Goal: Task Accomplishment & Management: Manage account settings

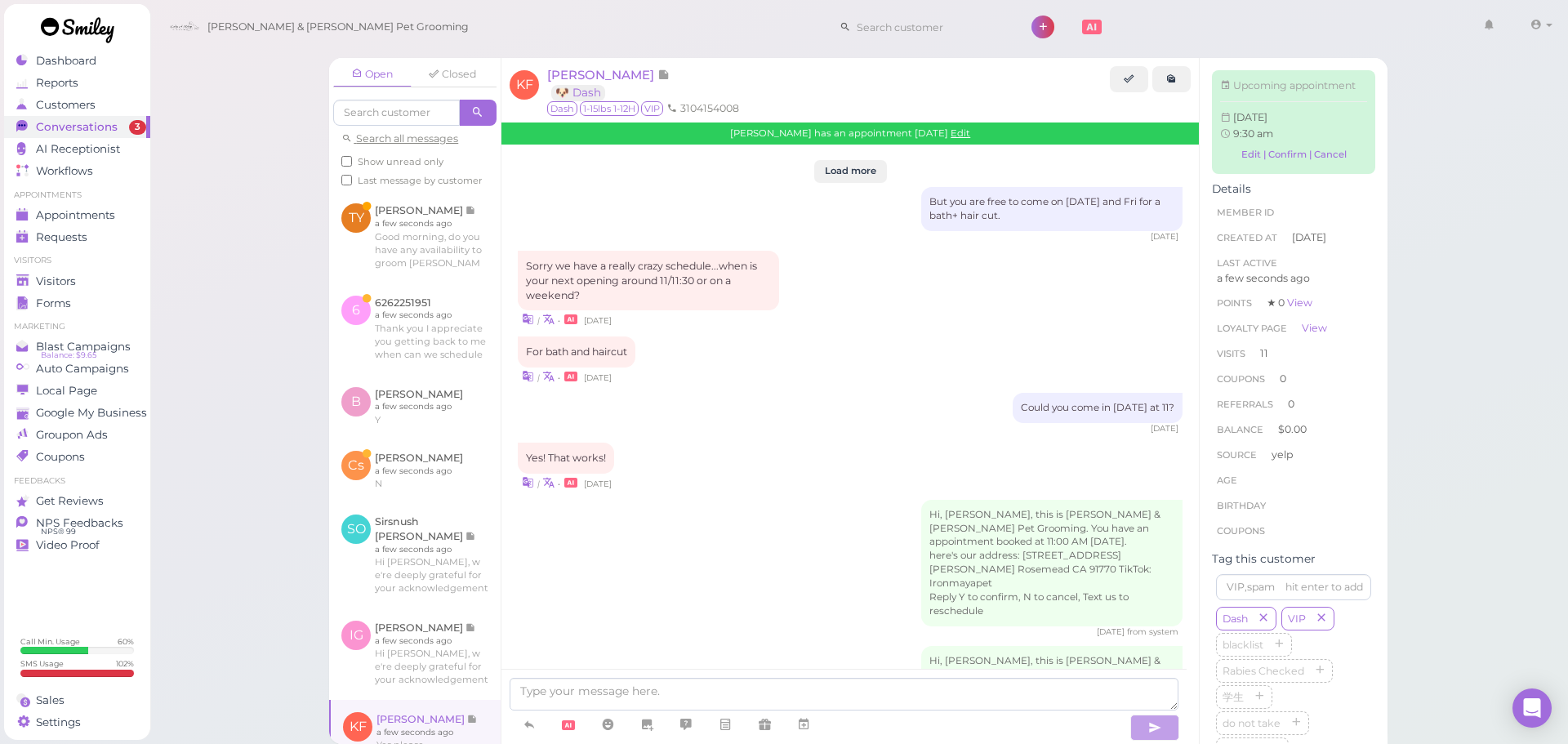
scroll to position [2263, 0]
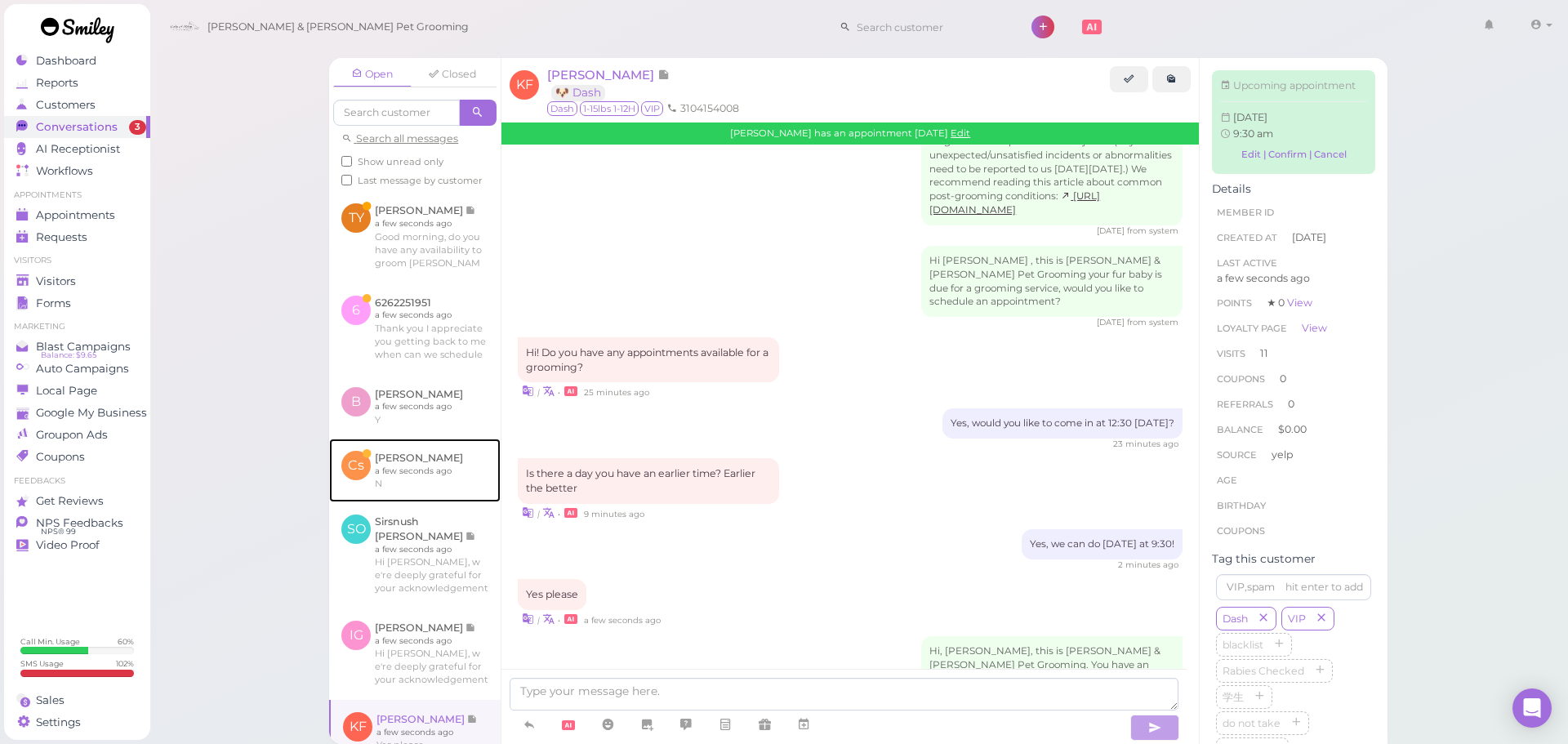
drag, startPoint x: 371, startPoint y: 463, endPoint x: 562, endPoint y: 380, distance: 208.3
click at [371, 463] on link at bounding box center [415, 471] width 172 height 64
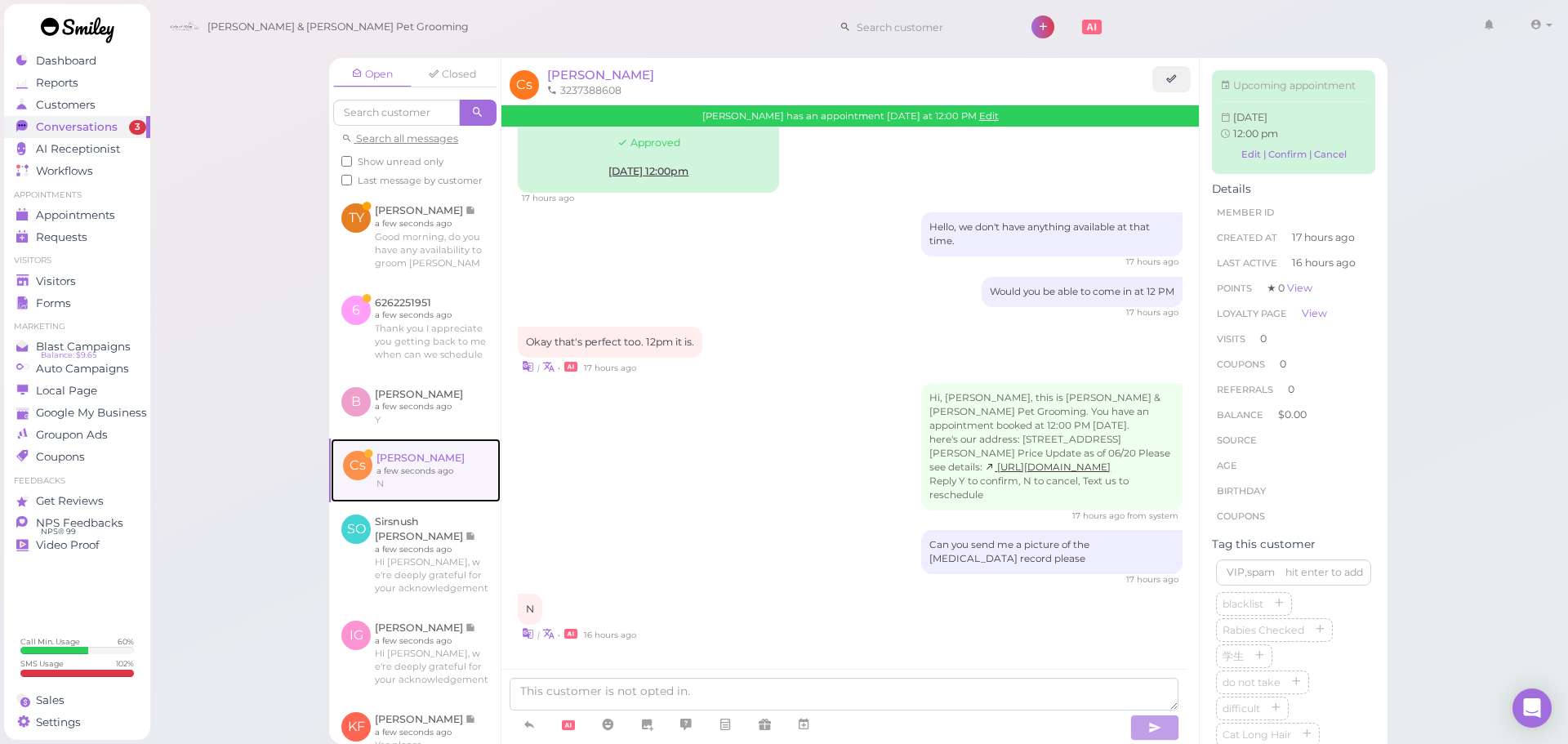
scroll to position [154, 0]
click at [984, 115] on link "Edit" at bounding box center [988, 115] width 20 height 11
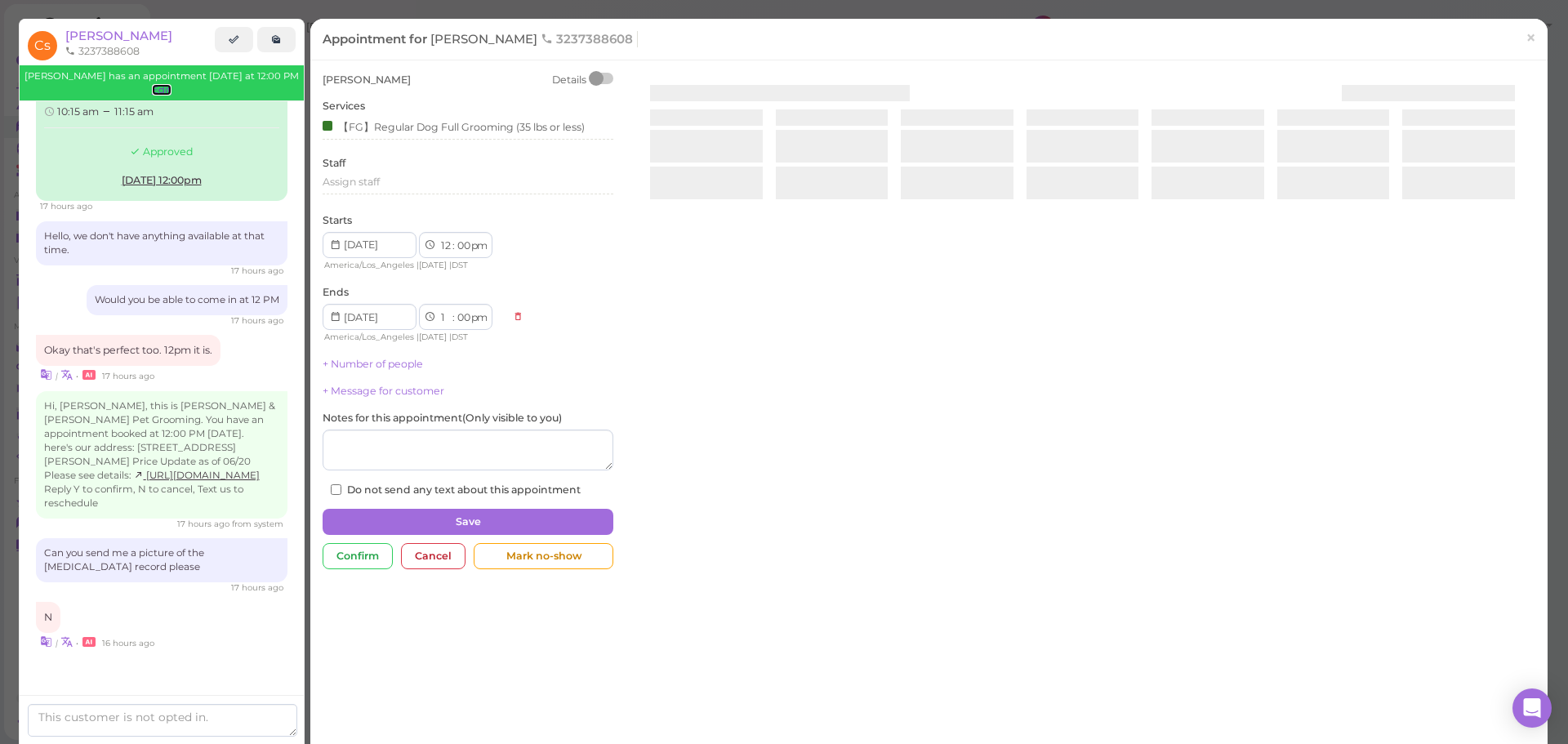
scroll to position [132, 0]
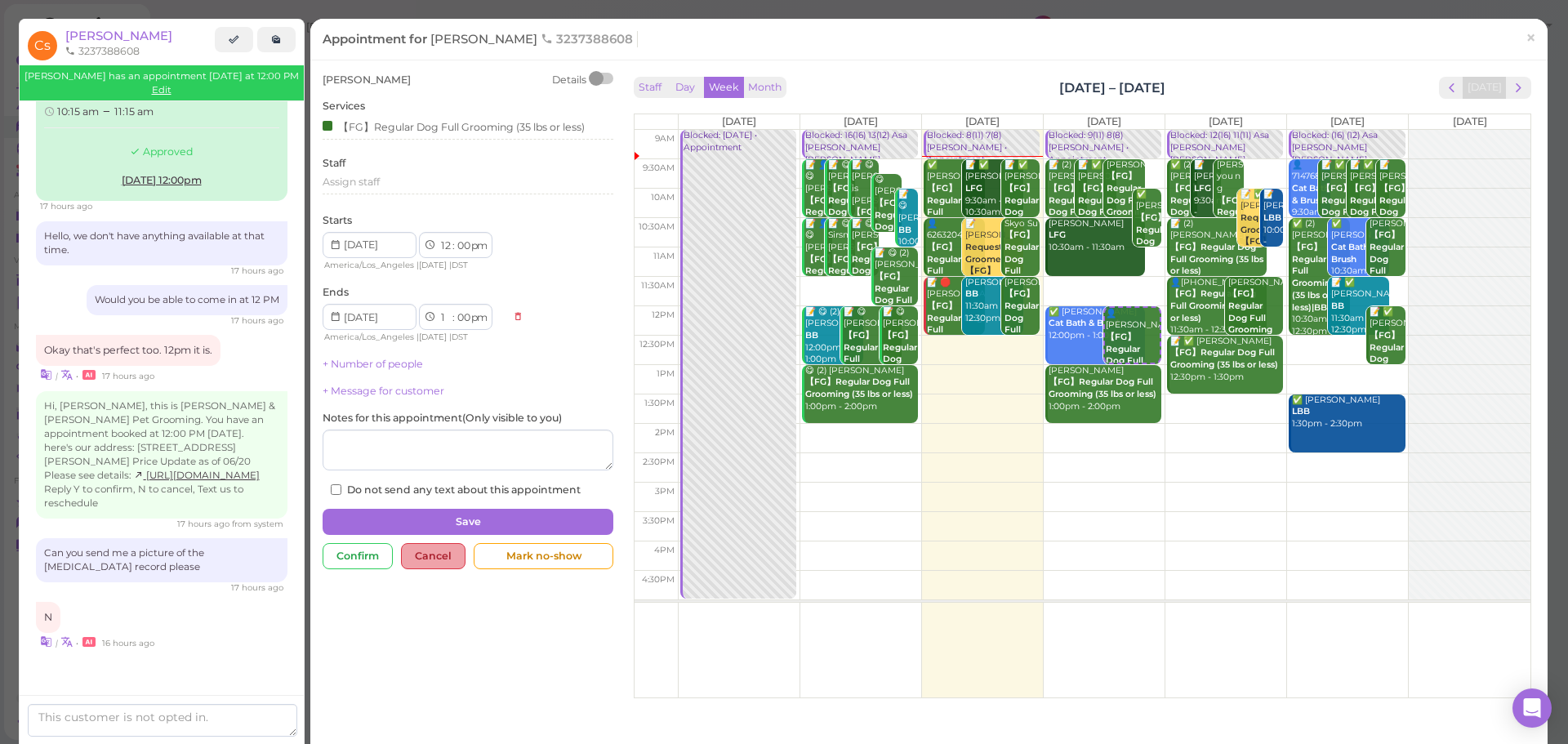
click at [447, 566] on div "Cancel" at bounding box center [433, 556] width 64 height 26
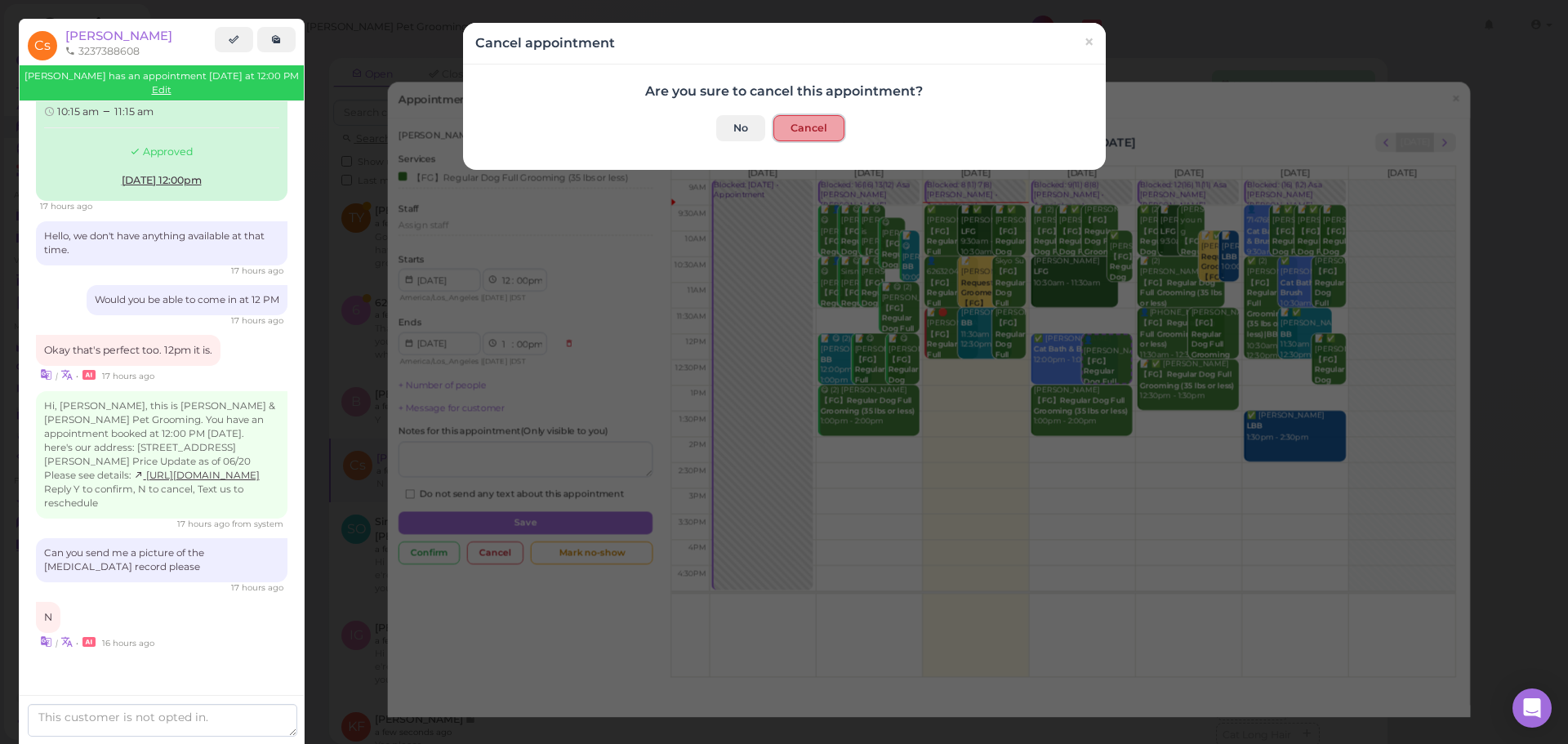
click at [825, 125] on button "Cancel" at bounding box center [808, 128] width 71 height 26
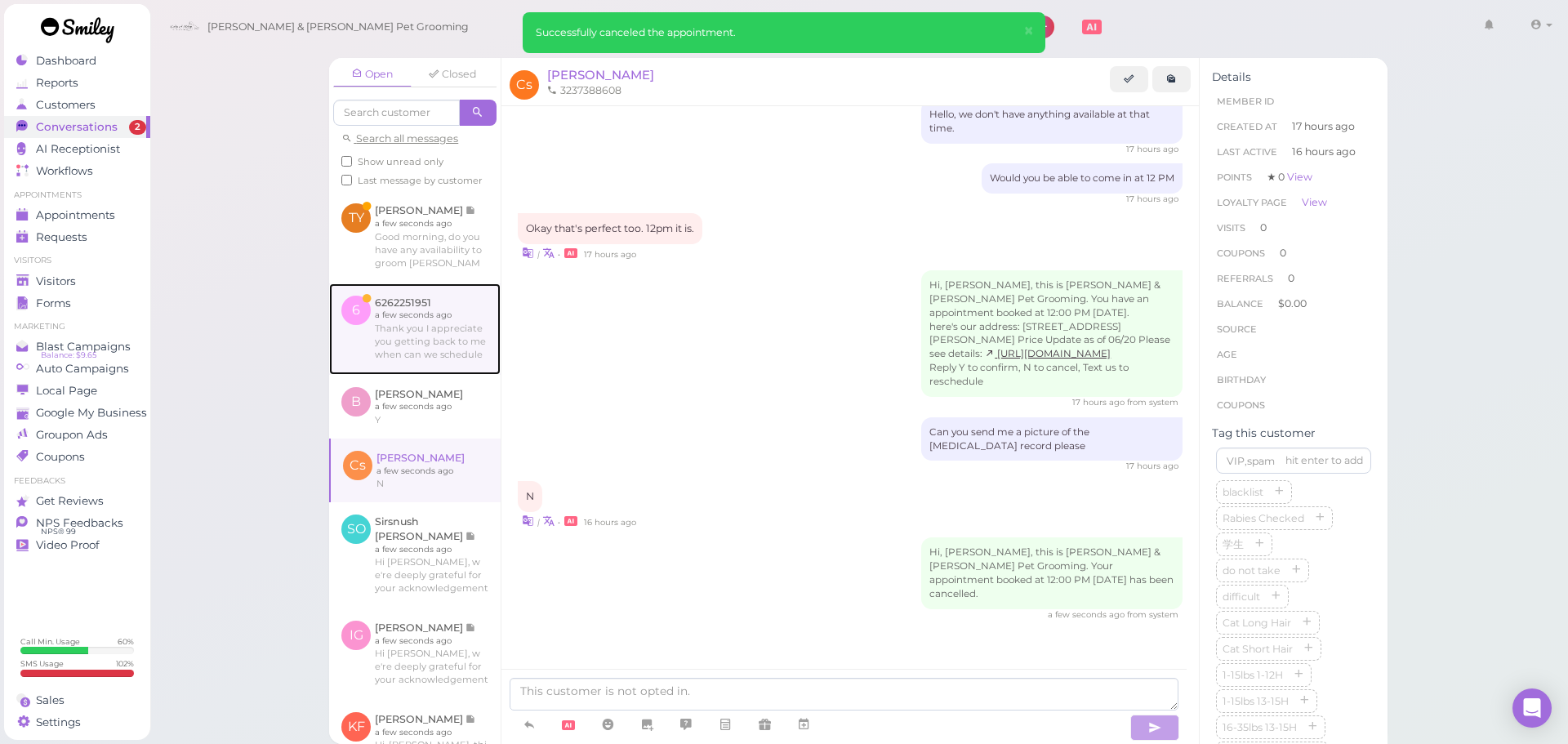
click at [453, 365] on link at bounding box center [415, 329] width 172 height 91
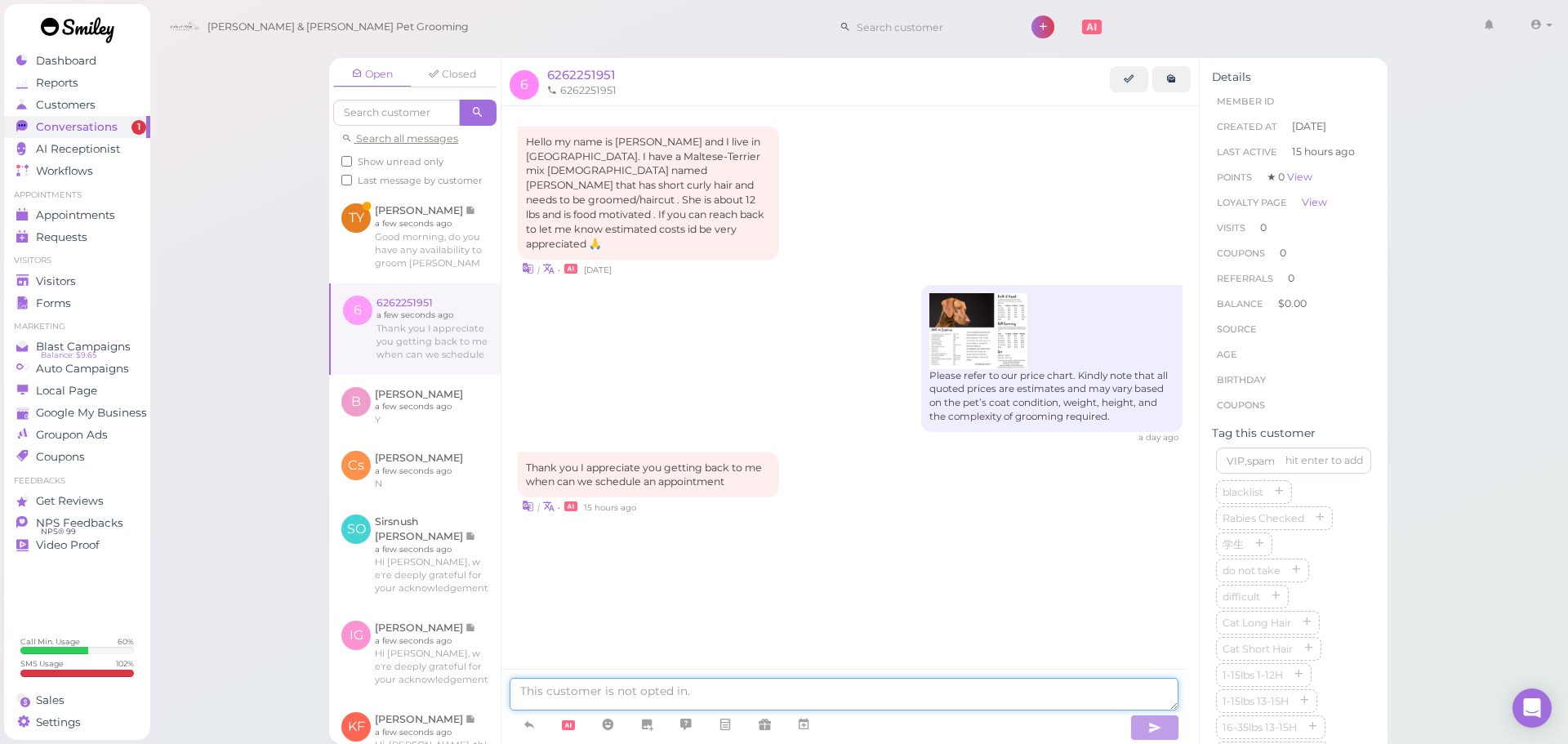
click at [760, 696] on textarea at bounding box center [843, 694] width 669 height 33
type textarea "O"
type textarea "Would you like to come in at 12:30 [DATE]?"
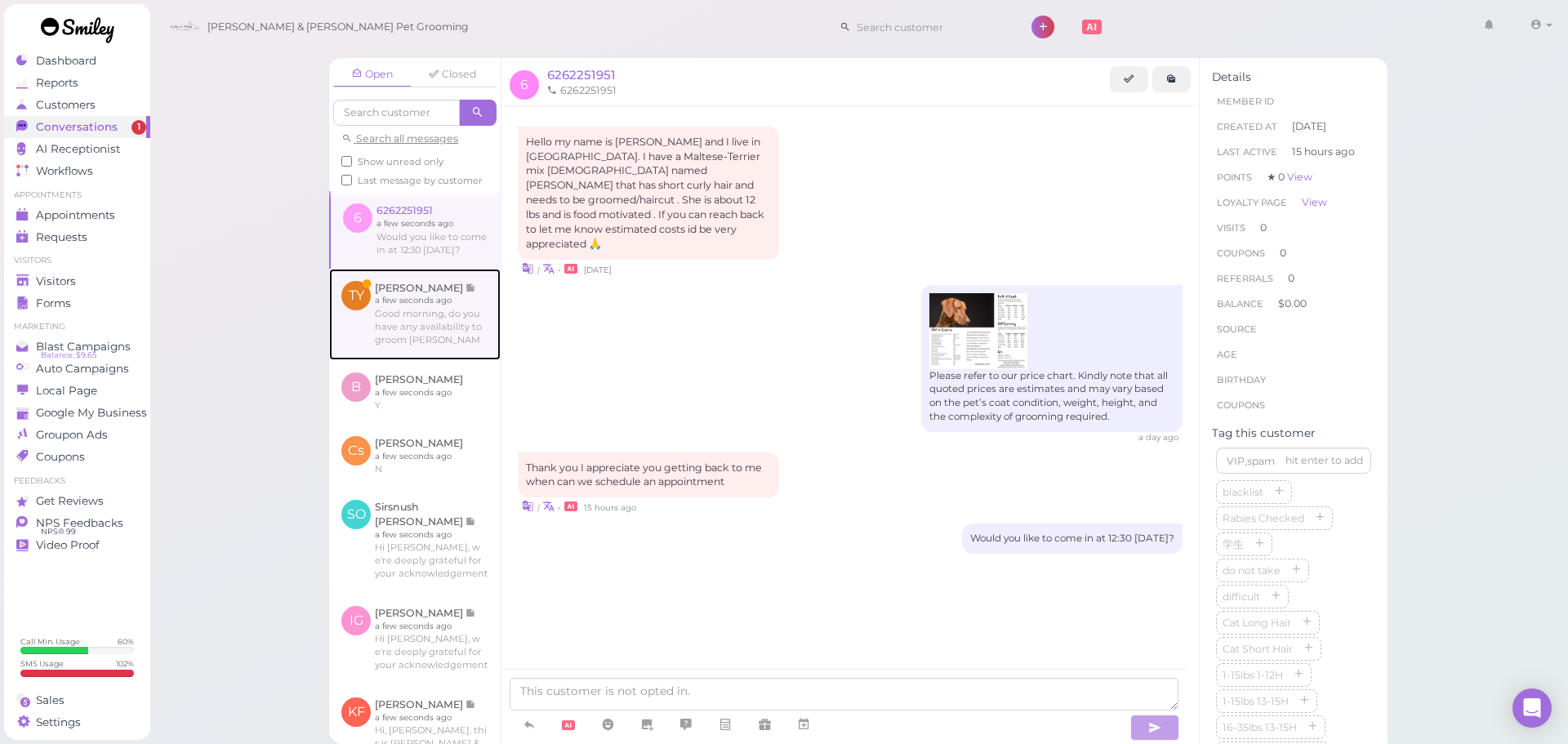
click at [459, 313] on link at bounding box center [415, 314] width 172 height 91
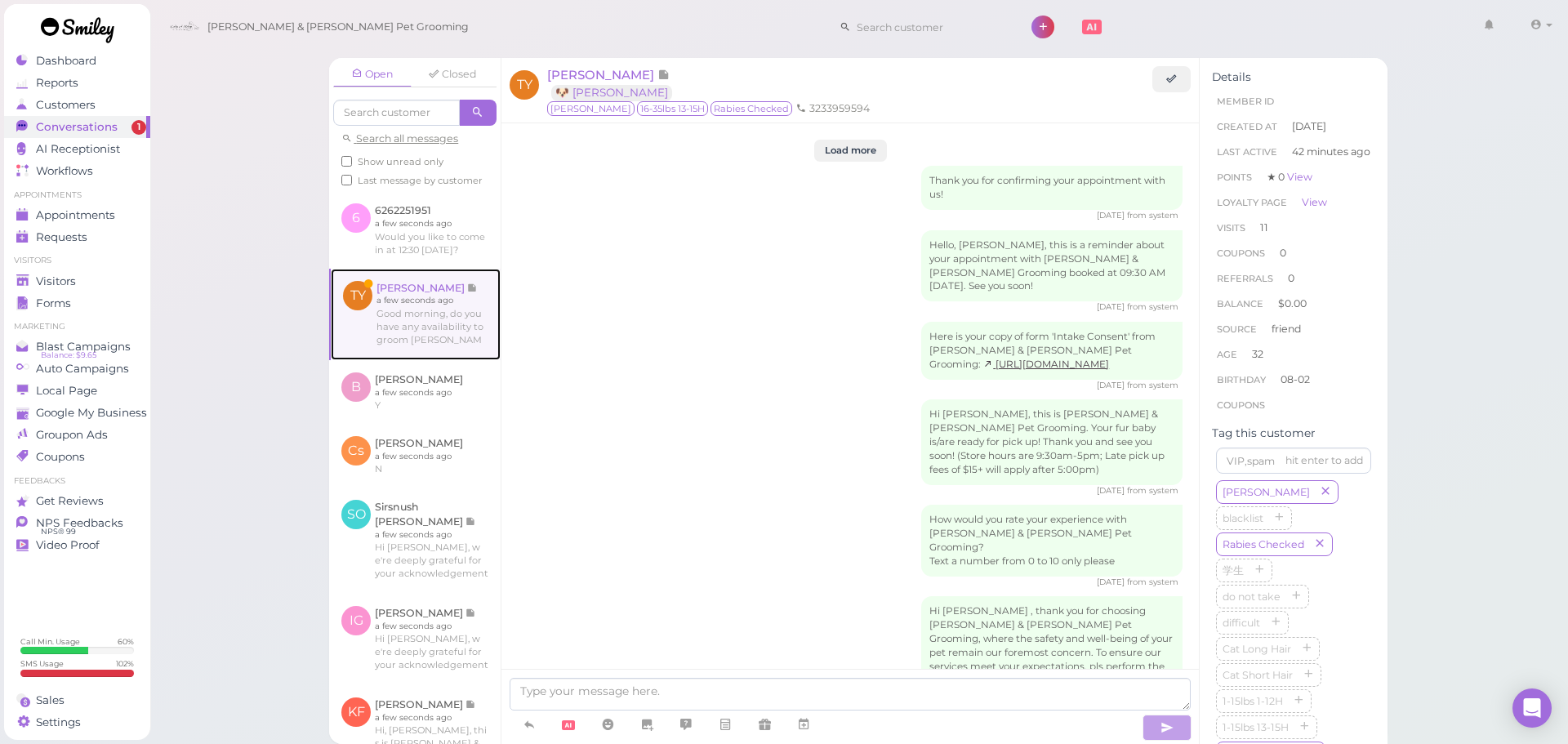
scroll to position [2337, 0]
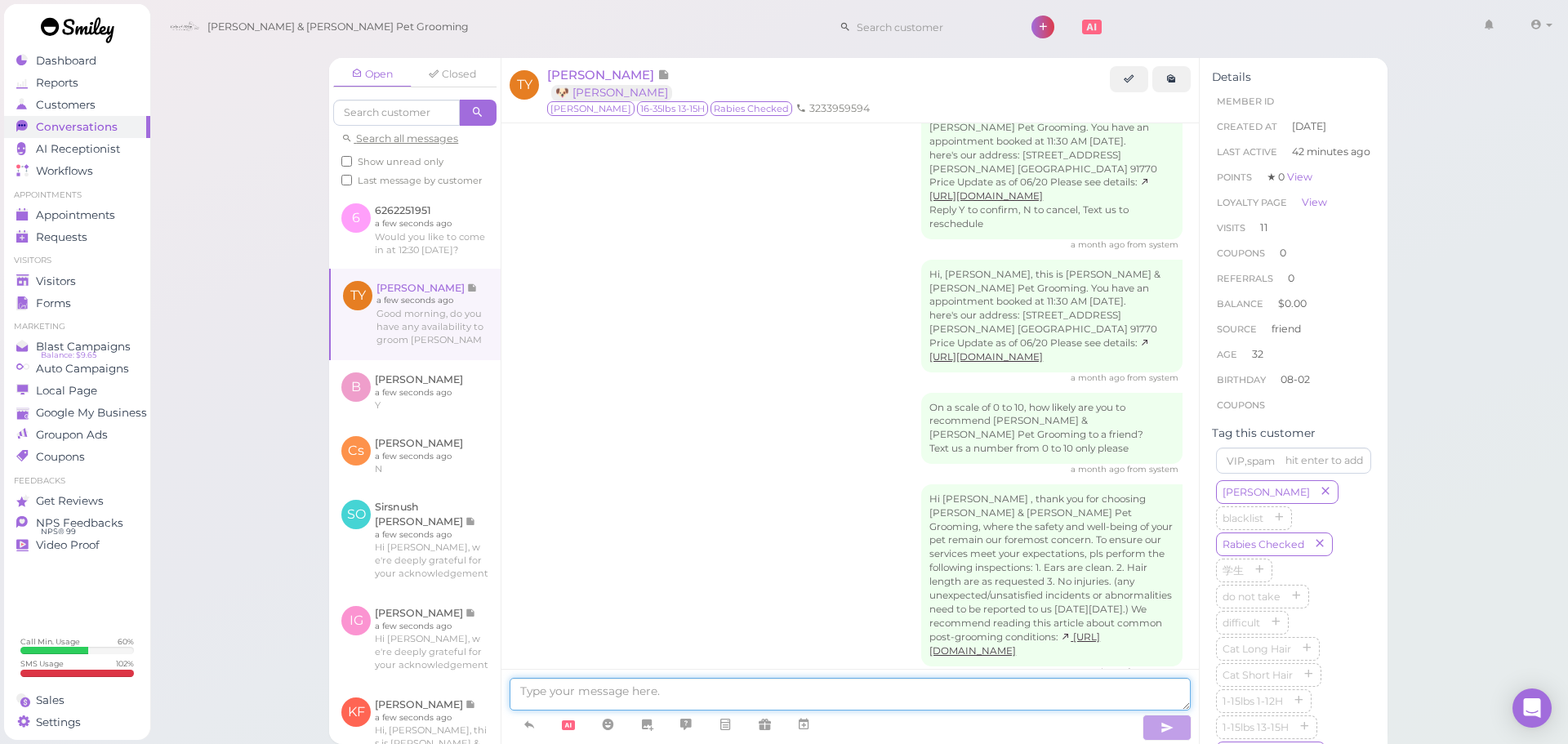
click at [730, 686] on textarea at bounding box center [849, 694] width 681 height 33
type textarea "Yes, would you like to come in [DATE] at 11:30?"
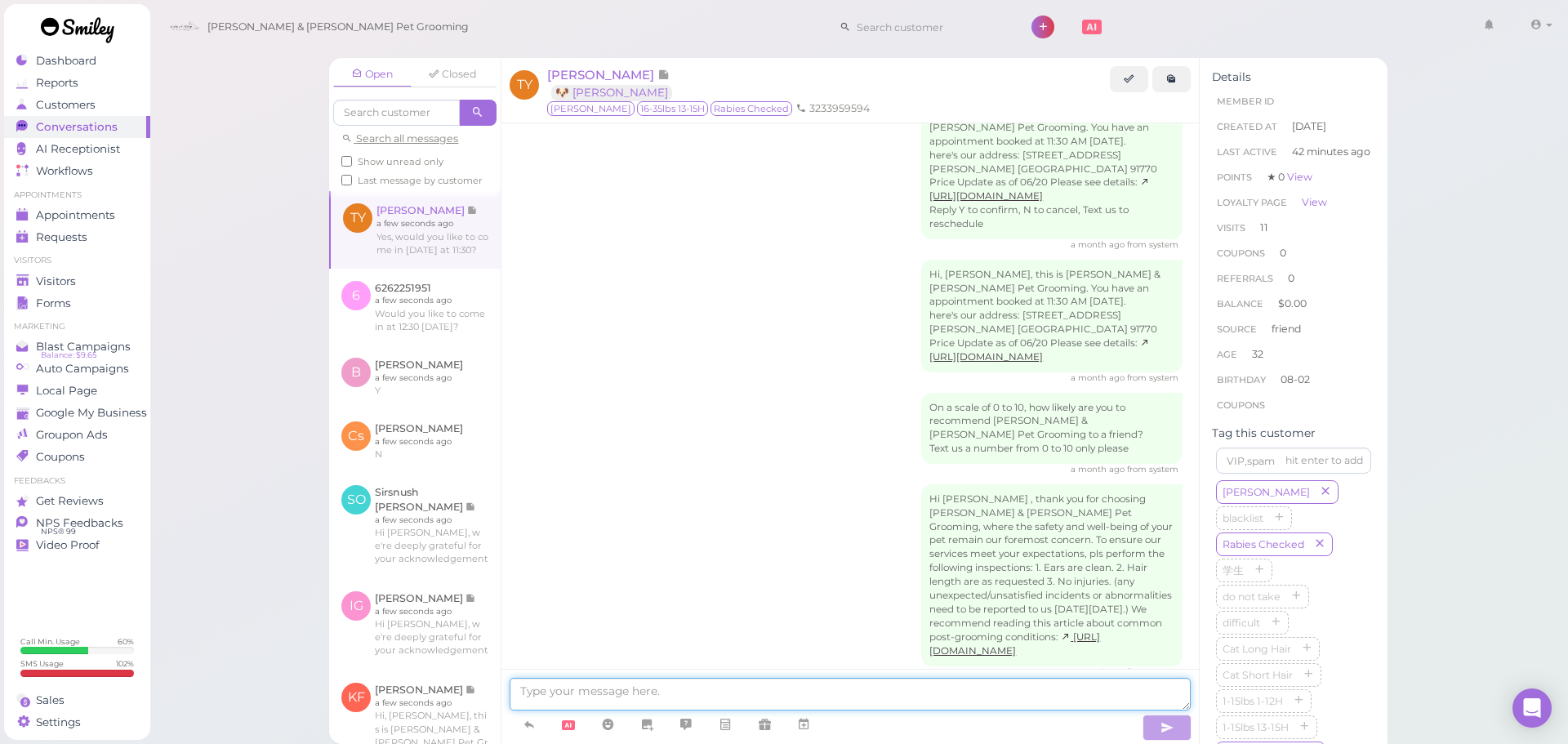
scroll to position [2389, 0]
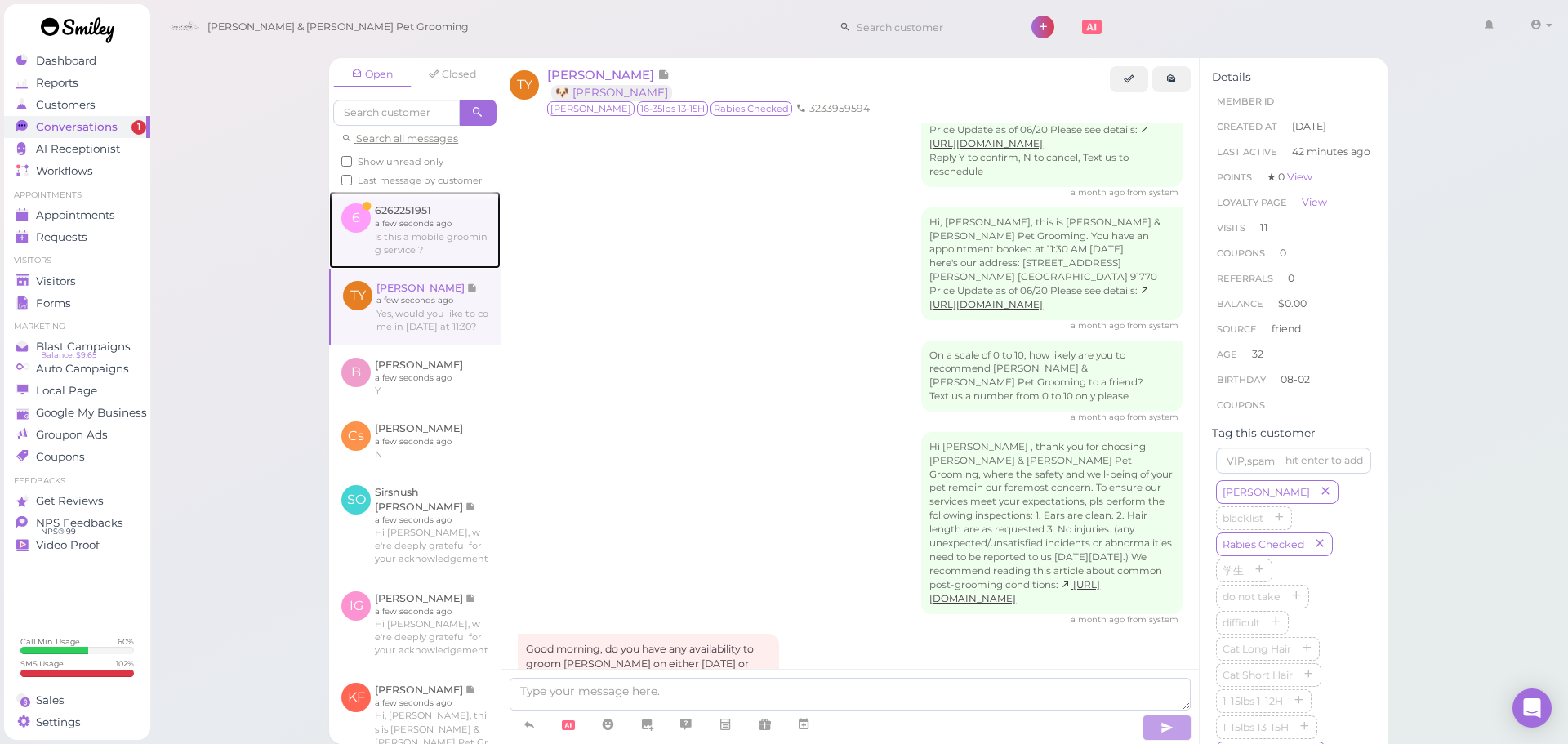
click at [431, 255] on link at bounding box center [415, 229] width 172 height 76
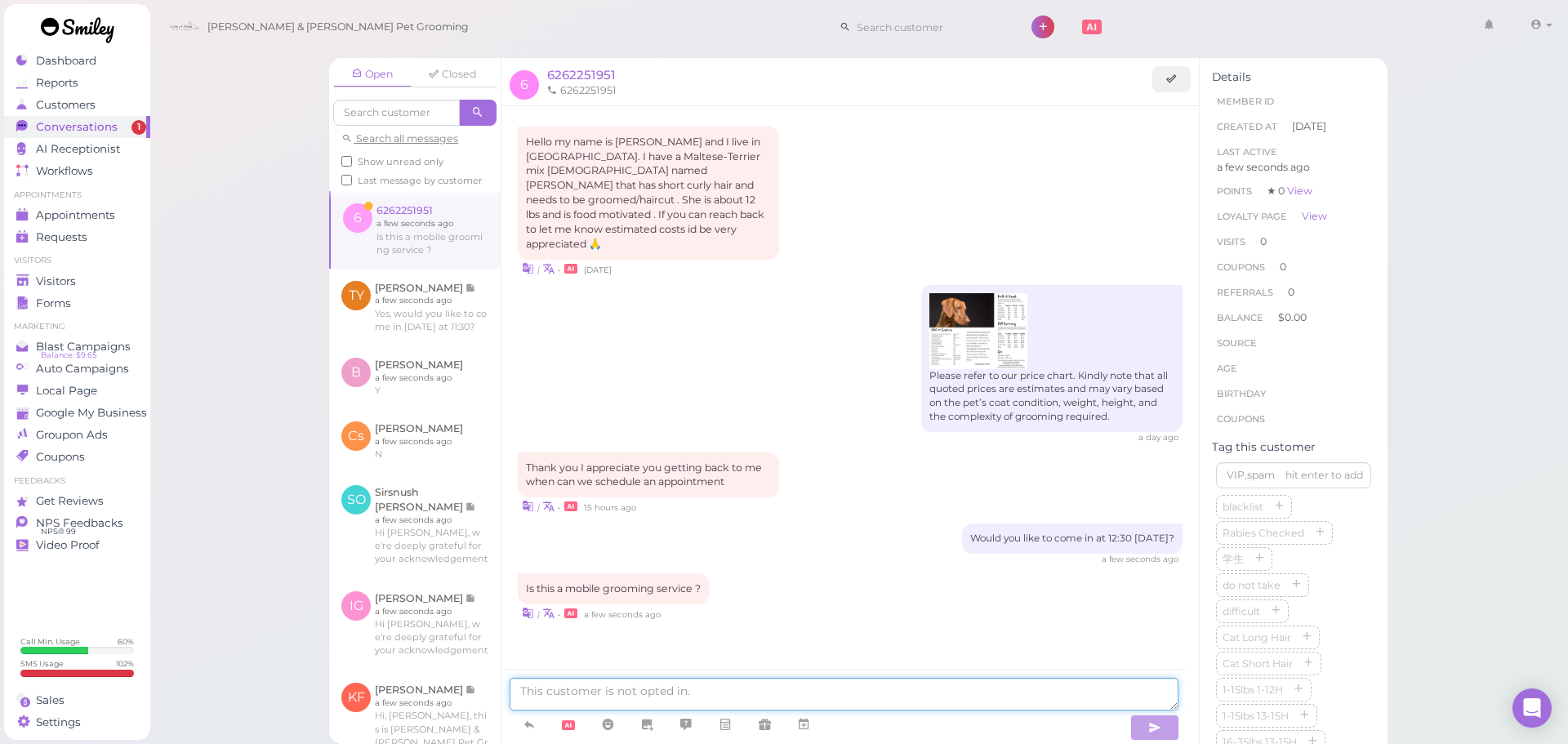
click at [715, 710] on textarea at bounding box center [843, 694] width 669 height 33
type textarea "No it is not"
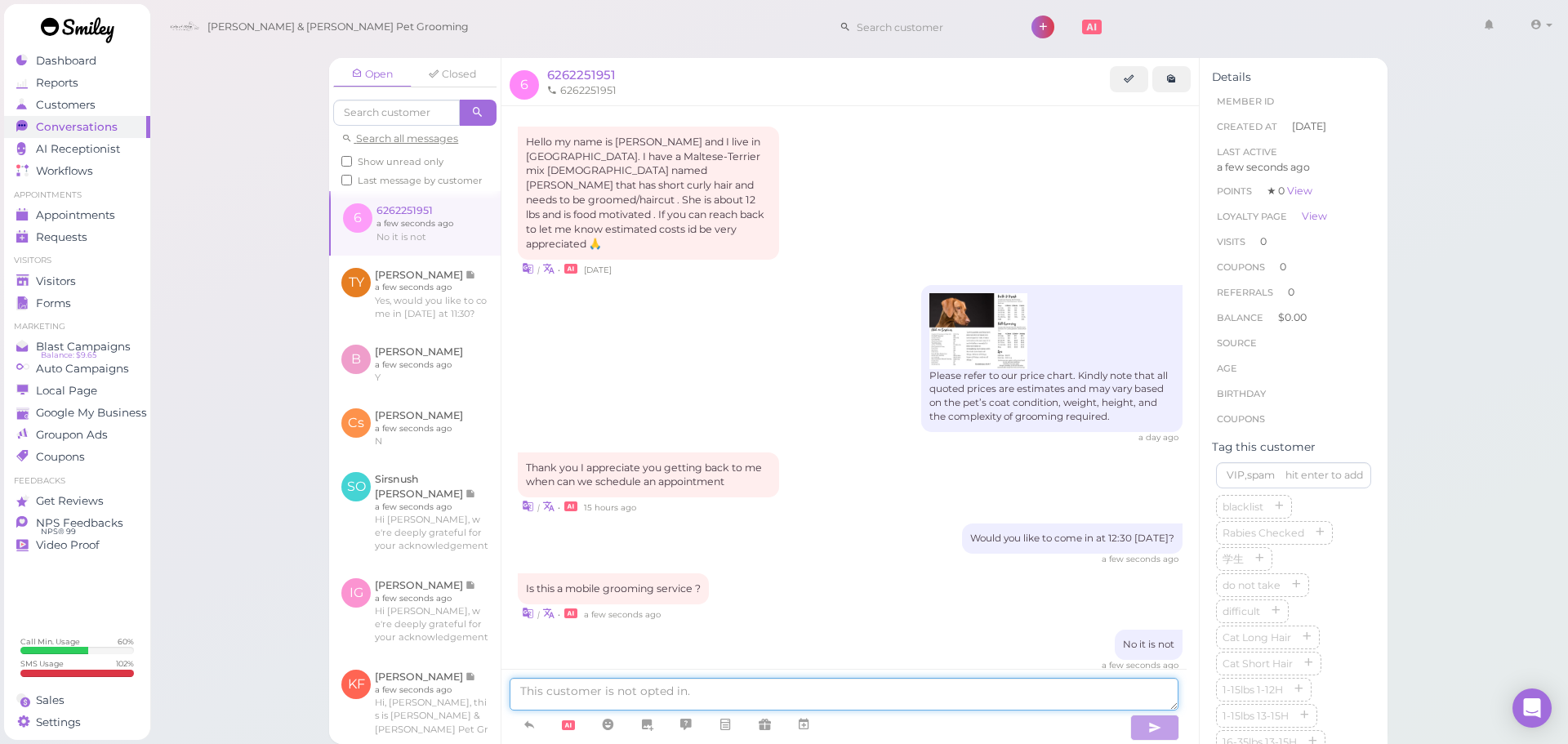
scroll to position [10, 0]
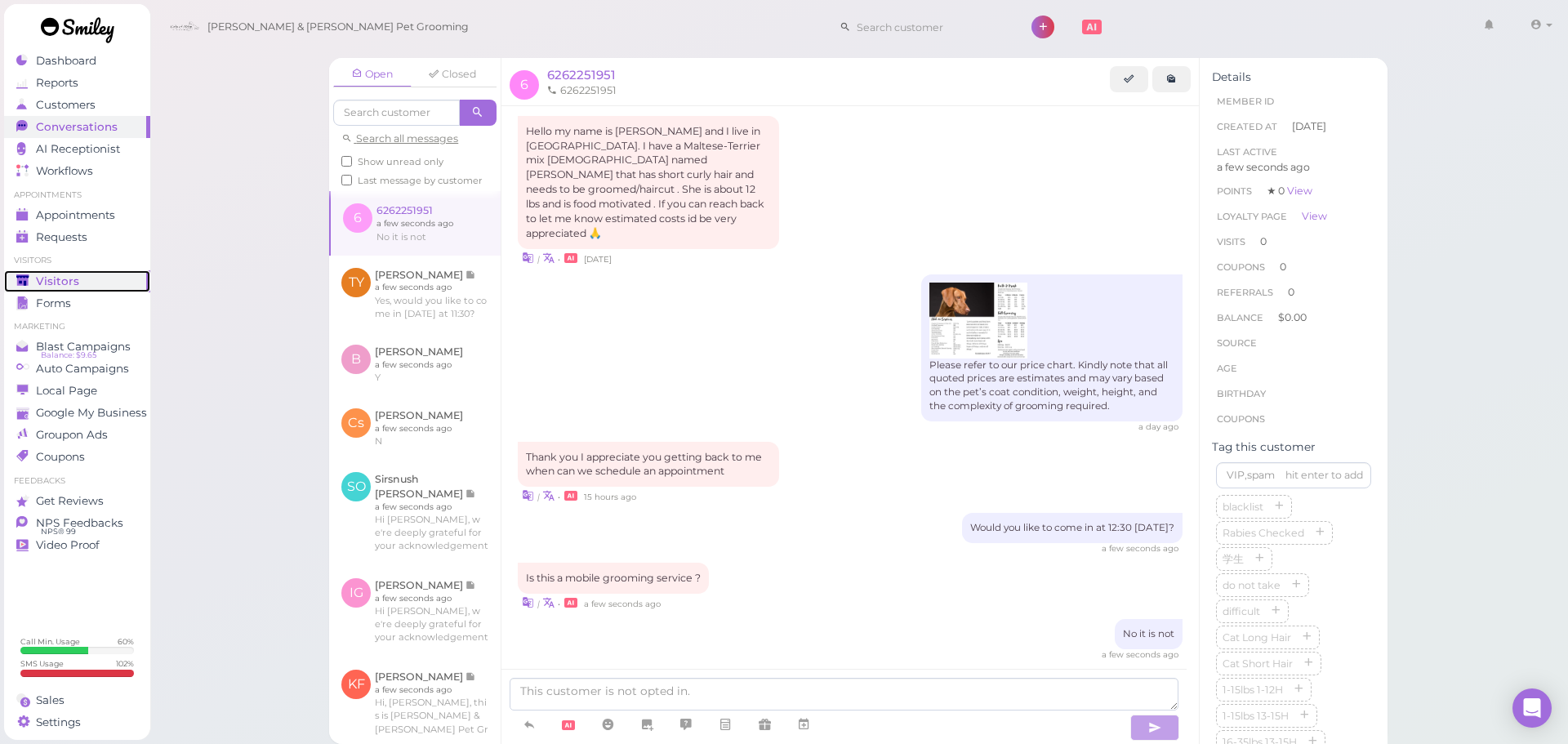
click at [95, 281] on div "Visitors" at bounding box center [75, 281] width 118 height 14
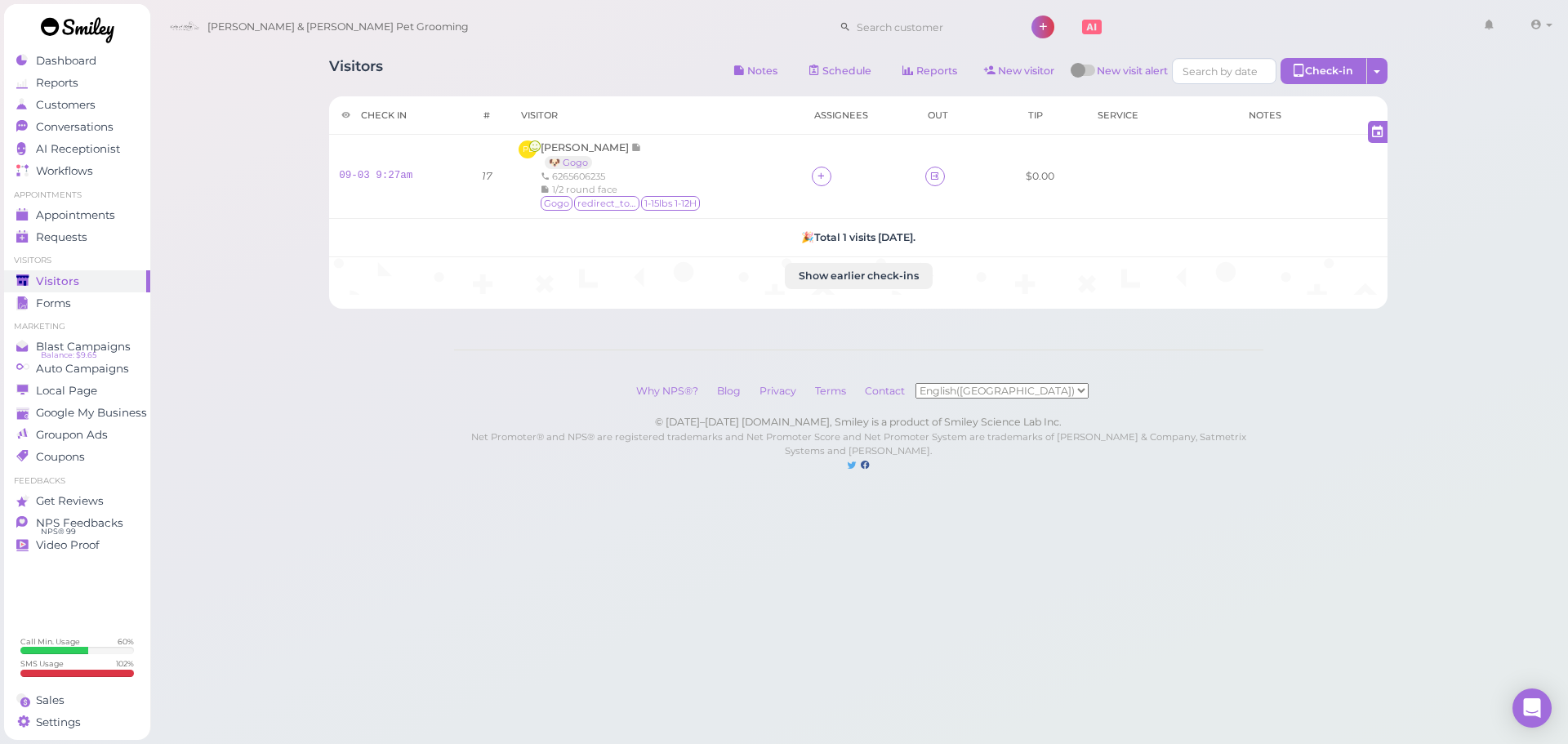
click at [550, 77] on div "Visitors Notes Schedule Reports New visitor New visit alert Check-in Customer c…" at bounding box center [858, 73] width 1058 height 30
click at [562, 146] on span "[PERSON_NAME]" at bounding box center [586, 147] width 91 height 12
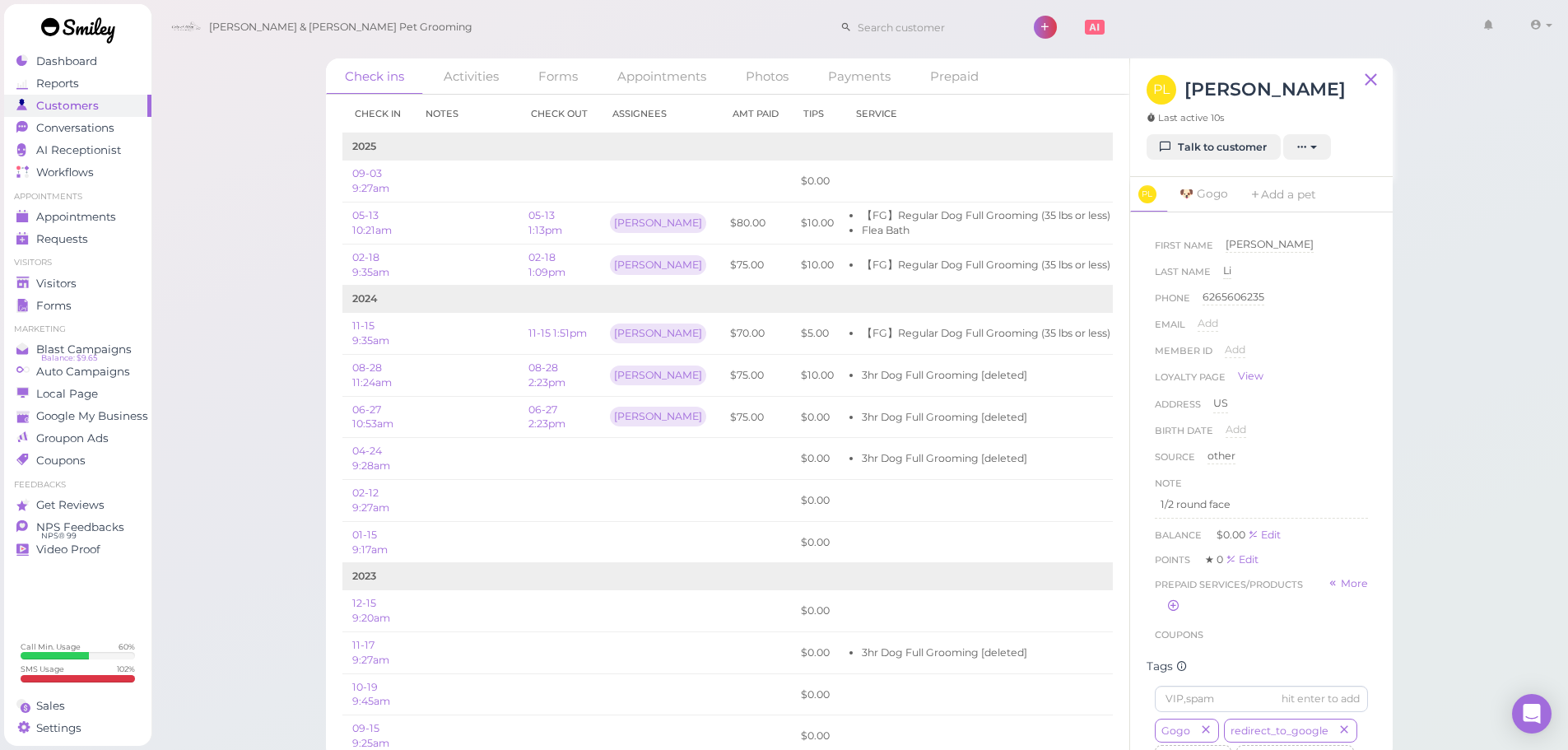
click at [166, 178] on div "Check ins Activities Forms Appointments Photos Payments Prepaid Check in Notes …" at bounding box center [860, 380] width 1418 height 761
click at [499, 272] on td at bounding box center [466, 264] width 106 height 42
click at [45, 135] on link "Conversations 1" at bounding box center [78, 128] width 147 height 23
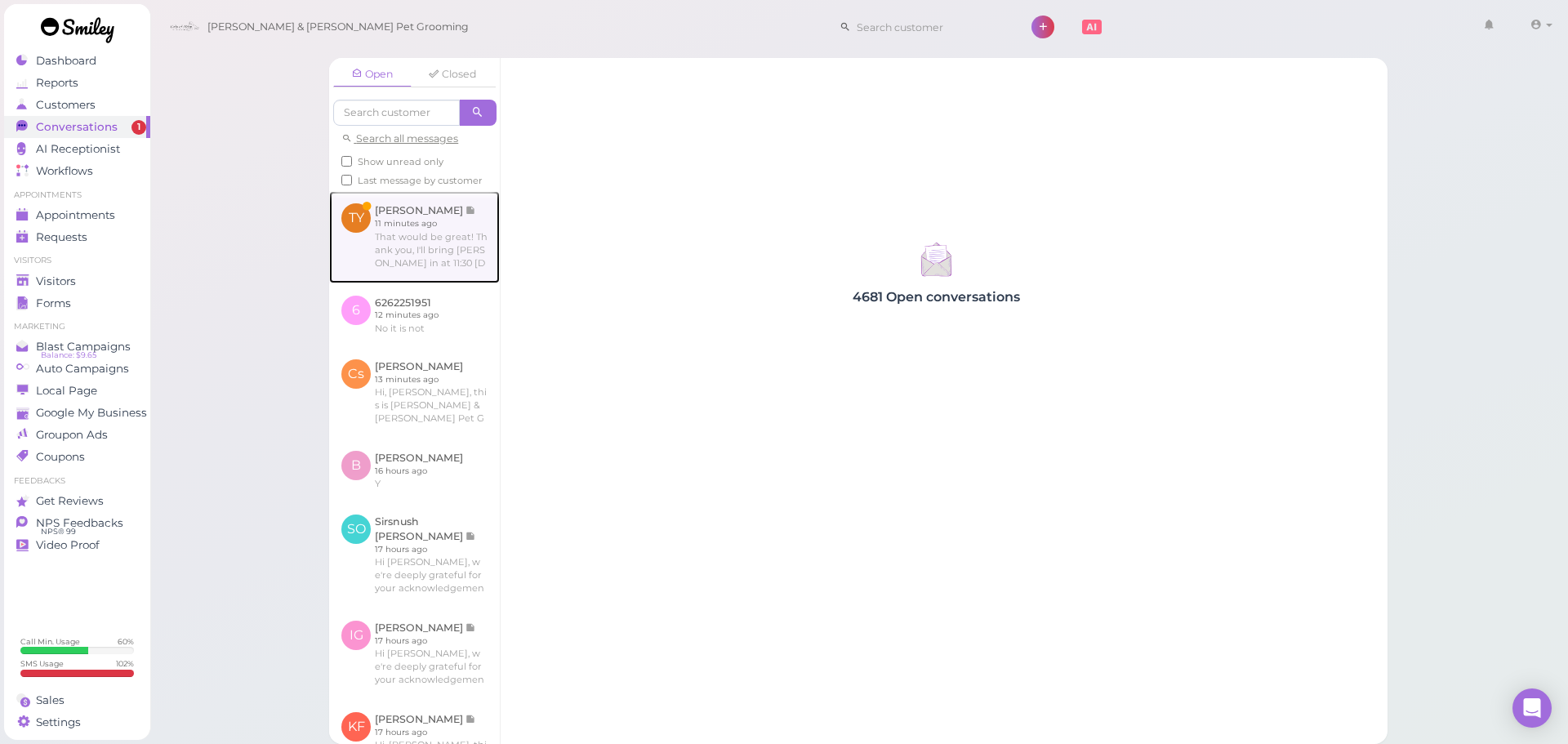
click at [427, 235] on link at bounding box center [414, 236] width 171 height 91
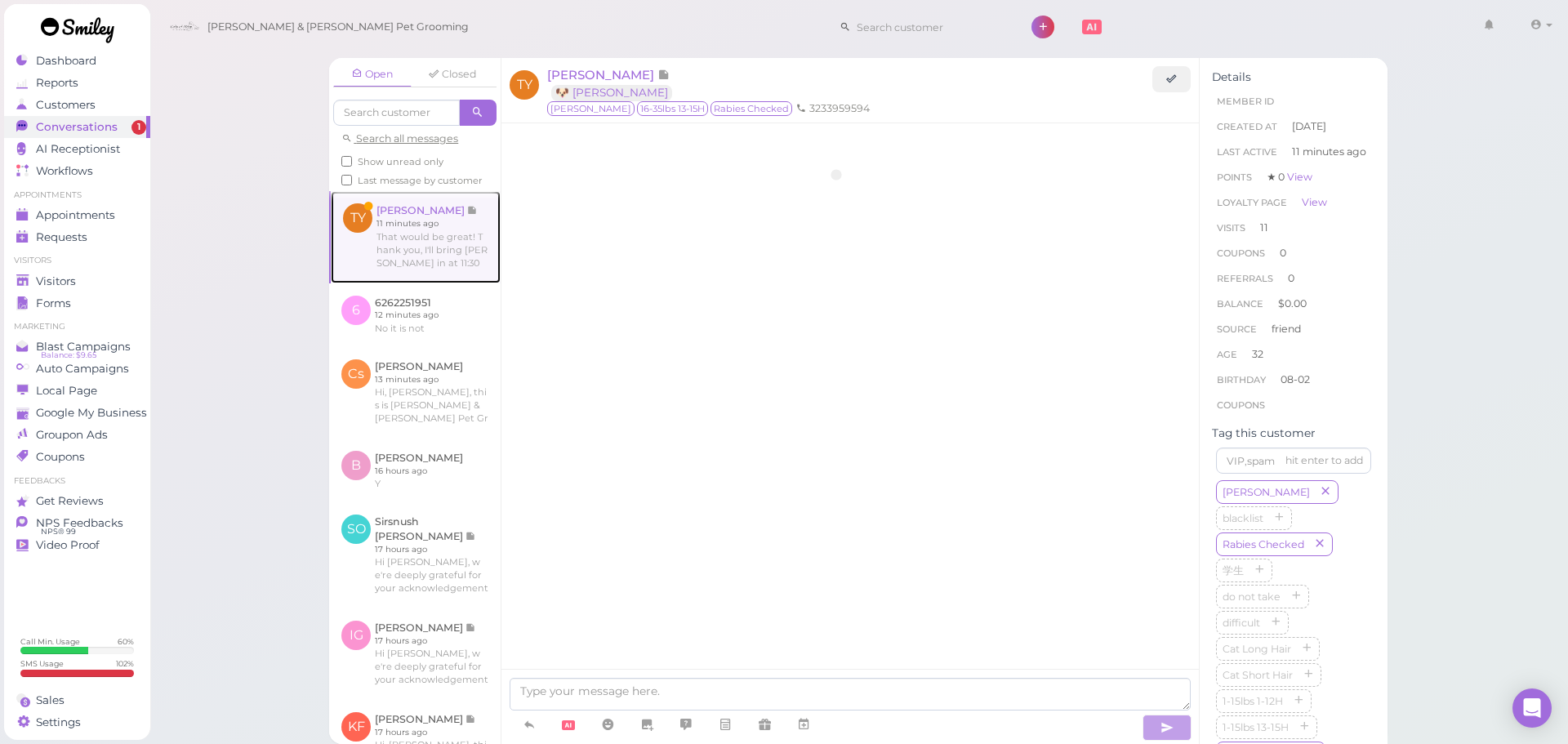
scroll to position [2316, 0]
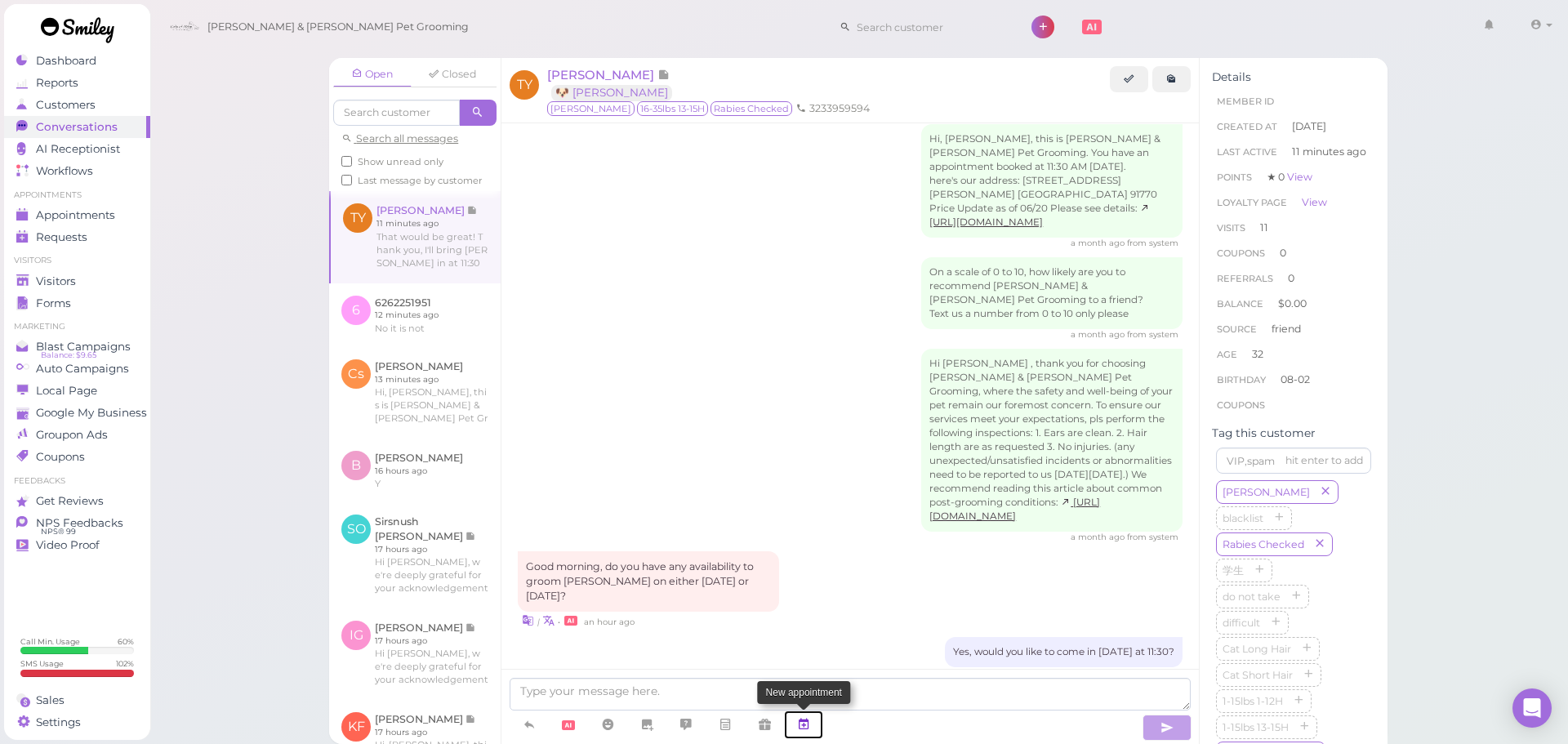
click at [807, 731] on icon at bounding box center [803, 724] width 13 height 16
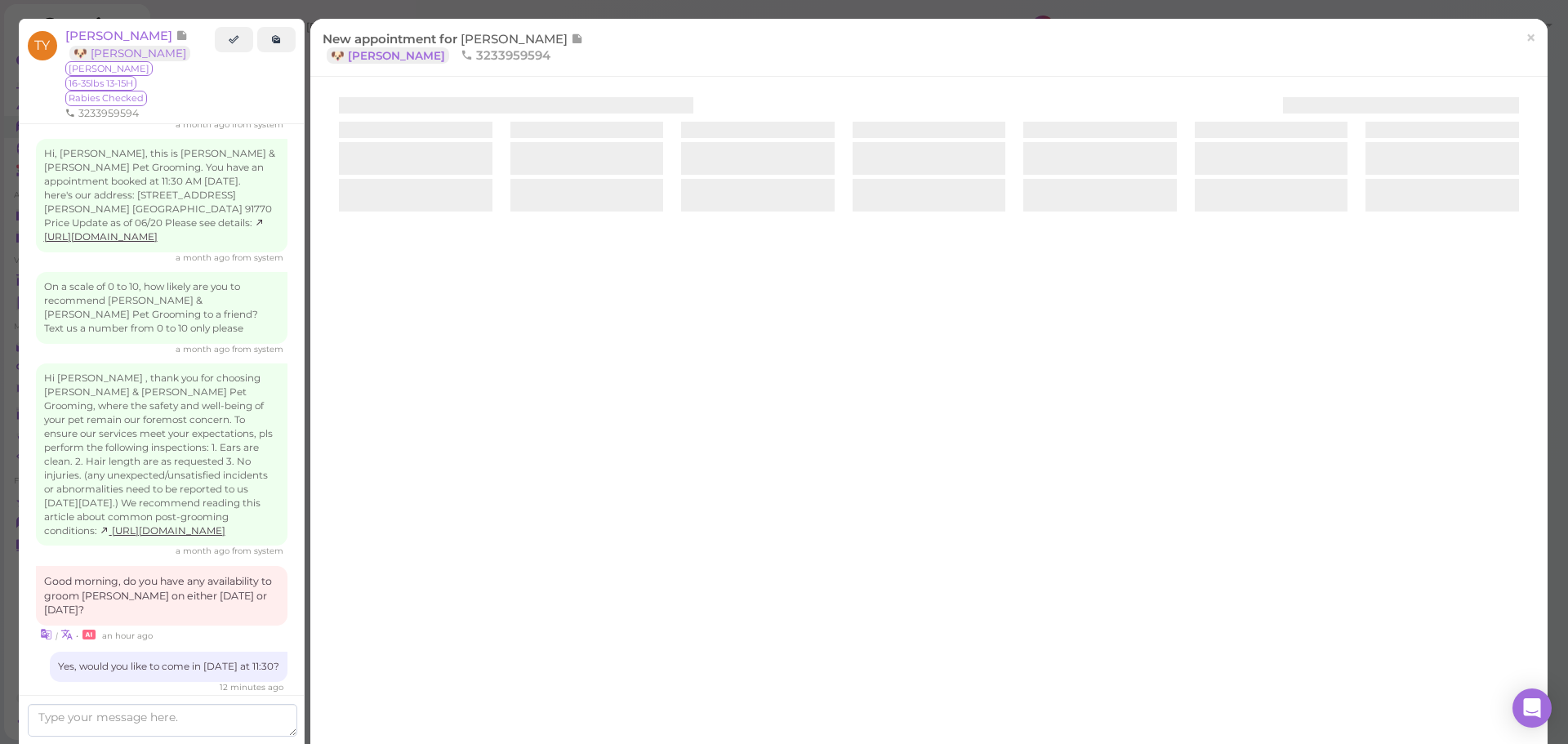
scroll to position [2470, 0]
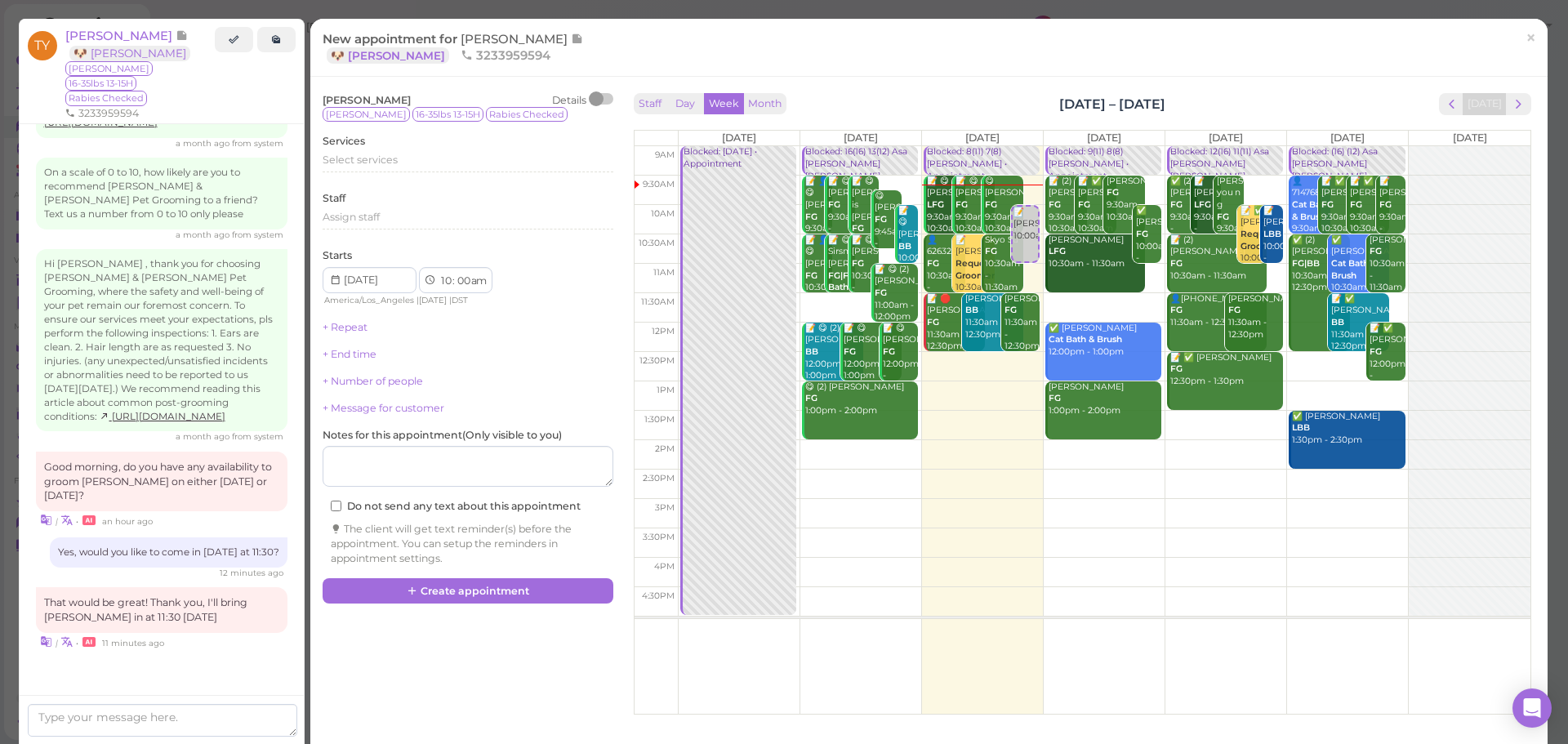
click at [1390, 293] on td at bounding box center [1103, 308] width 853 height 29
type input "[DATE]"
select select "11"
select select "15"
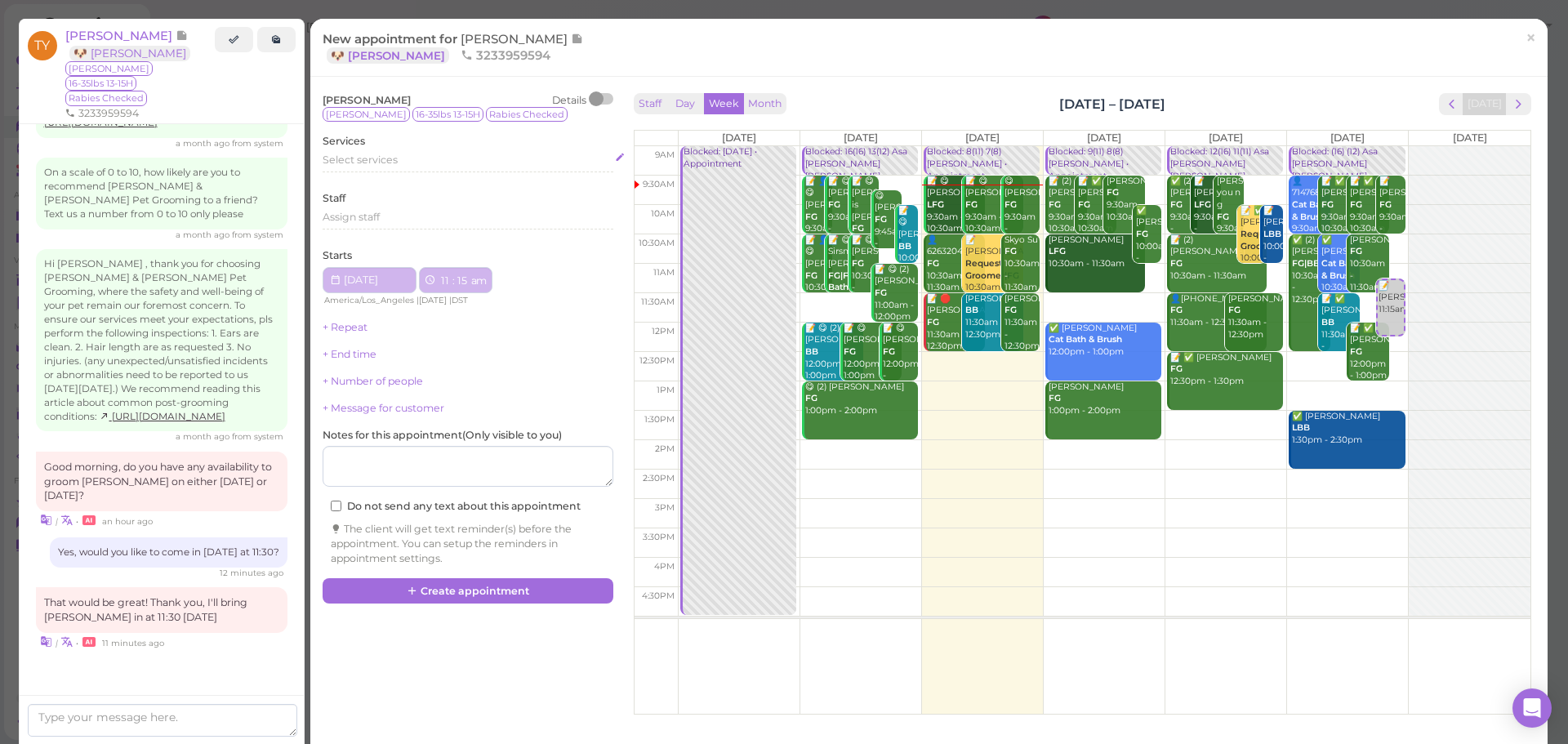
click at [447, 159] on div "Select services" at bounding box center [468, 160] width 290 height 15
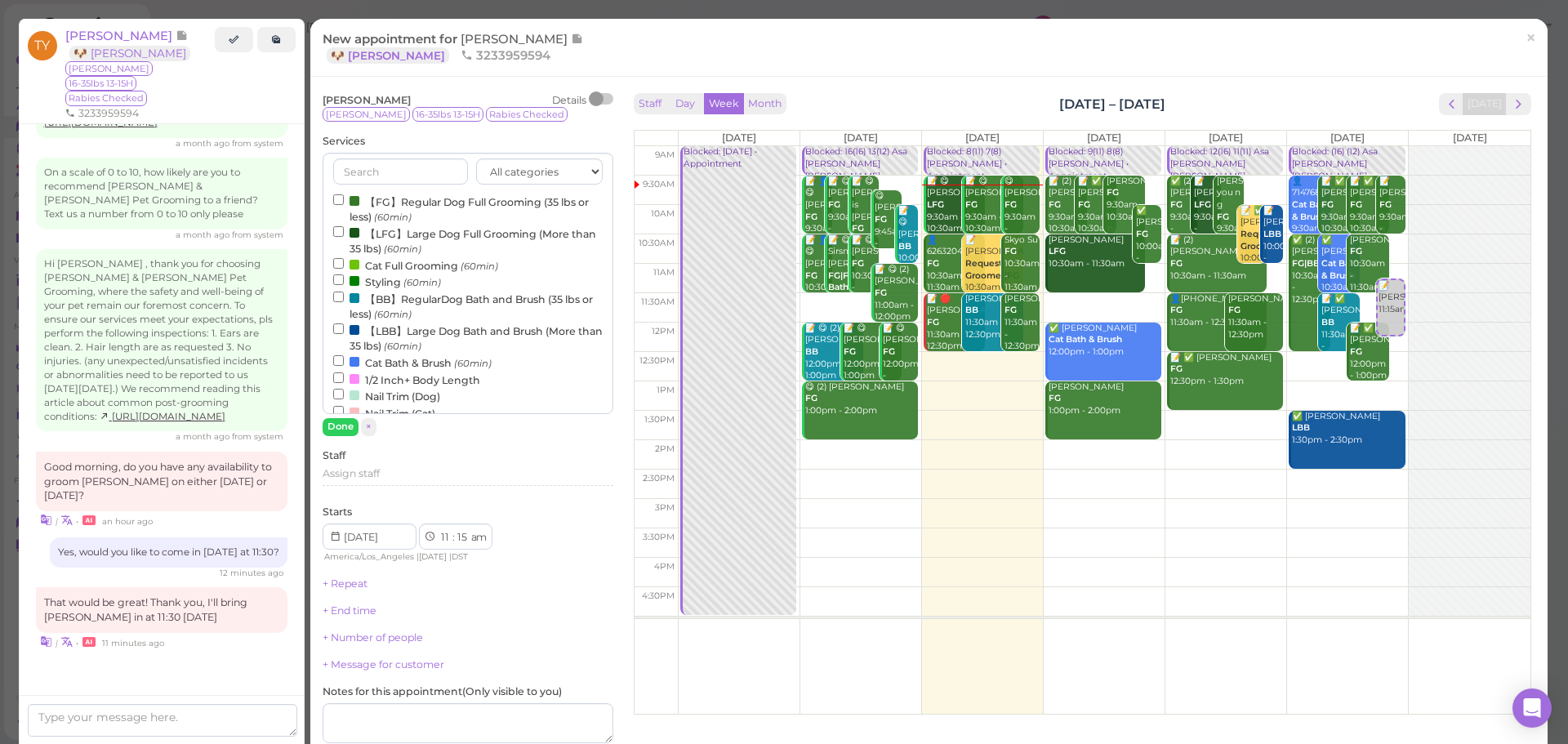
click at [423, 202] on label "【FG】Regular Dog Full Grooming (35 lbs or less) (60min)" at bounding box center [468, 208] width 270 height 32
click at [343, 202] on input "【FG】Regular Dog Full Grooming (35 lbs or less) (60min)" at bounding box center [338, 199] width 10 height 10
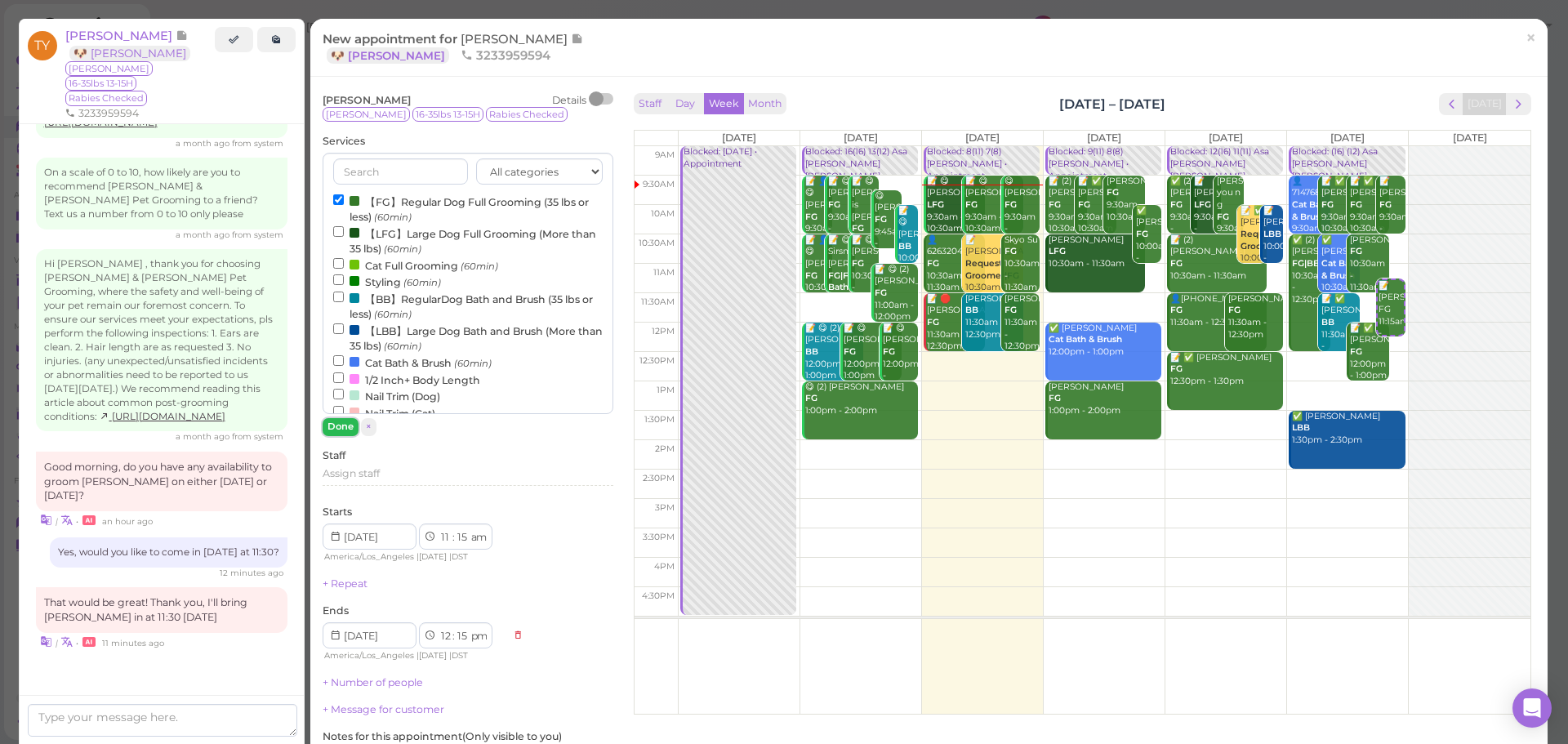
click at [337, 427] on button "Done" at bounding box center [341, 427] width 36 height 17
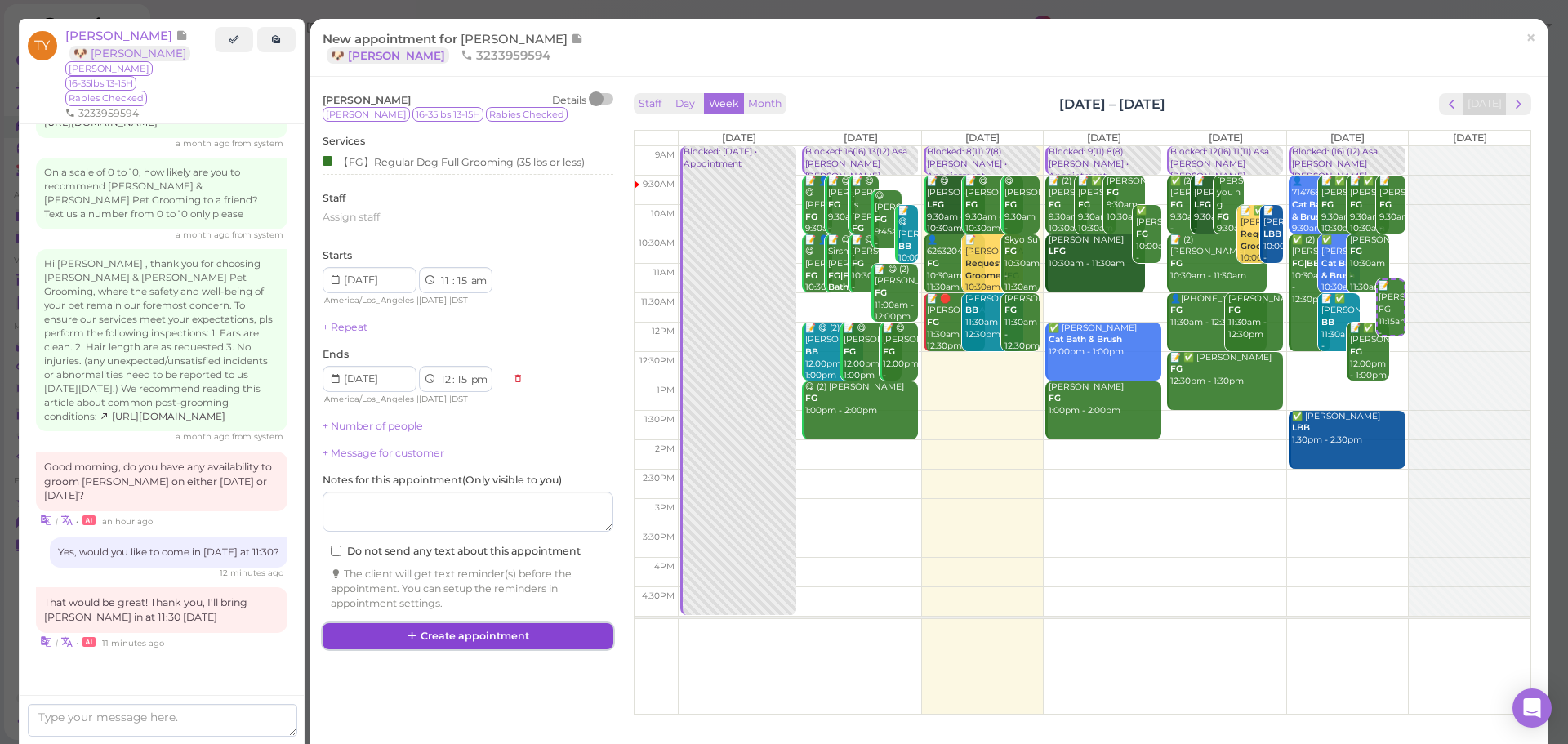
click at [453, 632] on button "Create appointment" at bounding box center [468, 636] width 290 height 26
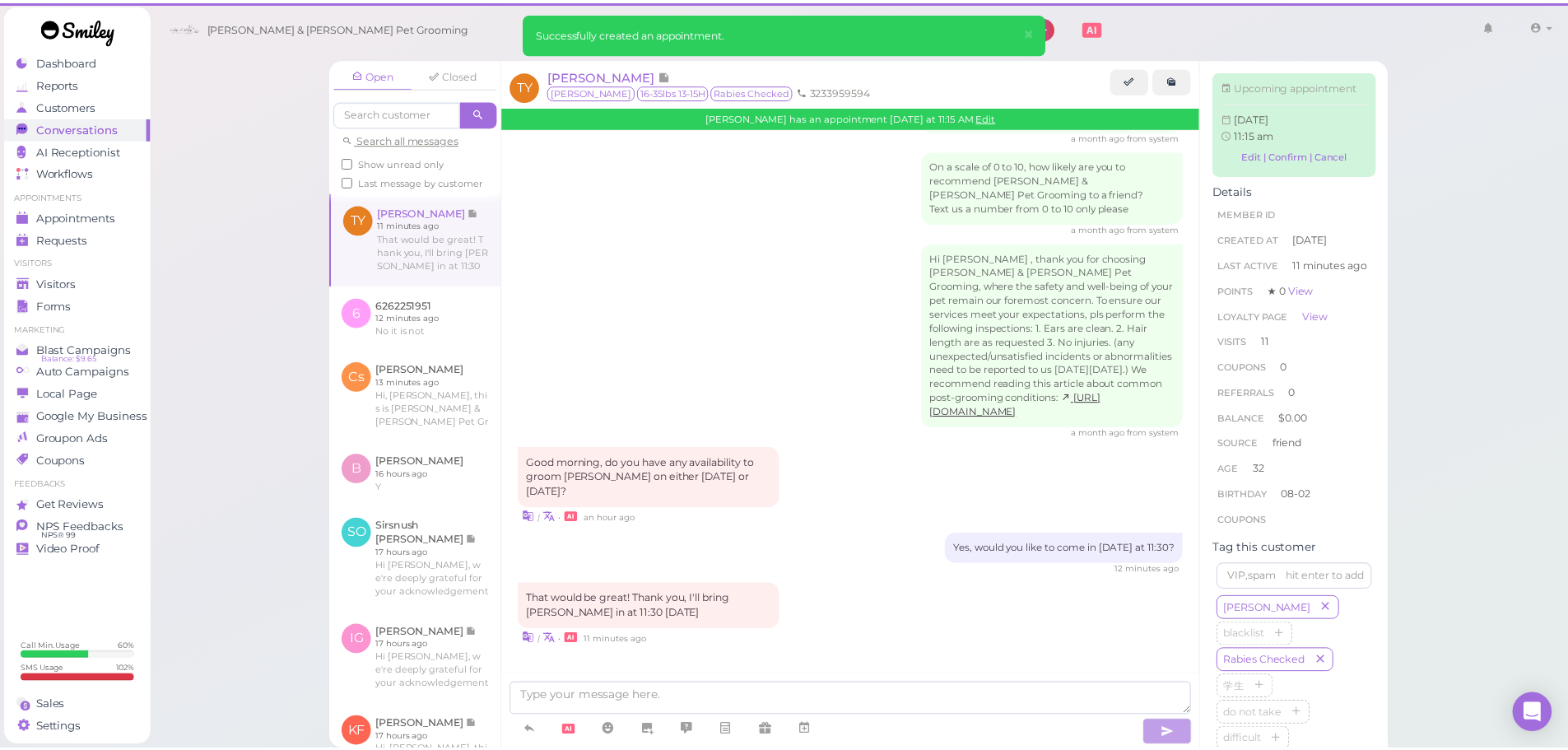
scroll to position [2335, 0]
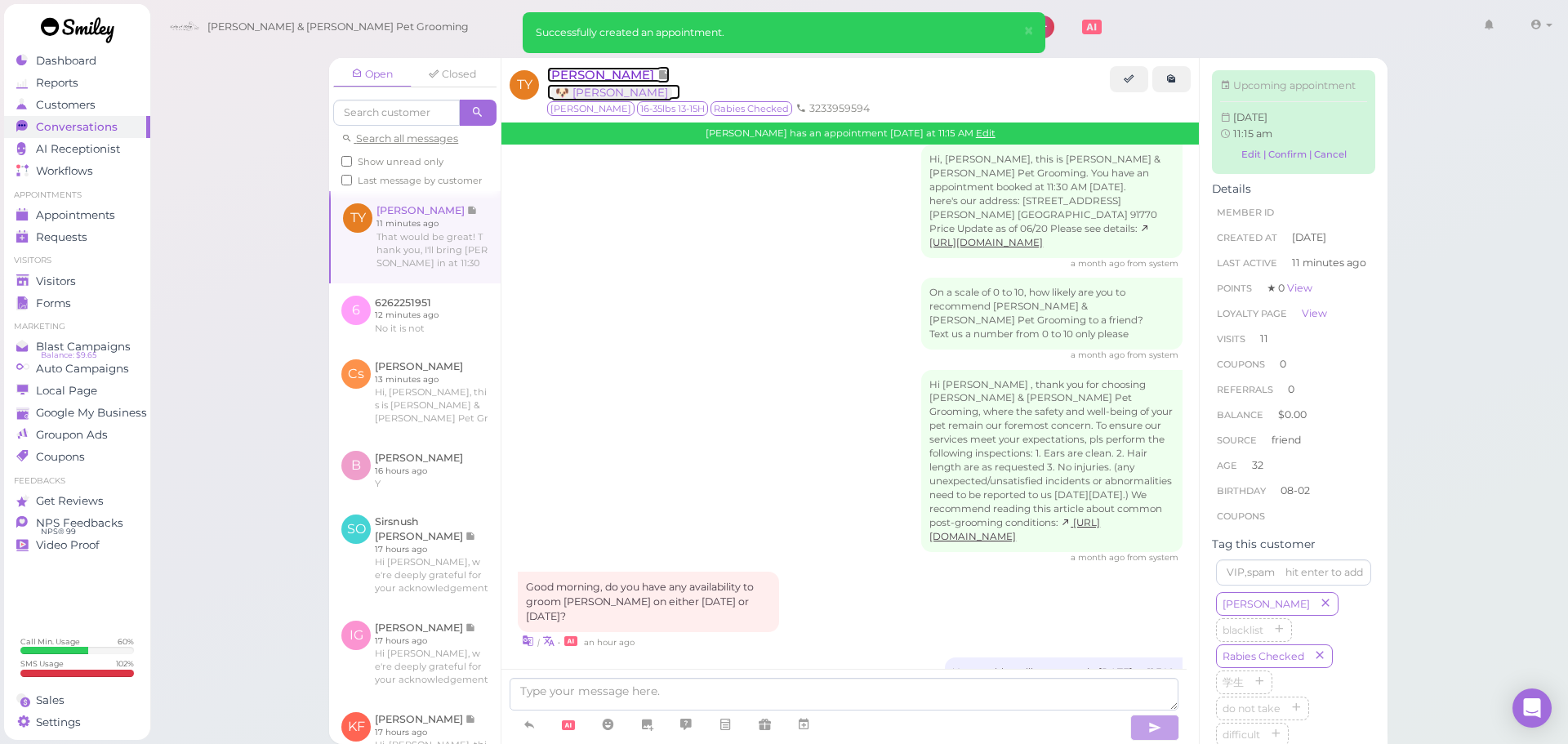
click at [599, 67] on span "[PERSON_NAME]" at bounding box center [602, 75] width 110 height 15
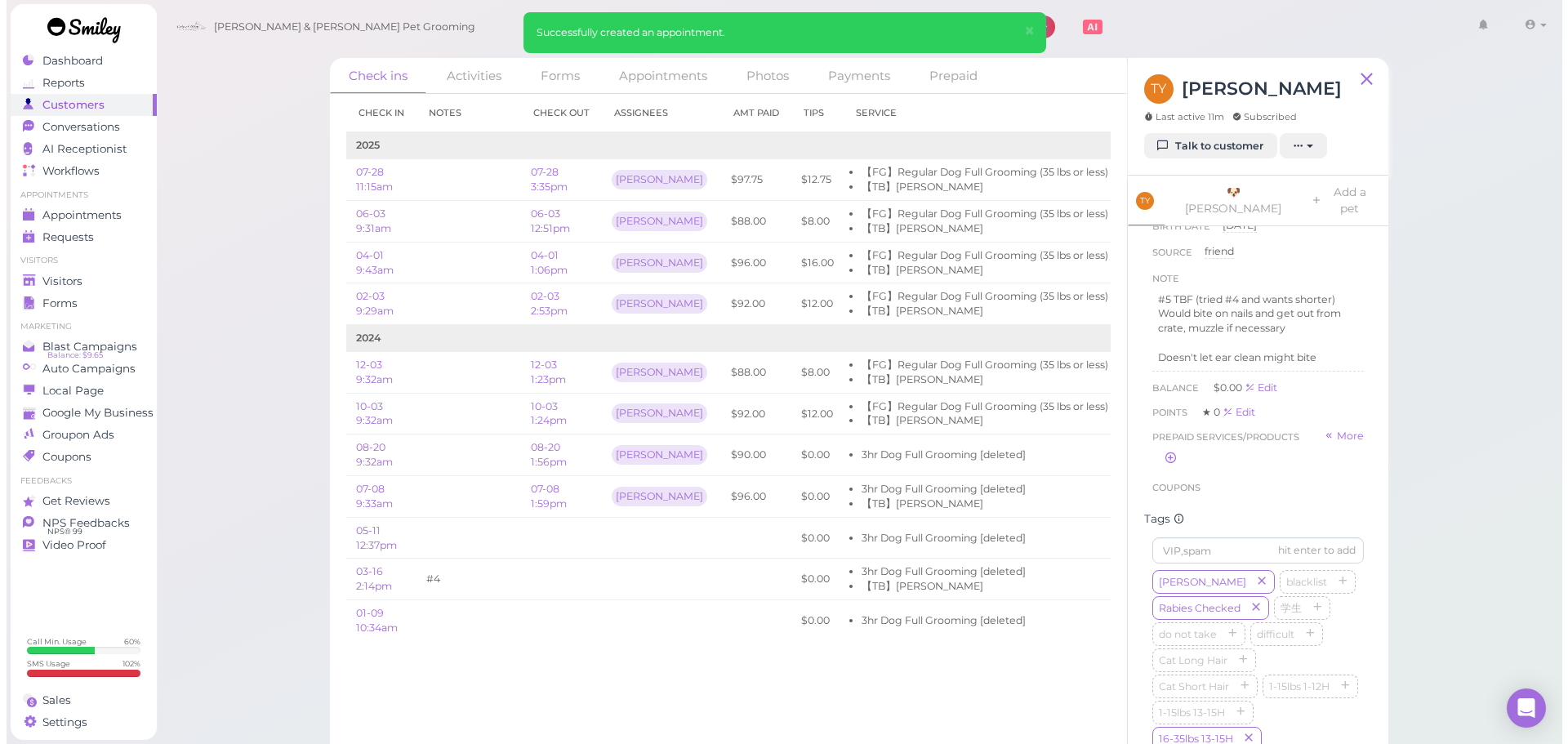
scroll to position [245, 0]
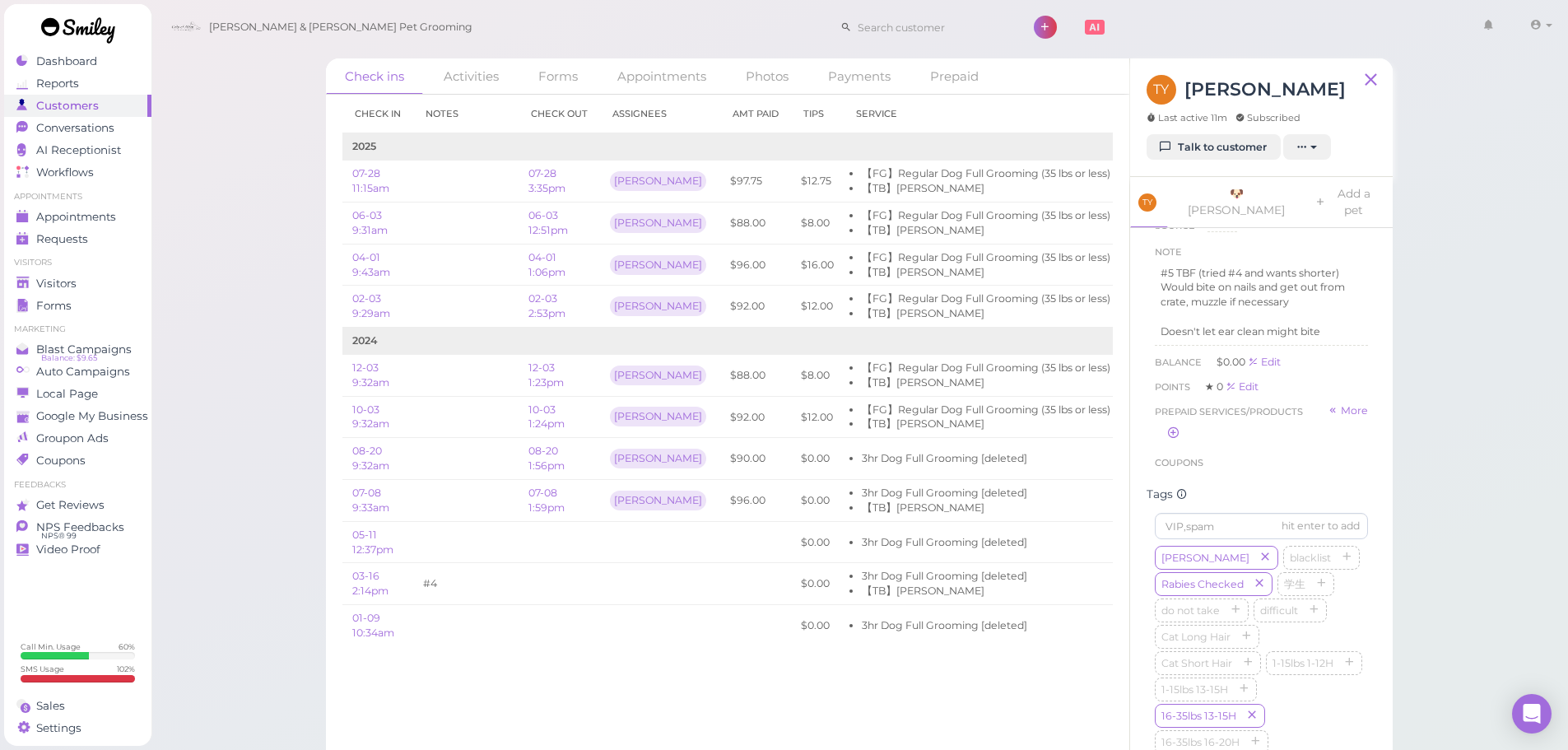
click at [267, 259] on div "Check ins Activities Forms Appointments Photos Payments Prepaid Check in Notes …" at bounding box center [860, 388] width 1418 height 777
click at [1227, 151] on link "Talk to customer" at bounding box center [1213, 147] width 134 height 26
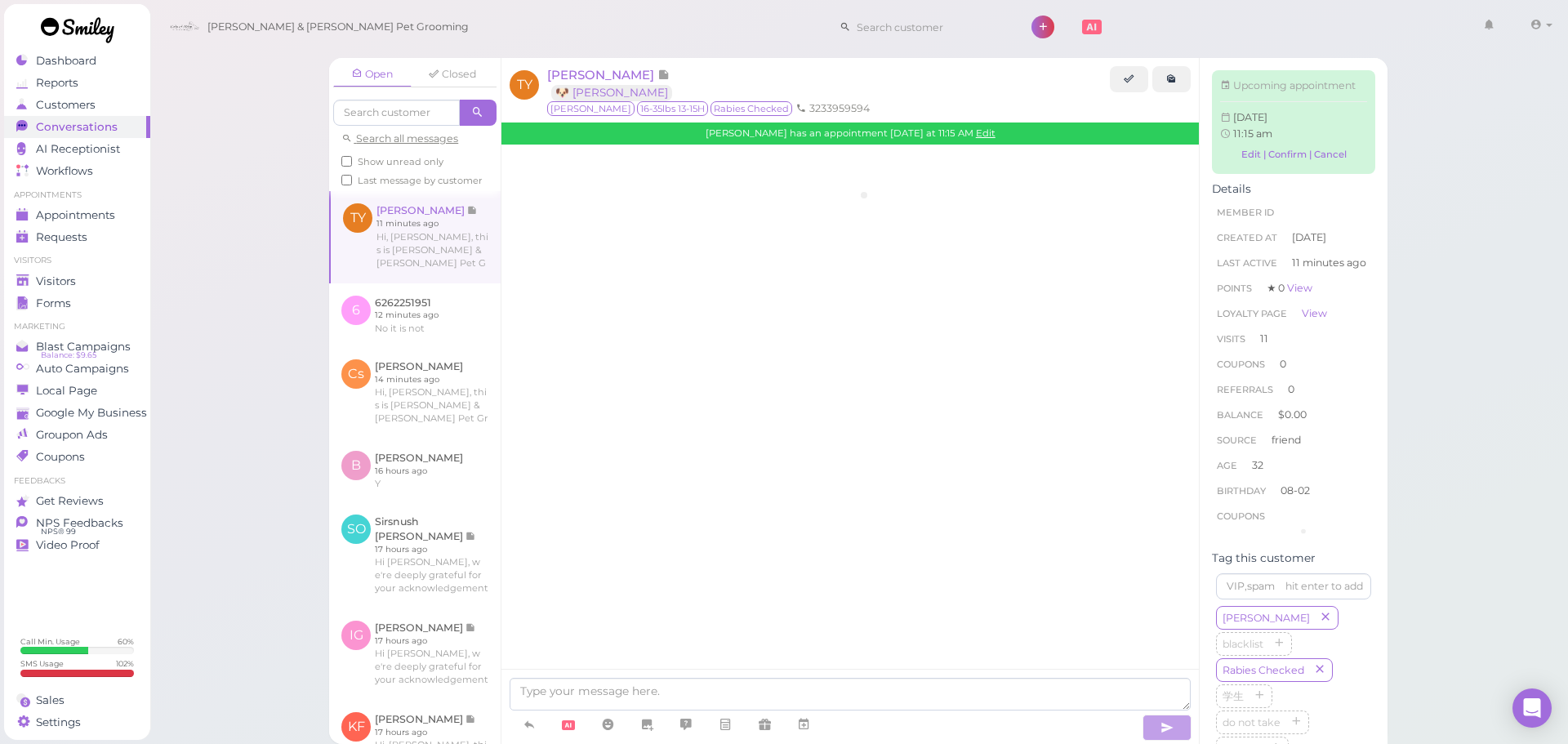
scroll to position [2394, 0]
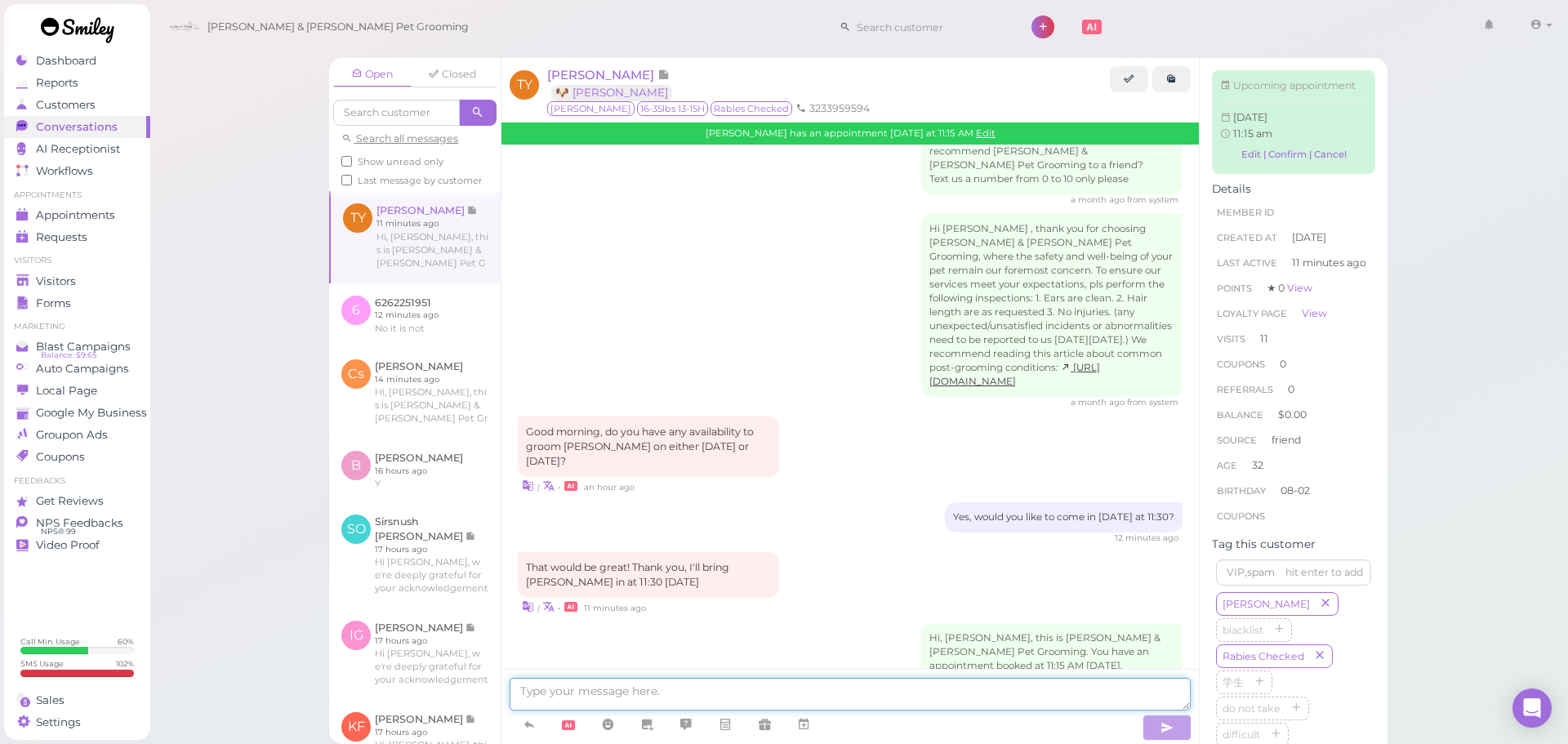
click at [780, 696] on textarea at bounding box center [849, 694] width 681 height 33
type textarea "Actually, we have an availability [DATE] at 9:30 as well. Would you be able to …"
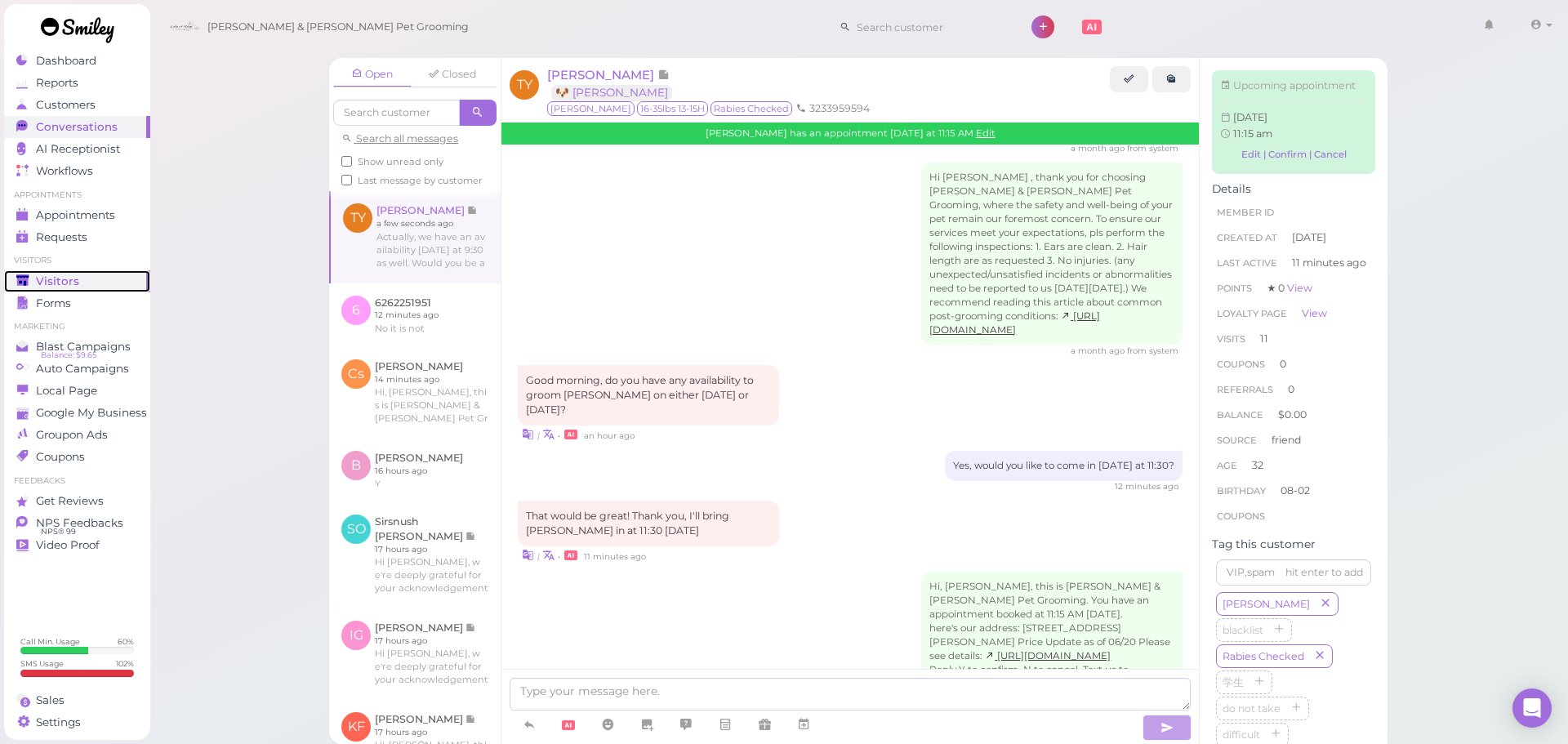
click at [62, 283] on span "Visitors" at bounding box center [58, 281] width 43 height 14
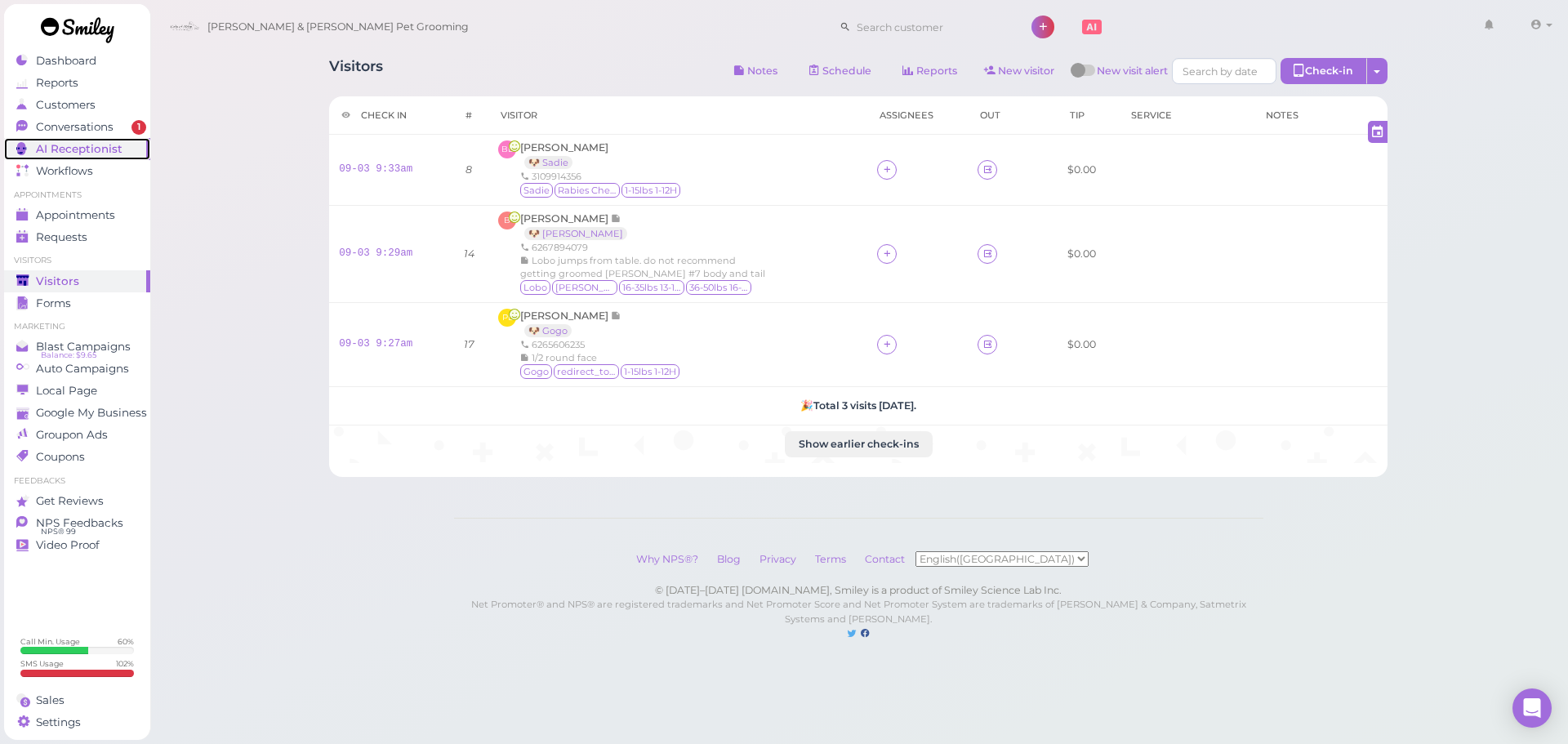
click at [91, 142] on span "AI Receptionist" at bounding box center [79, 149] width 87 height 14
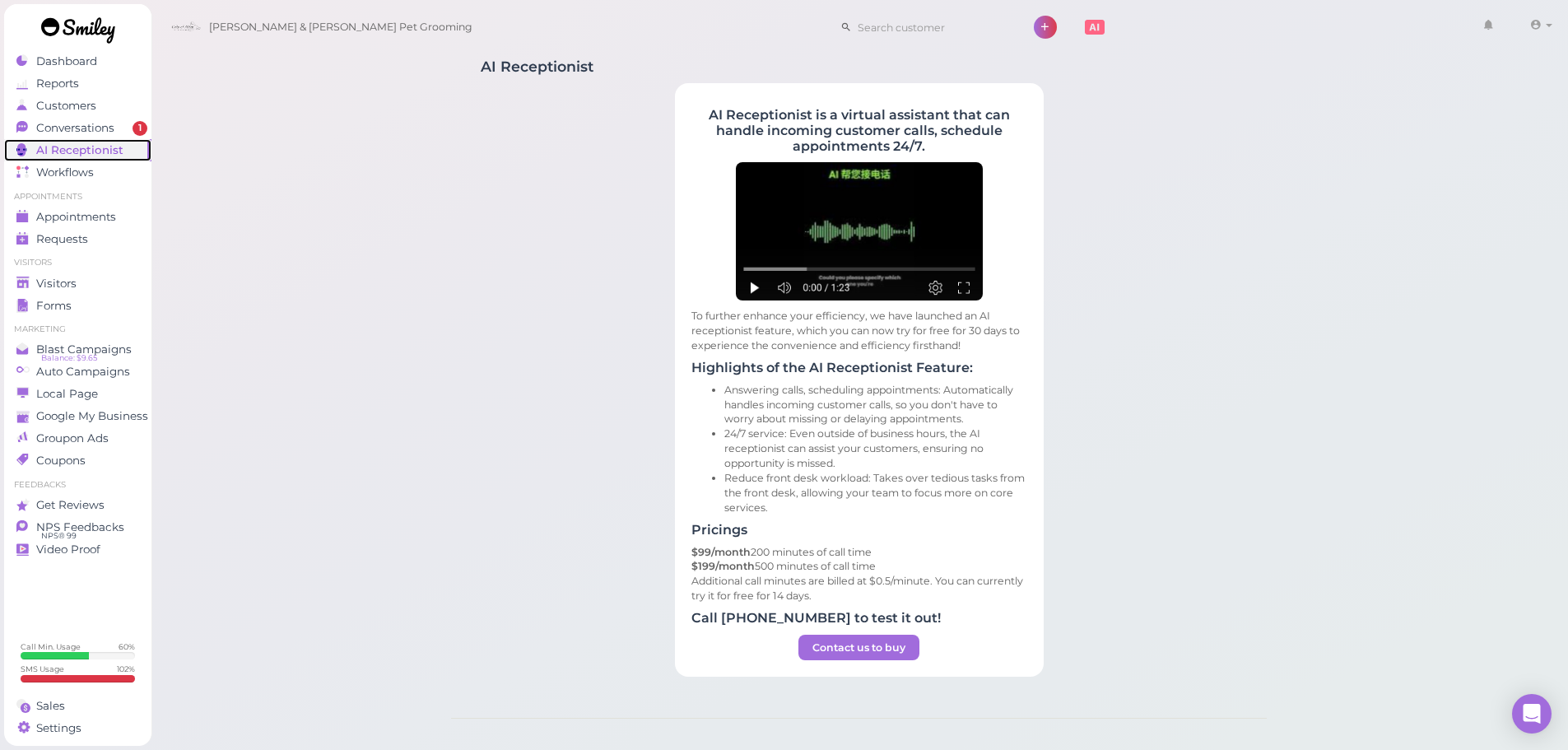
click at [101, 141] on link "AI Receptionist" at bounding box center [78, 151] width 147 height 23
click at [102, 139] on link "AI Receptionist" at bounding box center [78, 151] width 147 height 23
click at [104, 137] on link "Conversations 1" at bounding box center [78, 128] width 147 height 23
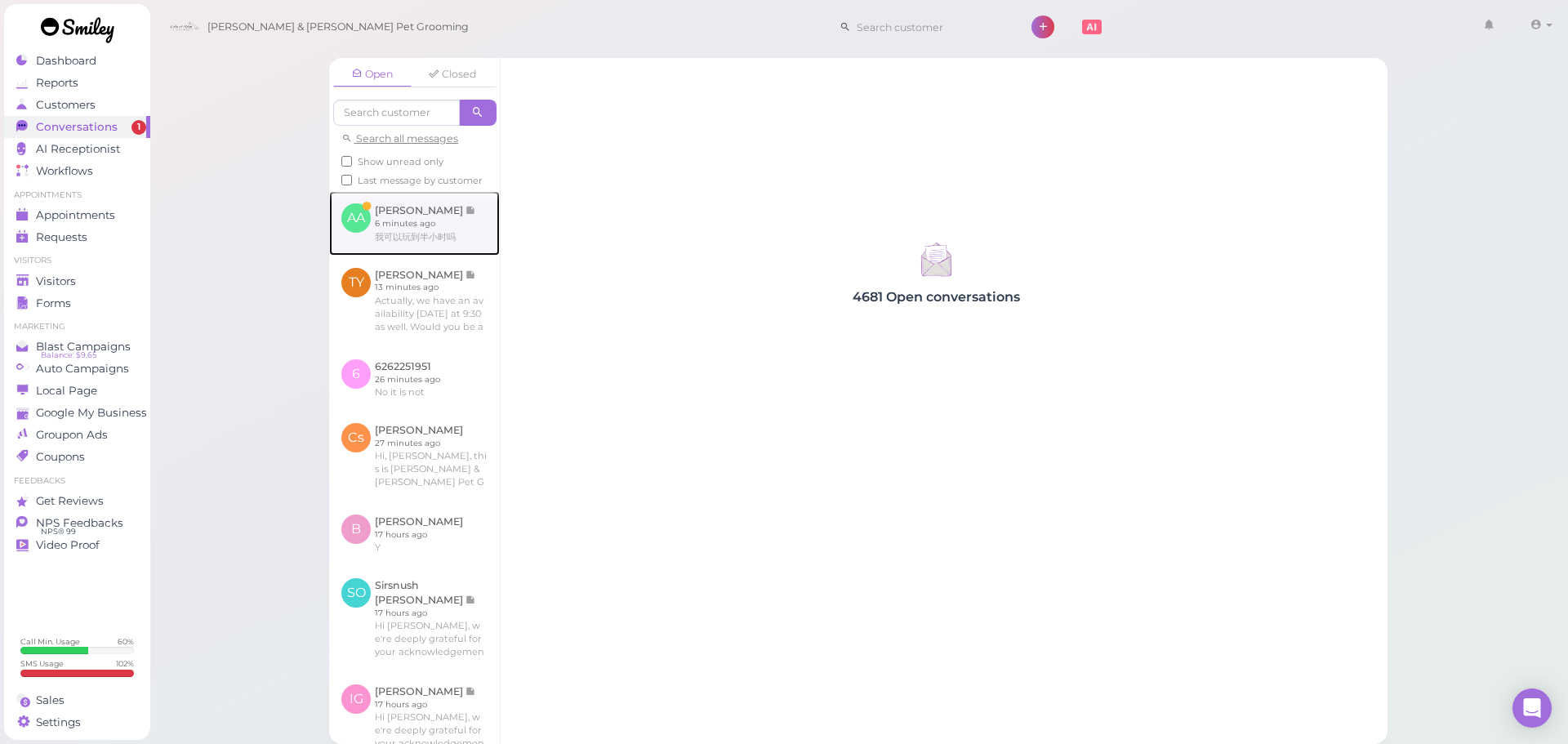
click at [412, 243] on link at bounding box center [414, 223] width 171 height 64
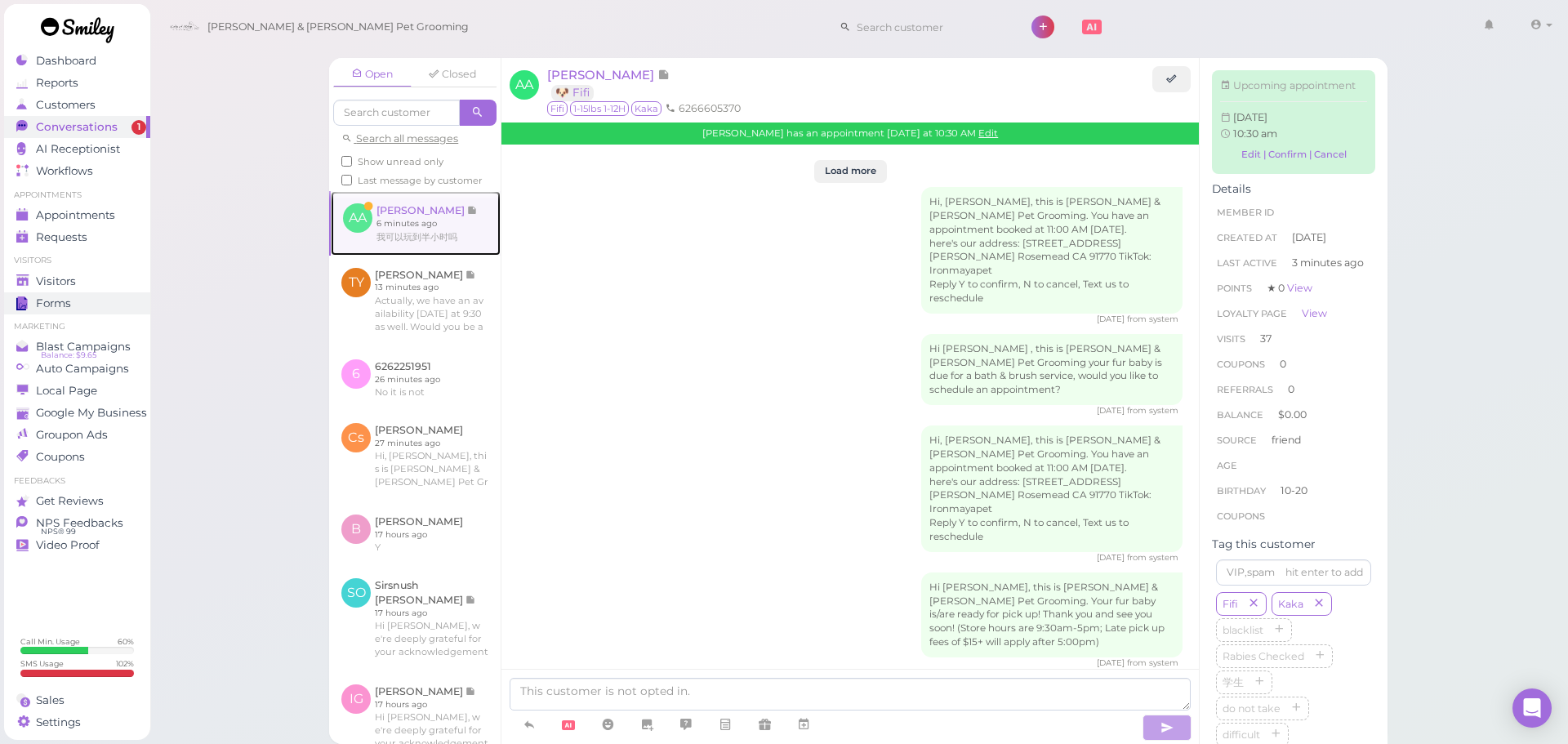
scroll to position [3251, 0]
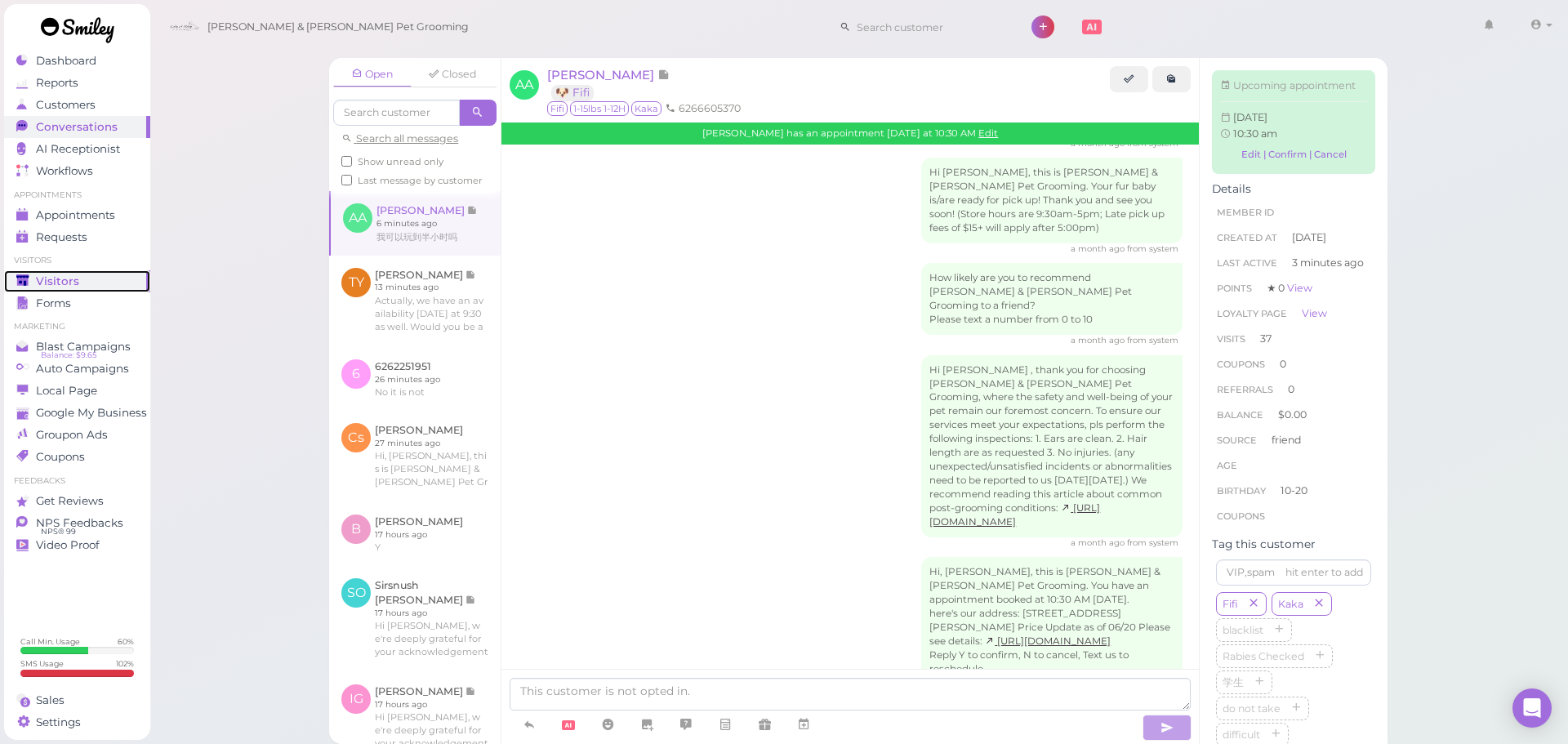
click at [89, 279] on div "Visitors" at bounding box center [75, 281] width 118 height 14
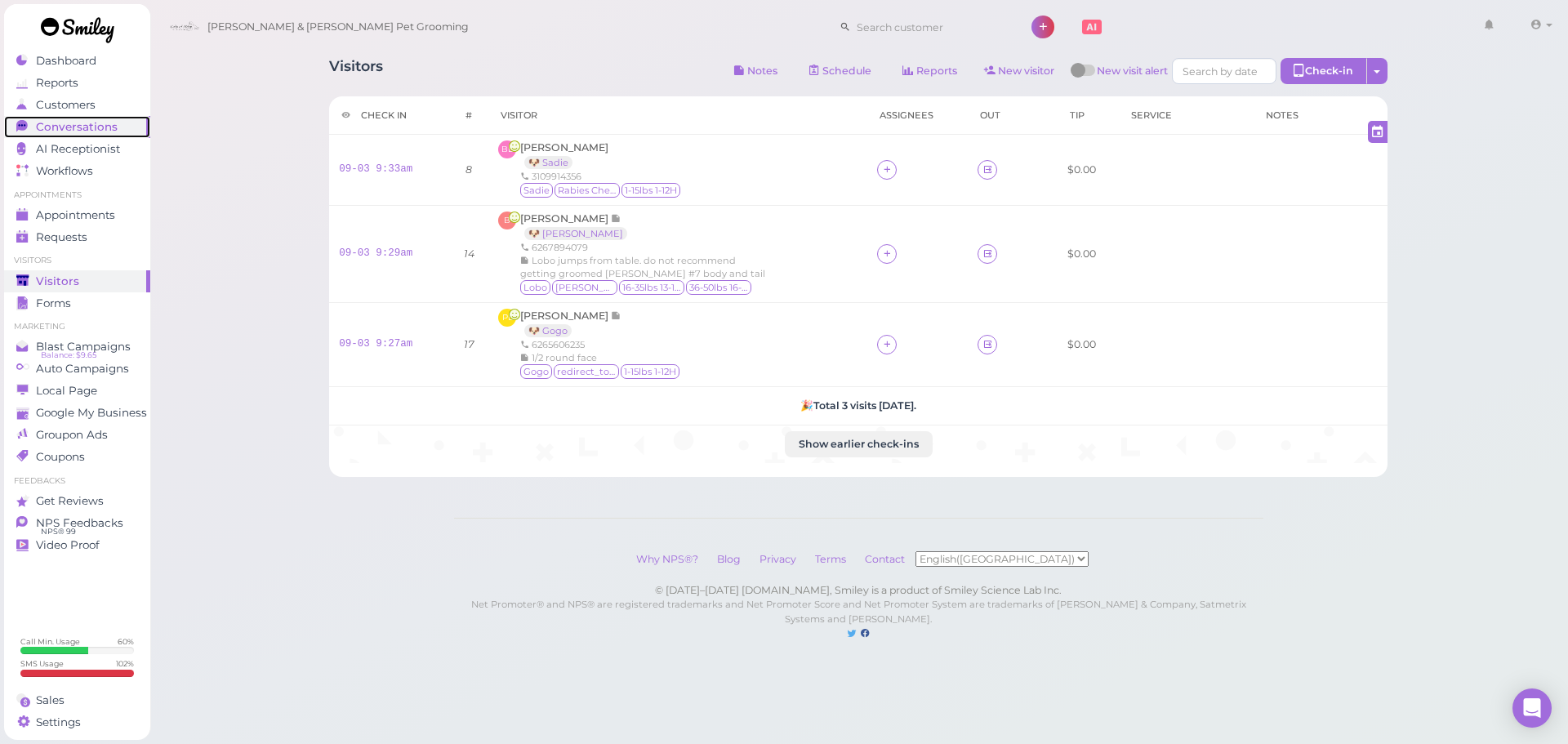
click at [84, 119] on link "Conversations 0" at bounding box center [77, 127] width 146 height 22
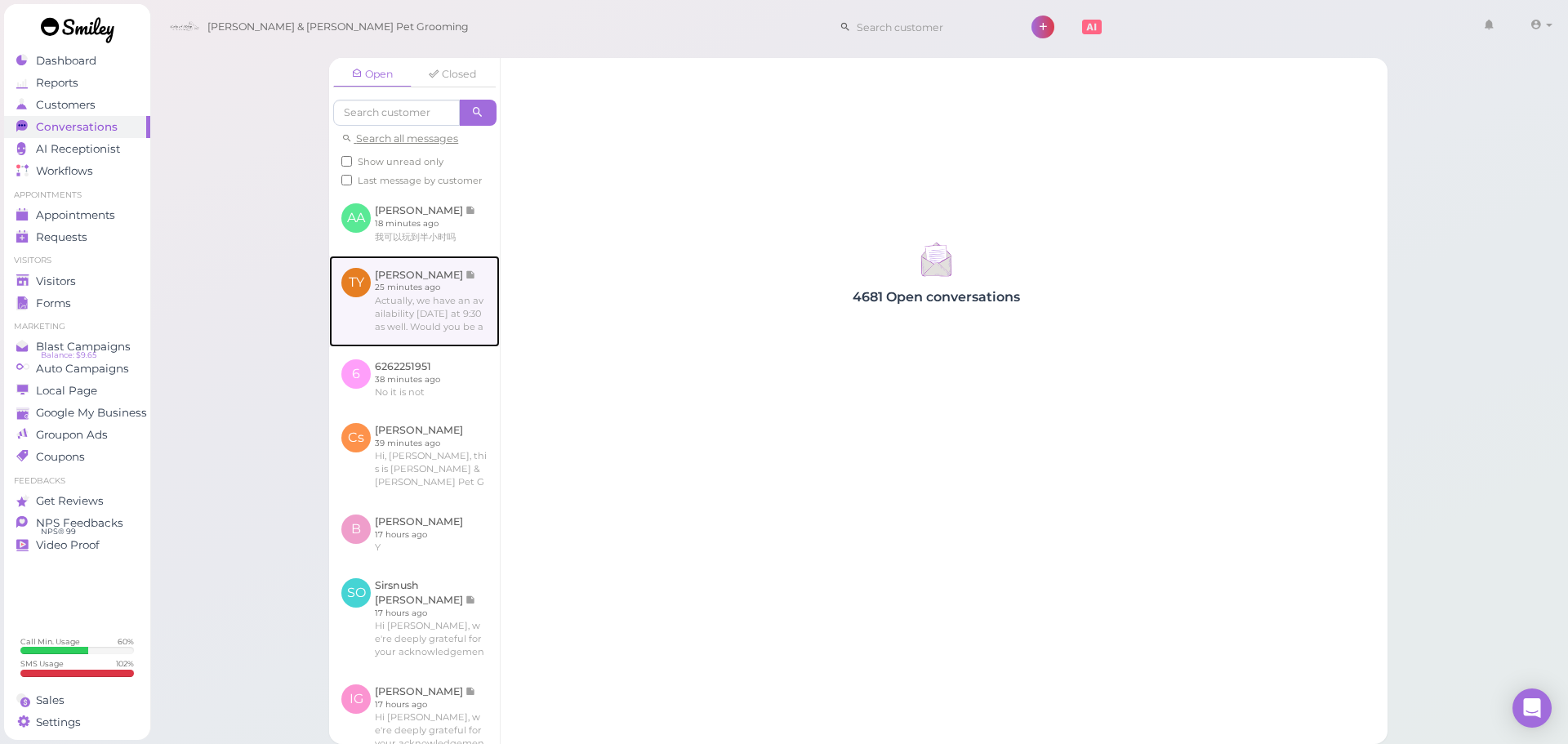
click at [456, 290] on link at bounding box center [414, 302] width 171 height 91
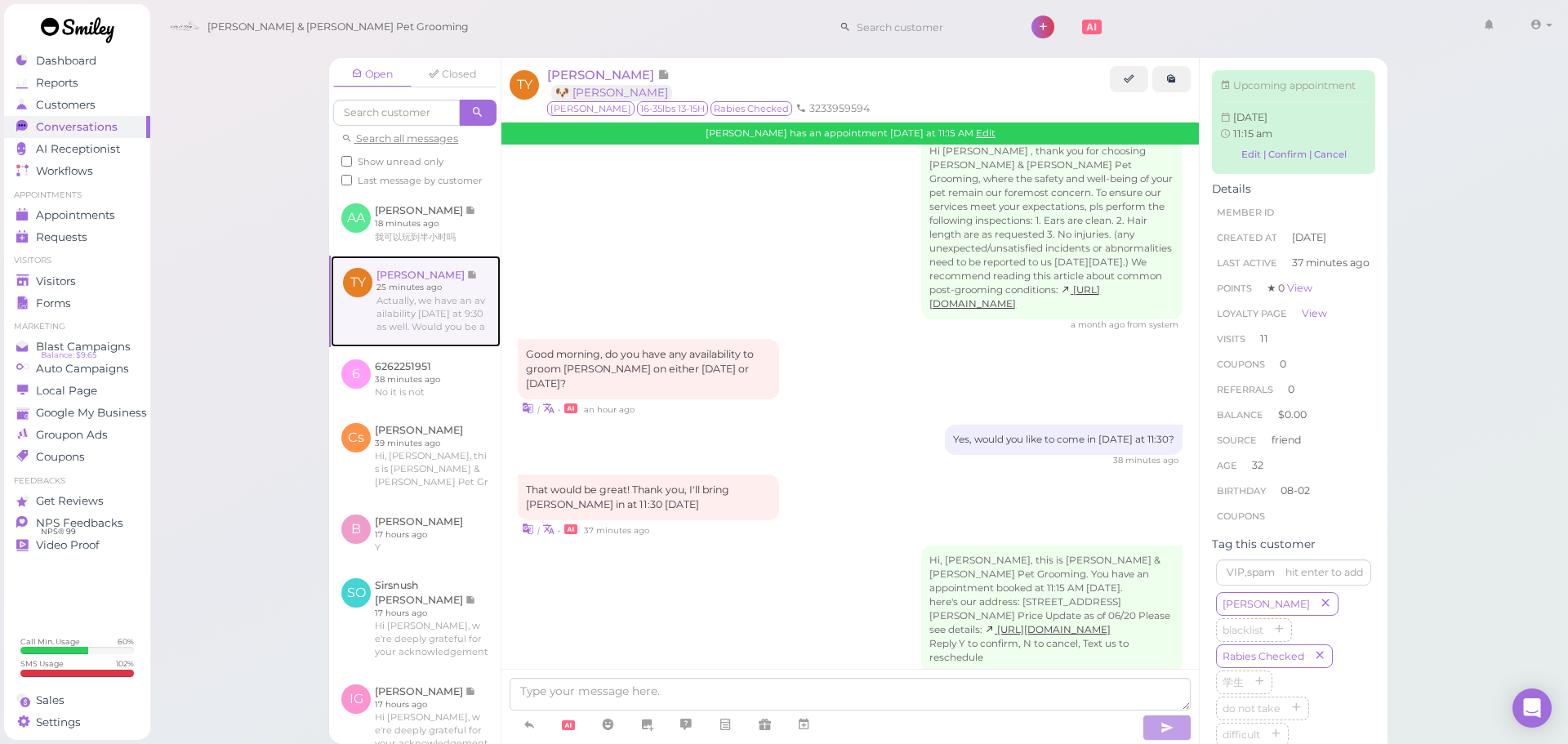
scroll to position [82, 0]
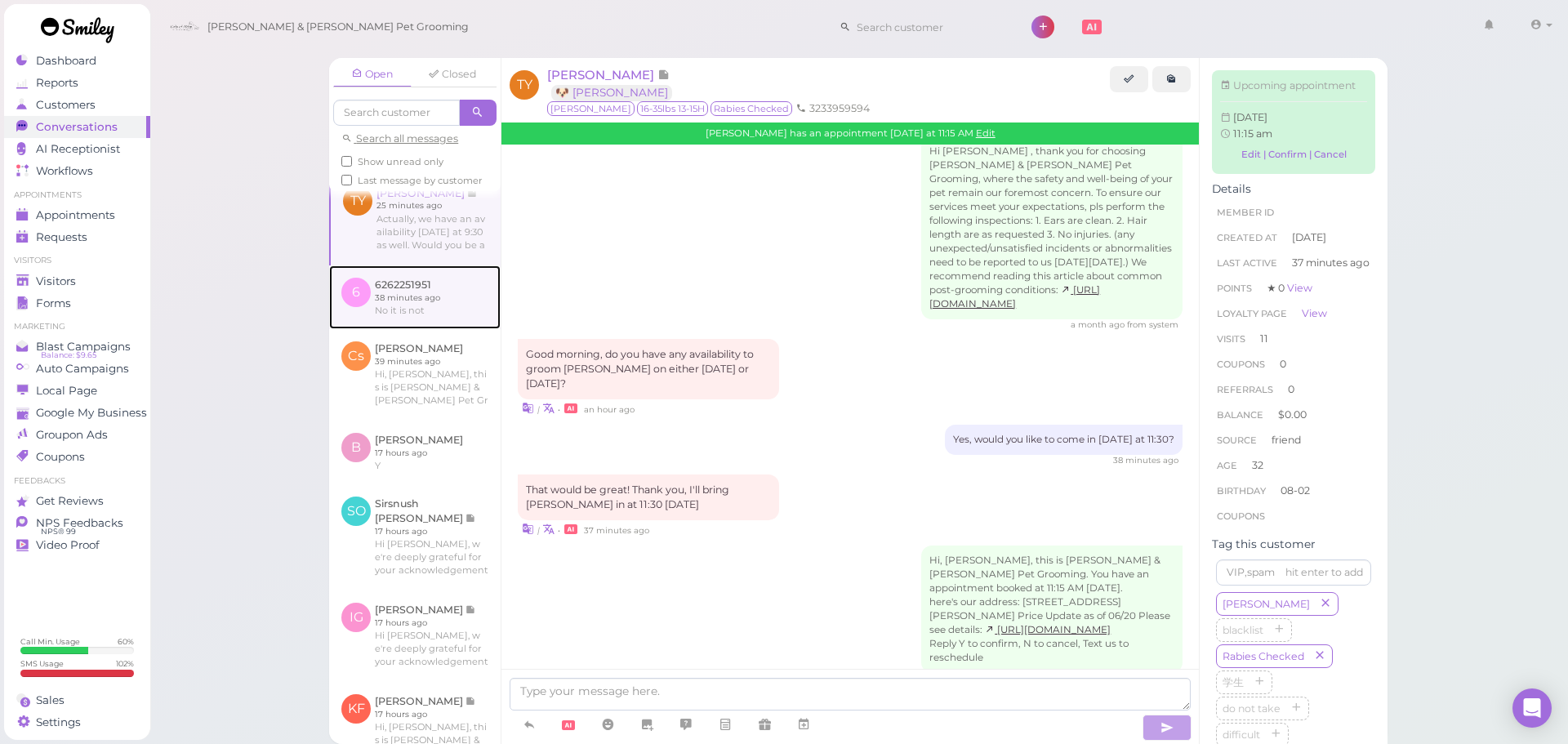
click at [455, 303] on link at bounding box center [415, 297] width 172 height 64
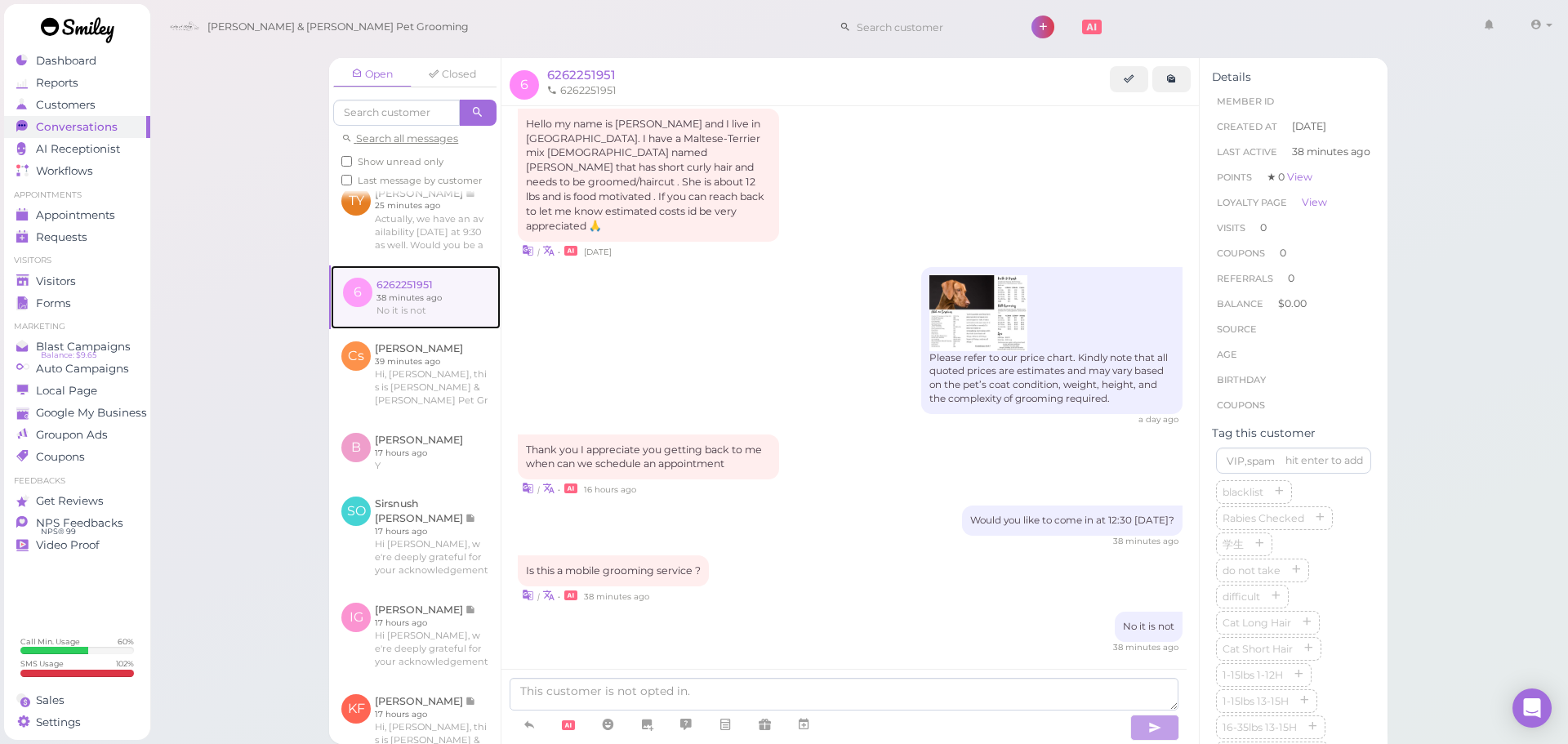
scroll to position [22, 0]
click at [1002, 296] on img at bounding box center [978, 309] width 98 height 76
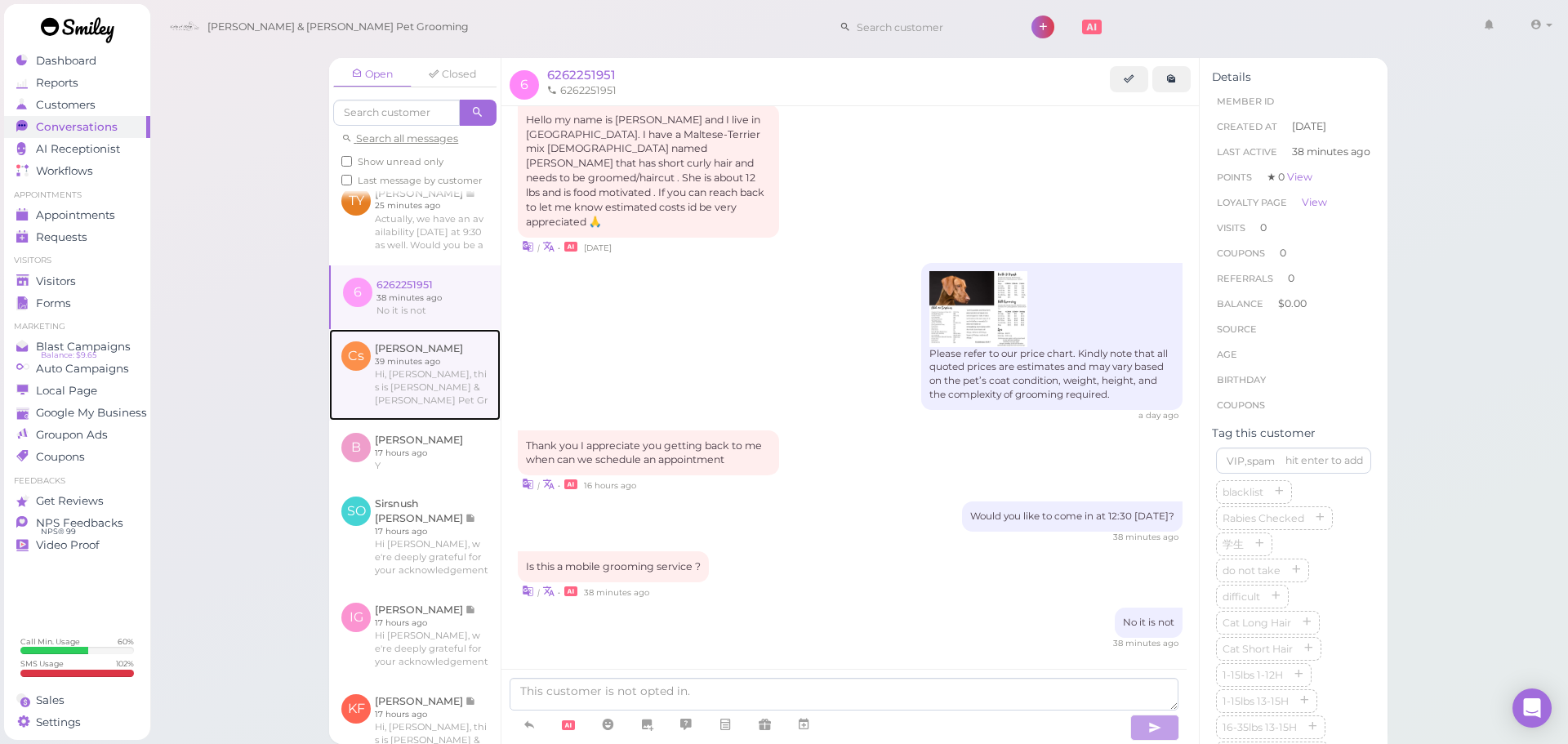
click at [417, 377] on link at bounding box center [415, 375] width 172 height 91
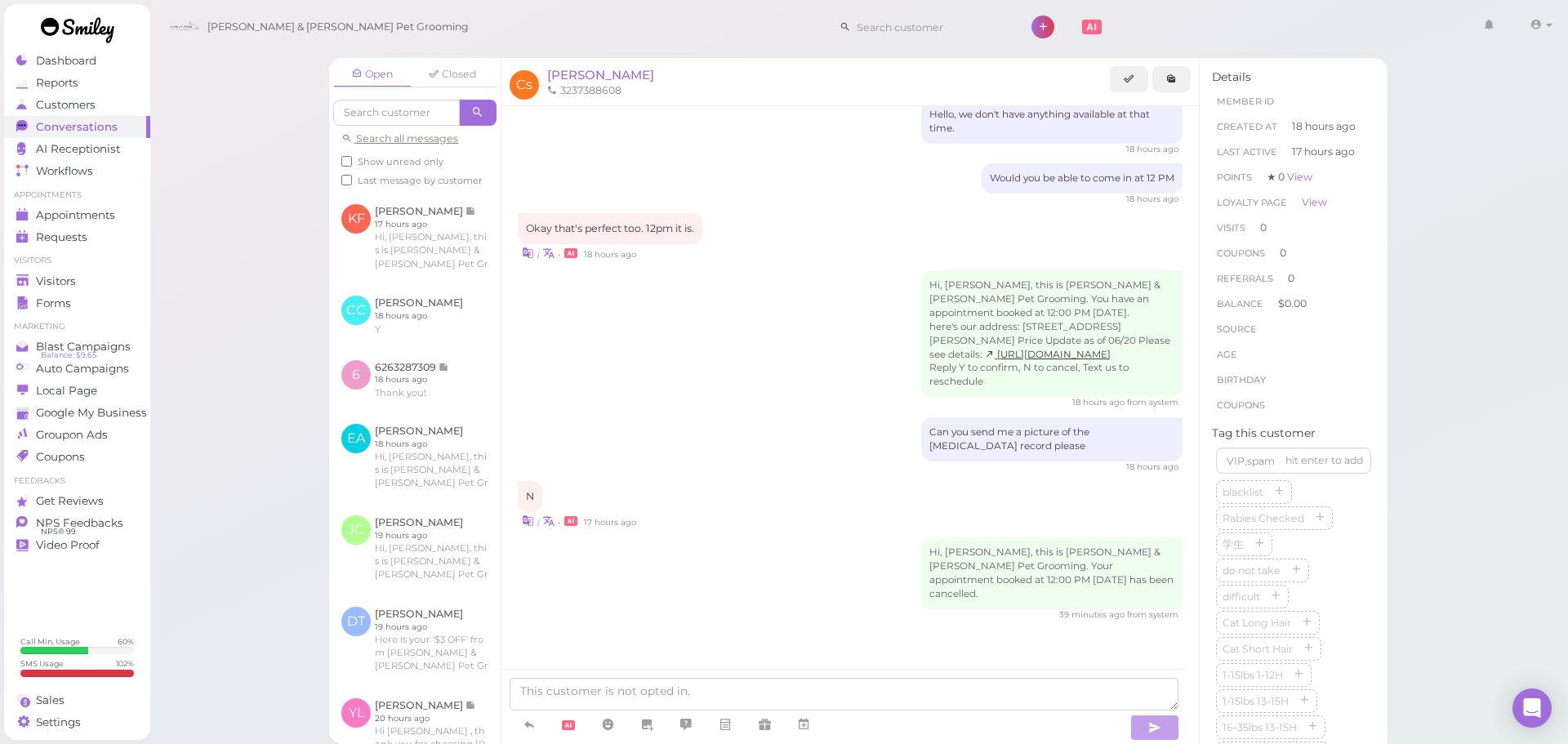
scroll to position [654, 0]
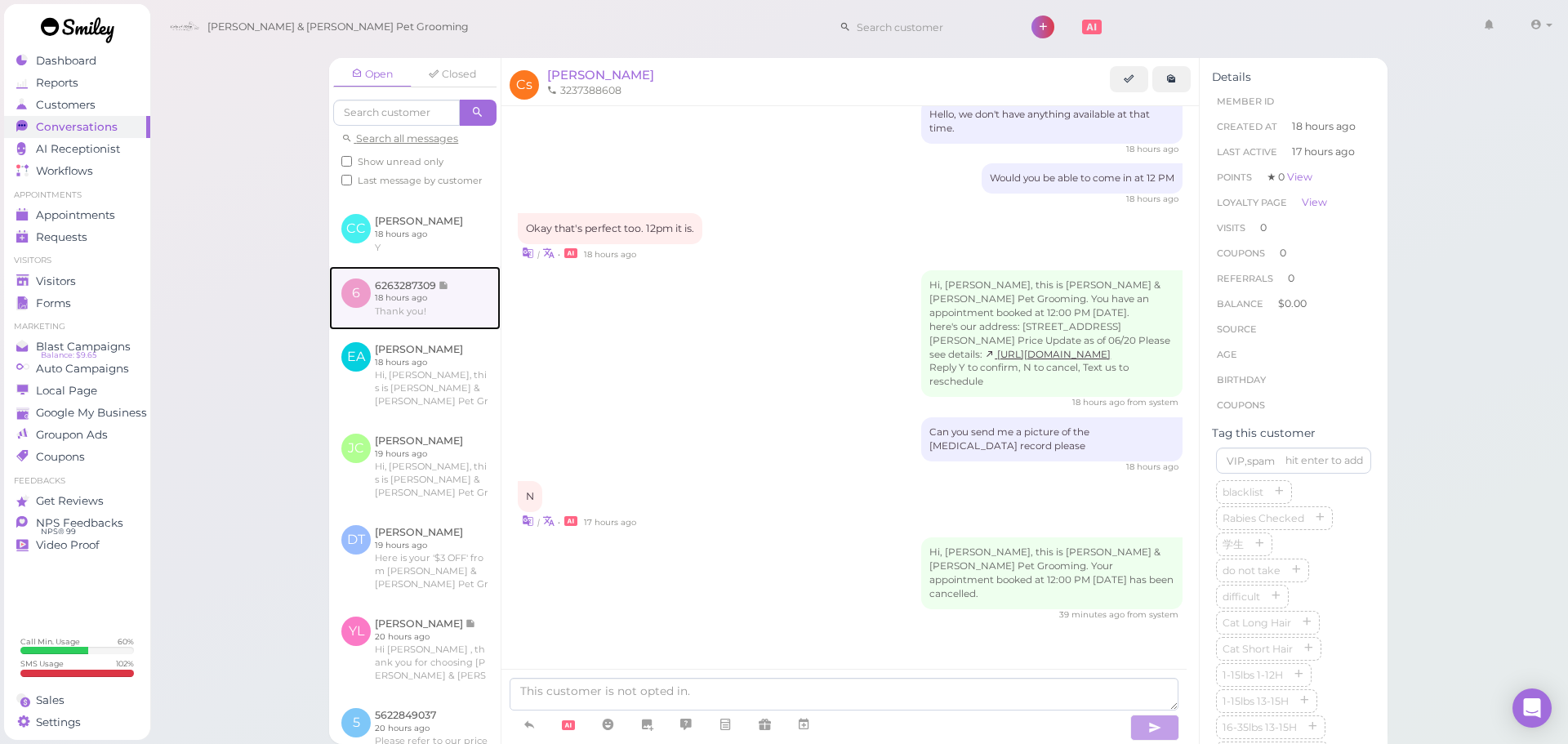
click at [430, 324] on link at bounding box center [415, 298] width 172 height 64
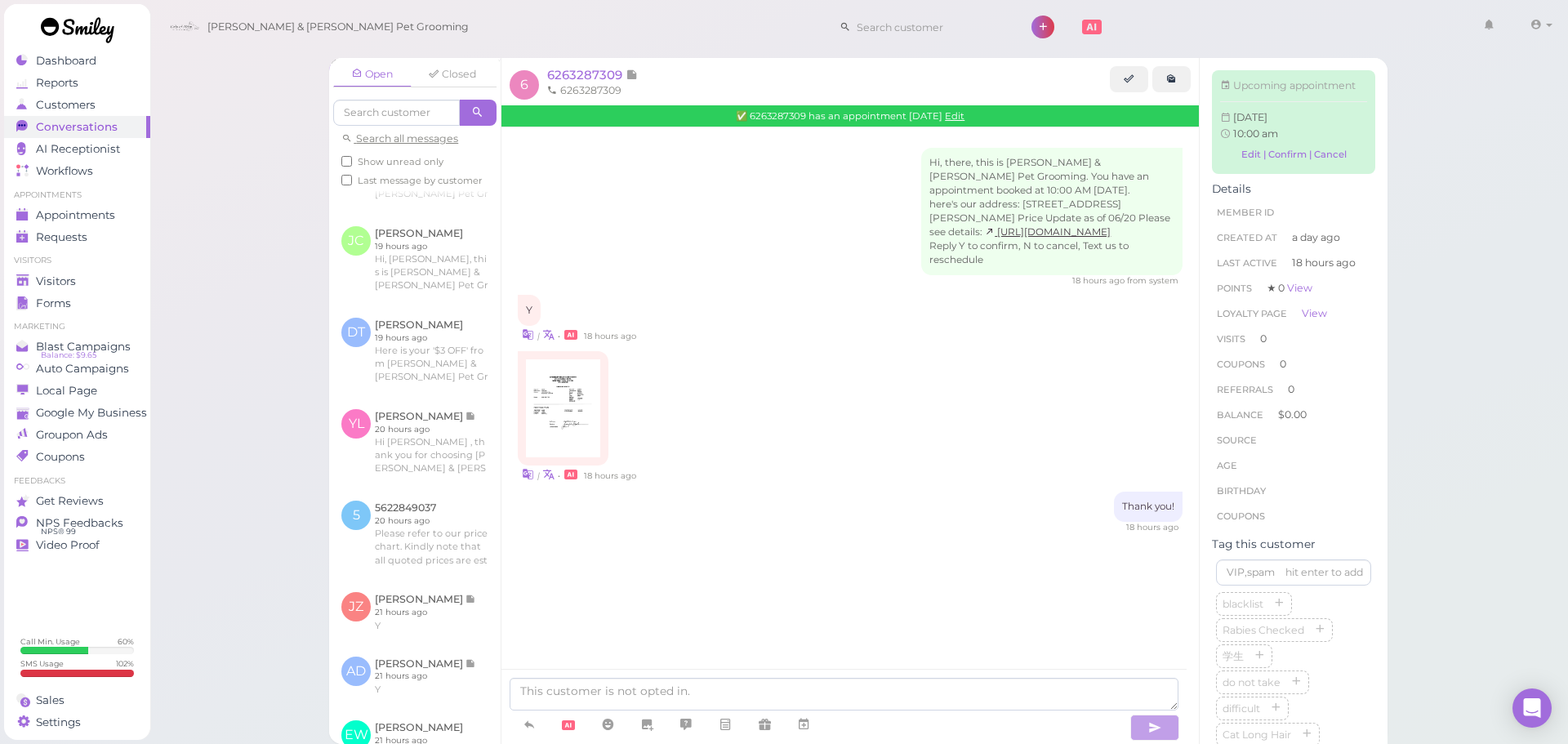
scroll to position [899, 0]
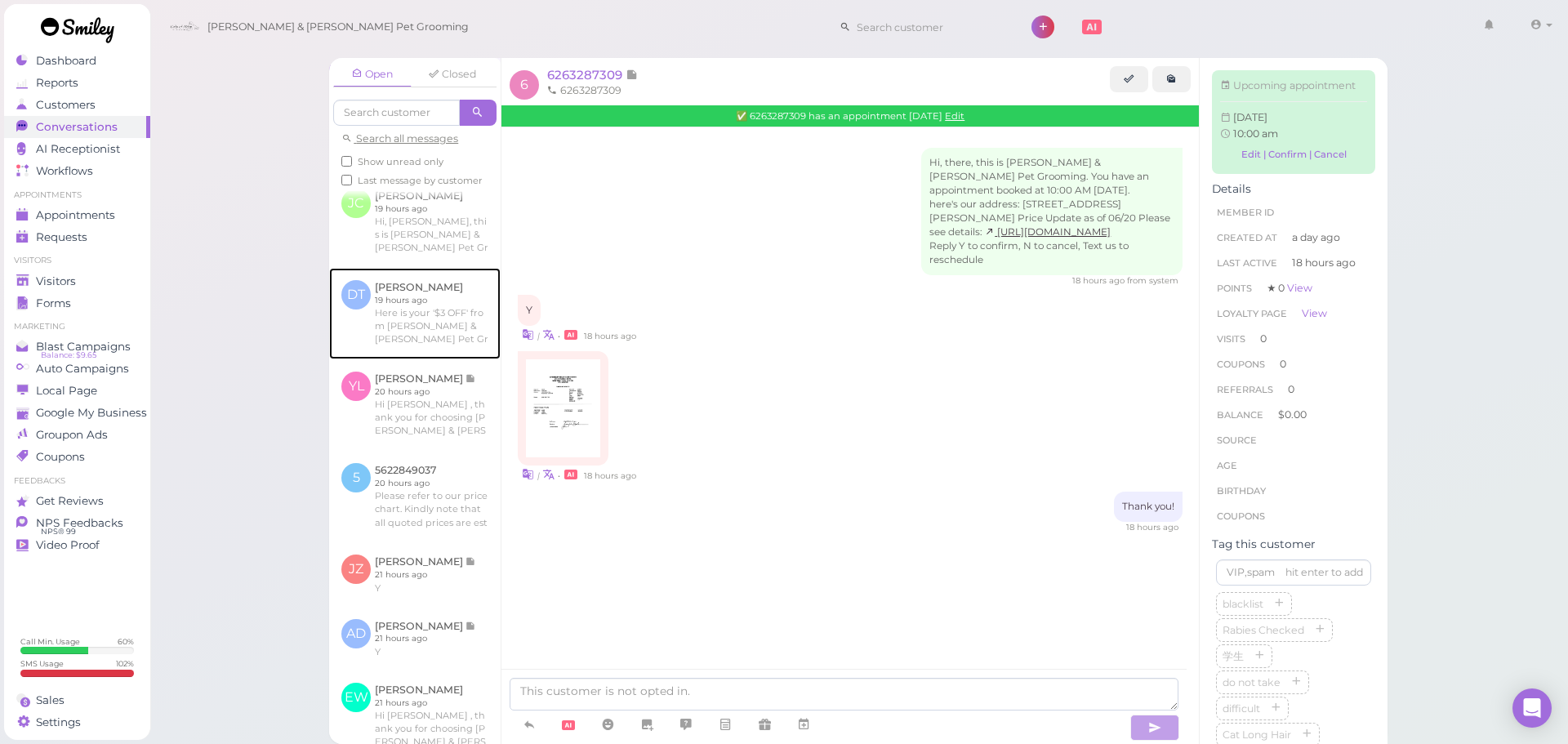
click at [430, 324] on link at bounding box center [415, 314] width 172 height 91
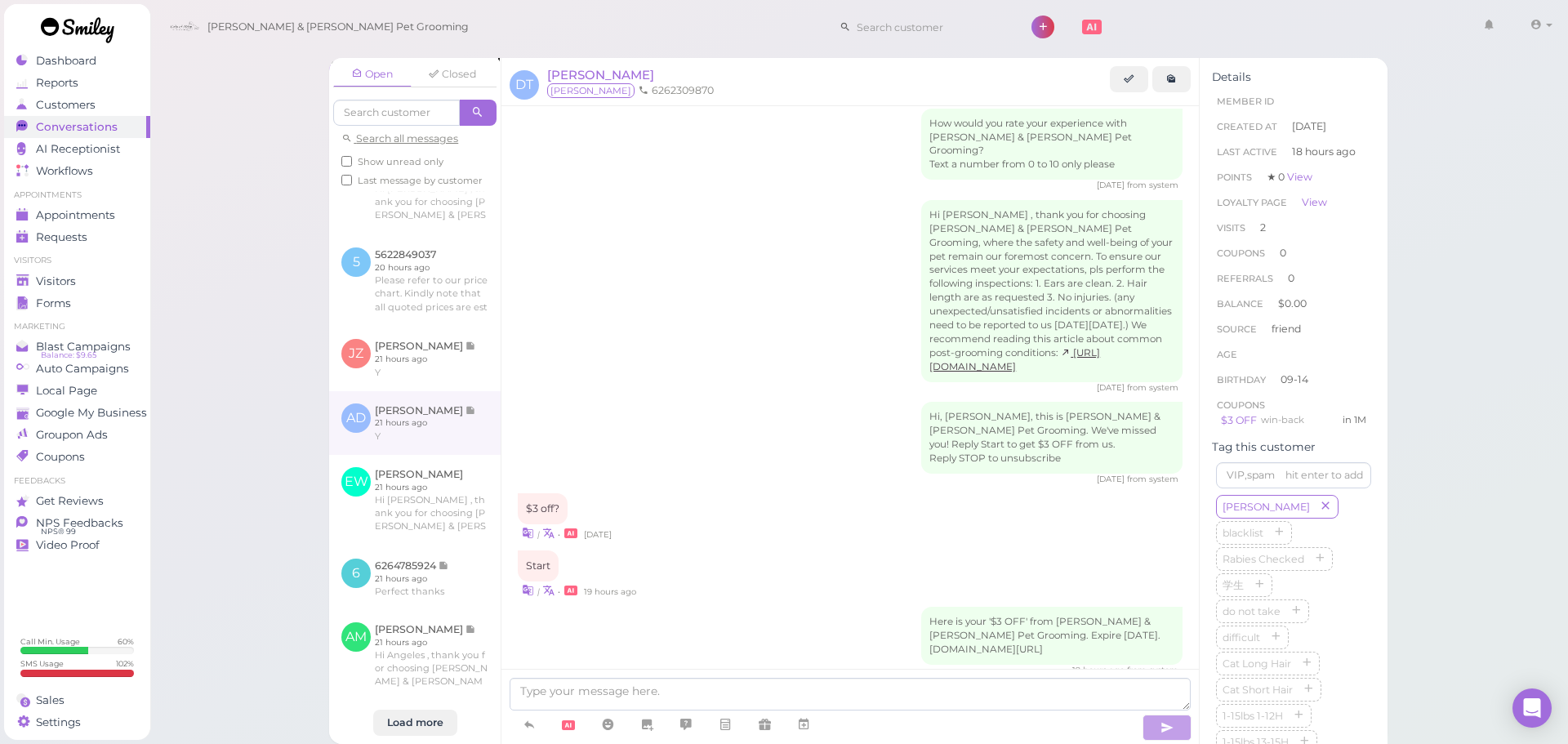
scroll to position [1156, 0]
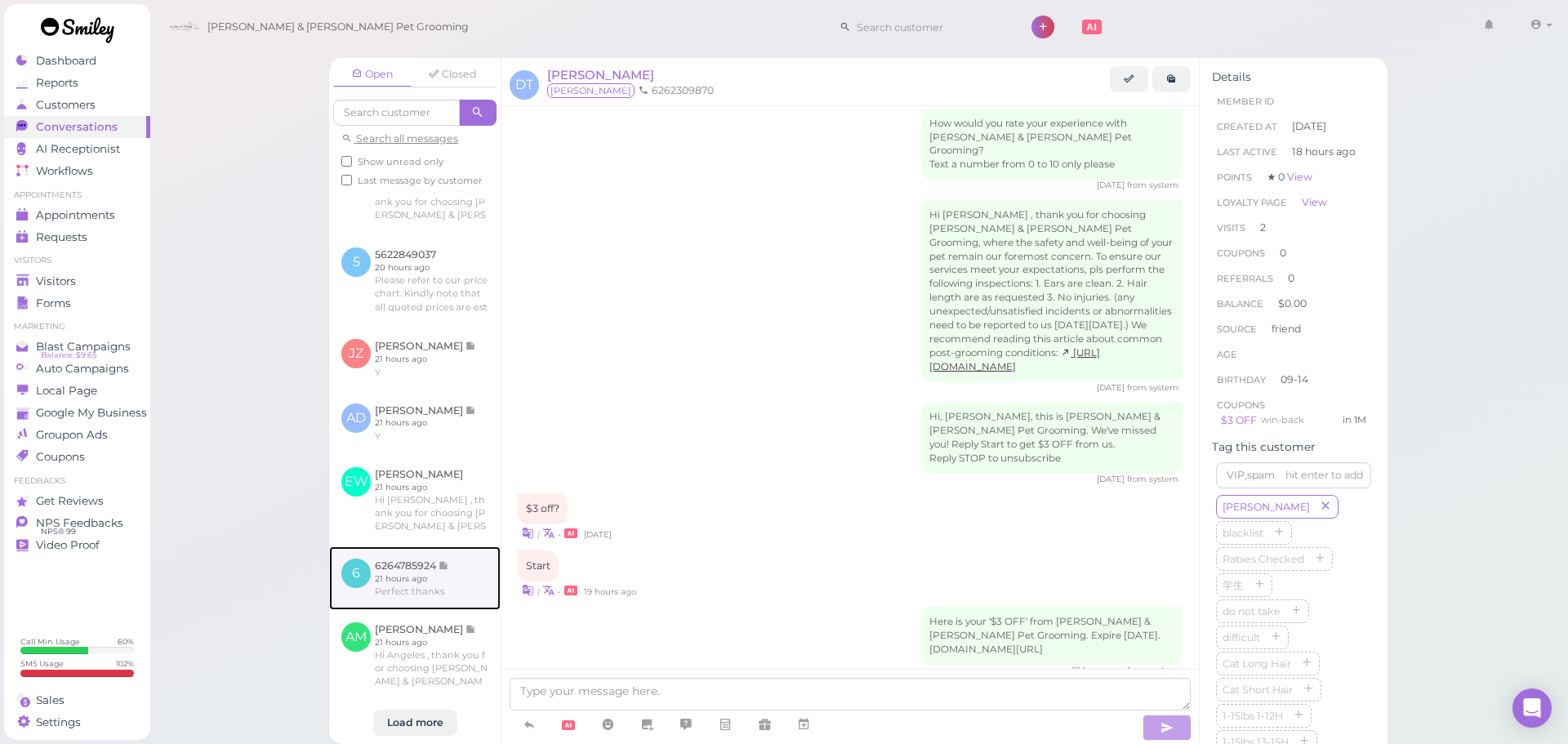
click at [438, 546] on link at bounding box center [415, 578] width 172 height 64
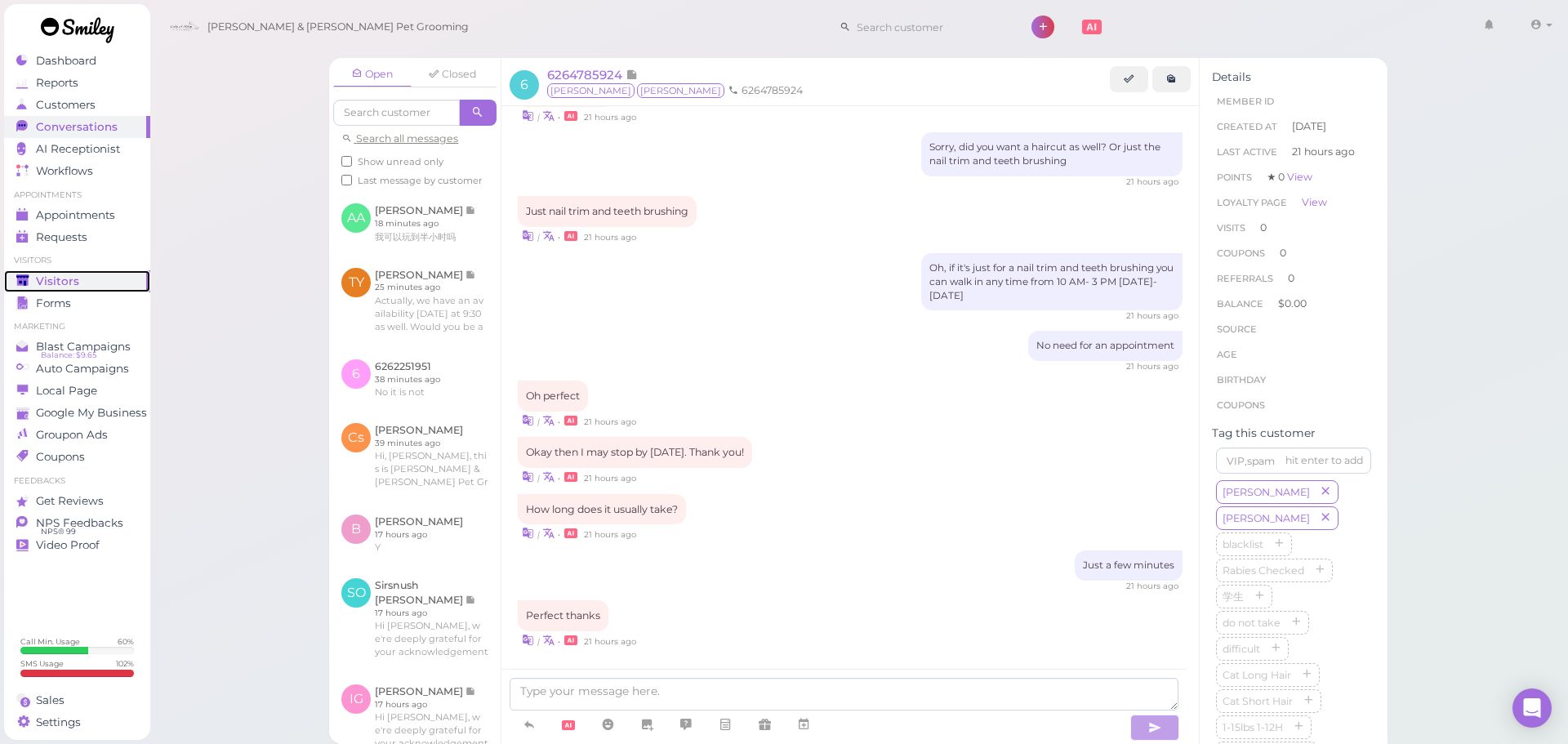
click at [119, 290] on link "Visitors" at bounding box center [77, 282] width 146 height 22
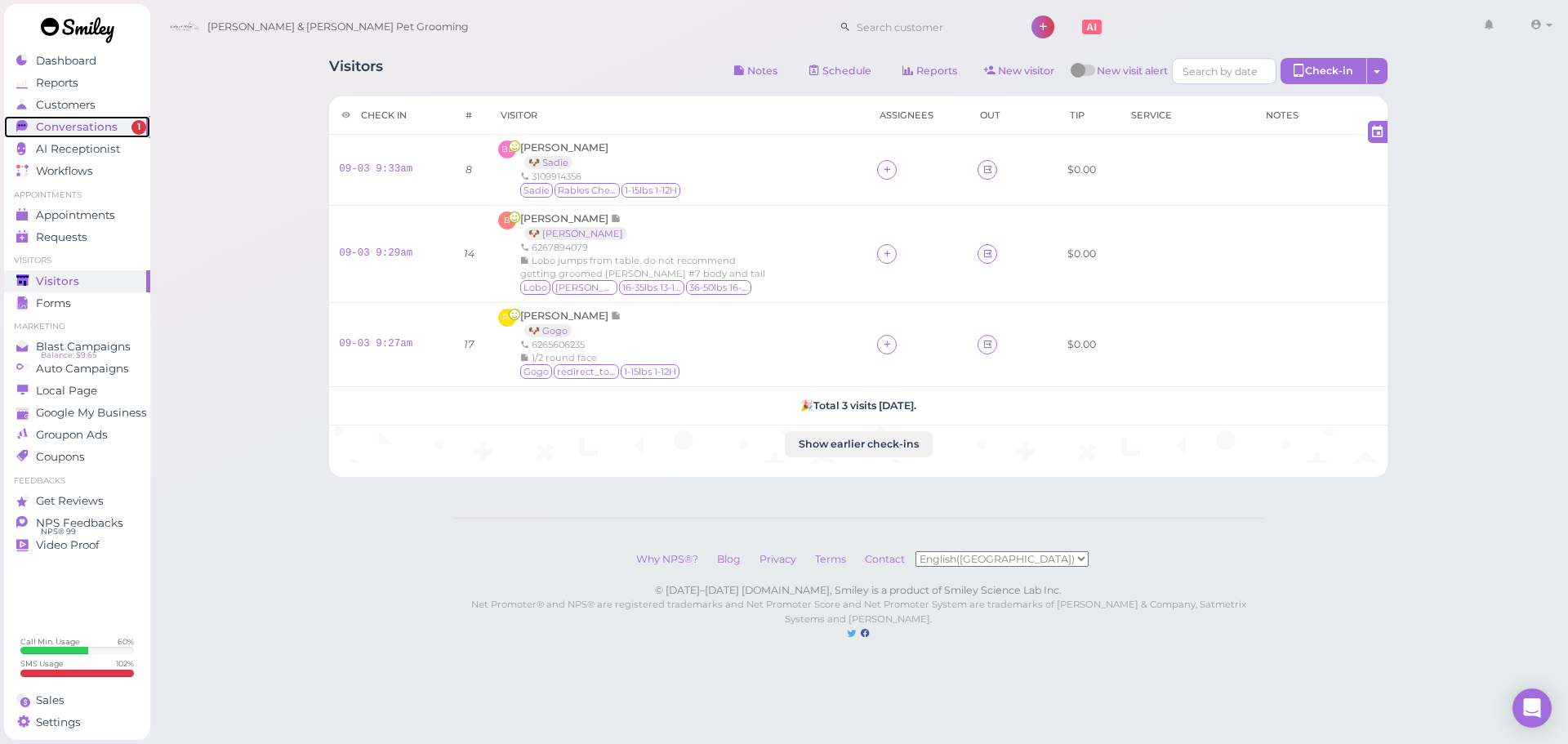
click at [120, 125] on div "Conversations" at bounding box center [75, 127] width 118 height 14
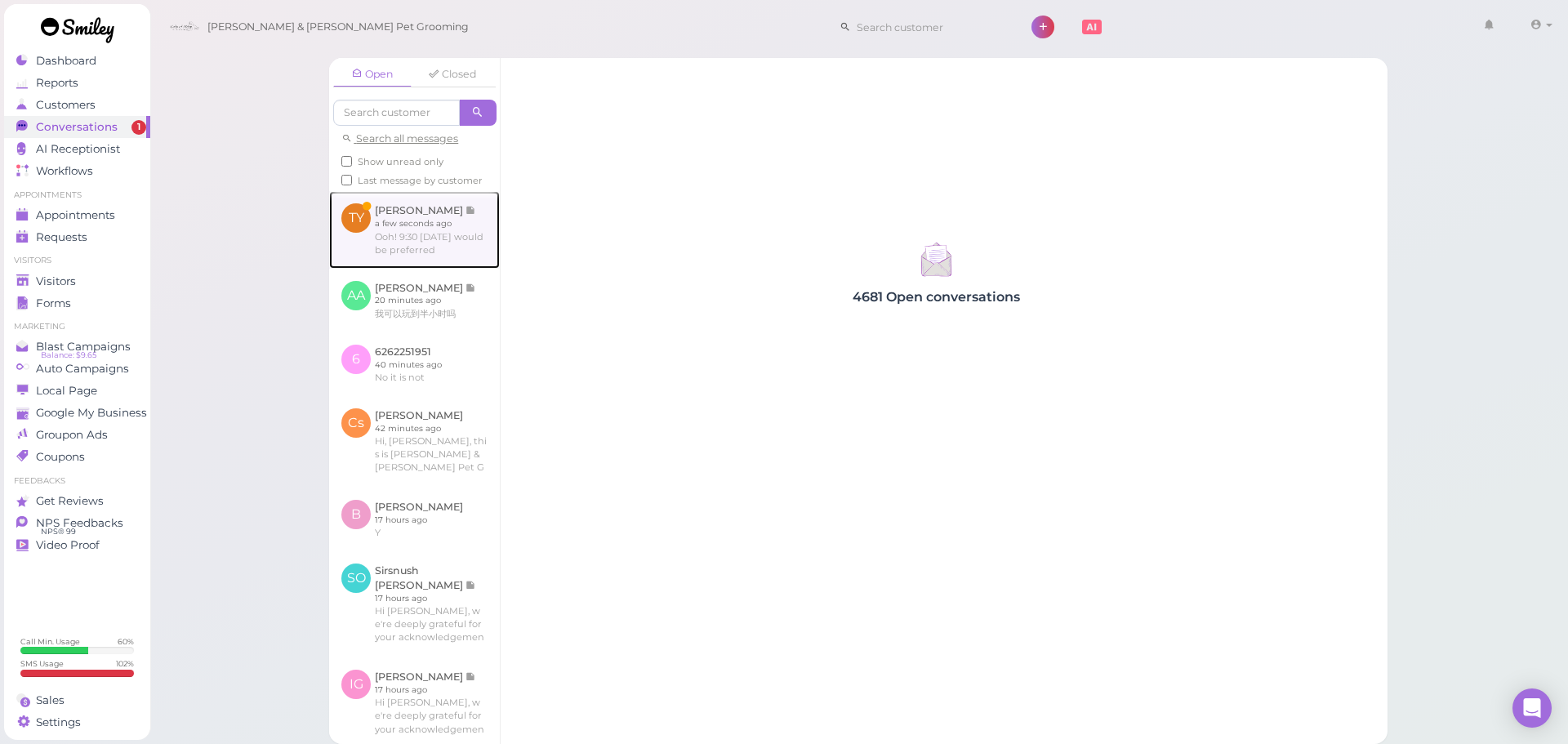
click at [453, 234] on link at bounding box center [414, 229] width 171 height 76
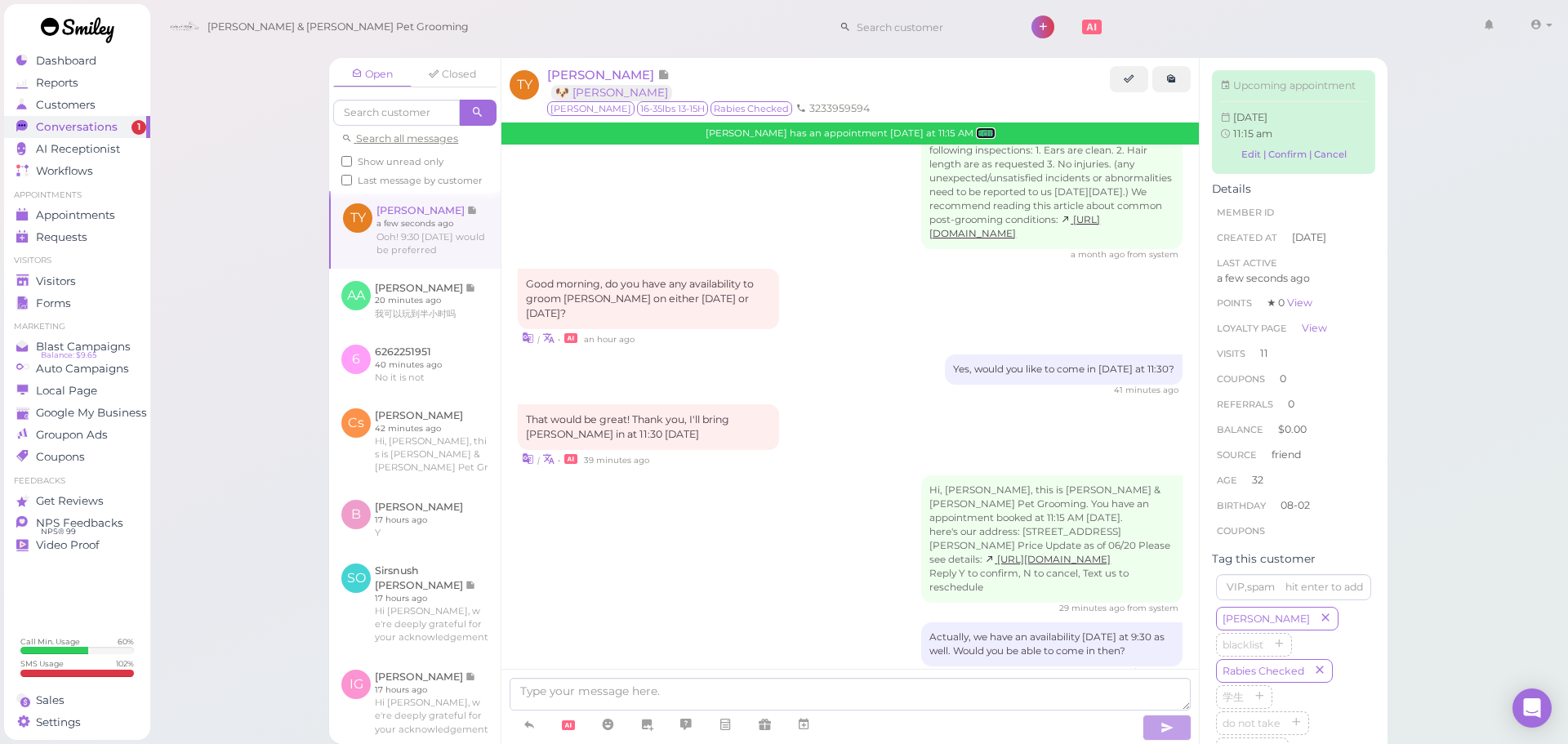
click at [982, 137] on link "Edit" at bounding box center [985, 132] width 20 height 11
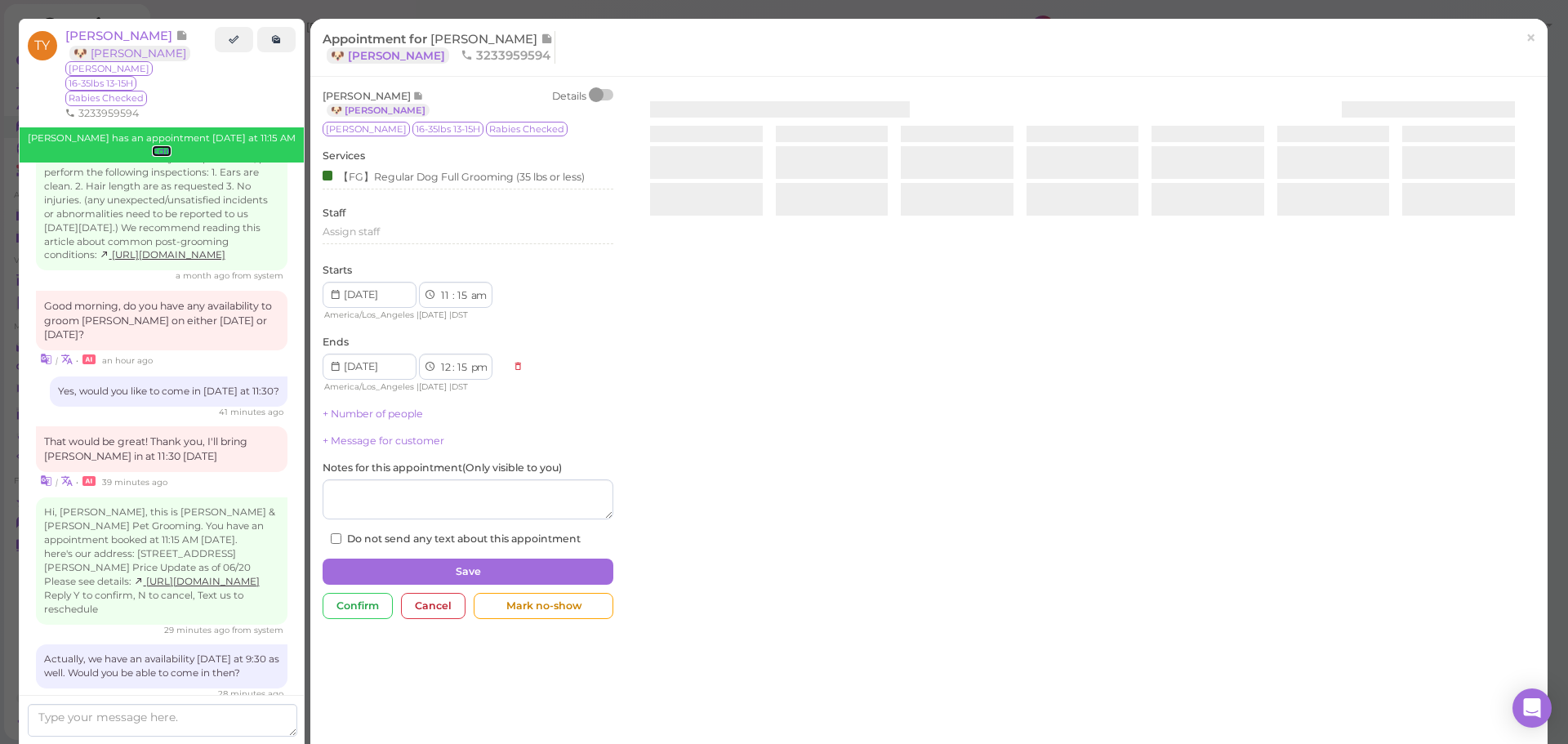
scroll to position [2513, 0]
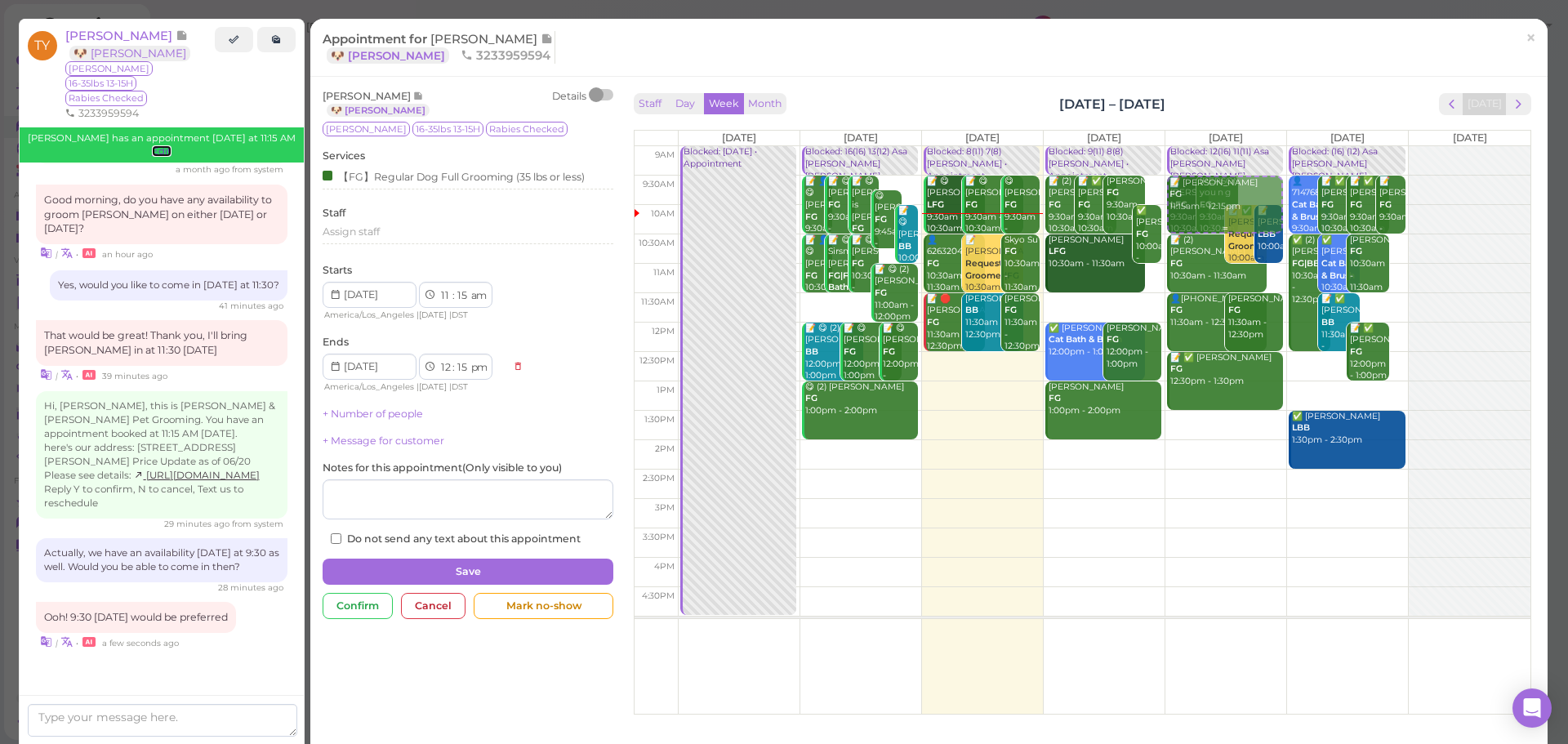
drag, startPoint x: 1383, startPoint y: 318, endPoint x: 1210, endPoint y: 216, distance: 200.8
click at [1210, 146] on tr "Blocked: [DATE] • Appointment Blocked: 16(16) 13(12) Asa [PERSON_NAME] [PERSON_…" at bounding box center [1082, 146] width 896 height 0
type input "[DATE]"
select select "9"
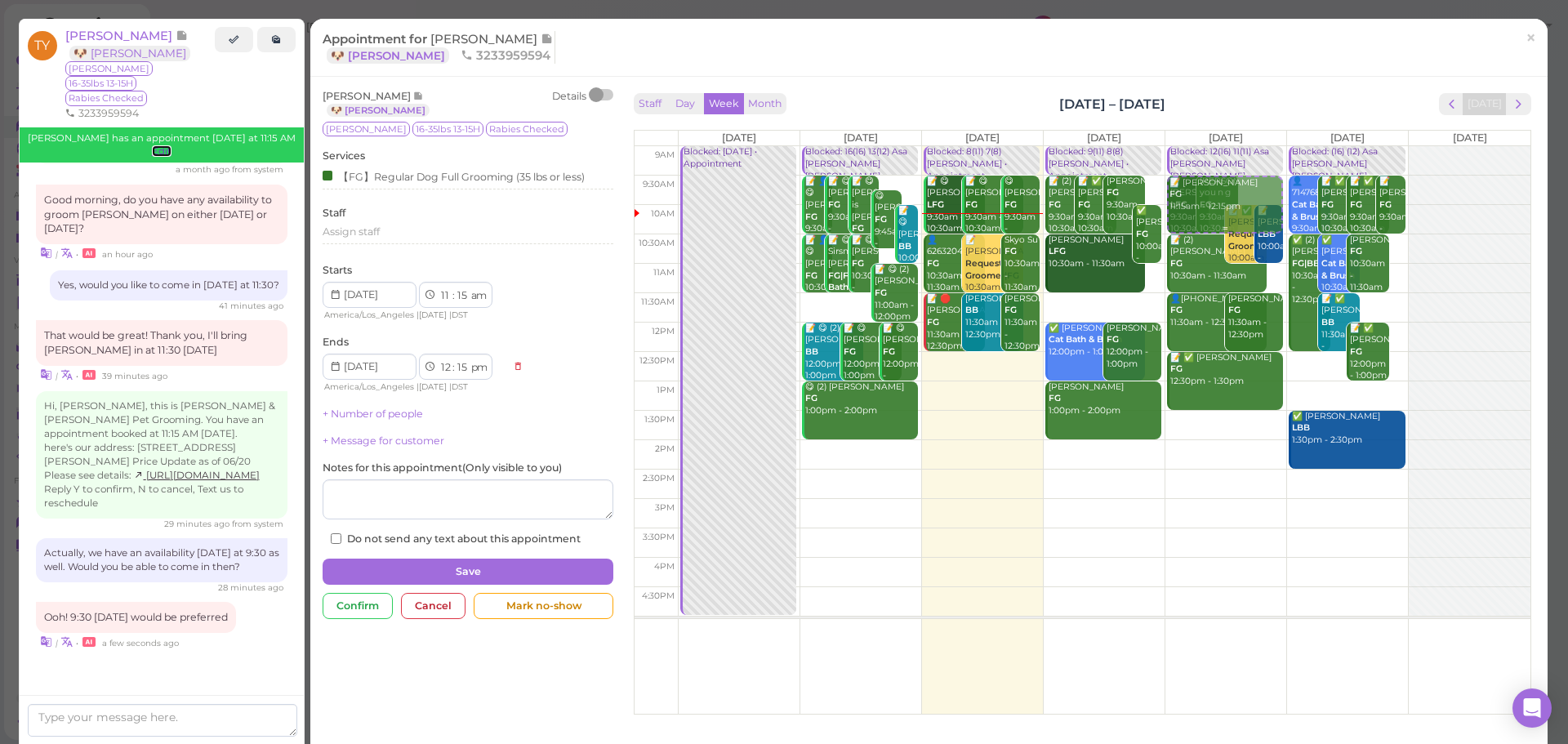
select select "30"
select select "10"
select select "30"
select select "am"
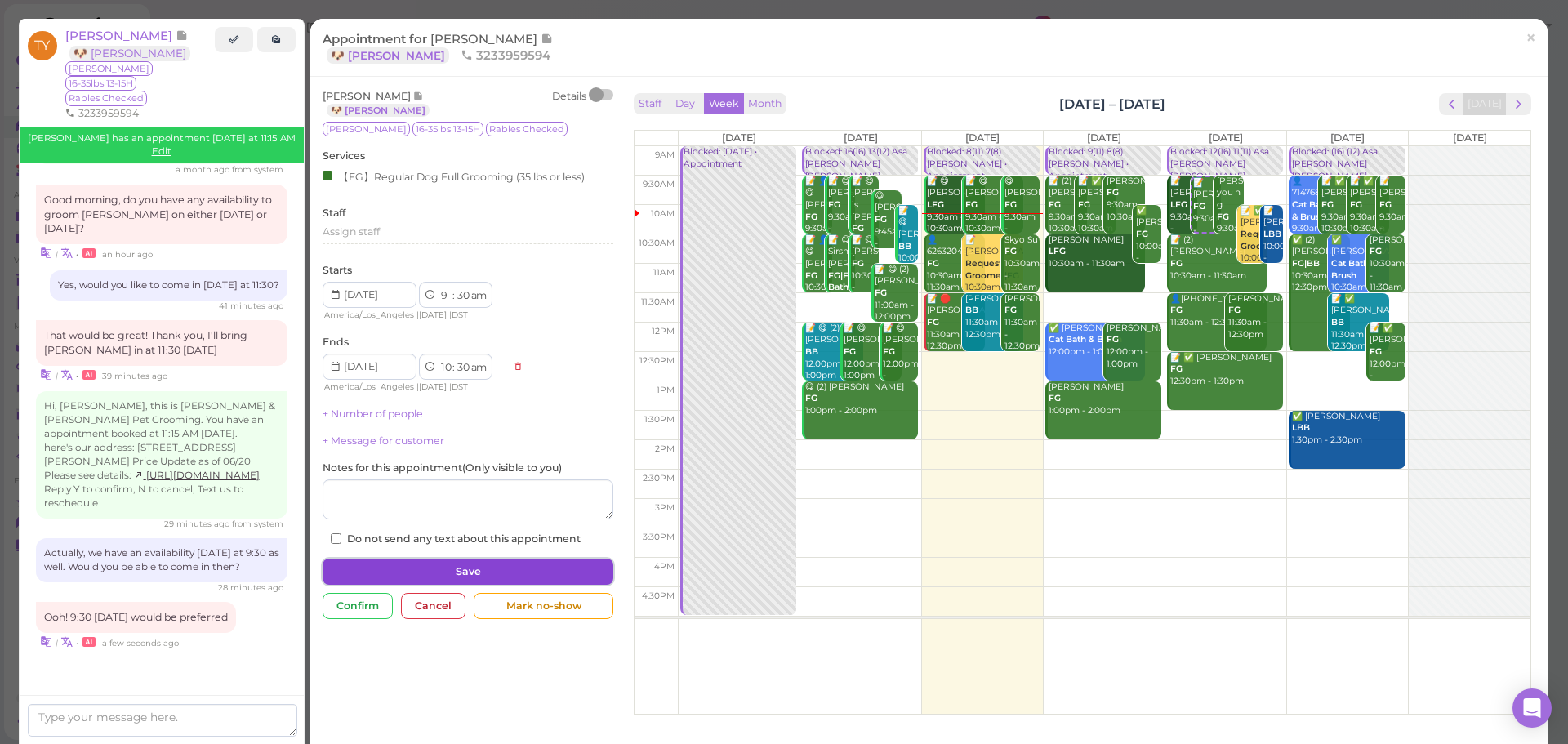
click at [489, 563] on button "Save" at bounding box center [468, 571] width 290 height 26
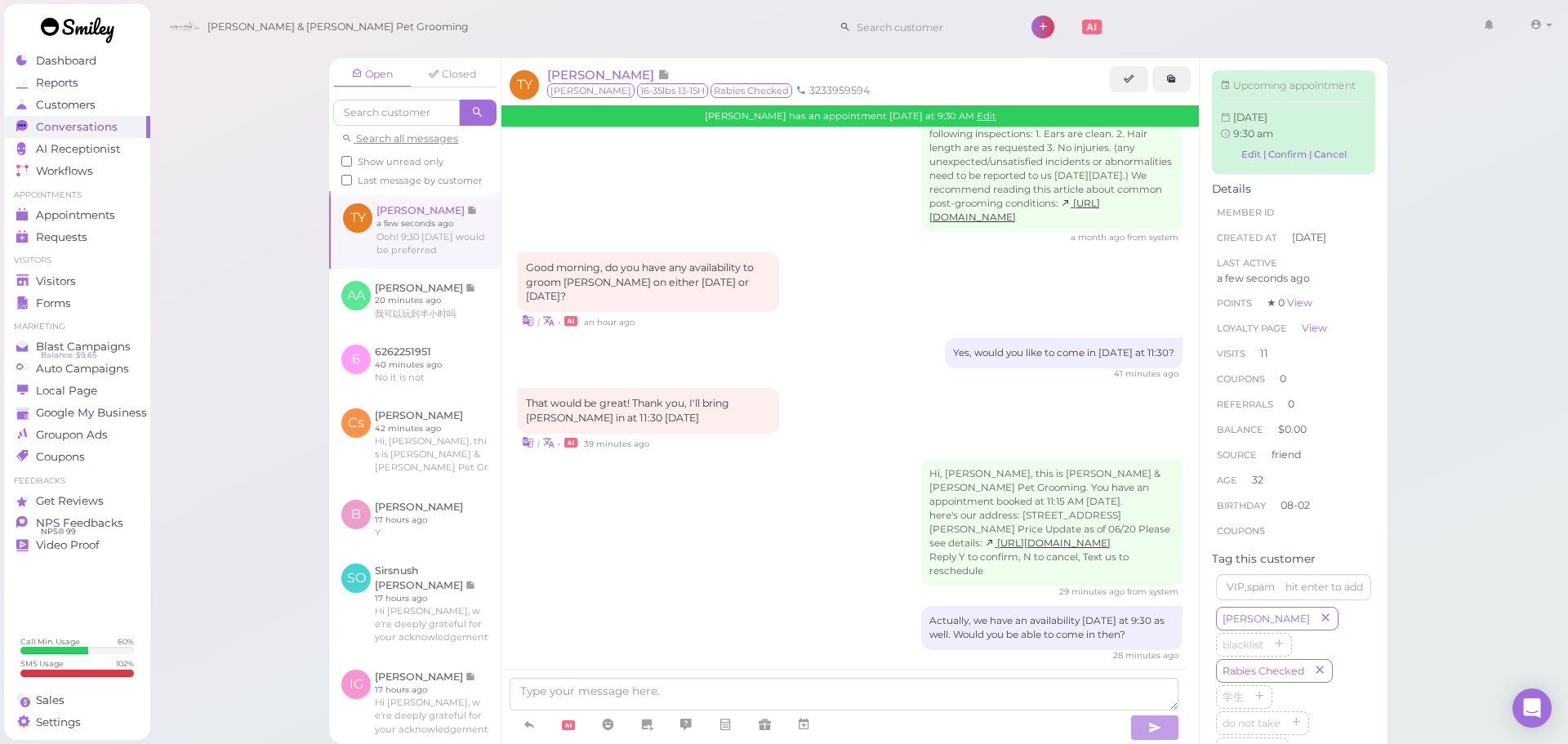
scroll to position [2498, 0]
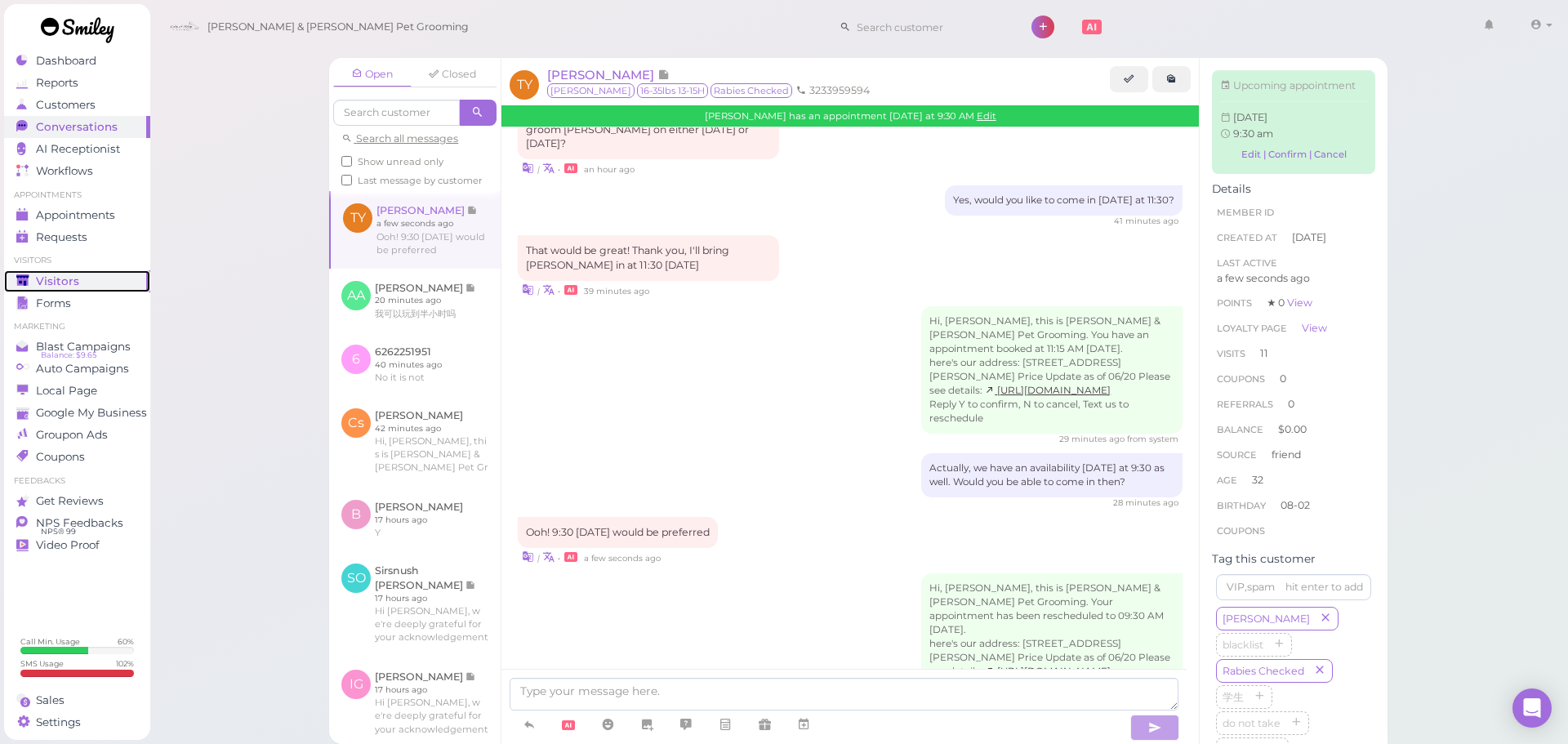
click at [90, 283] on div "Visitors" at bounding box center [75, 281] width 118 height 14
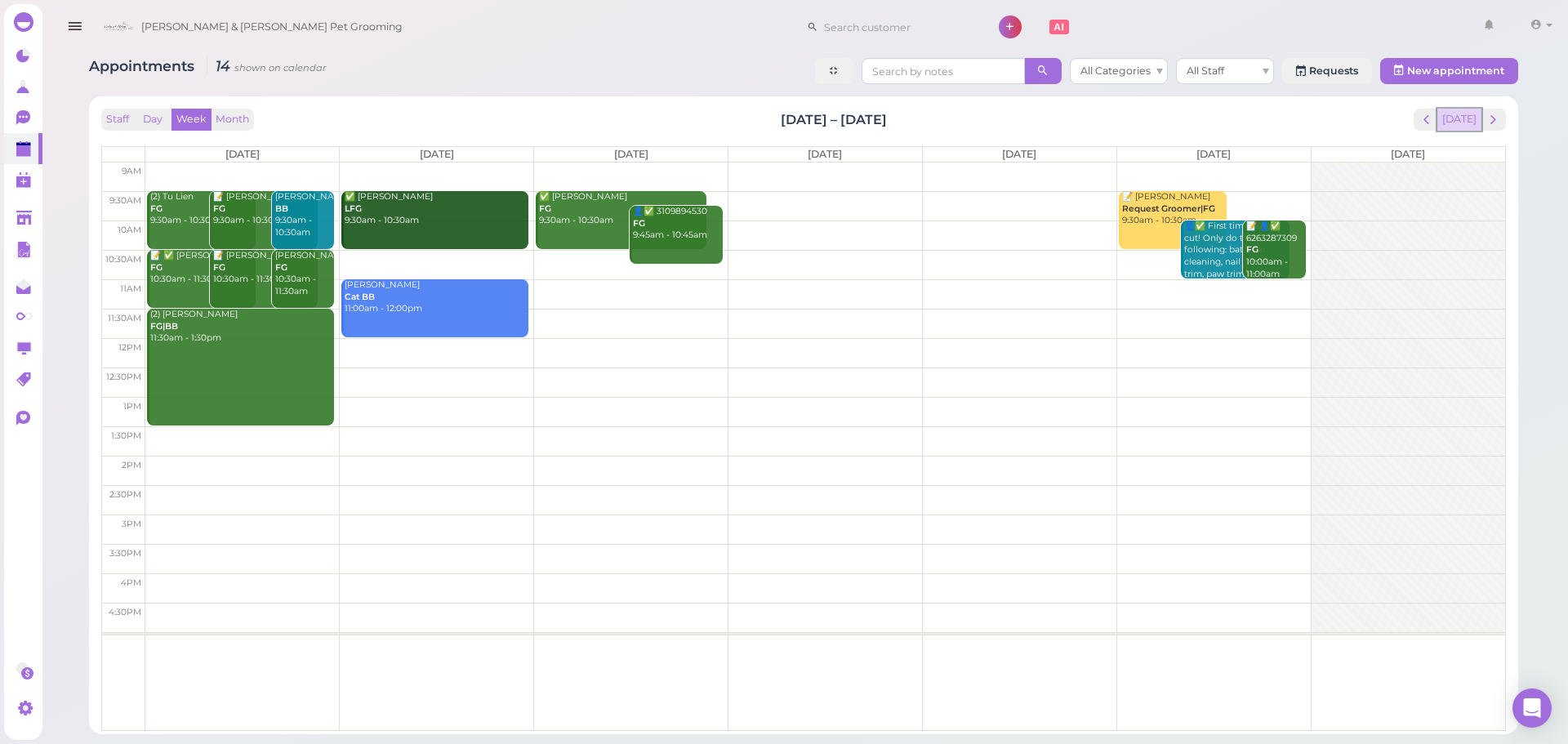
click at [1456, 120] on button "[DATE]" at bounding box center [1458, 119] width 44 height 22
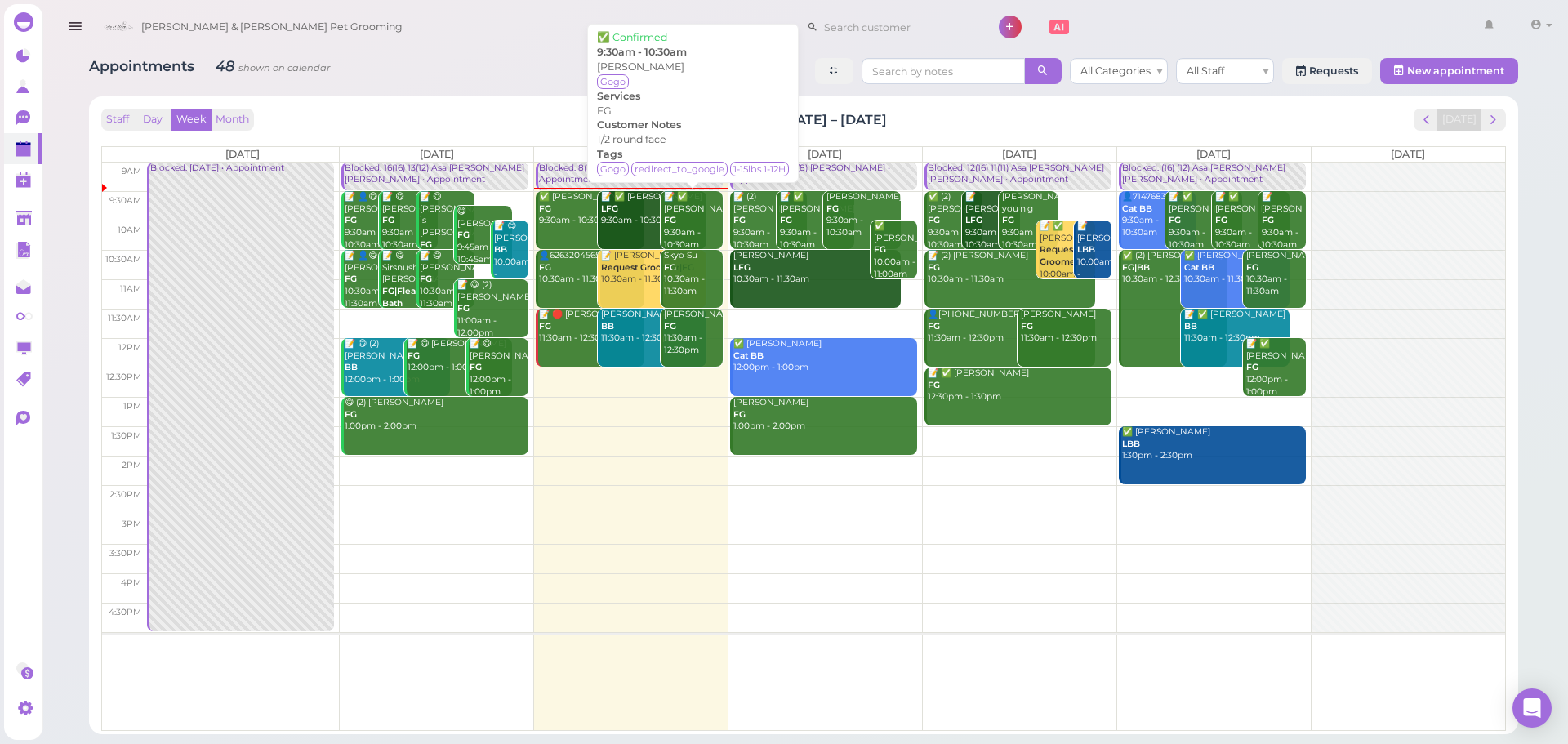
click at [680, 223] on div "📝 ✅ Patty Li FG 9:30am - 10:30am" at bounding box center [692, 220] width 59 height 59
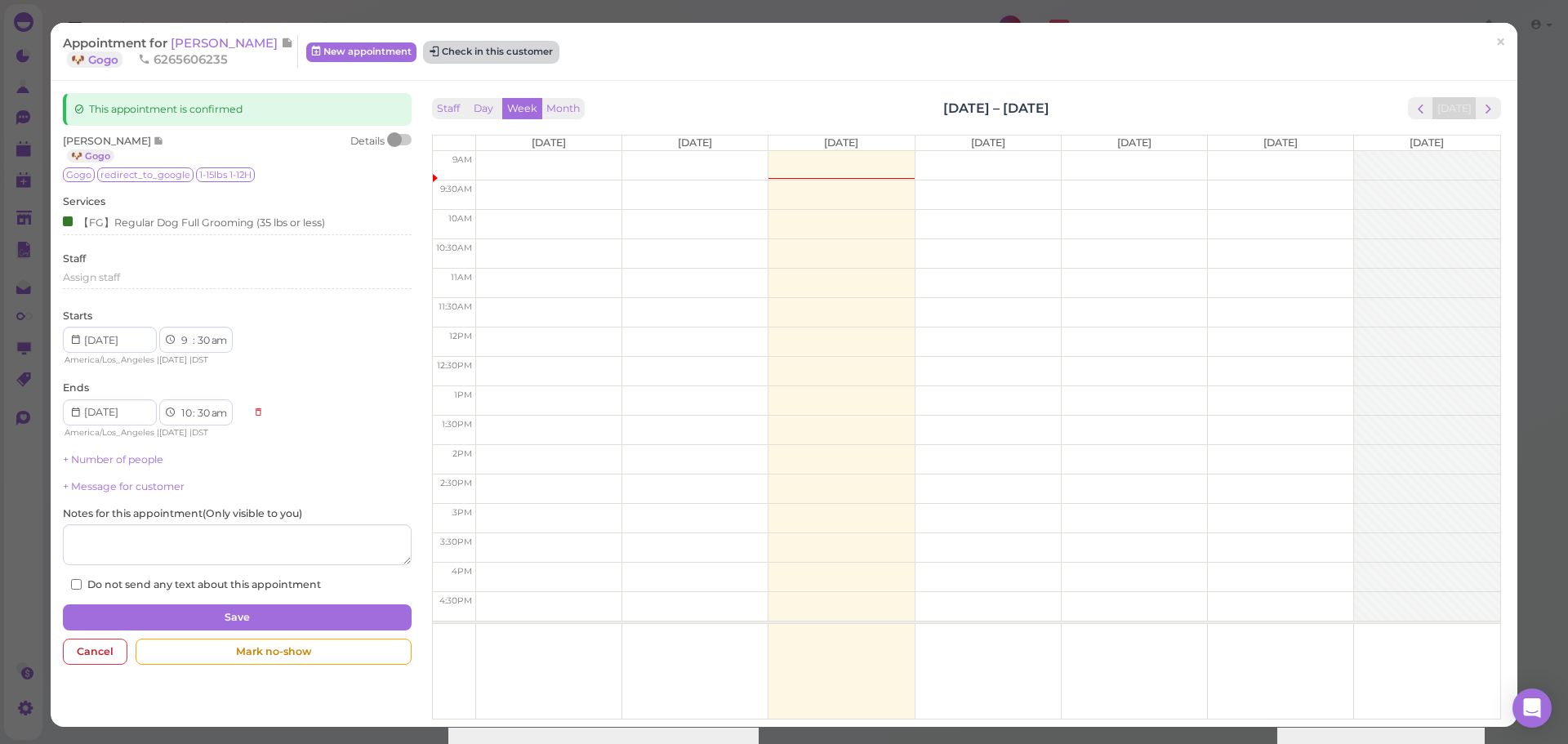
click at [426, 44] on button "Check in this customer" at bounding box center [490, 52] width 133 height 20
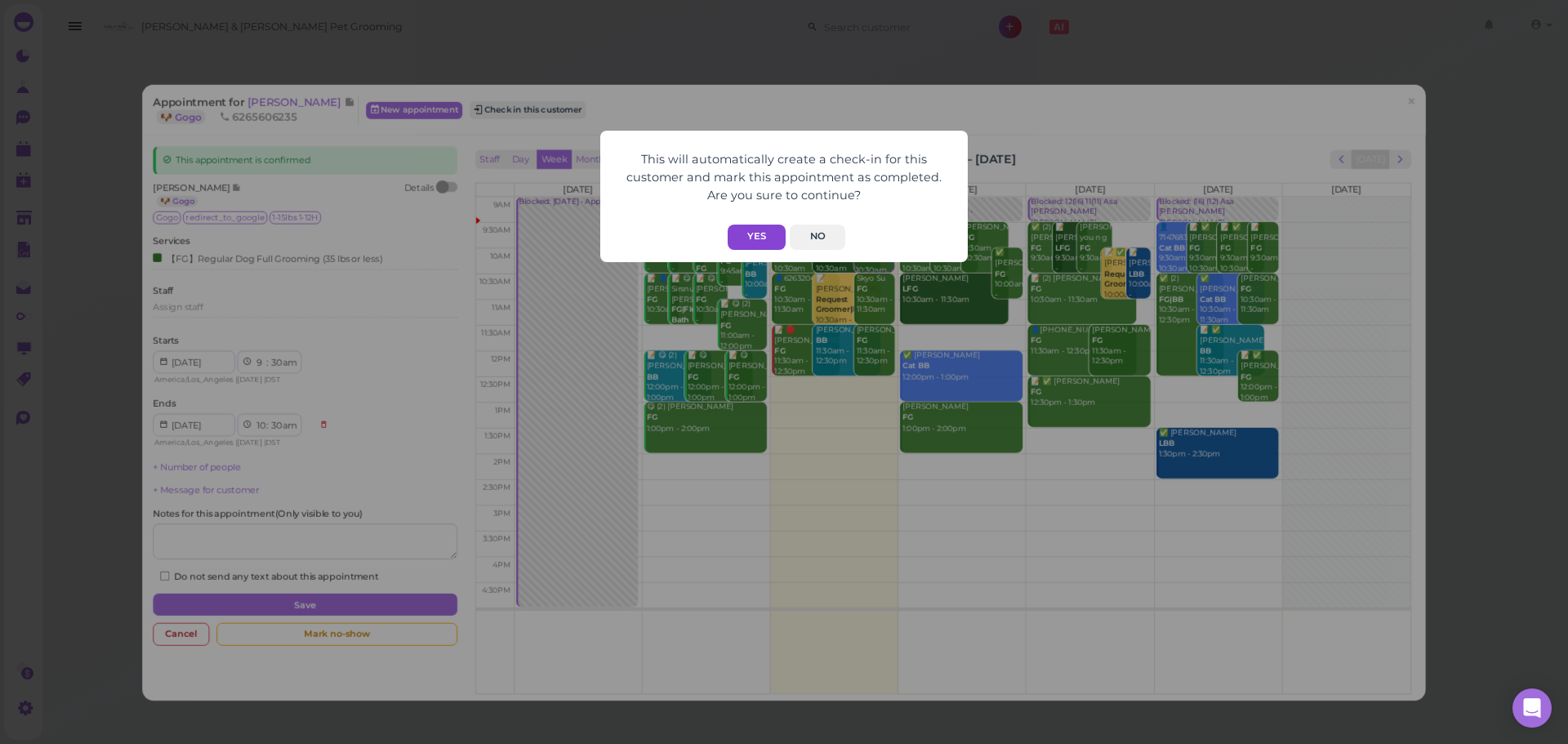
click at [763, 242] on button "Yes" at bounding box center [757, 236] width 58 height 25
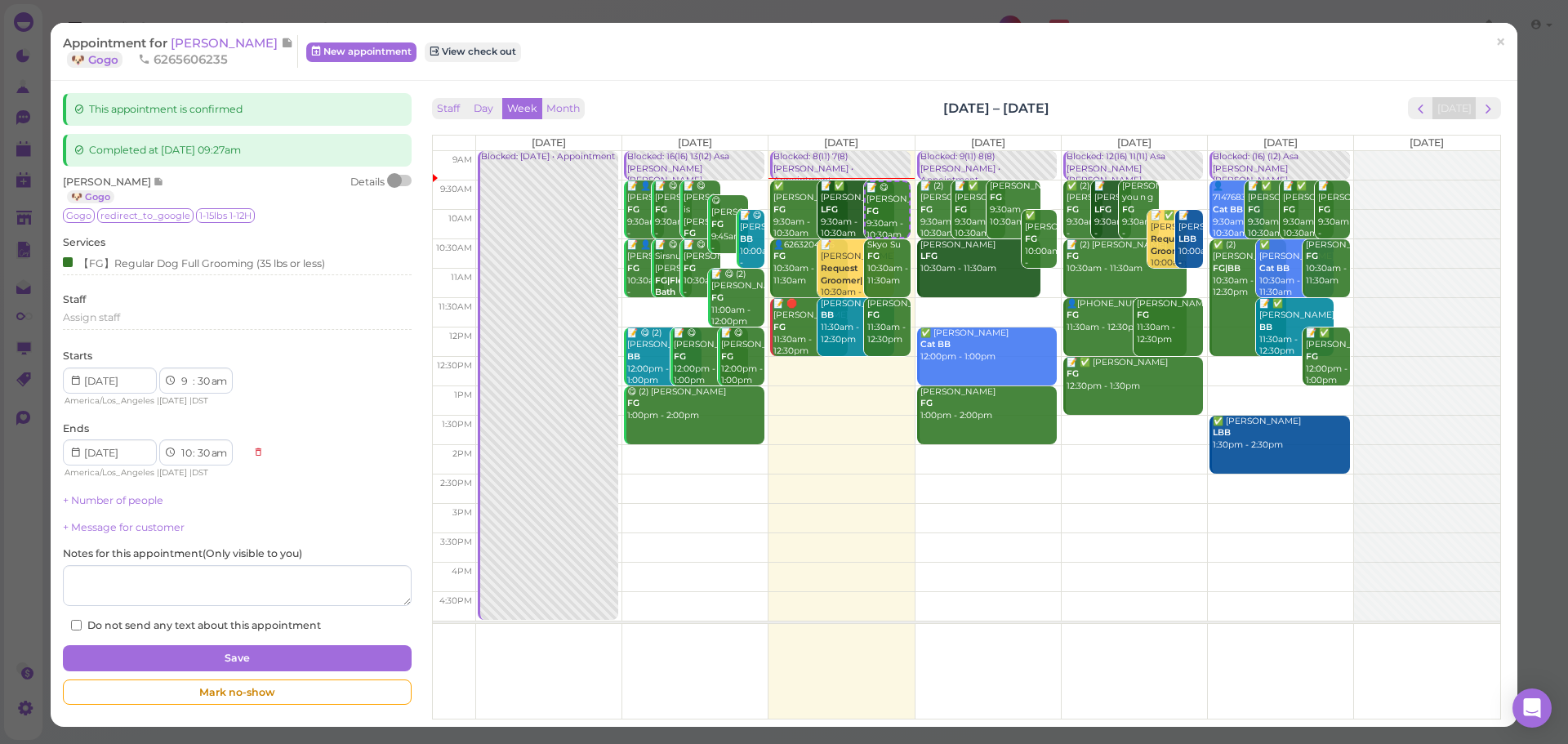
click at [682, 83] on div "This appointment is confirmed Completed at 2025-09-03 09:27am Patty Li 🐶 Gogo D…" at bounding box center [784, 404] width 1467 height 646
click at [1495, 41] on span "×" at bounding box center [1500, 42] width 10 height 23
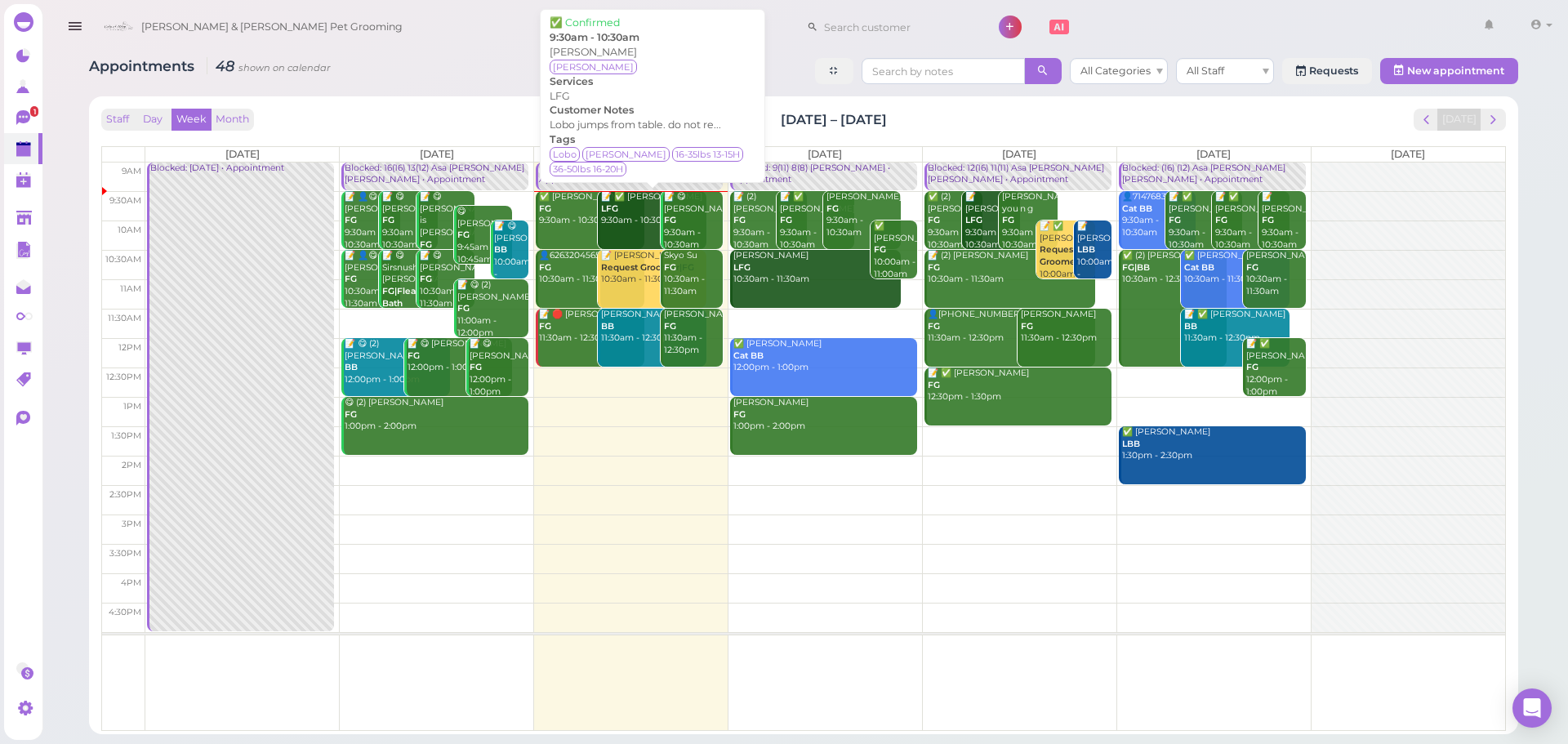
click at [635, 227] on div "📝 ✅ Bibiana Contreras LFG 9:30am - 10:30am" at bounding box center [653, 209] width 106 height 36
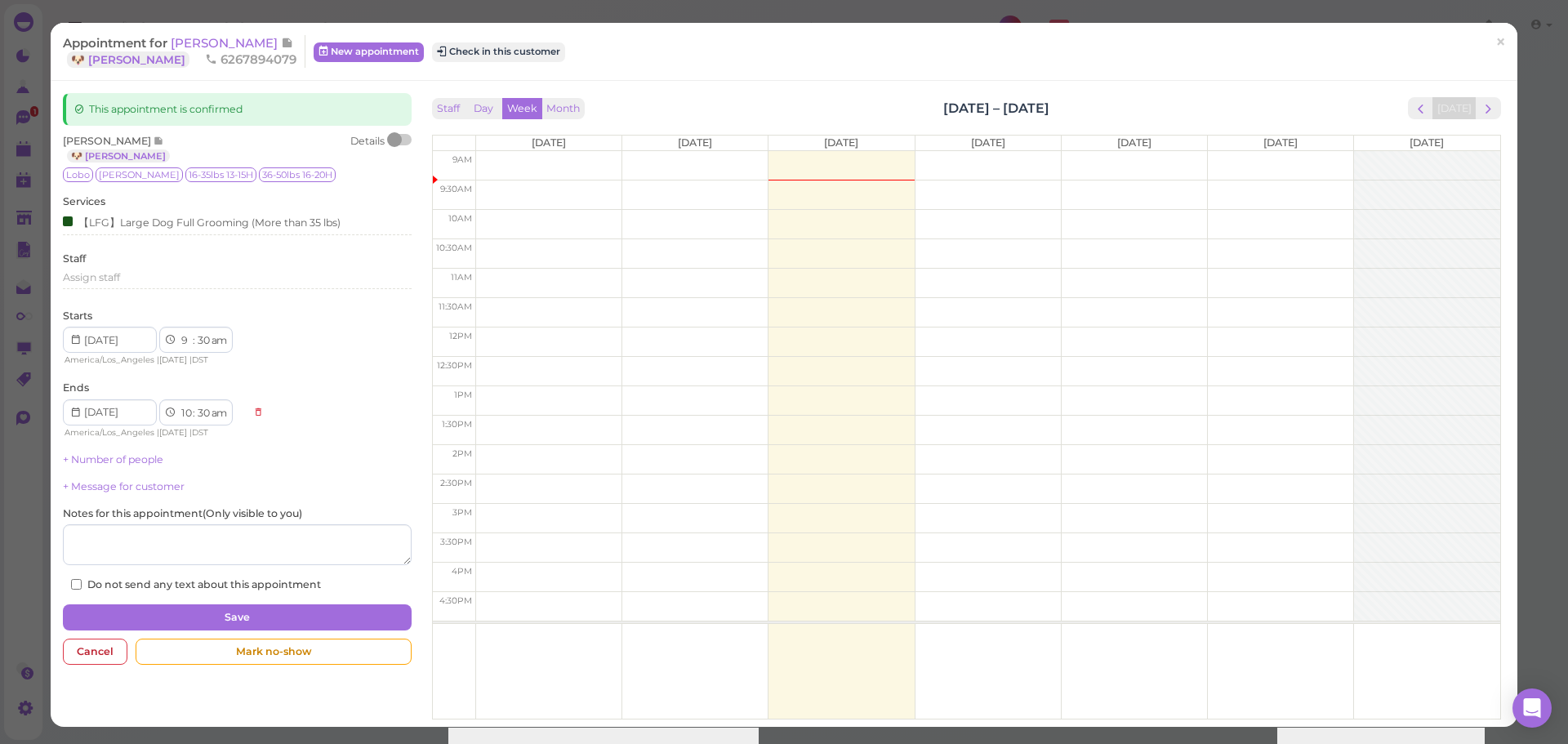
click at [665, 75] on div "Appointment for Bibiana Contreras 🐶 Emilia 6267894079 New appointment Check in …" at bounding box center [784, 52] width 1467 height 58
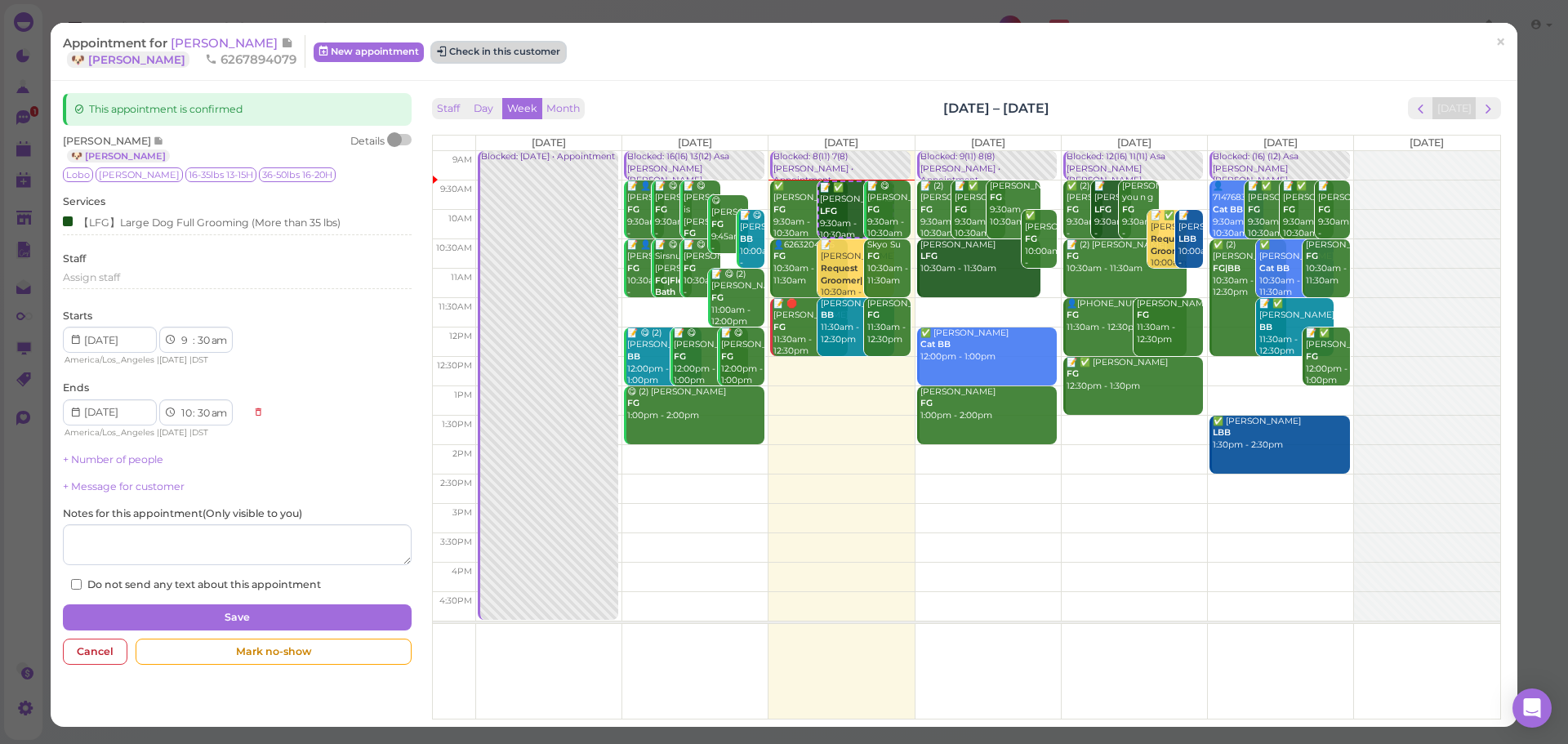
click at [484, 58] on button "Check in this customer" at bounding box center [498, 52] width 133 height 20
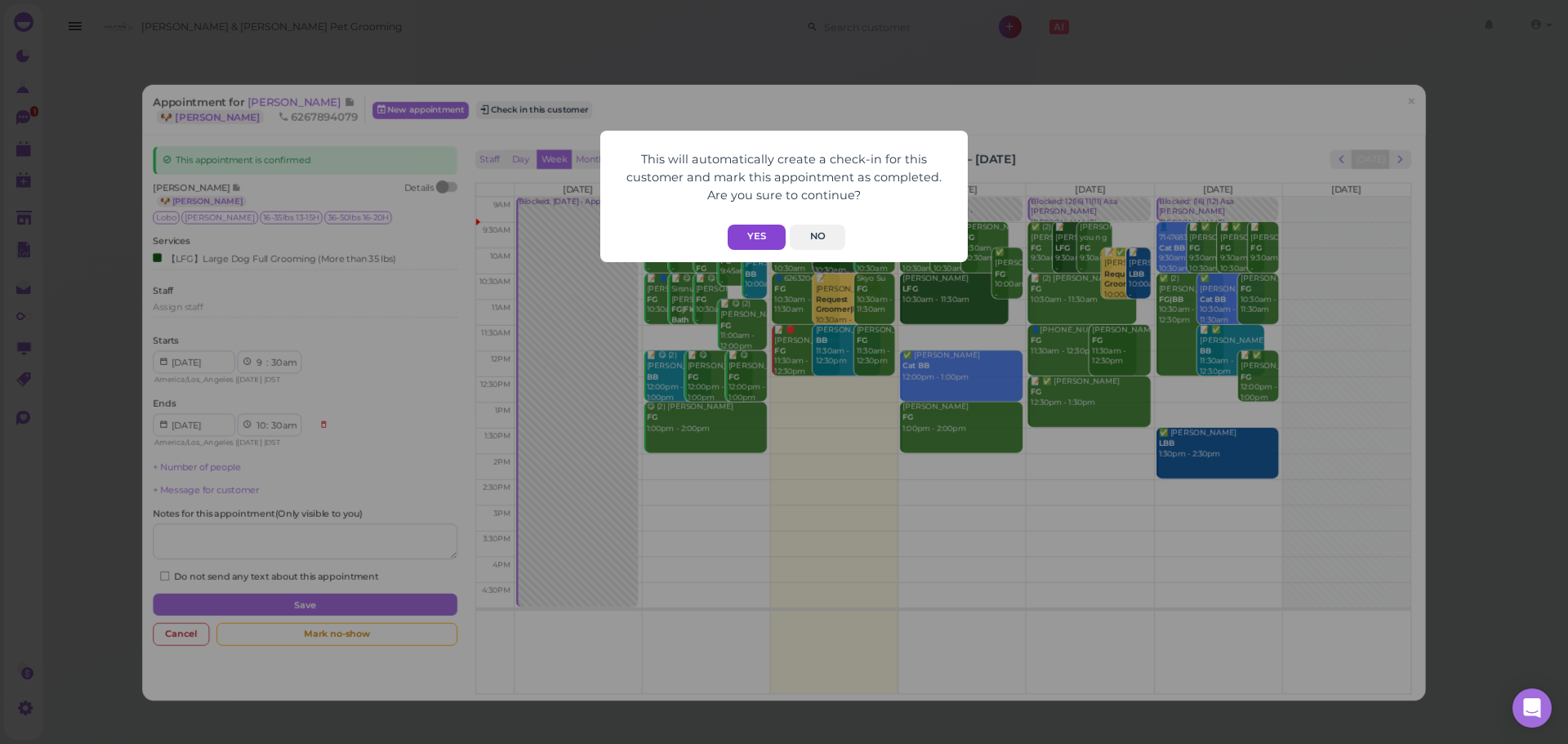
click at [749, 232] on button "Yes" at bounding box center [757, 236] width 58 height 25
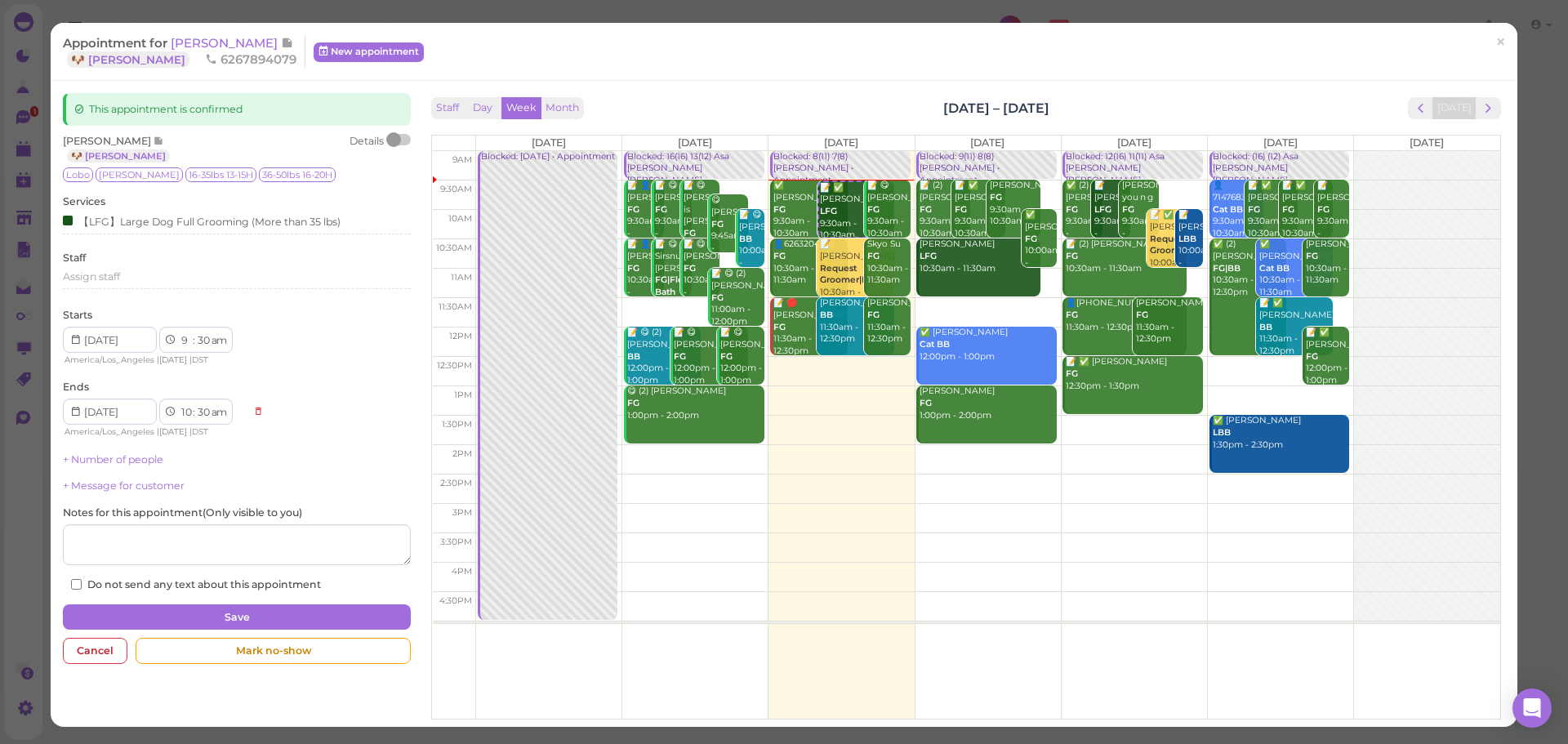
click at [888, 96] on div "Staff Day Week Month Sep 1 – 7, 2025 Today Mon 9/1 Tue 9/2 Wed 9/3 Thu 9/4 Fri …" at bounding box center [966, 404] width 1077 height 622
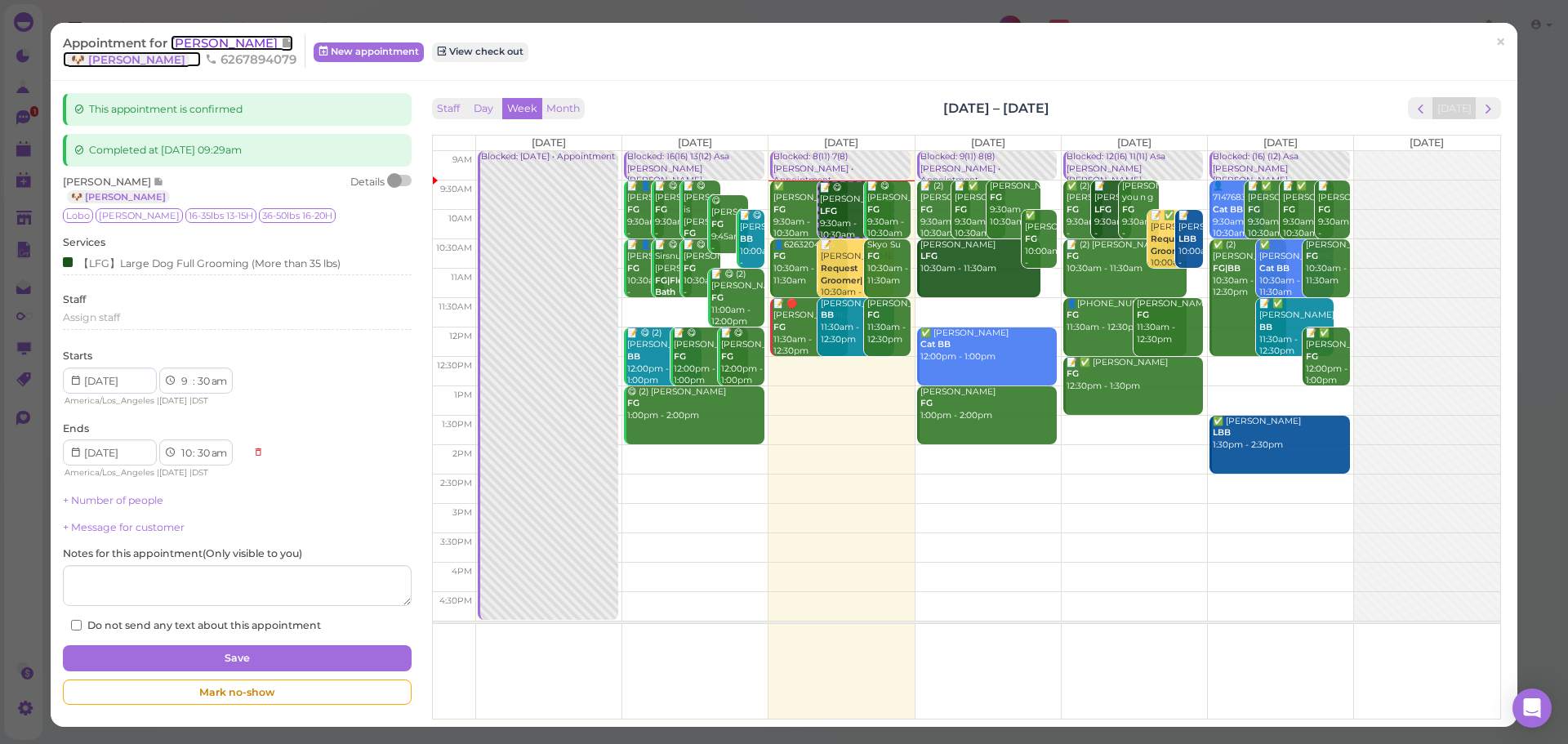
click at [226, 50] on span "[PERSON_NAME]" at bounding box center [226, 43] width 110 height 15
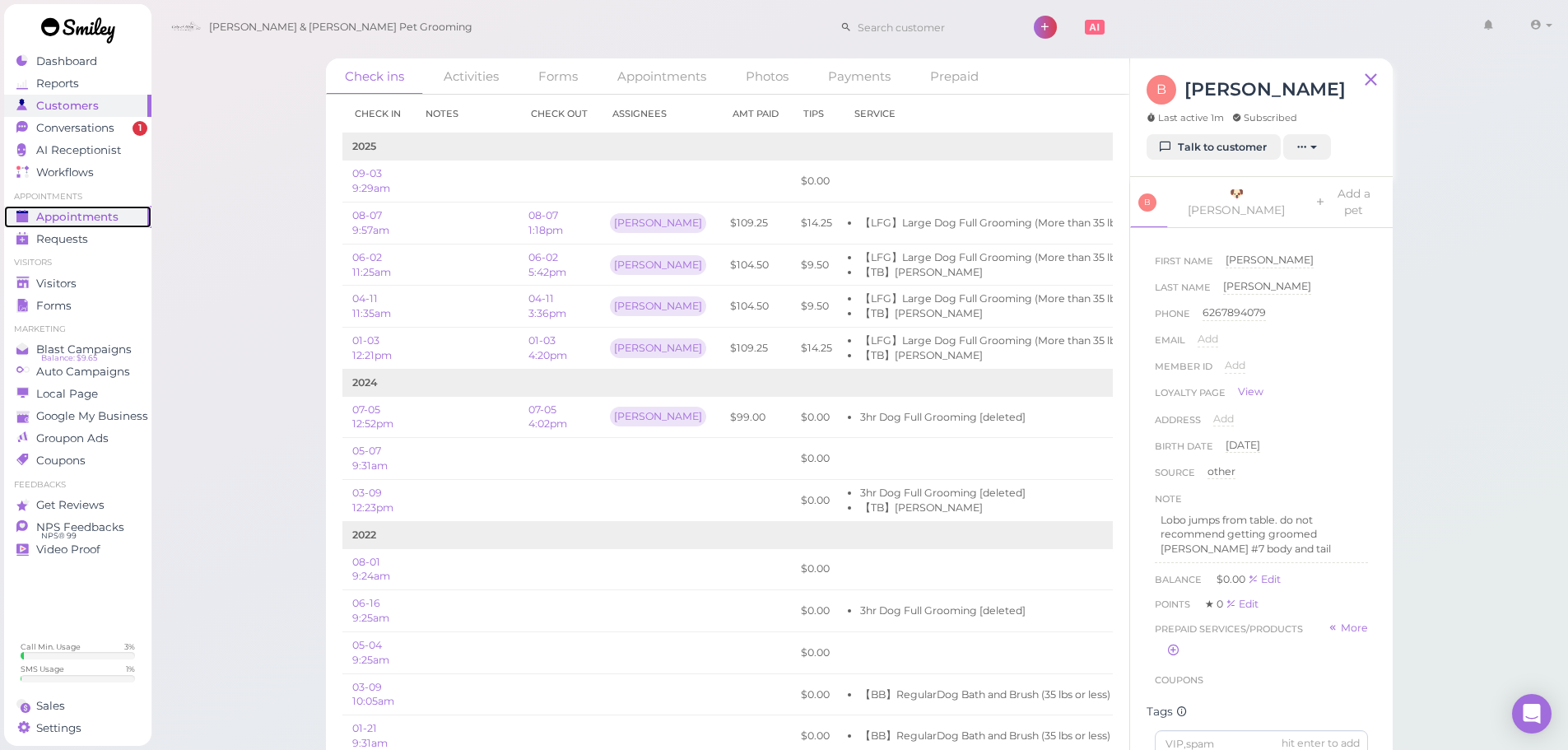
click at [77, 217] on span "Appointments" at bounding box center [77, 217] width 82 height 14
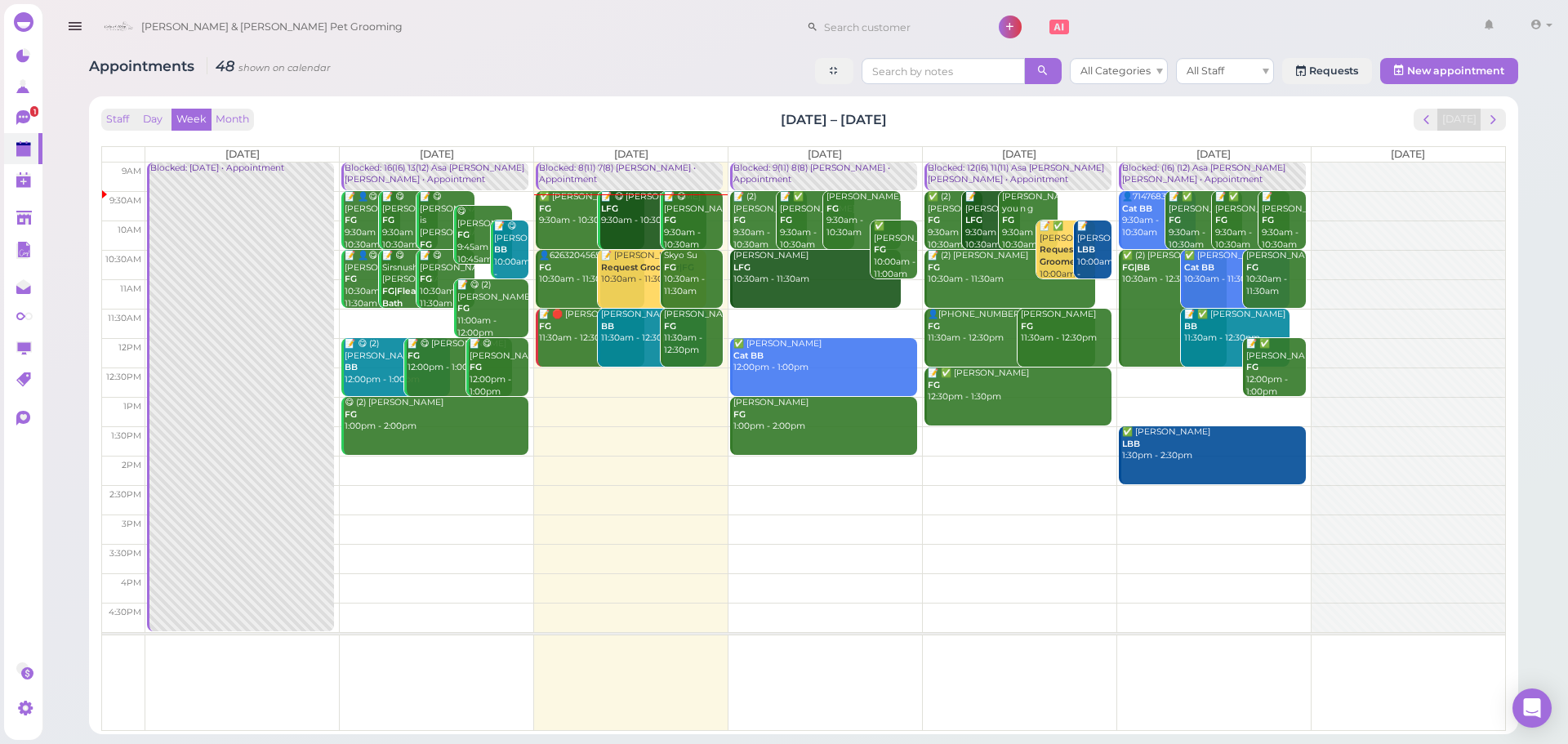
click at [553, 70] on div "Appointments 48 shown on calendar All Categories All Staff Requests New appoint…" at bounding box center [804, 73] width 1429 height 30
click at [571, 219] on div "✅ Benjamin Lopez FG 9:30am - 10:30am" at bounding box center [592, 209] width 106 height 36
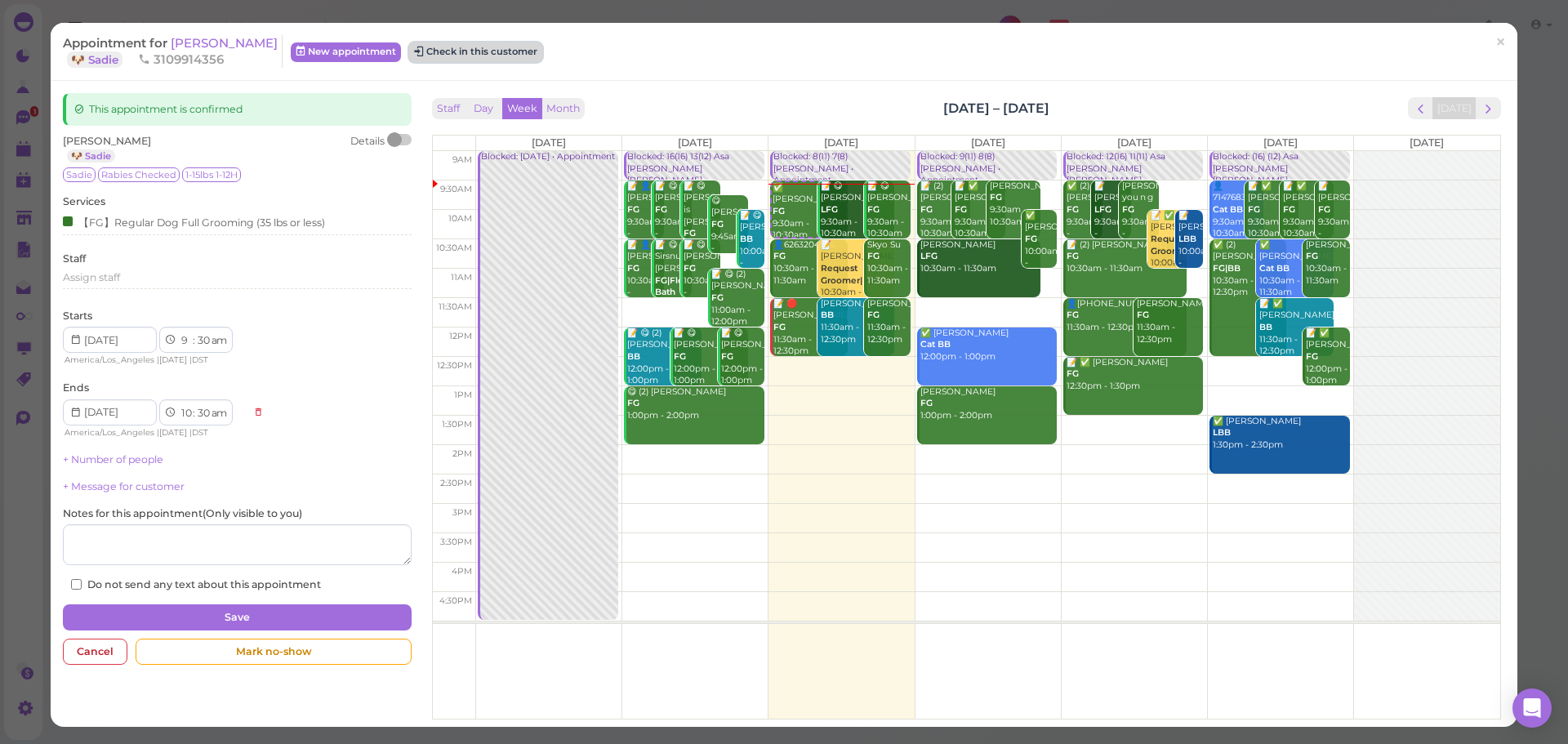
click at [483, 55] on button "Check in this customer" at bounding box center [475, 52] width 133 height 20
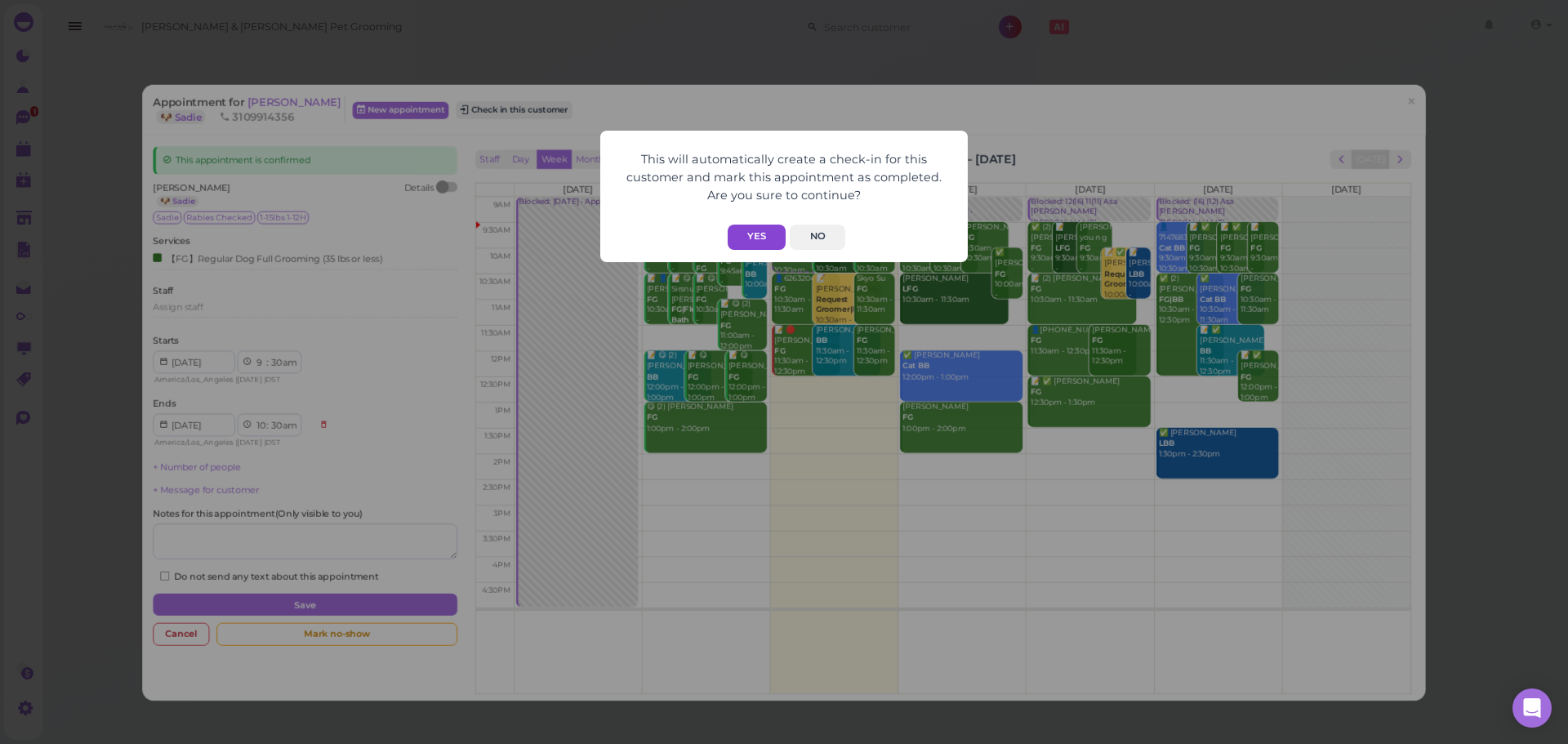
click at [765, 229] on button "Yes" at bounding box center [757, 236] width 58 height 25
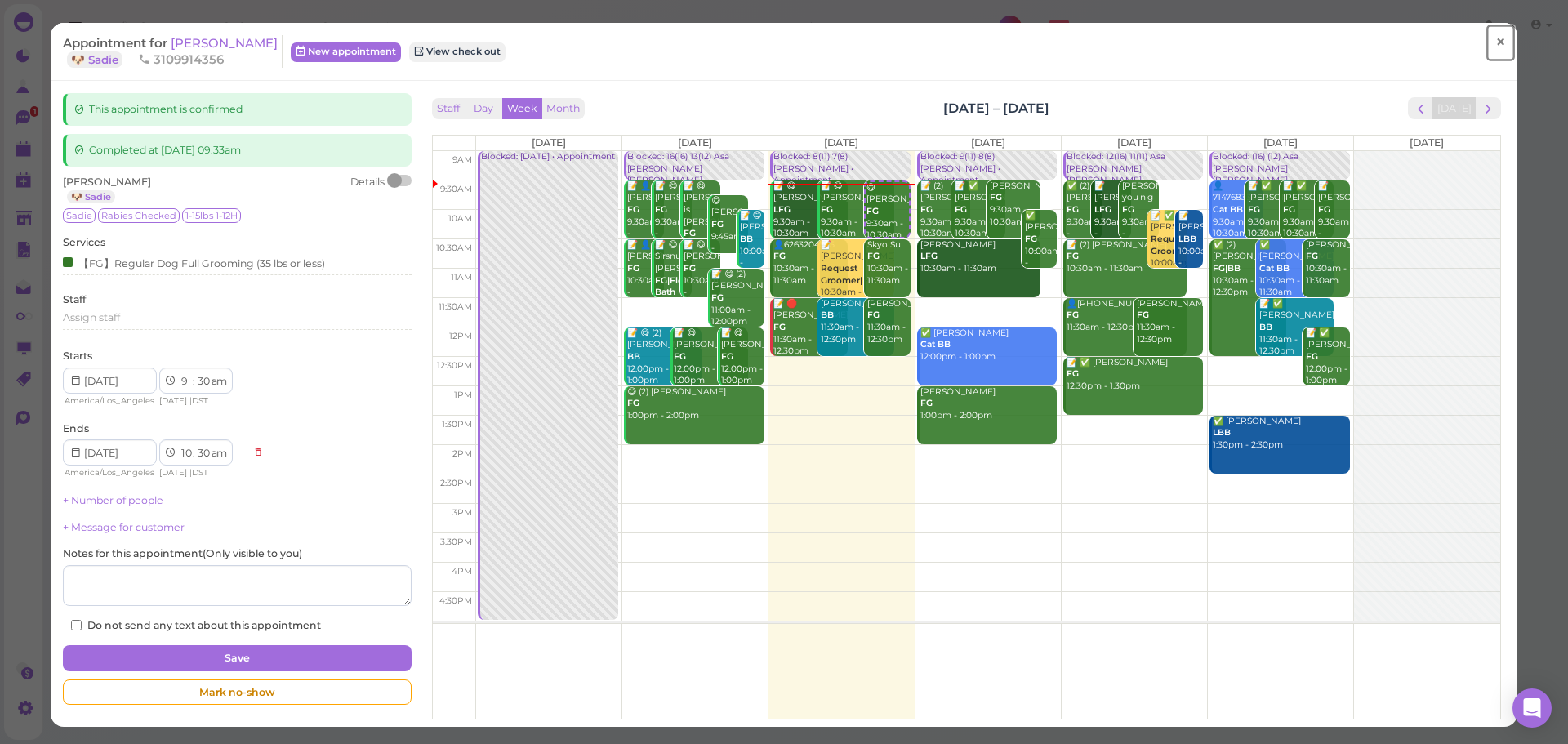
click at [1486, 53] on link "×" at bounding box center [1500, 43] width 30 height 39
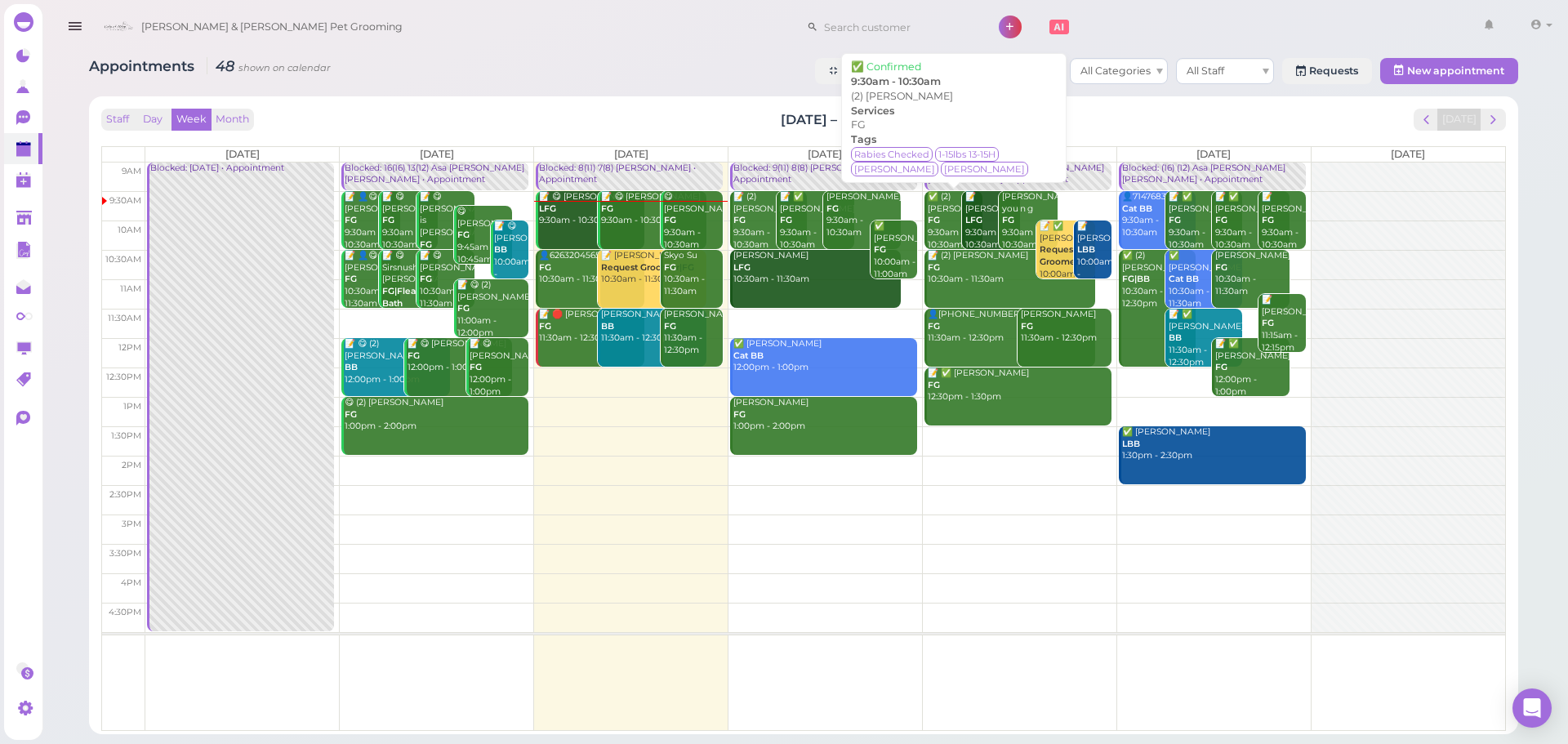
click at [936, 229] on div "✅ (2) John Chang FG 9:30am - 10:30am" at bounding box center [955, 220] width 57 height 59
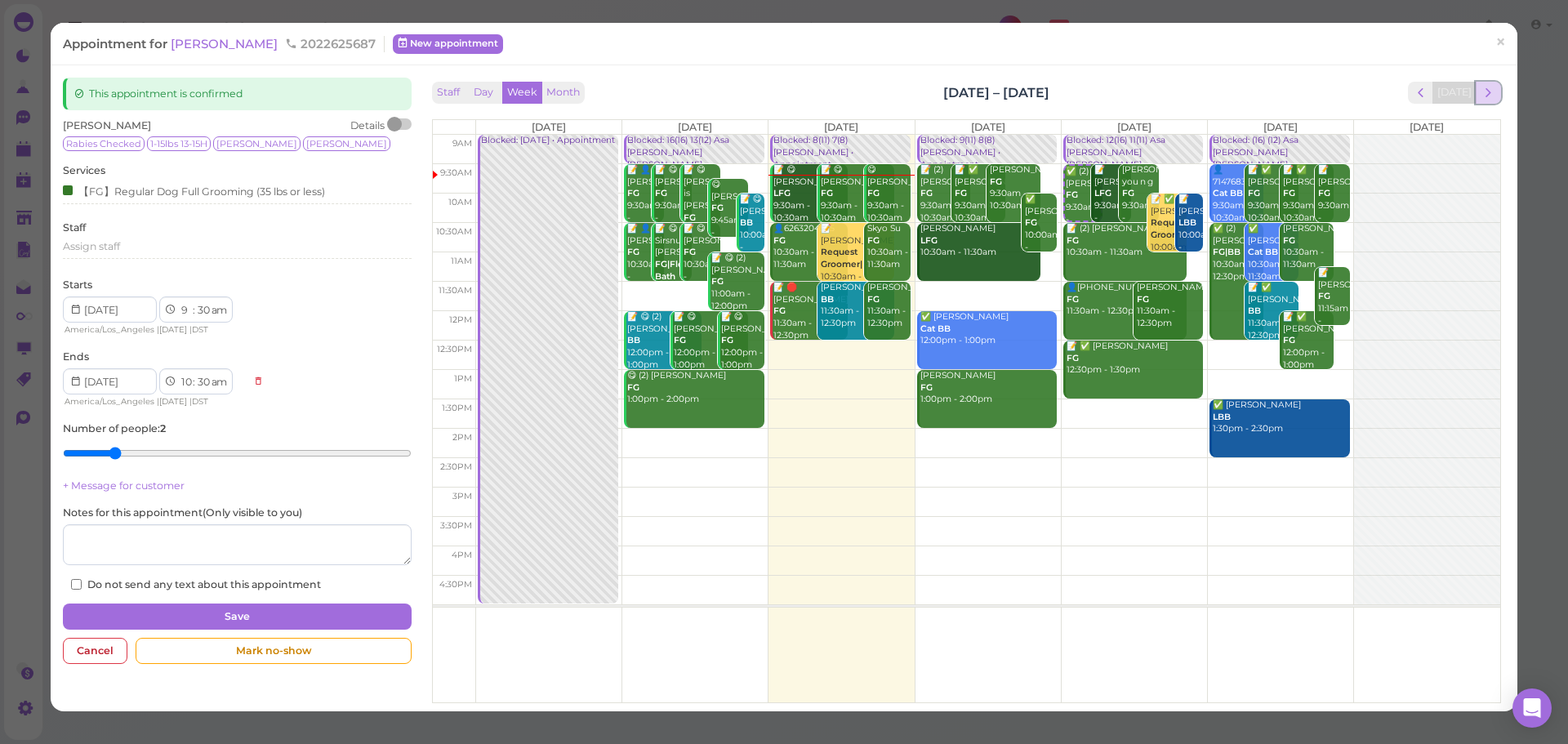
click at [1480, 96] on span "next" at bounding box center [1488, 93] width 15 height 15
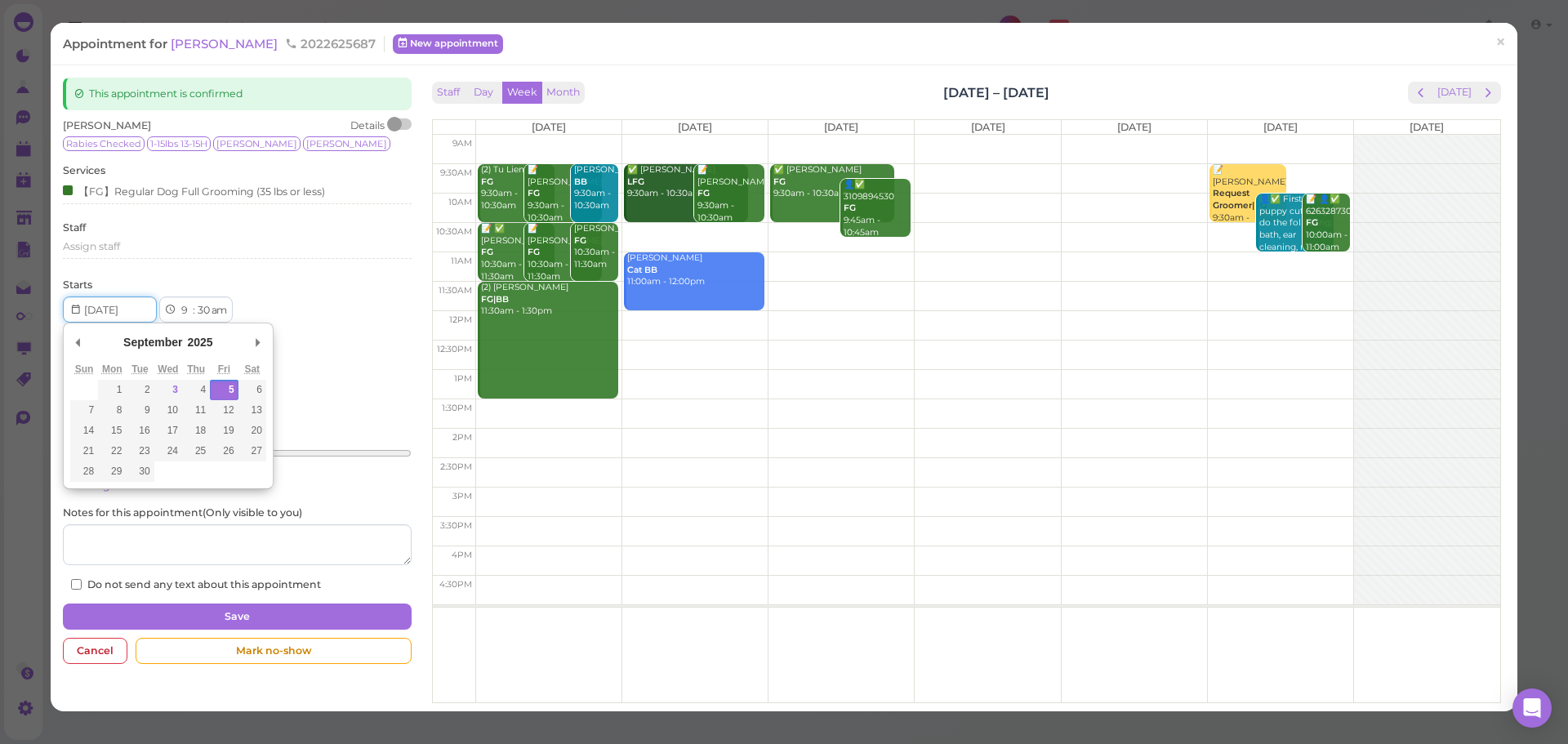
click at [125, 314] on input "Use the arrow keys to pick a date" at bounding box center [109, 309] width 94 height 26
type input "2025-09-09"
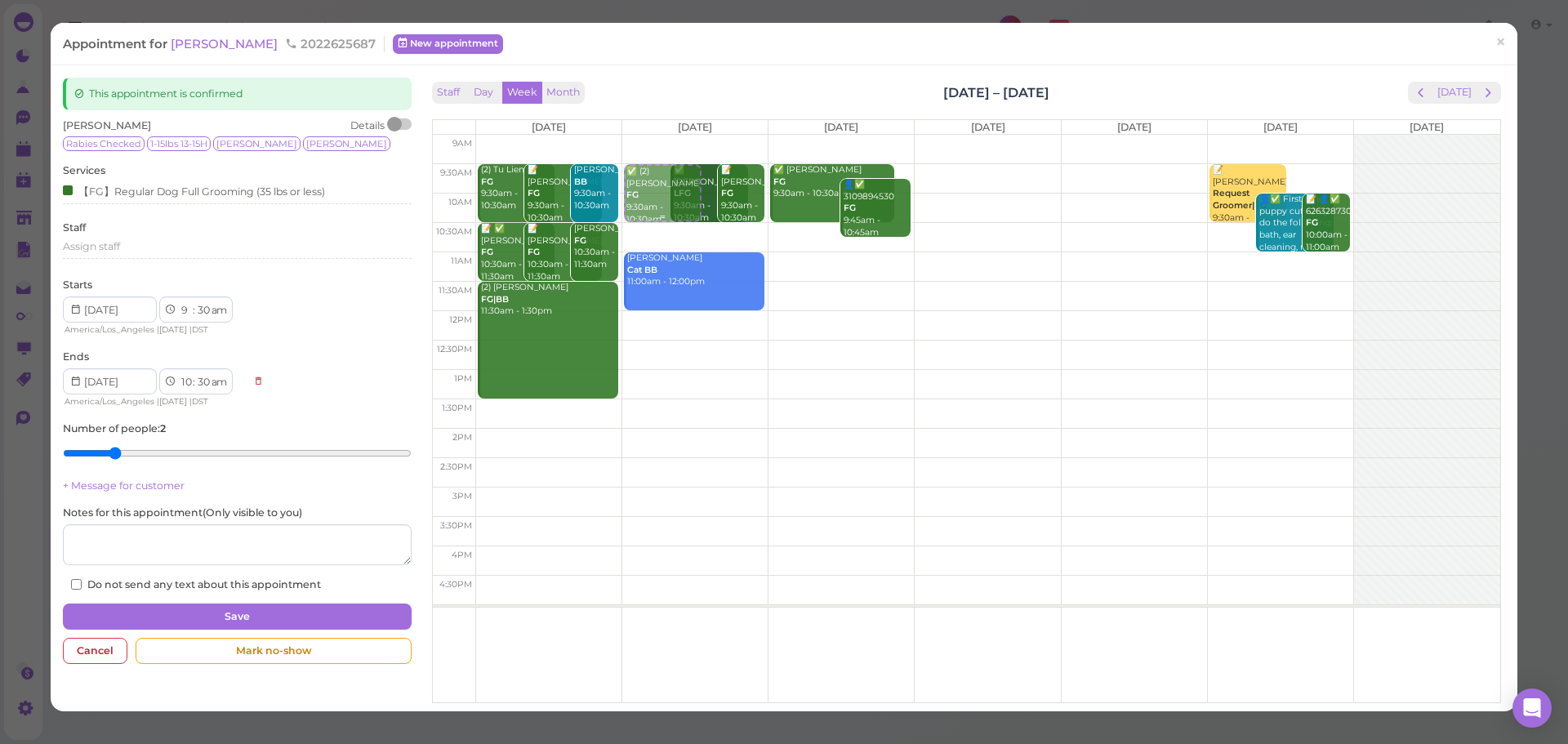
drag, startPoint x: 650, startPoint y: 195, endPoint x: 690, endPoint y: 194, distance: 40.0
click at [690, 135] on div "✅ (2) John Chang FG 9:30am - 10:30am ✅ (2) John Chang FG 9:30am - 10:30am ✅ Ann…" at bounding box center [695, 135] width 145 height 0
click at [261, 607] on button "Save" at bounding box center [236, 617] width 348 height 26
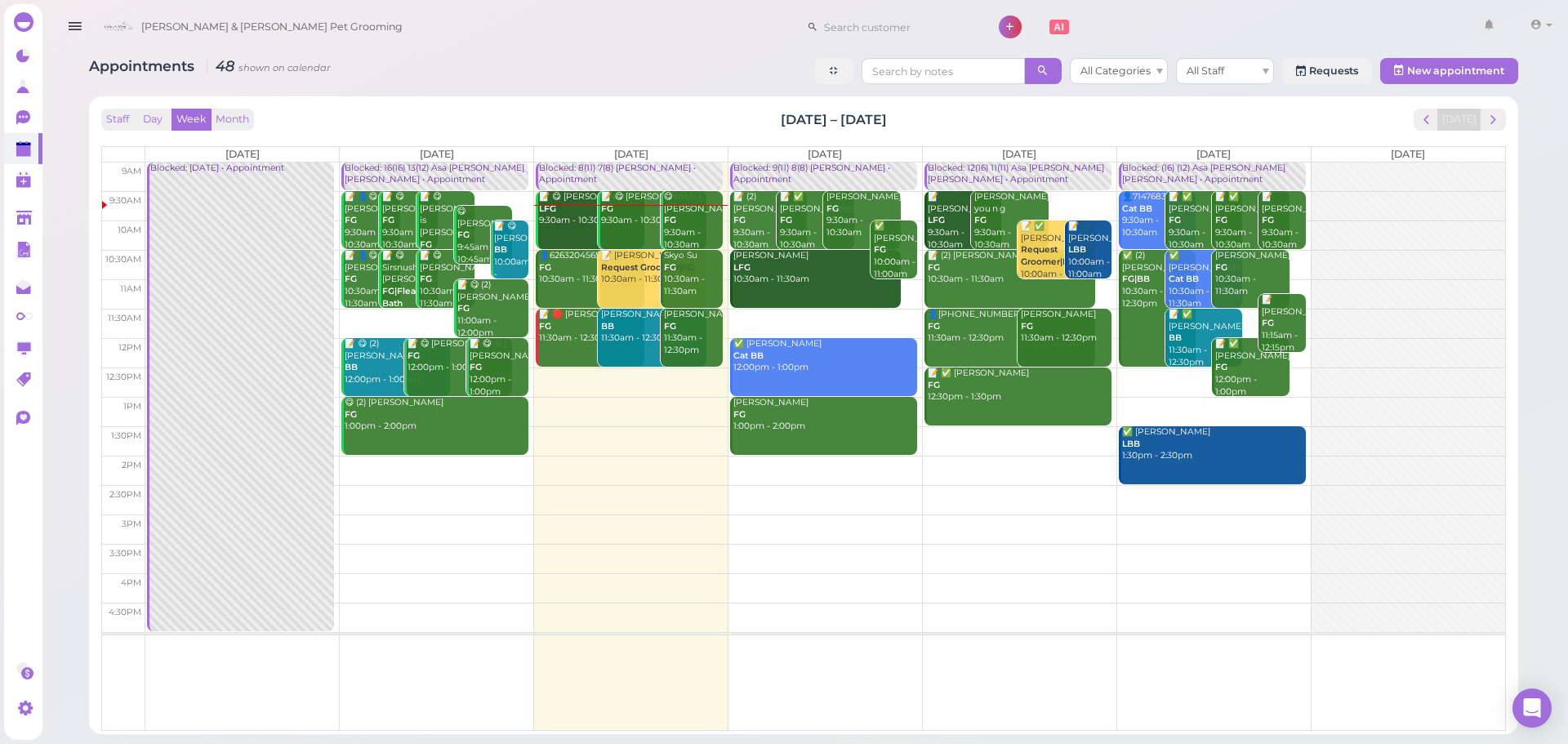
click at [829, 316] on td at bounding box center [824, 323] width 1359 height 29
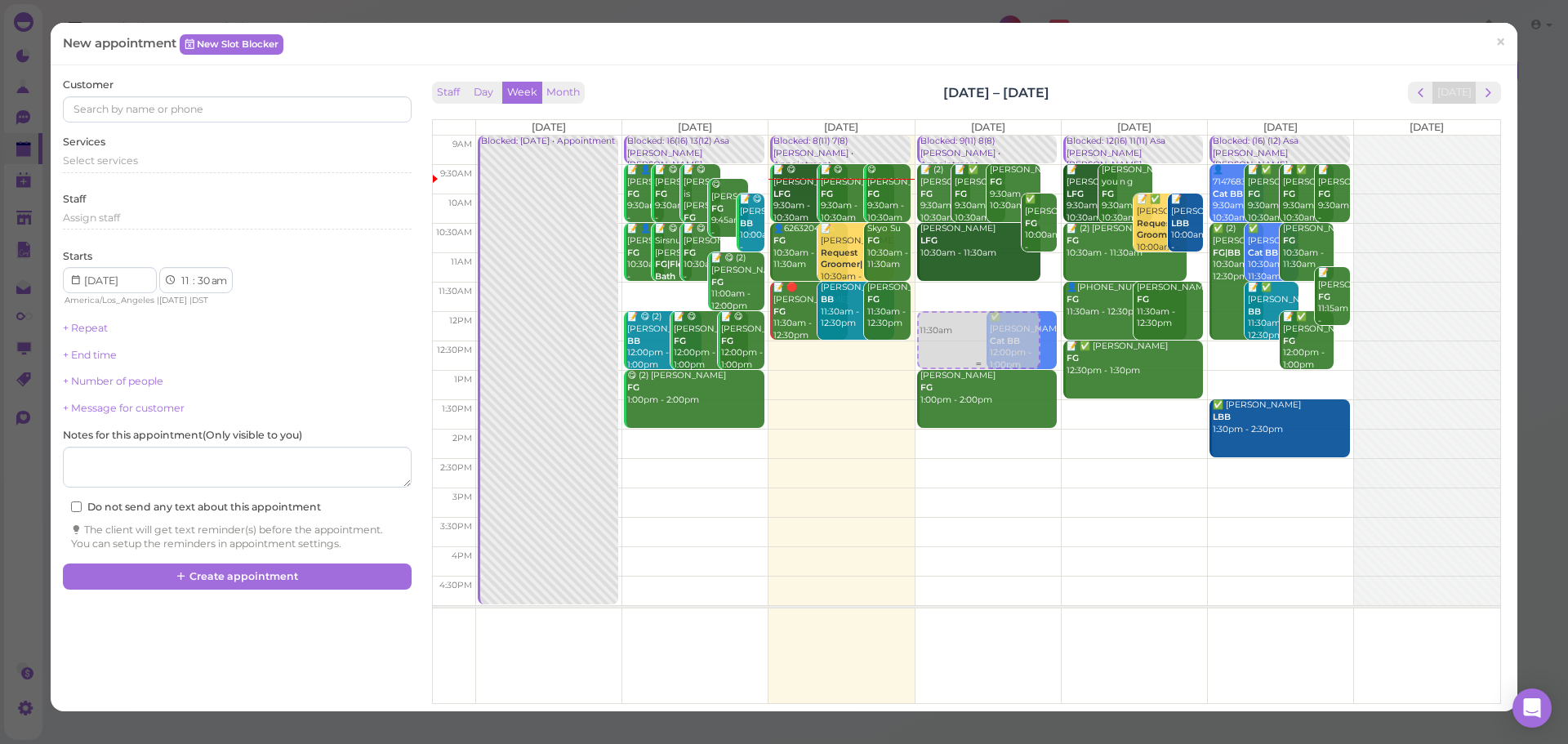
drag, startPoint x: 961, startPoint y: 308, endPoint x: 963, endPoint y: 343, distance: 35.1
click at [963, 136] on div "11:30am Blocked: 9(11) 8(8) Asa Rebecca • Appointment 📝 (2) Mari Carlon FG 9:30…" at bounding box center [988, 136] width 145 height 0
select select "12"
select select "00"
select select "pm"
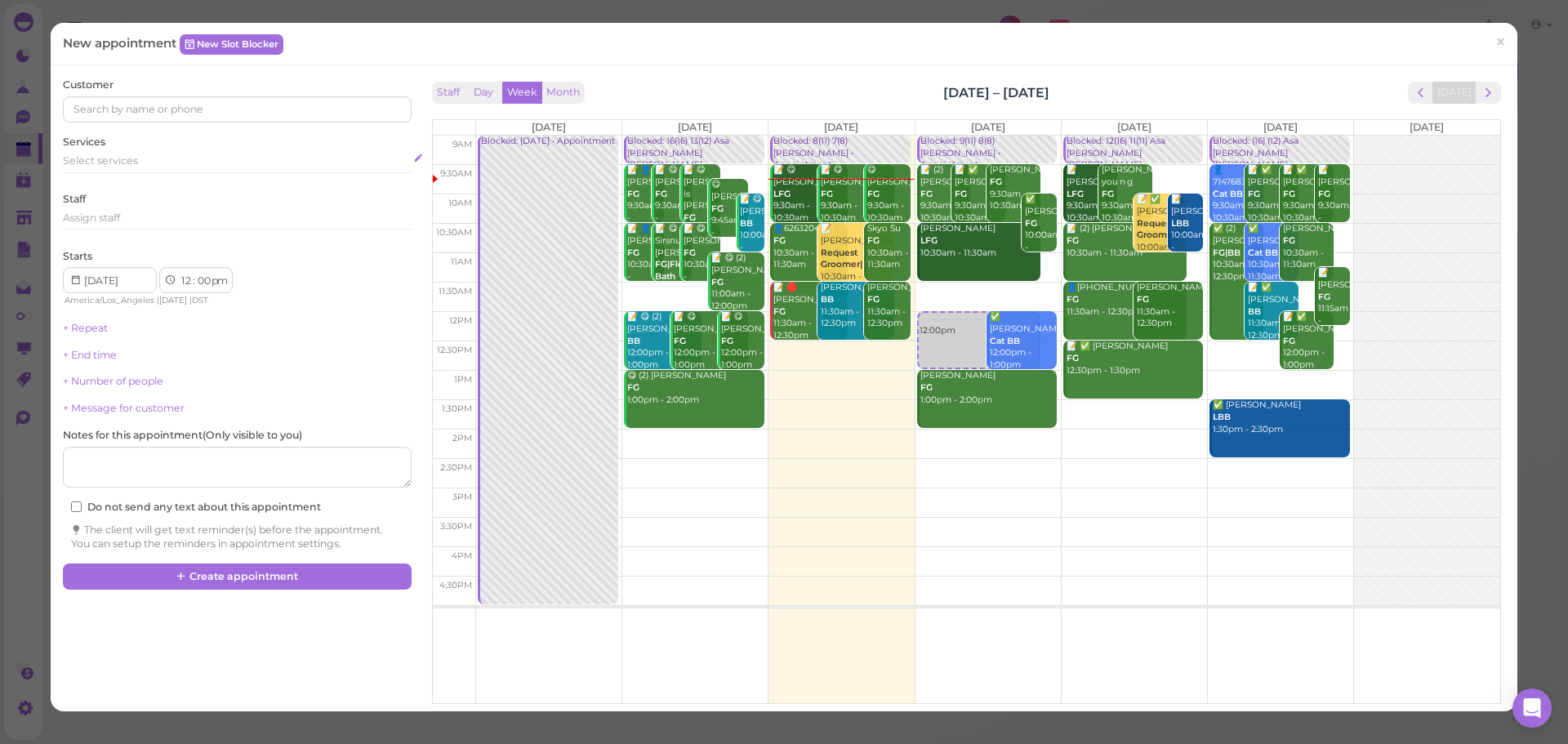
click at [225, 163] on div "Select services" at bounding box center [236, 161] width 348 height 15
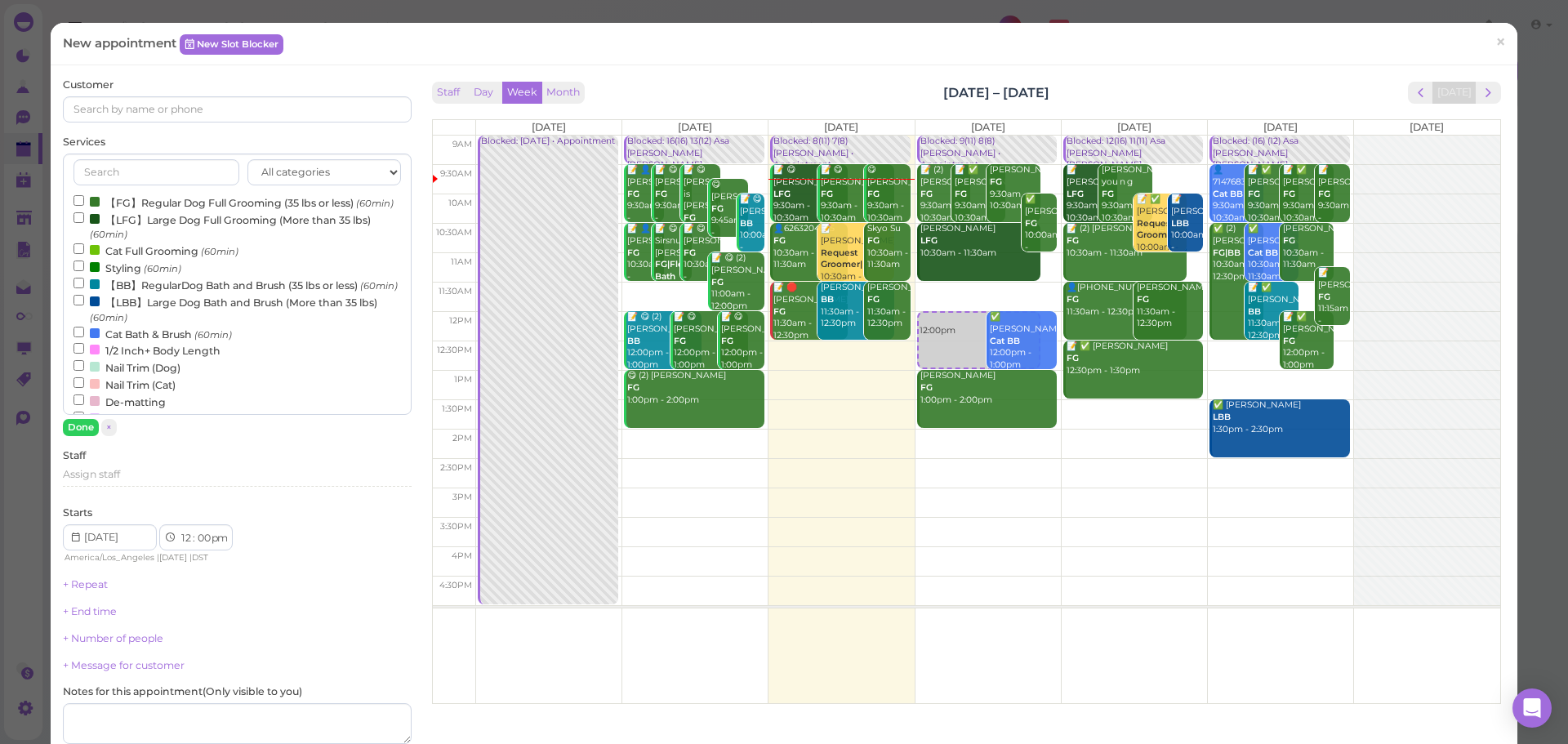
click at [173, 210] on label "【FG】Regular Dog Full Grooming (35 lbs or less) (60min)" at bounding box center [234, 202] width 320 height 17
click at [84, 206] on input "【FG】Regular Dog Full Grooming (35 lbs or less) (60min)" at bounding box center [79, 200] width 10 height 10
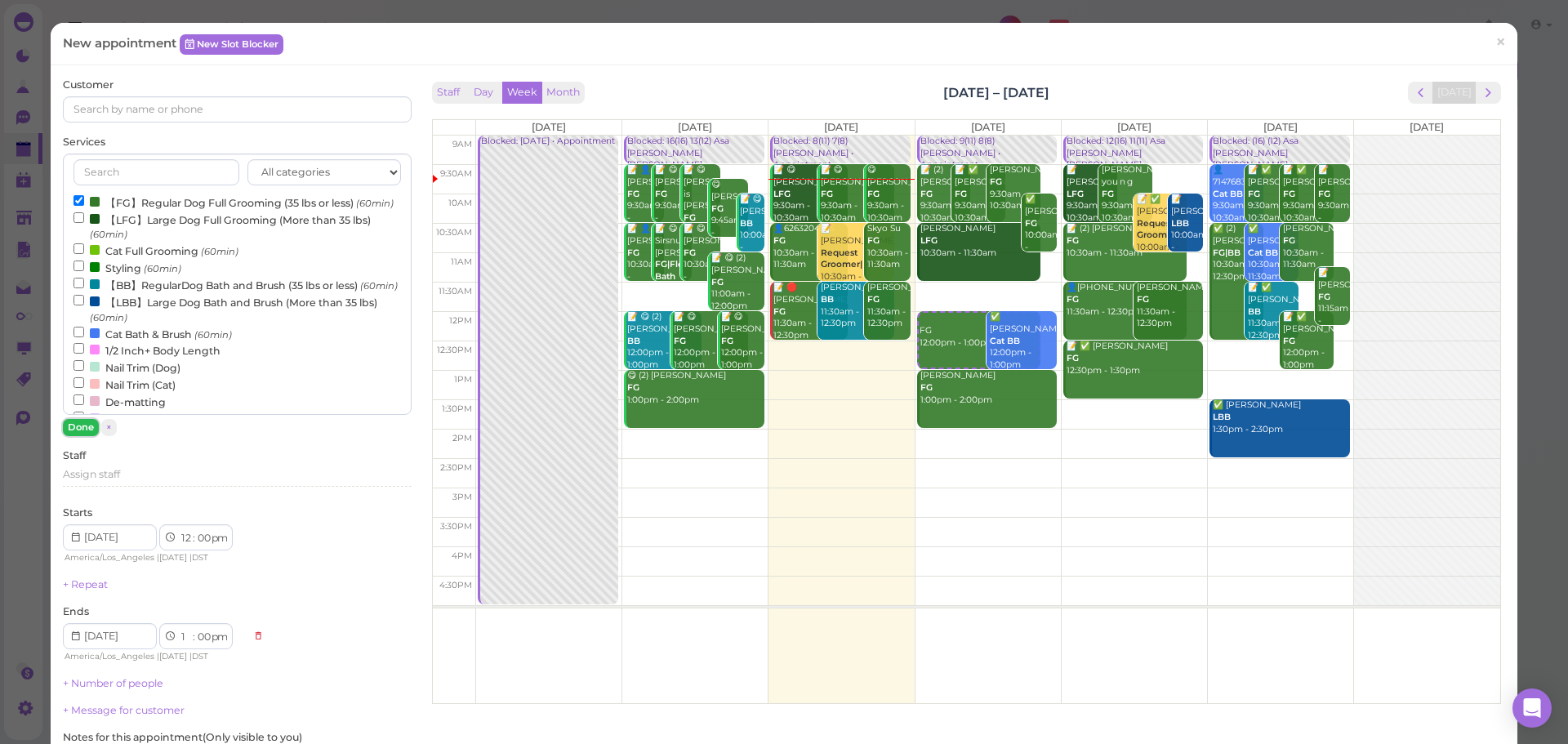
click at [94, 433] on button "Done" at bounding box center [81, 428] width 36 height 17
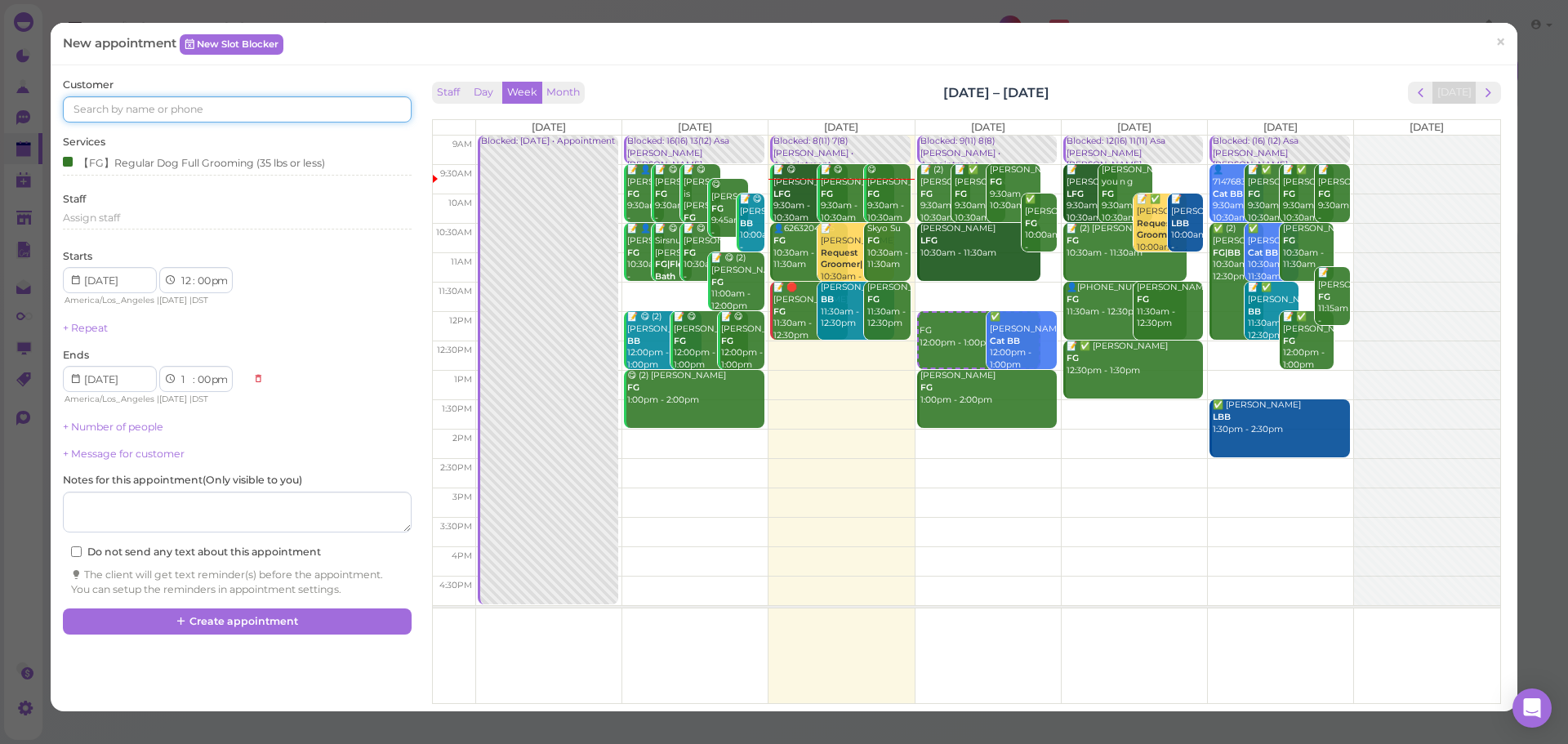
click at [152, 109] on input at bounding box center [236, 109] width 348 height 26
type input "5623254463"
click at [136, 128] on link "Julia Byrne 5623254463 🐶 Karmel" at bounding box center [149, 146] width 173 height 46
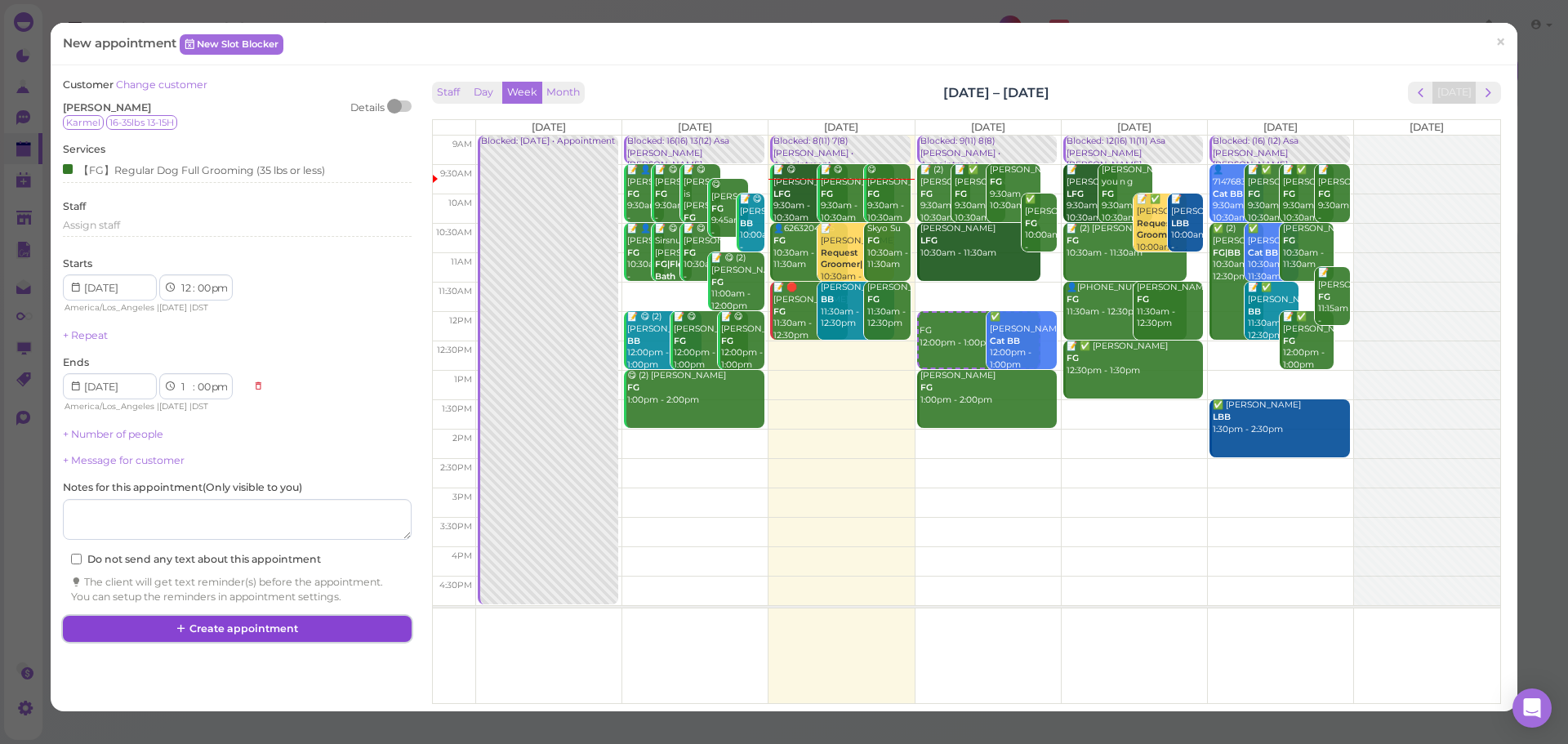
click at [231, 640] on button "Create appointment" at bounding box center [236, 629] width 348 height 26
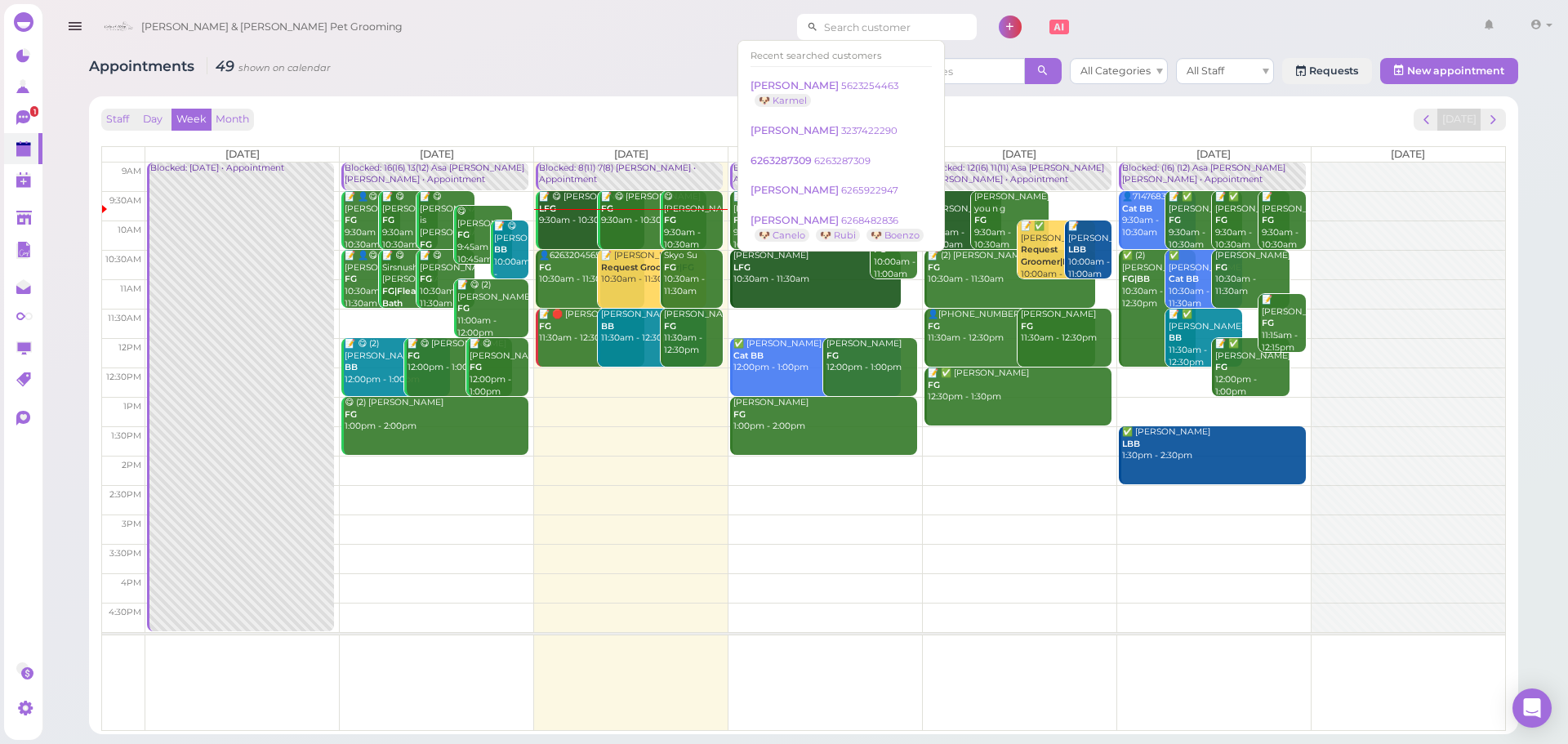
click at [818, 31] on input at bounding box center [897, 27] width 158 height 26
type input "562412"
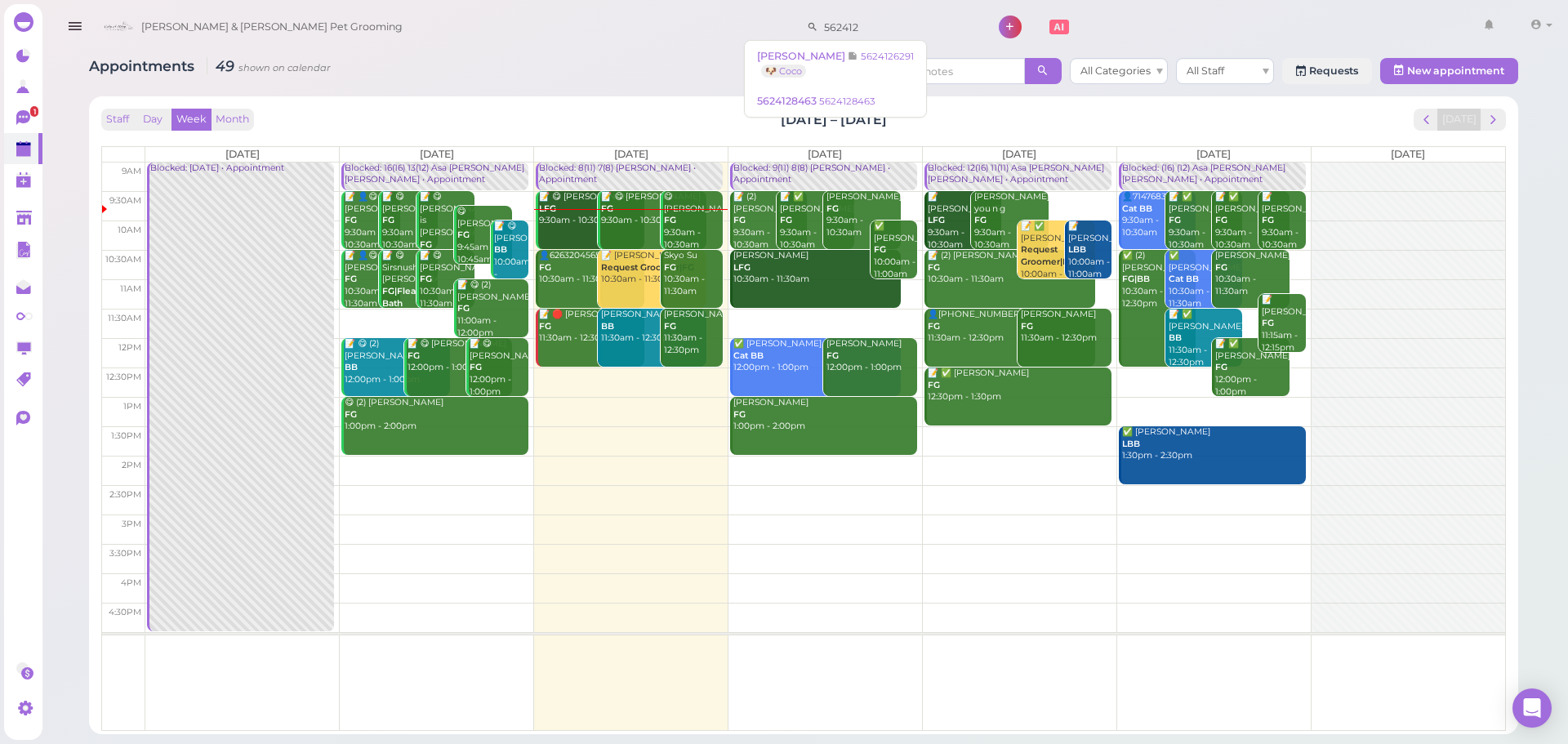
drag, startPoint x: 823, startPoint y: 27, endPoint x: 595, endPoint y: 27, distance: 228.0
click at [595, 27] on div "Cody & Miley Pet Grooming 562412 1 Account Refer Friends" at bounding box center [826, 27] width 1462 height 46
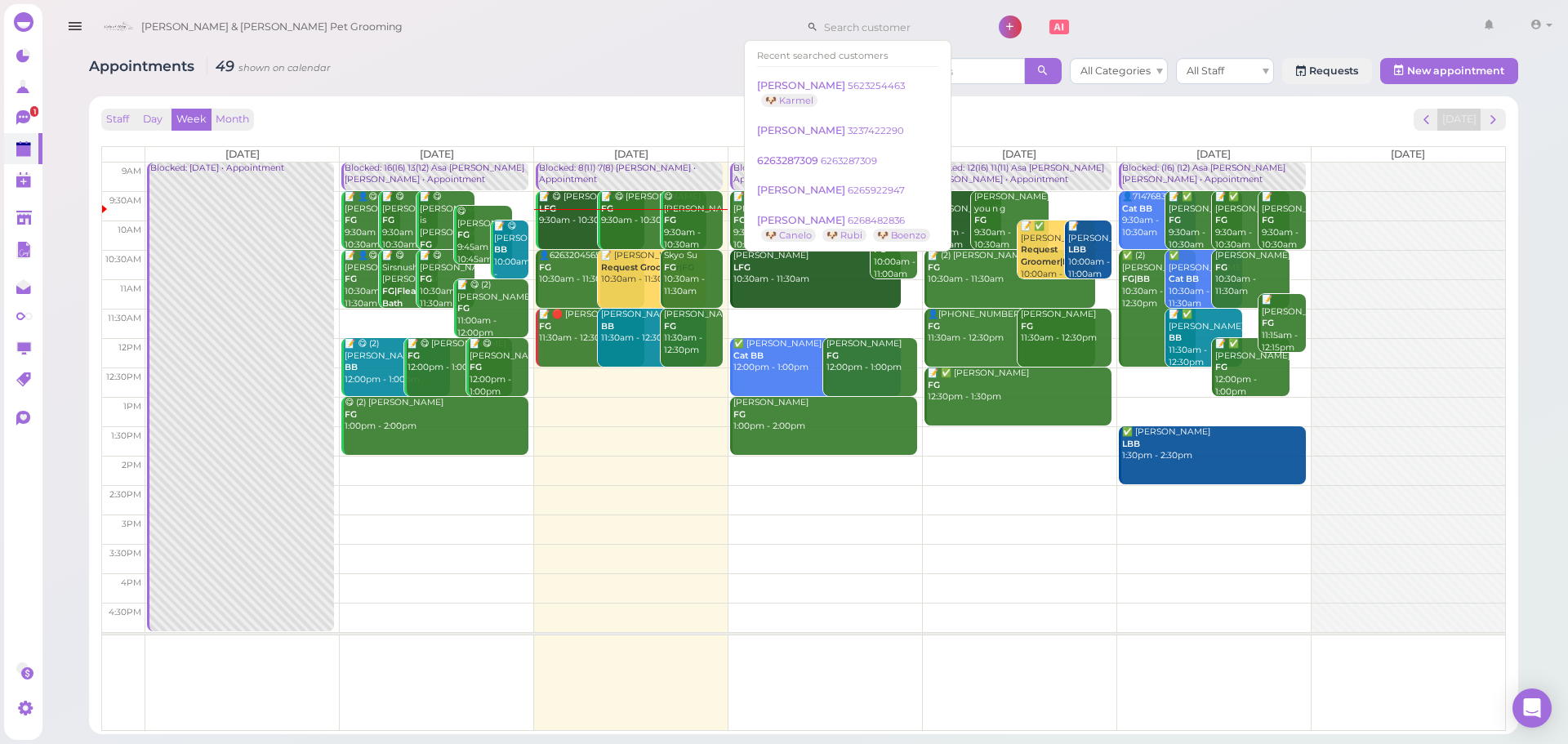
click at [556, 66] on div "Appointments 49 shown on calendar All Categories All Staff Requests New appoint…" at bounding box center [804, 73] width 1429 height 30
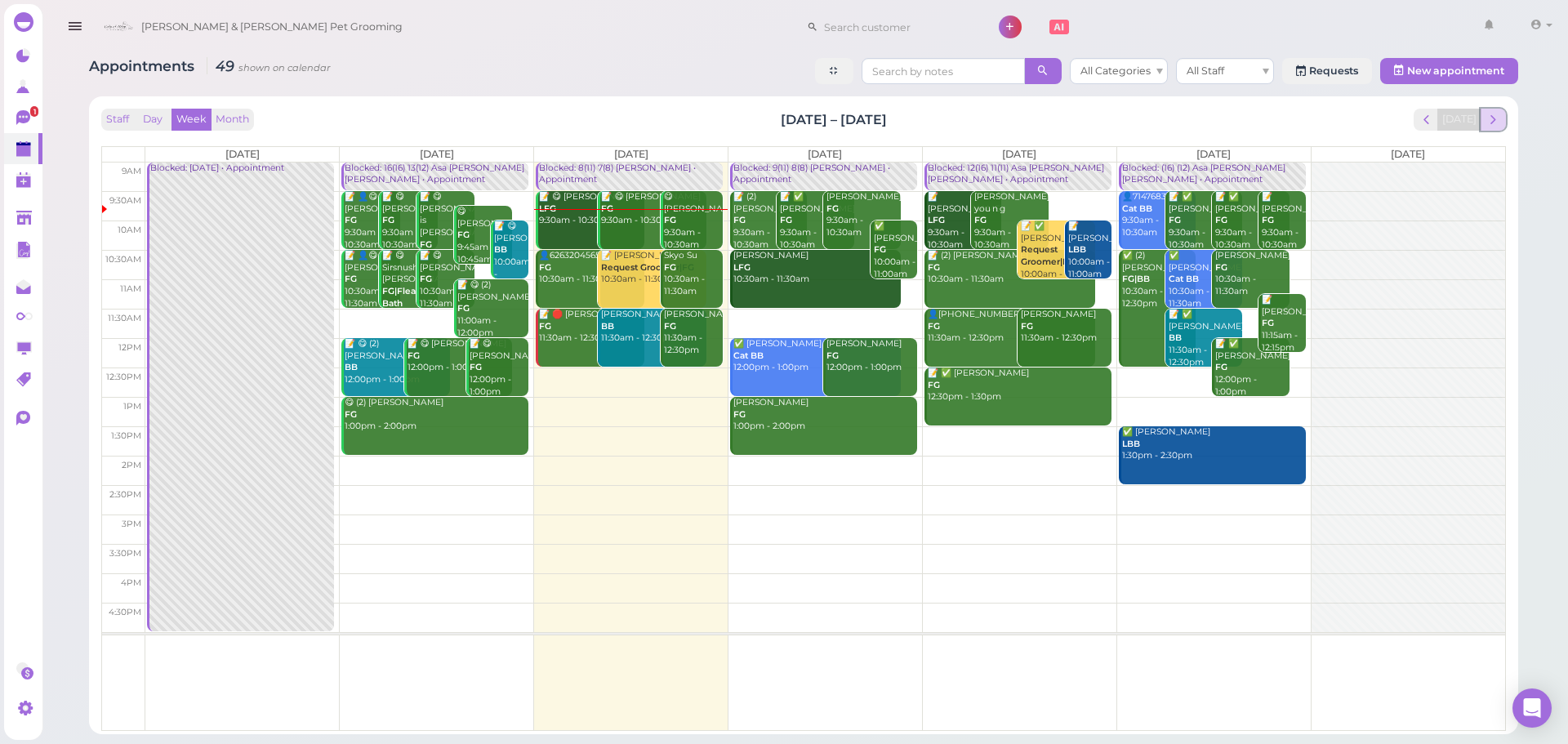
click at [1488, 123] on span "next" at bounding box center [1493, 119] width 15 height 15
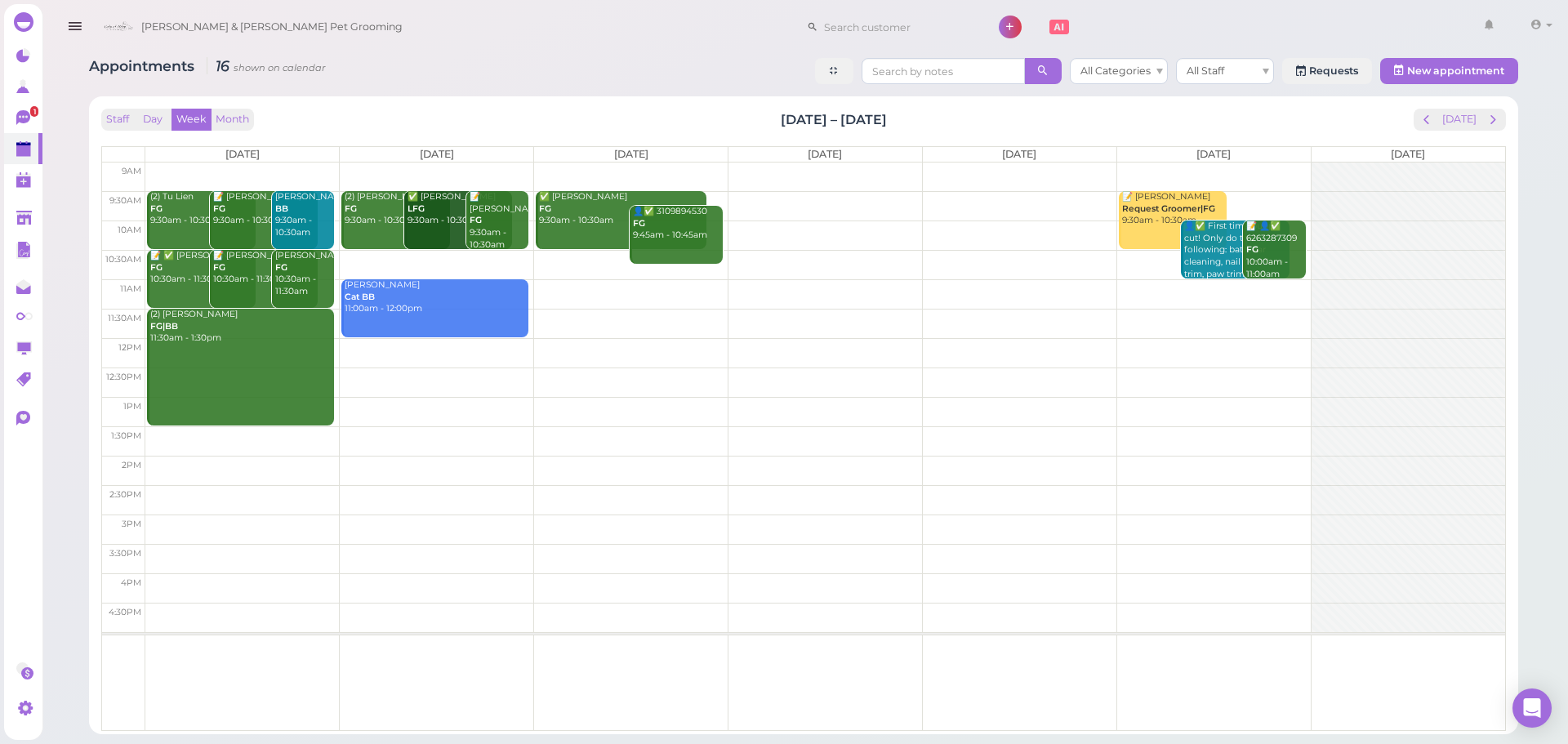
click at [1152, 261] on td at bounding box center [824, 265] width 1359 height 29
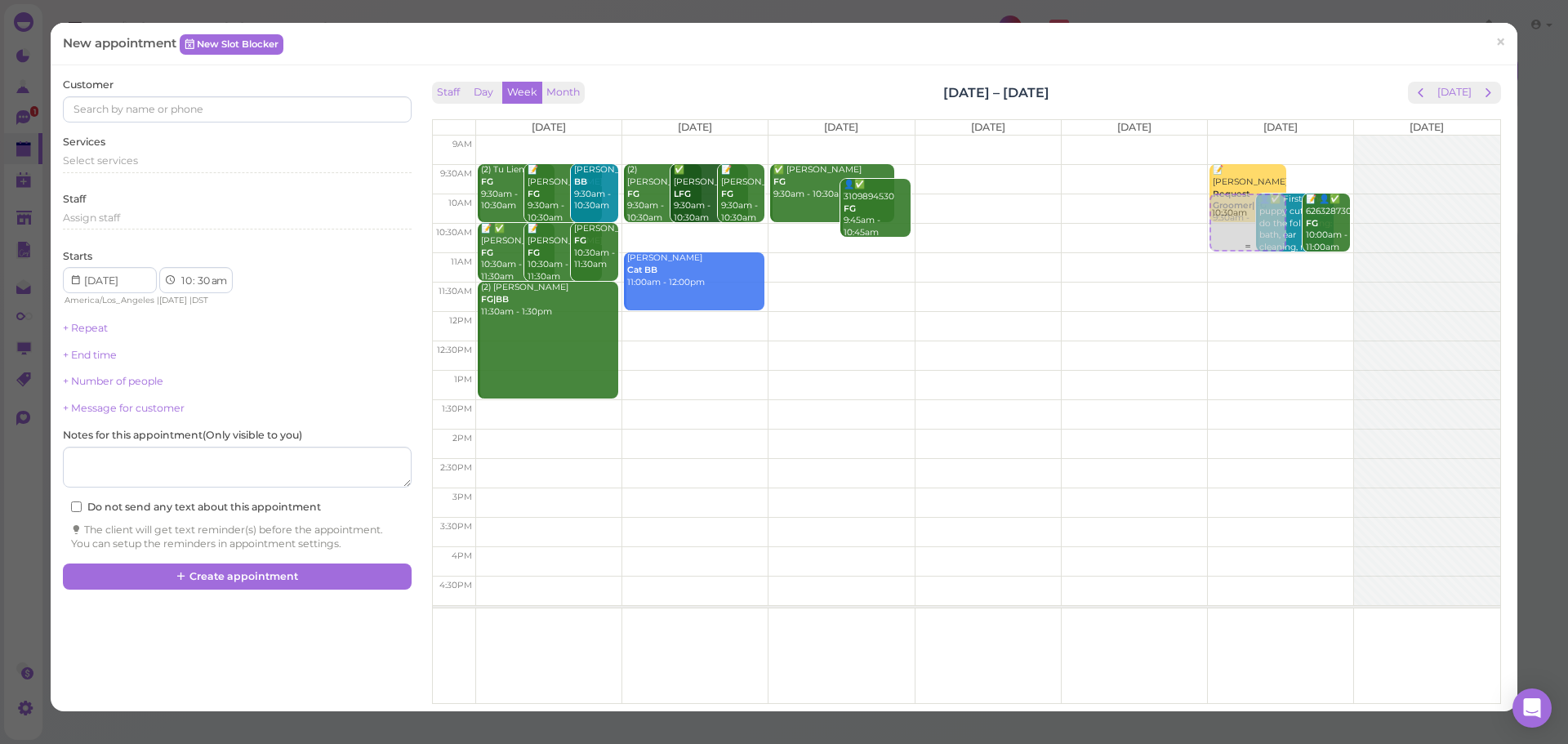
drag, startPoint x: 1210, startPoint y: 257, endPoint x: 1213, endPoint y: 231, distance: 26.2
click at [1214, 136] on div "10:30am 📝 Marissa Sylvester Request Groomer|FG 9:30am - 10:30am 👤✅ First time p…" at bounding box center [1279, 136] width 145 height 0
select select "00"
click at [82, 159] on span "Select services" at bounding box center [100, 161] width 75 height 12
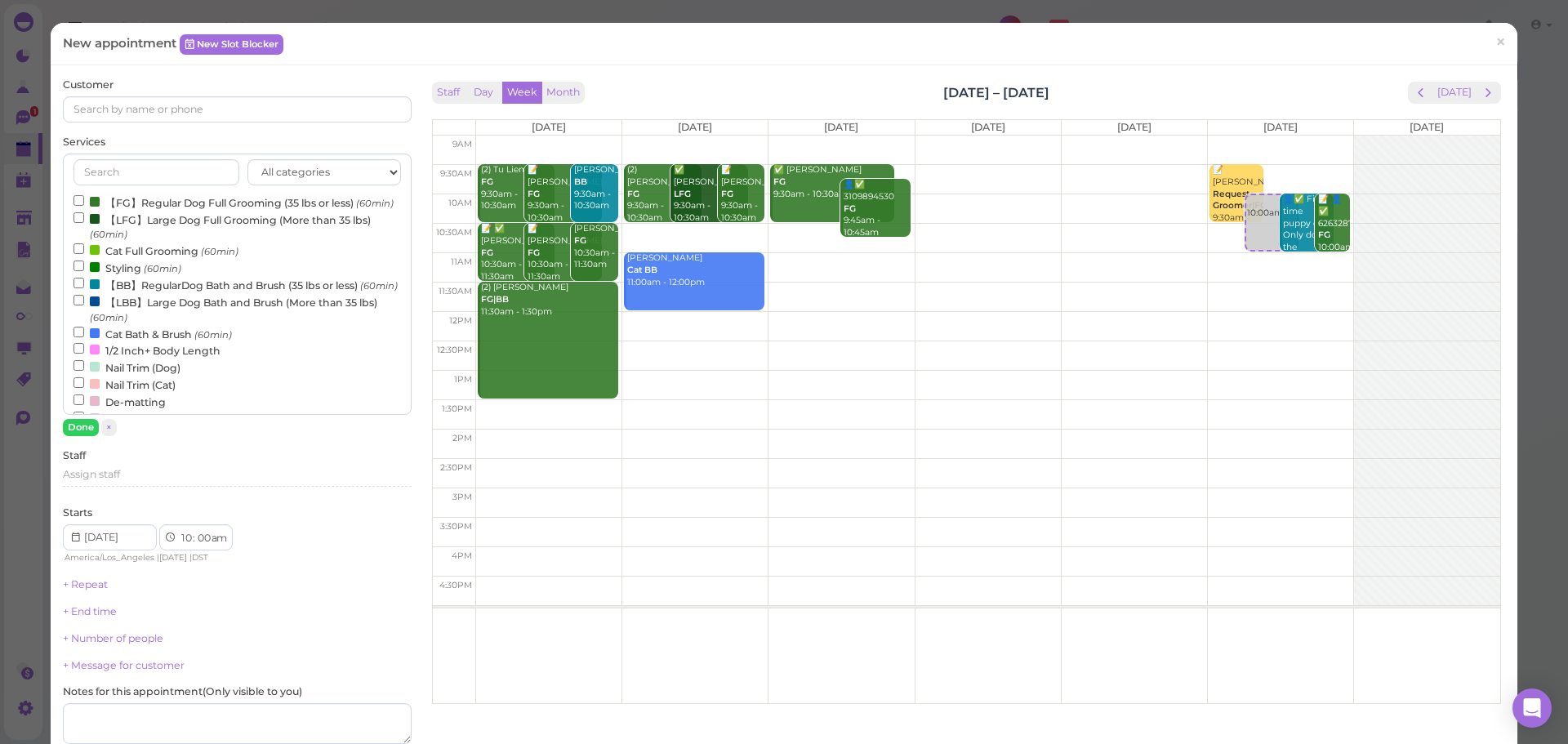
scroll to position [528, 0]
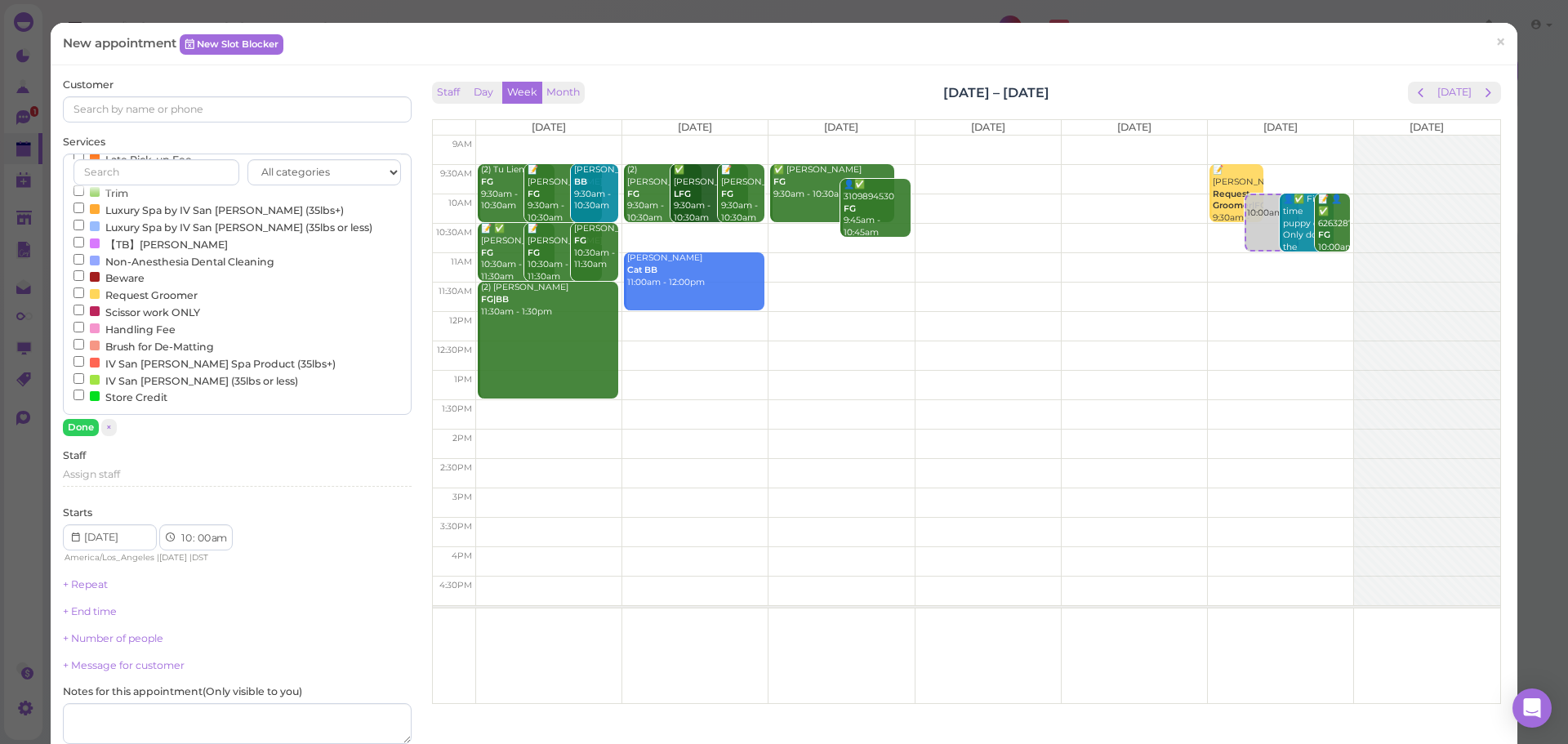
click at [131, 291] on label "Request Groomer" at bounding box center [136, 295] width 125 height 17
click at [84, 291] on input "Request Groomer" at bounding box center [79, 293] width 10 height 10
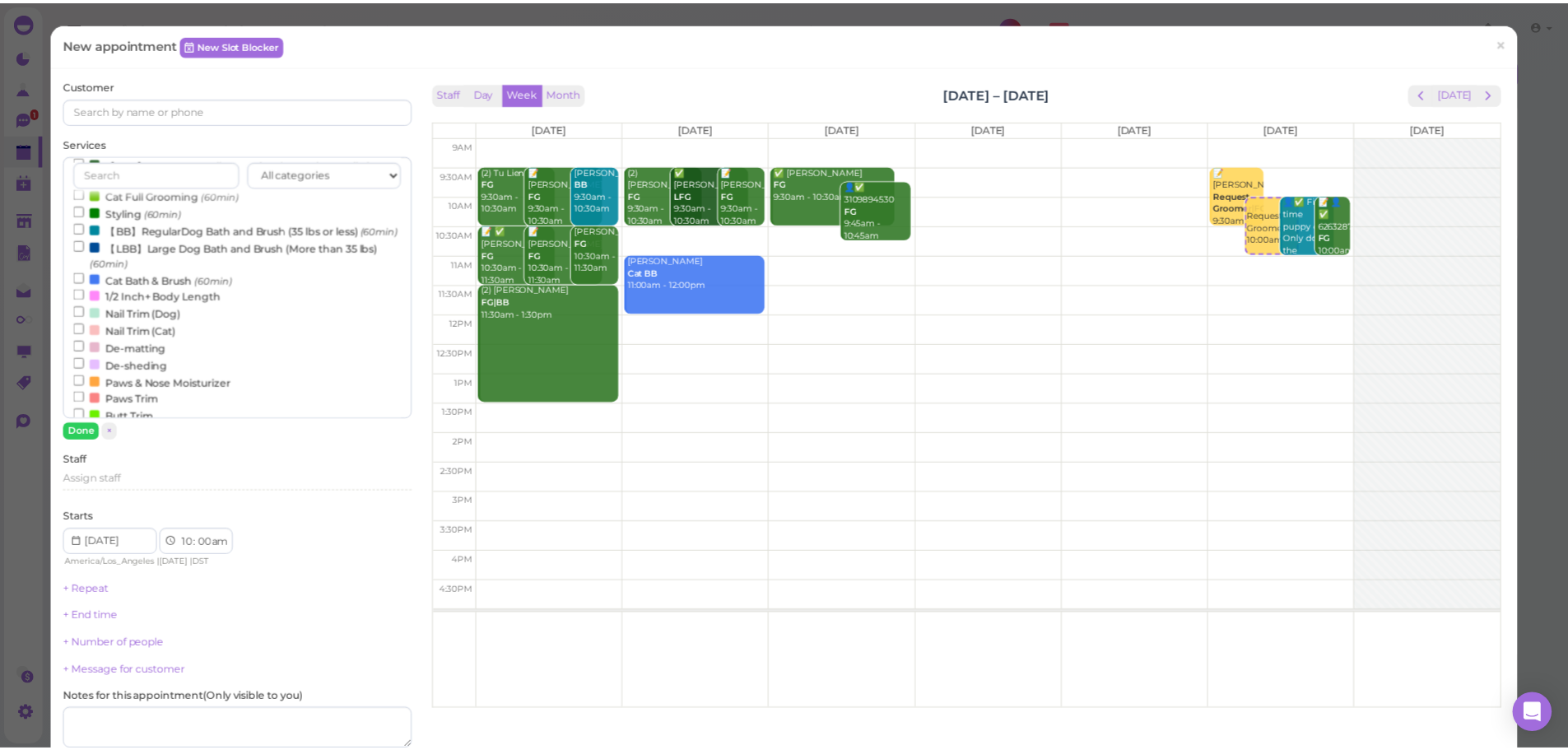
scroll to position [0, 0]
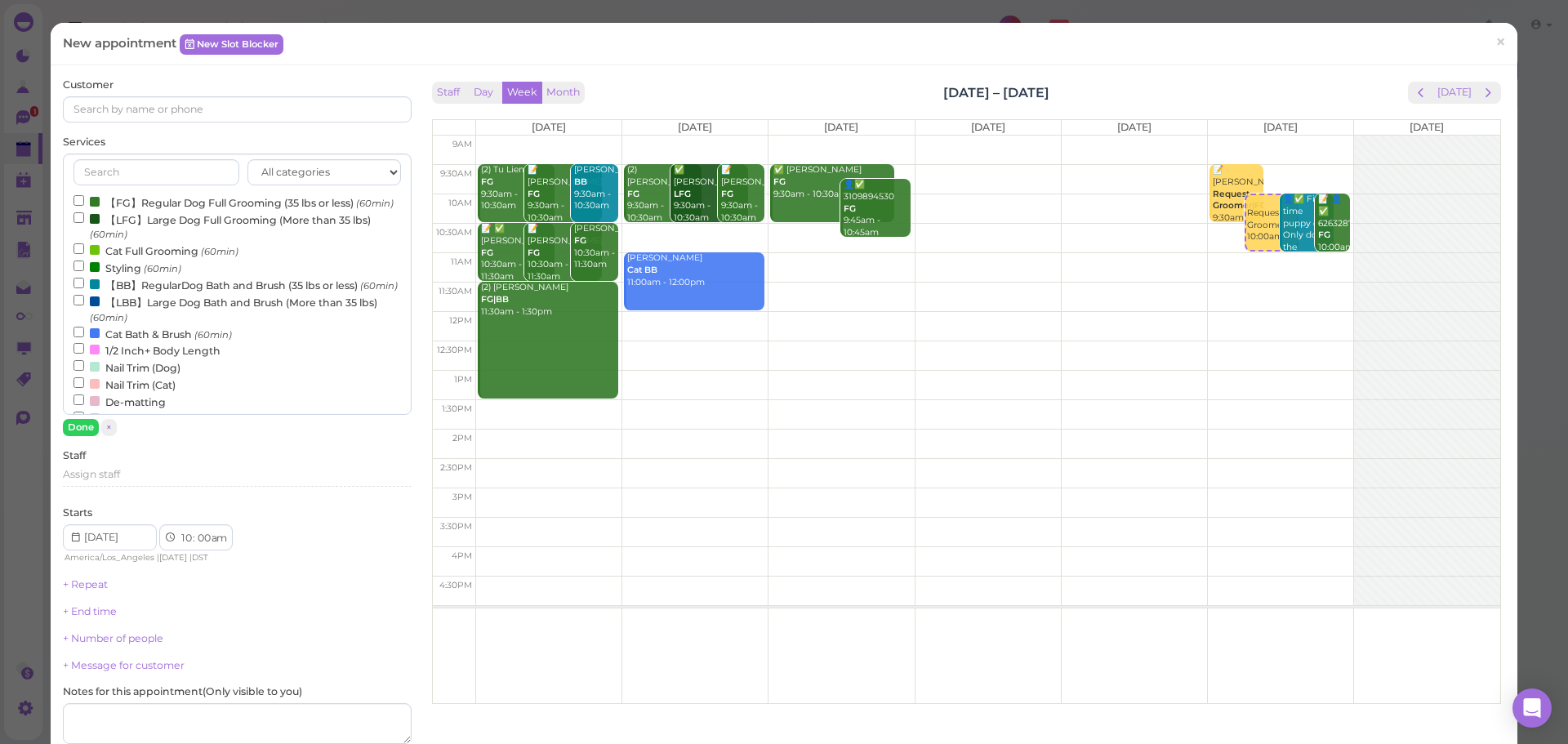
click at [153, 204] on label "【FG】Regular Dog Full Grooming (35 lbs or less) (60min)" at bounding box center [234, 202] width 320 height 17
click at [84, 204] on input "【FG】Regular Dog Full Grooming (35 lbs or less) (60min)" at bounding box center [79, 200] width 10 height 10
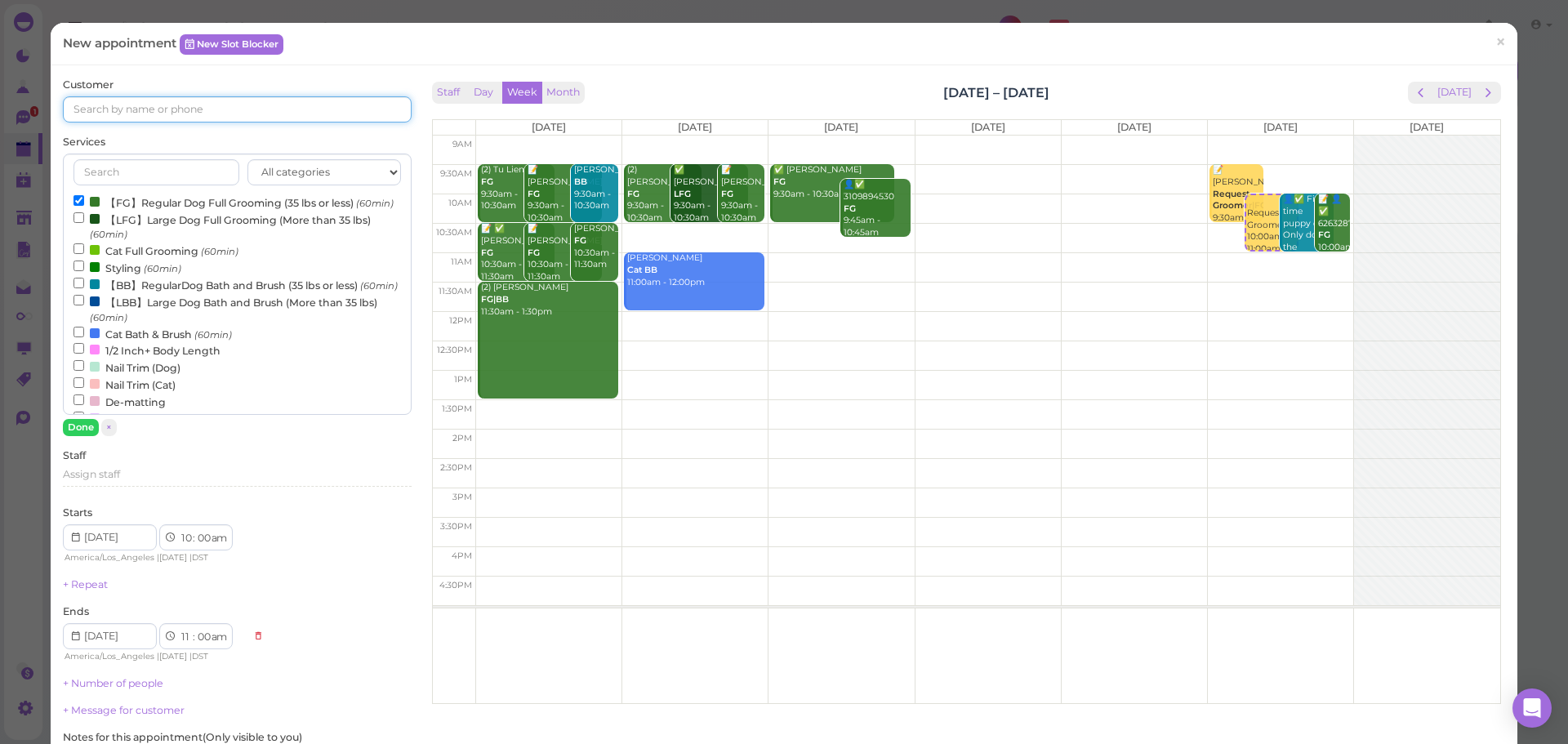
click at [152, 119] on input at bounding box center [236, 109] width 348 height 26
type input "5624126291"
click at [184, 135] on small "5624126291" at bounding box center [206, 138] width 53 height 11
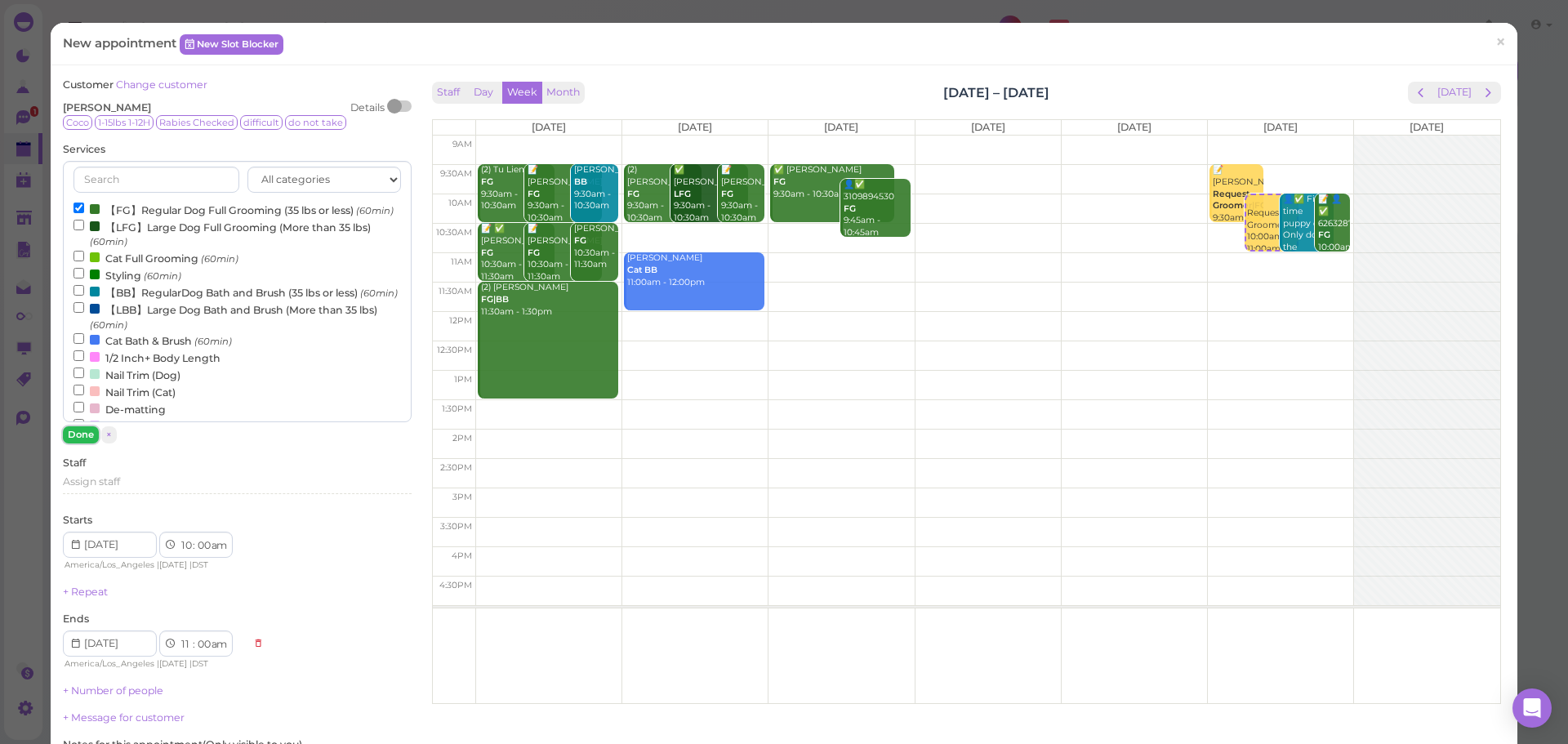
click at [87, 440] on button "Done" at bounding box center [81, 435] width 36 height 17
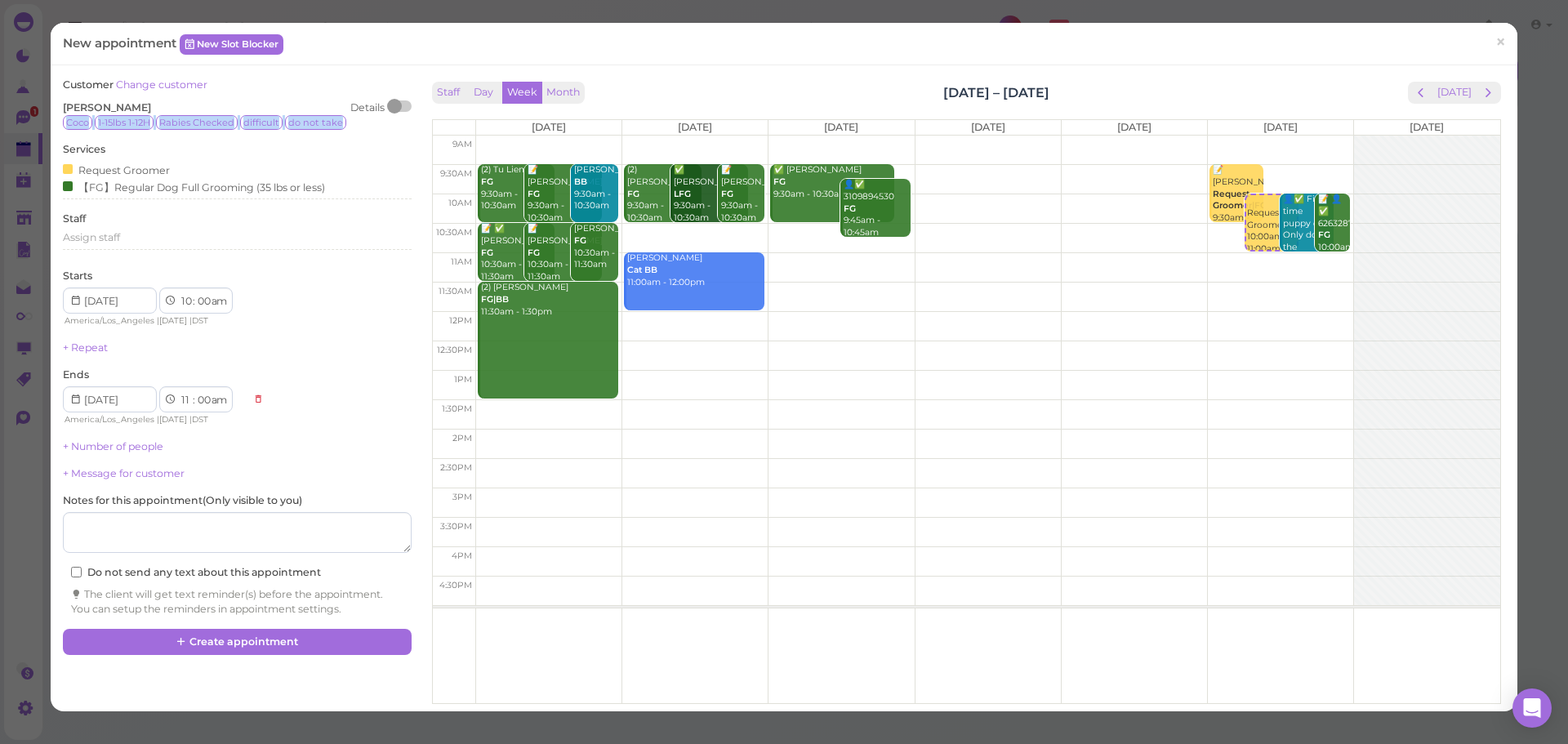
drag, startPoint x: 60, startPoint y: 125, endPoint x: 348, endPoint y: 119, distance: 288.1
click at [348, 119] on div "Customer Change customer Marcia Lopez Details Coco 1-15lbs 1-12H Rabies Checked…" at bounding box center [237, 353] width 364 height 552
click at [348, 119] on div "Coco 1-15lbs 1-12H Rabies Checked difficult do not take" at bounding box center [236, 122] width 348 height 15
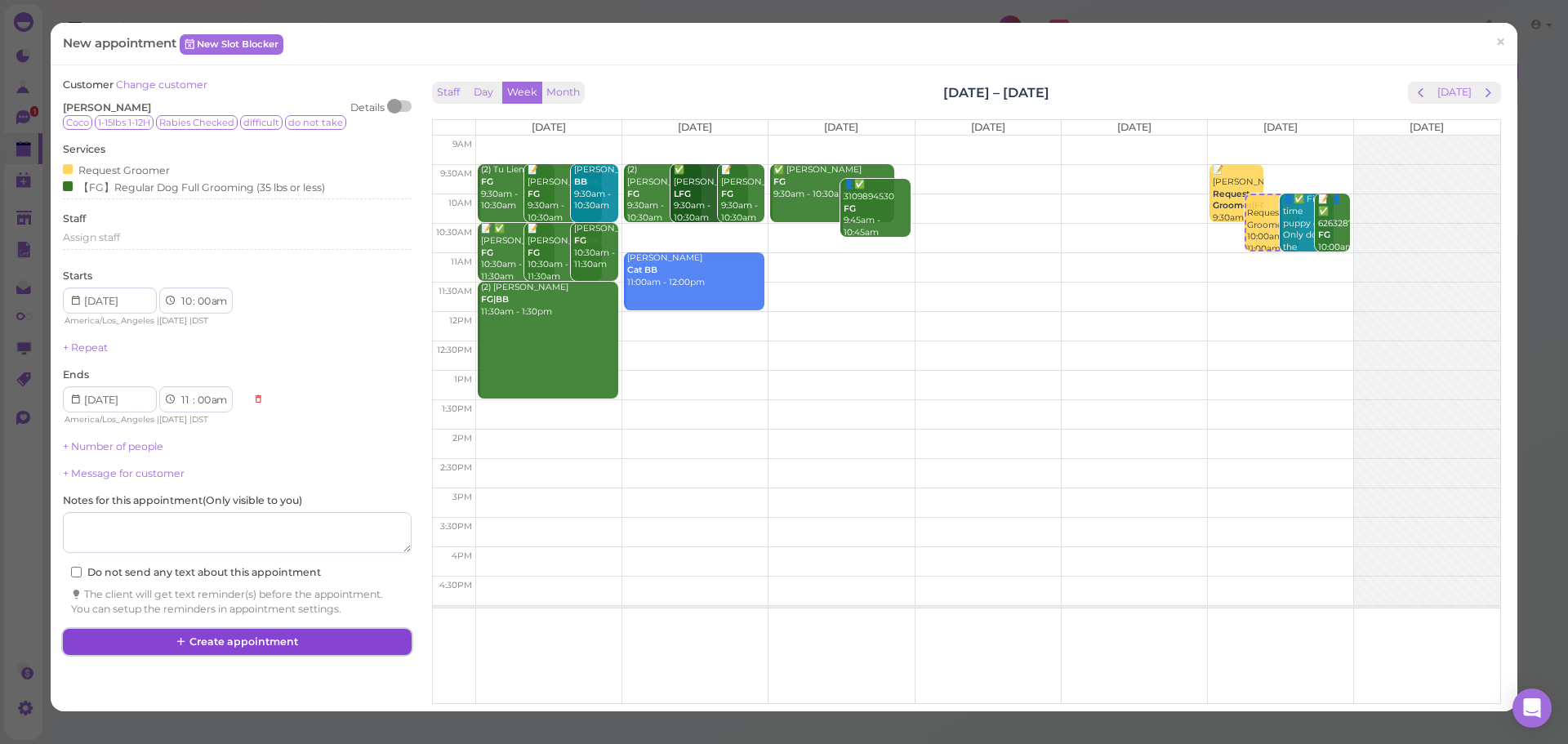
click at [368, 636] on button "Create appointment" at bounding box center [236, 642] width 348 height 26
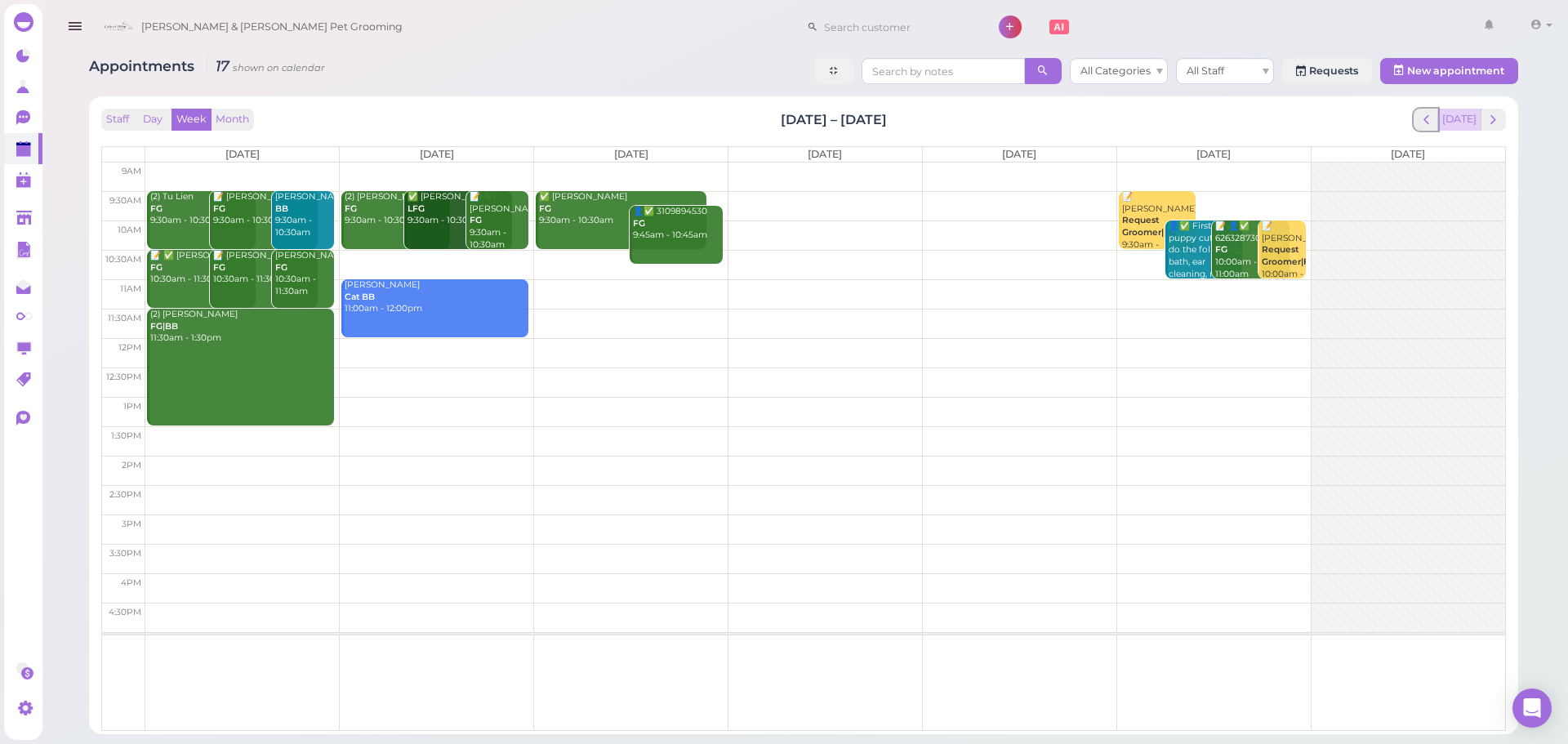
click at [1443, 121] on div "[DATE]" at bounding box center [1460, 119] width 93 height 22
click at [1468, 121] on button "[DATE]" at bounding box center [1458, 119] width 44 height 22
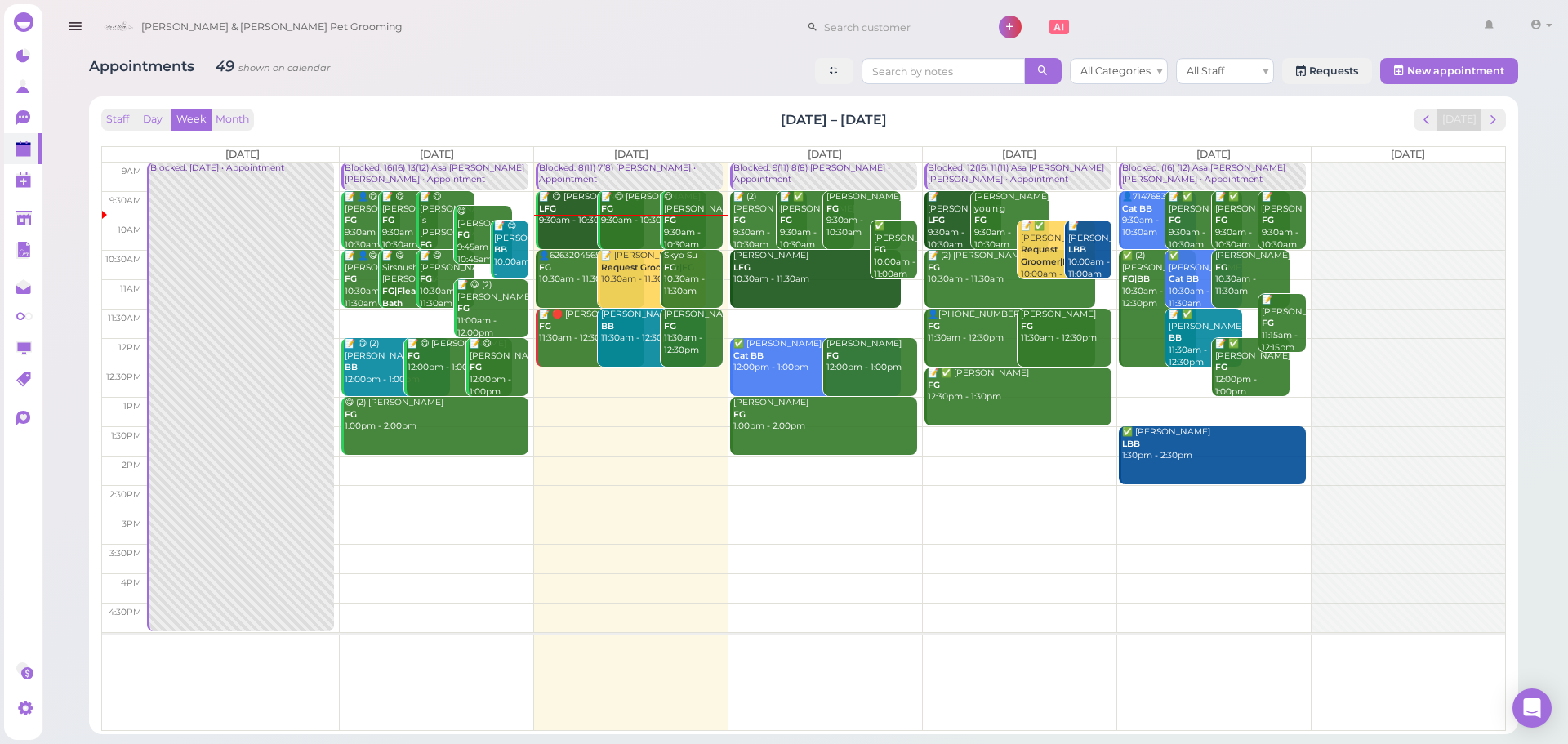
click at [1277, 467] on link "✅ Yao LBB 1:30pm - 2:30pm" at bounding box center [1212, 455] width 187 height 58
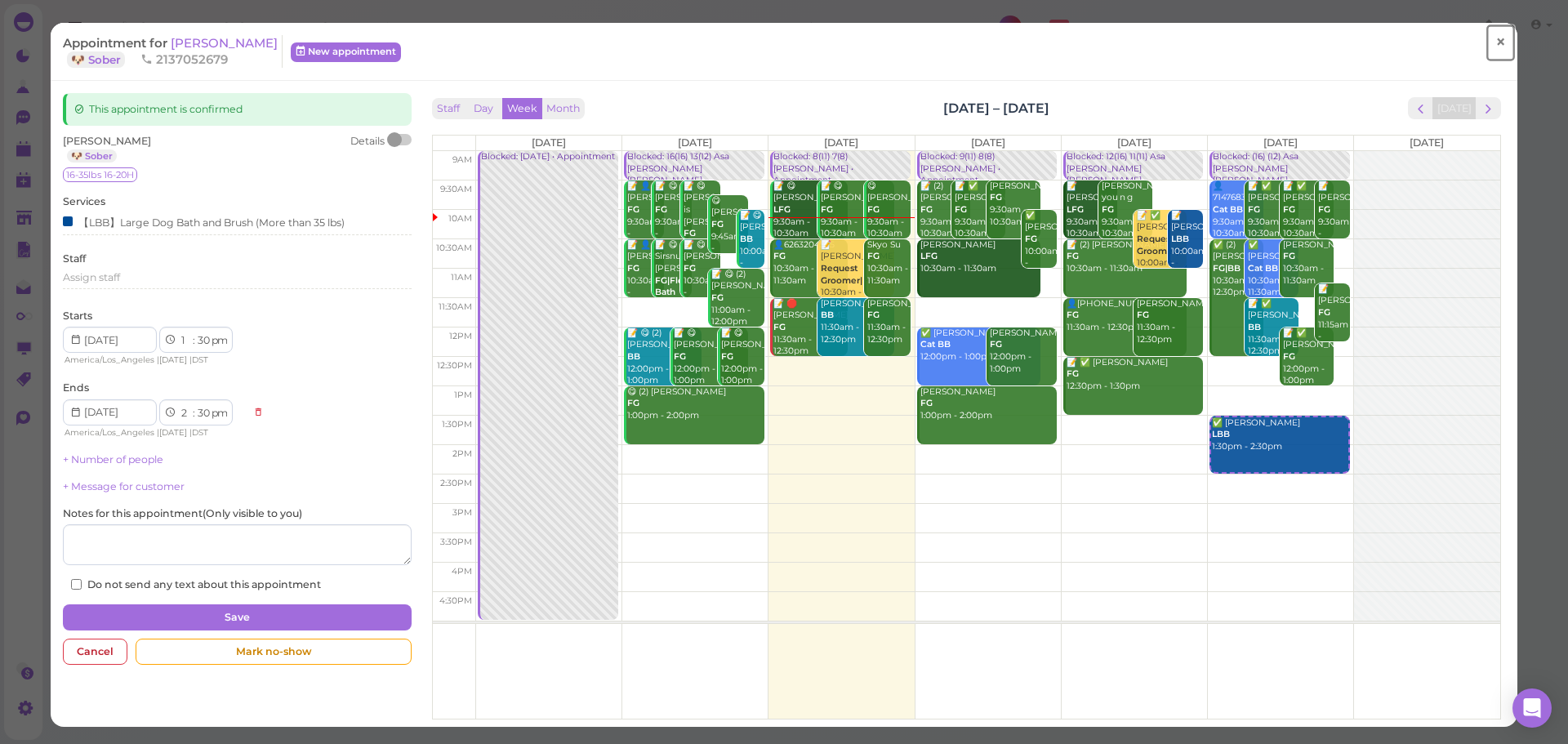
click at [1495, 49] on span "×" at bounding box center [1500, 42] width 10 height 23
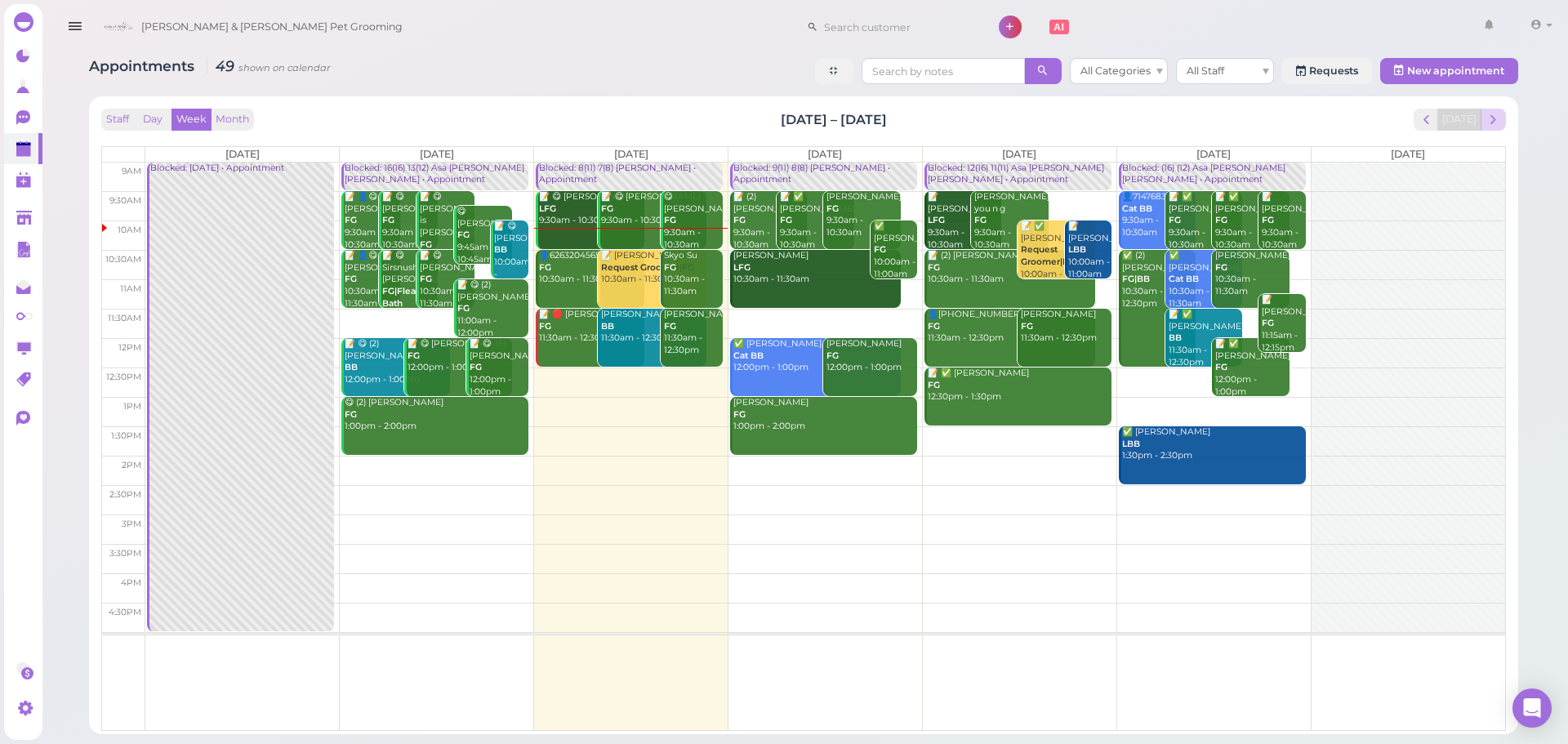
click at [1502, 125] on button "next" at bounding box center [1492, 119] width 25 height 22
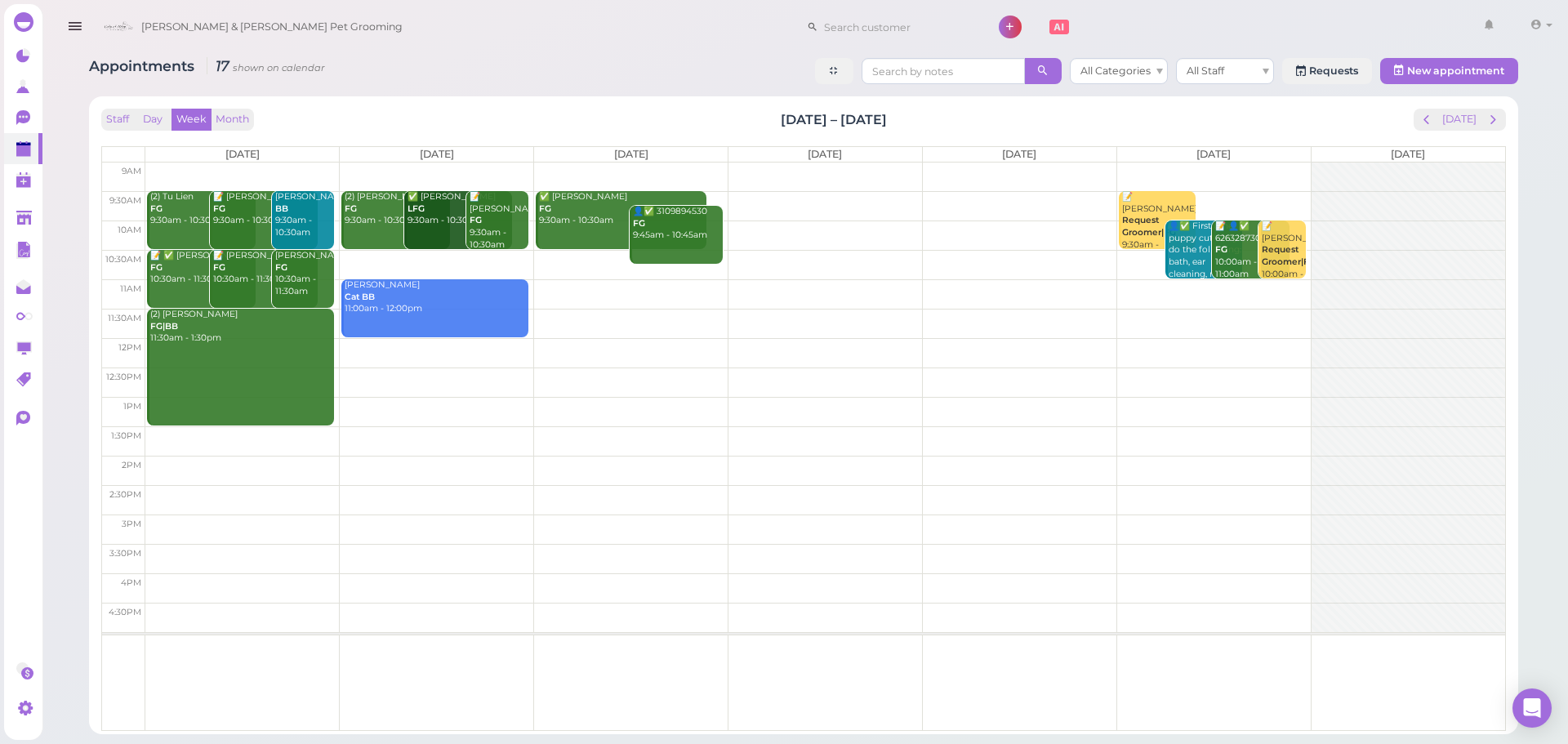
click at [197, 210] on div "(2) Tu Lien FG 9:30am - 10:30am" at bounding box center [203, 209] width 106 height 36
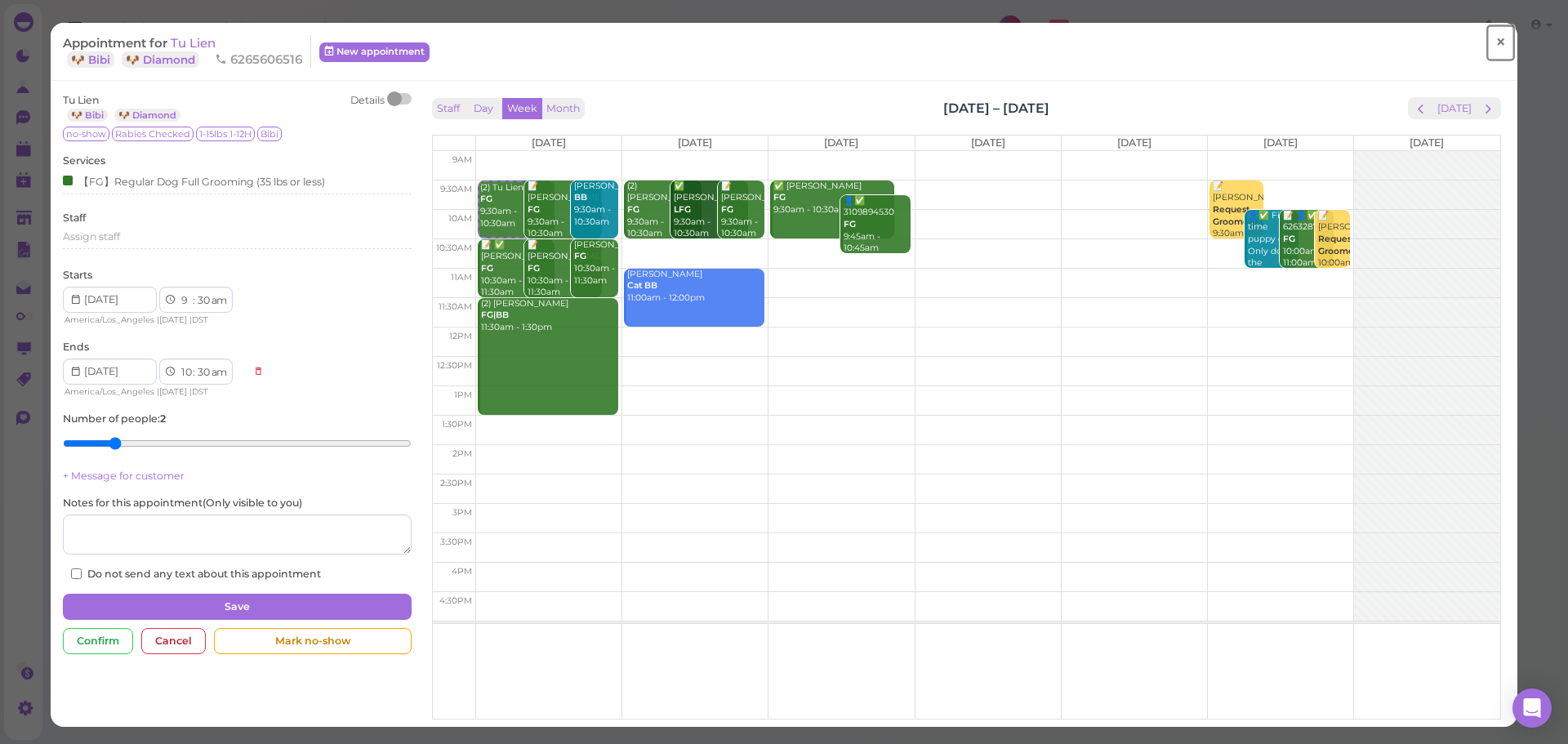
click at [1495, 50] on span "×" at bounding box center [1500, 42] width 10 height 23
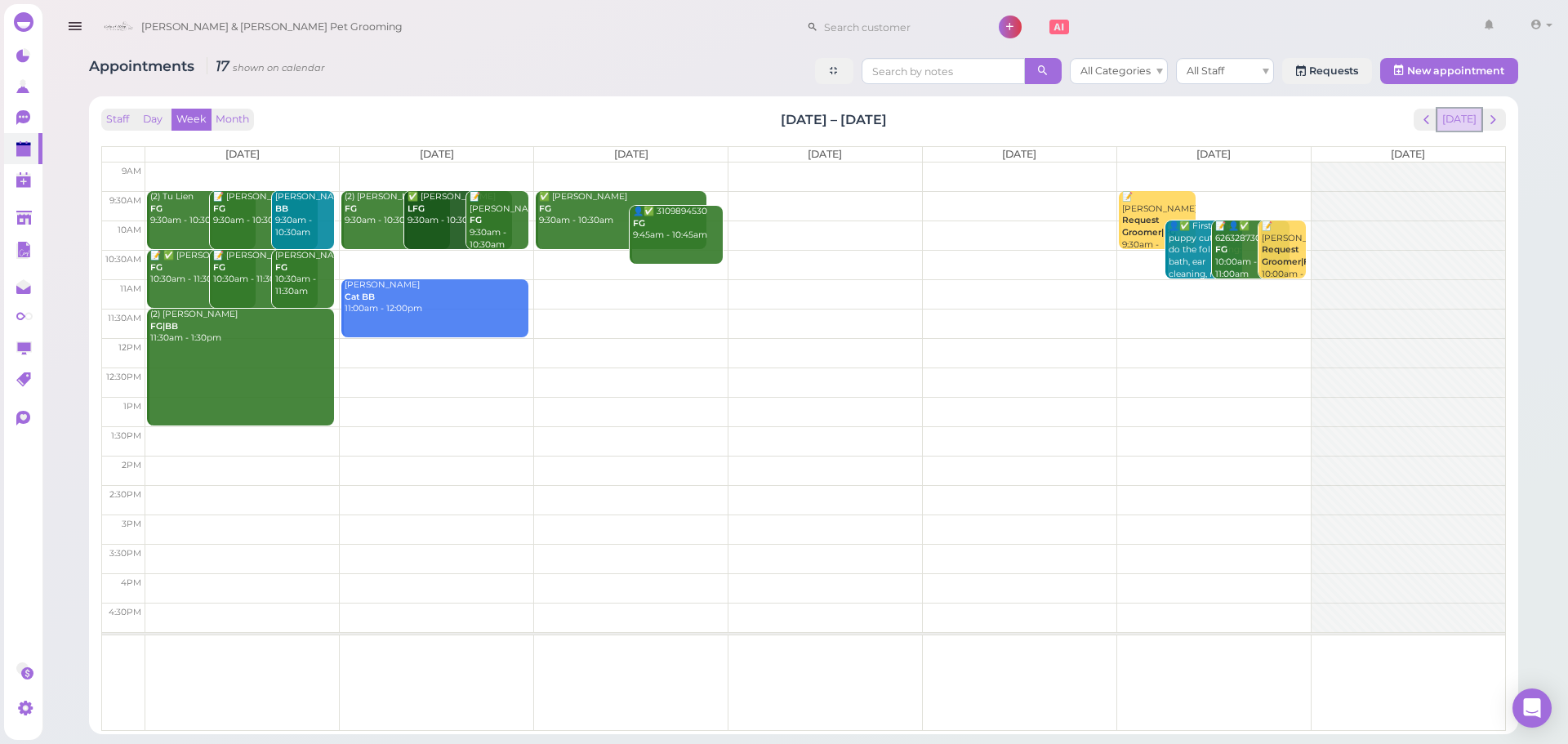
click at [1474, 113] on button "[DATE]" at bounding box center [1458, 119] width 44 height 22
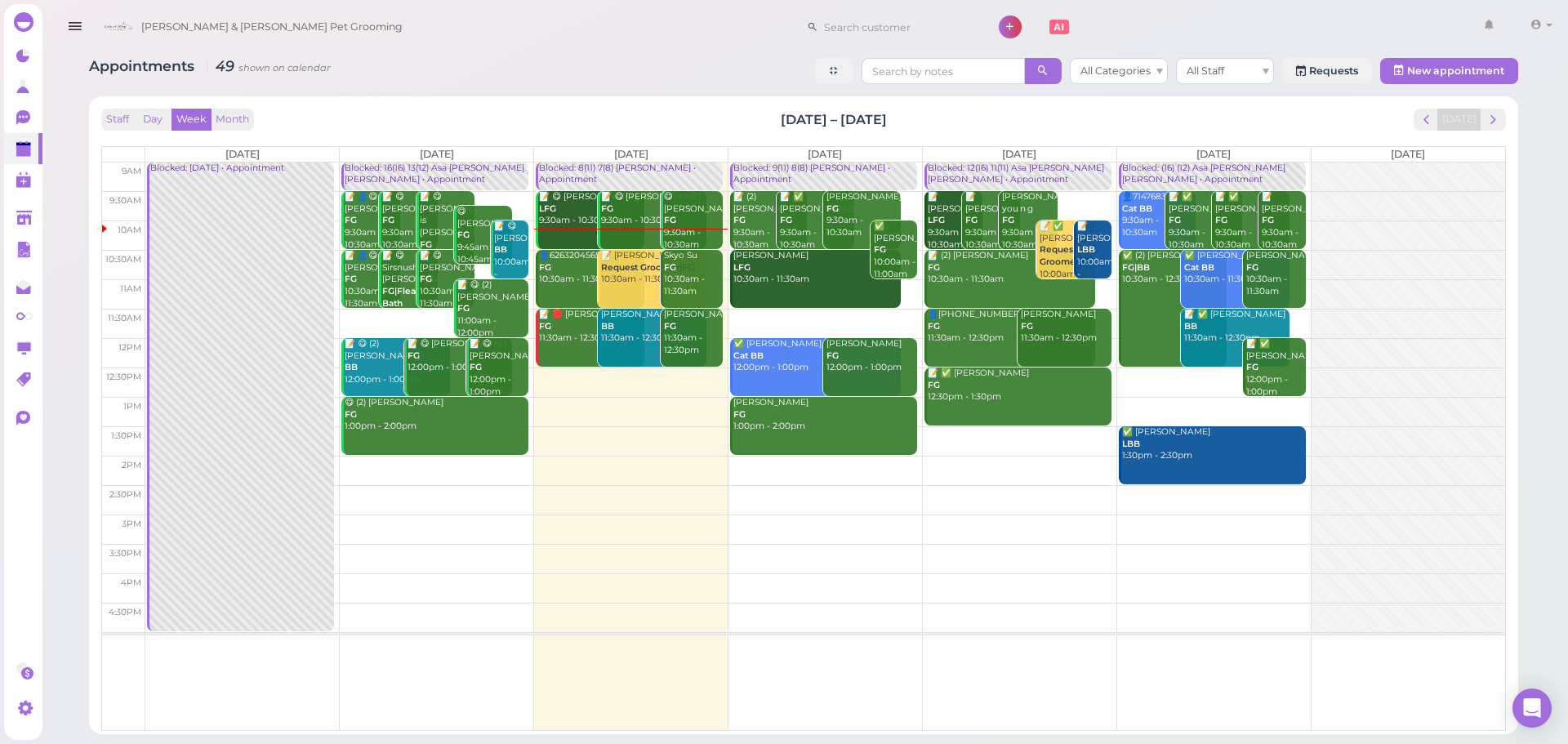
click at [690, 279] on div "Skyo Su FG 10:30am - 11:30am" at bounding box center [692, 274] width 59 height 48
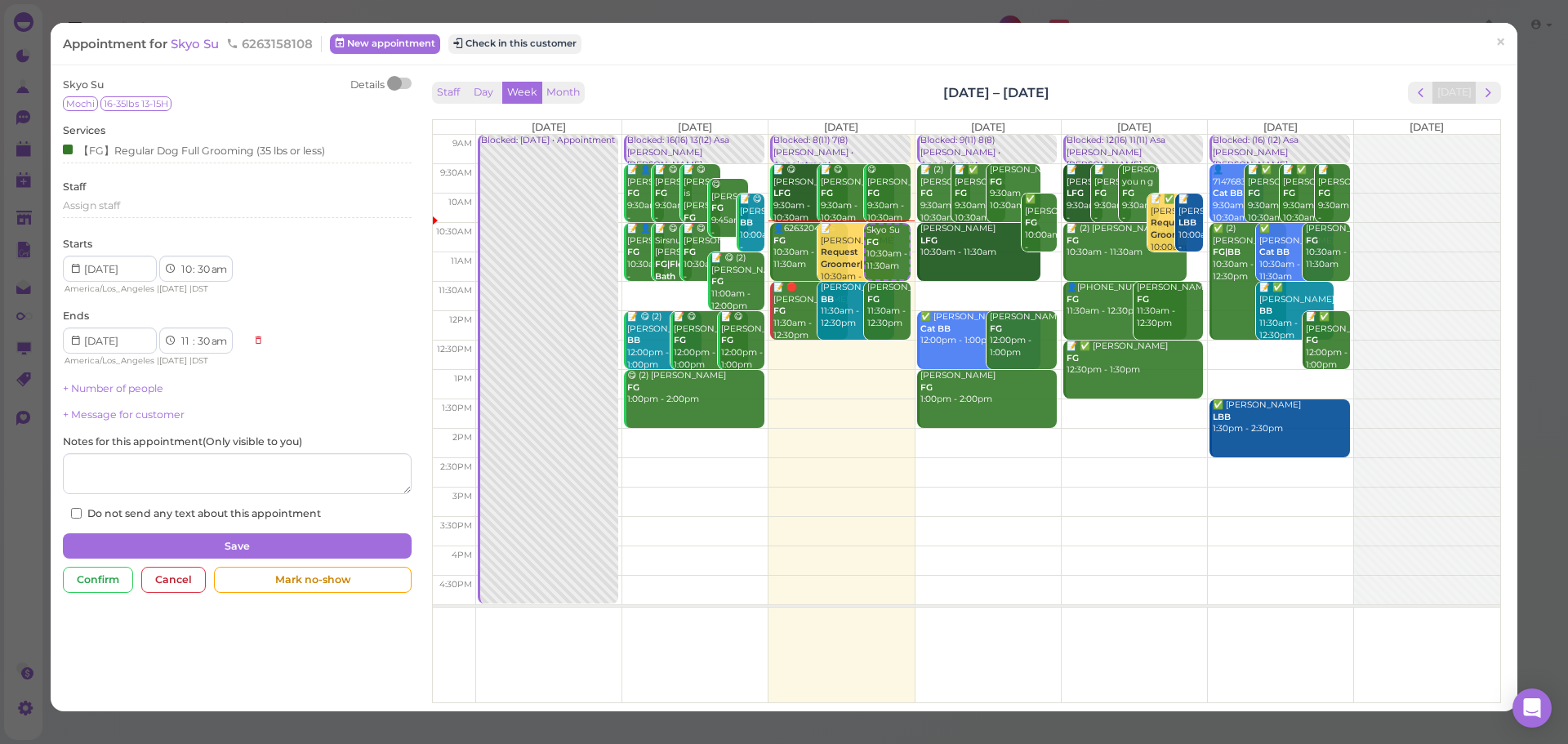
click at [1121, 58] on div "Appointment for Skyo Su 6263158108 New appointment Check in this customer ×" at bounding box center [784, 44] width 1467 height 41
click at [866, 85] on div "Staff Day Week Month Sep 1 – 7, 2025 Today" at bounding box center [966, 93] width 1069 height 22
click at [692, 110] on div "Staff Day Week Month Sep 1 – 7, 2025 Today Mon 9/1 Tue 9/2 Wed 9/3 Thu 9/4 Fri …" at bounding box center [966, 393] width 1069 height 623
click at [551, 53] on button "Check in this customer" at bounding box center [514, 44] width 133 height 20
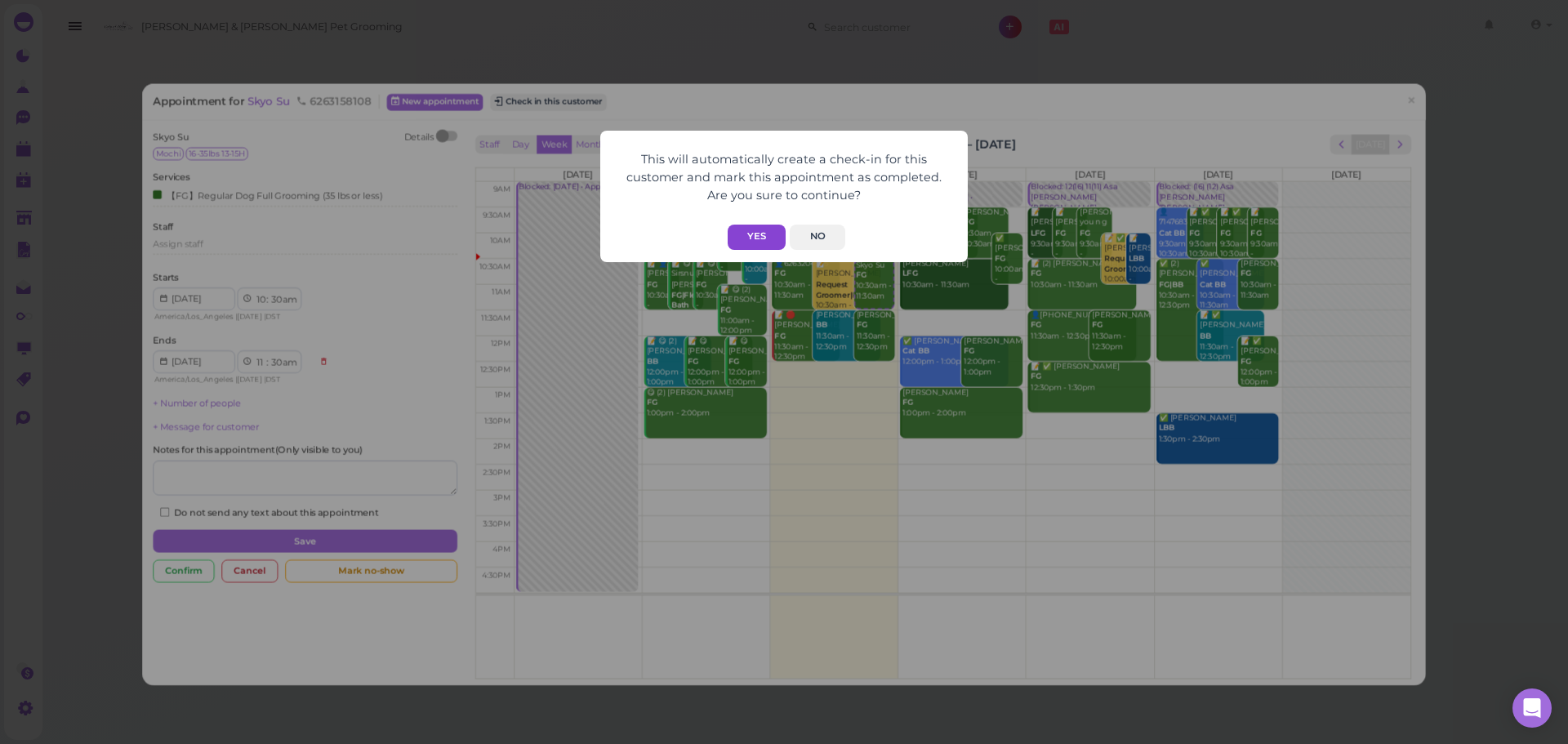
click at [760, 241] on button "Yes" at bounding box center [757, 236] width 58 height 25
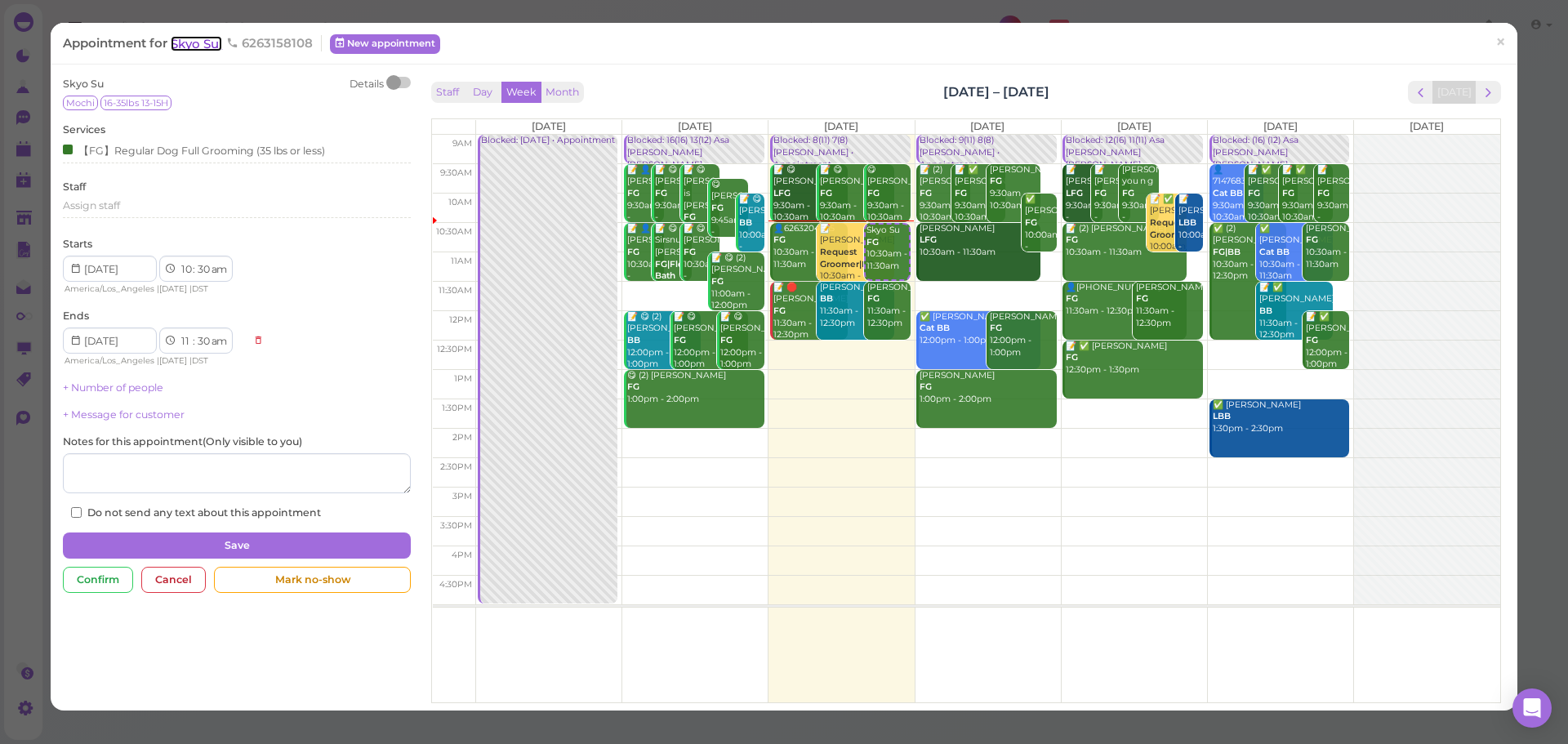
click at [208, 44] on span "Skyo Su" at bounding box center [197, 44] width 52 height 15
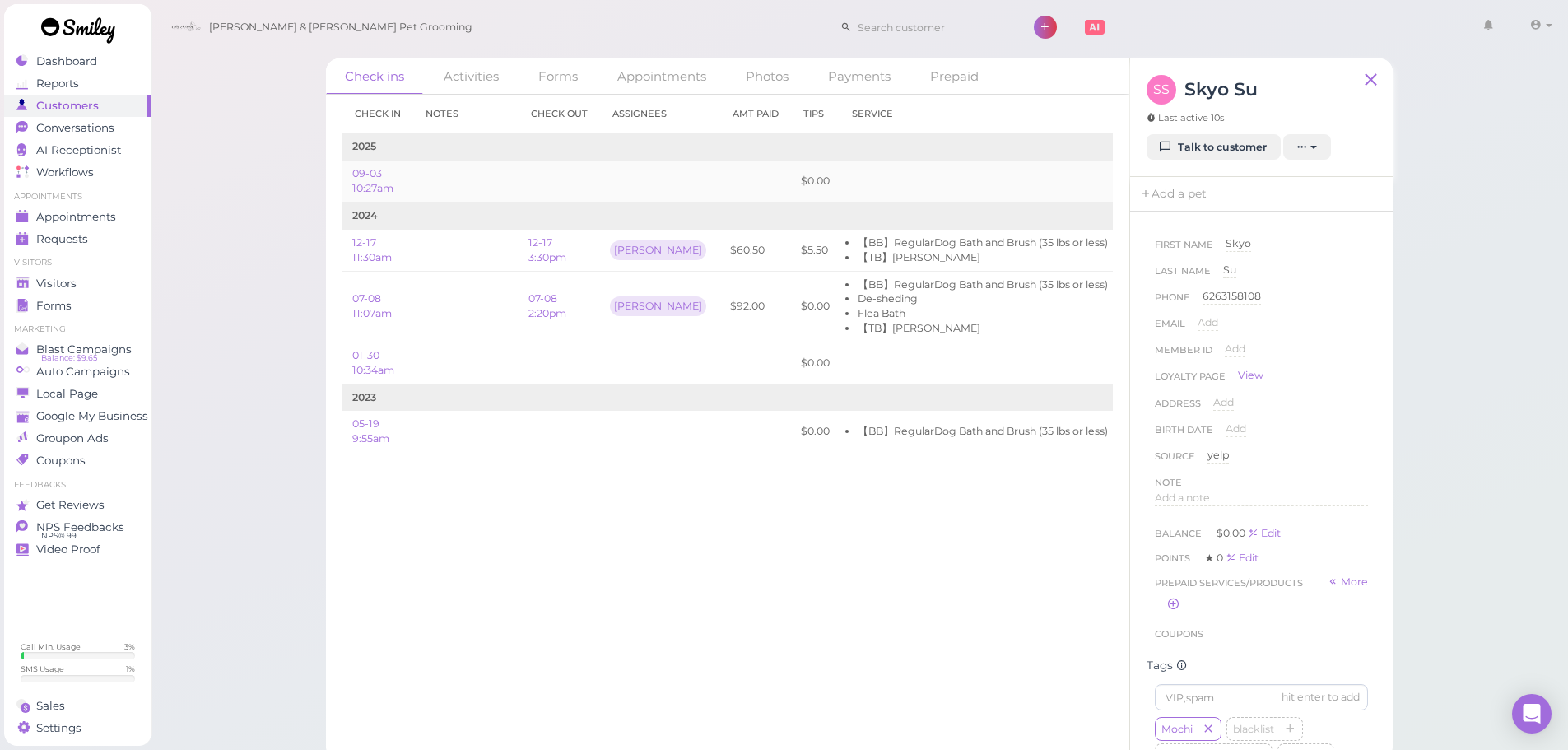
click at [509, 186] on td at bounding box center [466, 181] width 106 height 42
click at [858, 280] on li "【BB】RegularDog Bath and Brush (35 lbs or less)" at bounding box center [983, 284] width 250 height 15
click at [709, 219] on td "2024" at bounding box center [791, 216] width 898 height 27
click at [720, 182] on td at bounding box center [756, 181] width 71 height 42
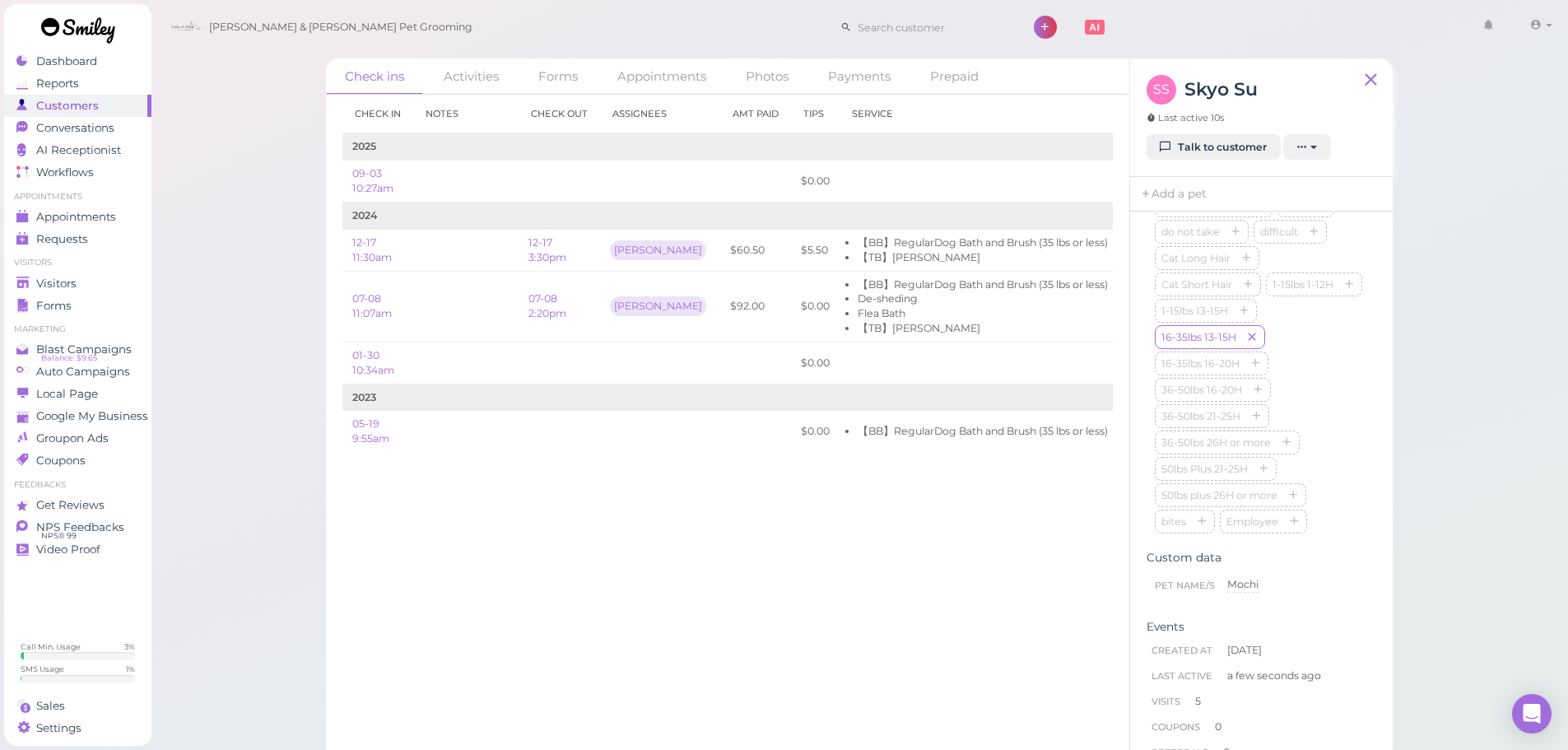
click at [1472, 359] on div "Check ins Activities Forms Appointments Photos Payments Prepaid Check in Notes …" at bounding box center [860, 380] width 1418 height 760
click at [117, 125] on div "Conversations" at bounding box center [75, 128] width 119 height 14
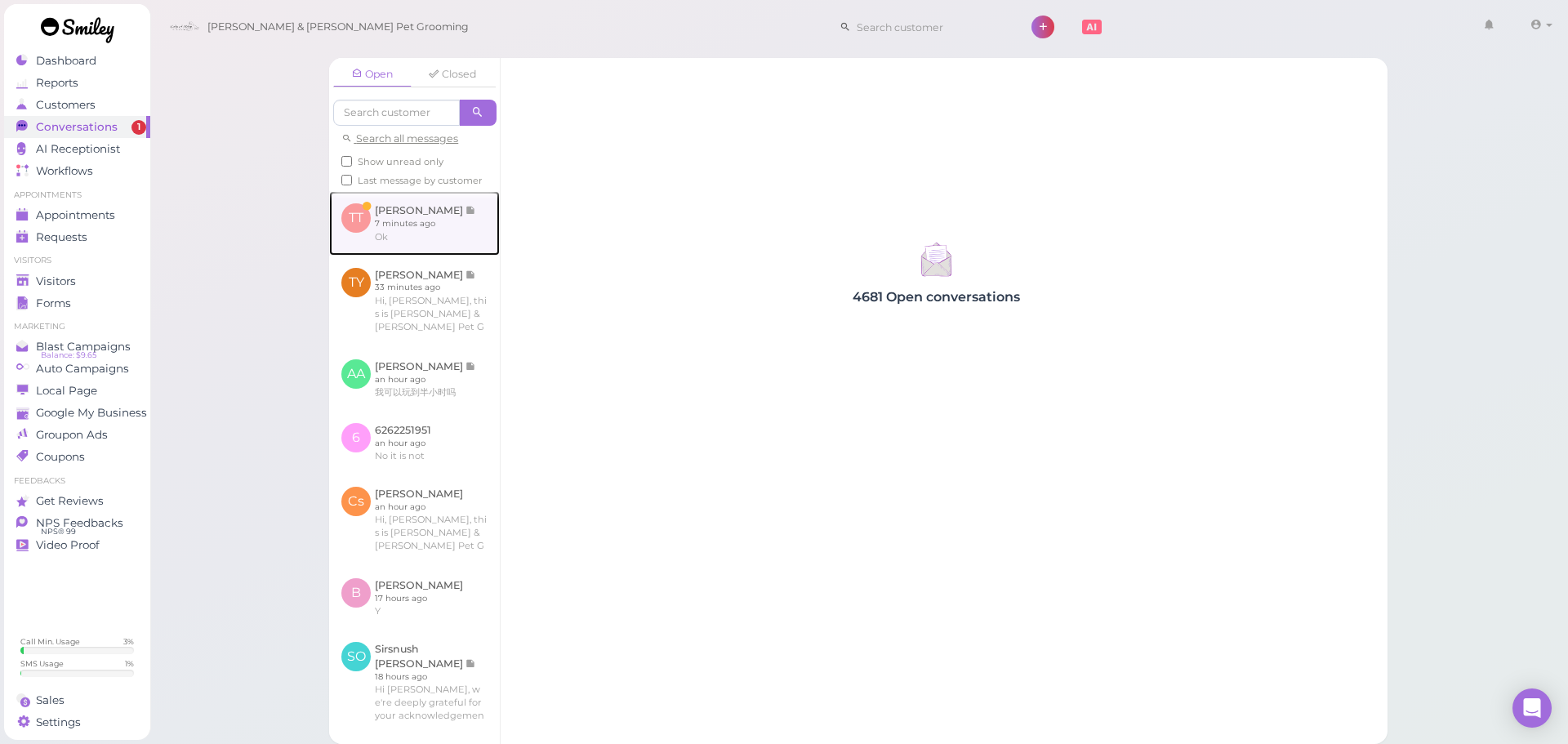
click at [435, 216] on link at bounding box center [414, 223] width 171 height 64
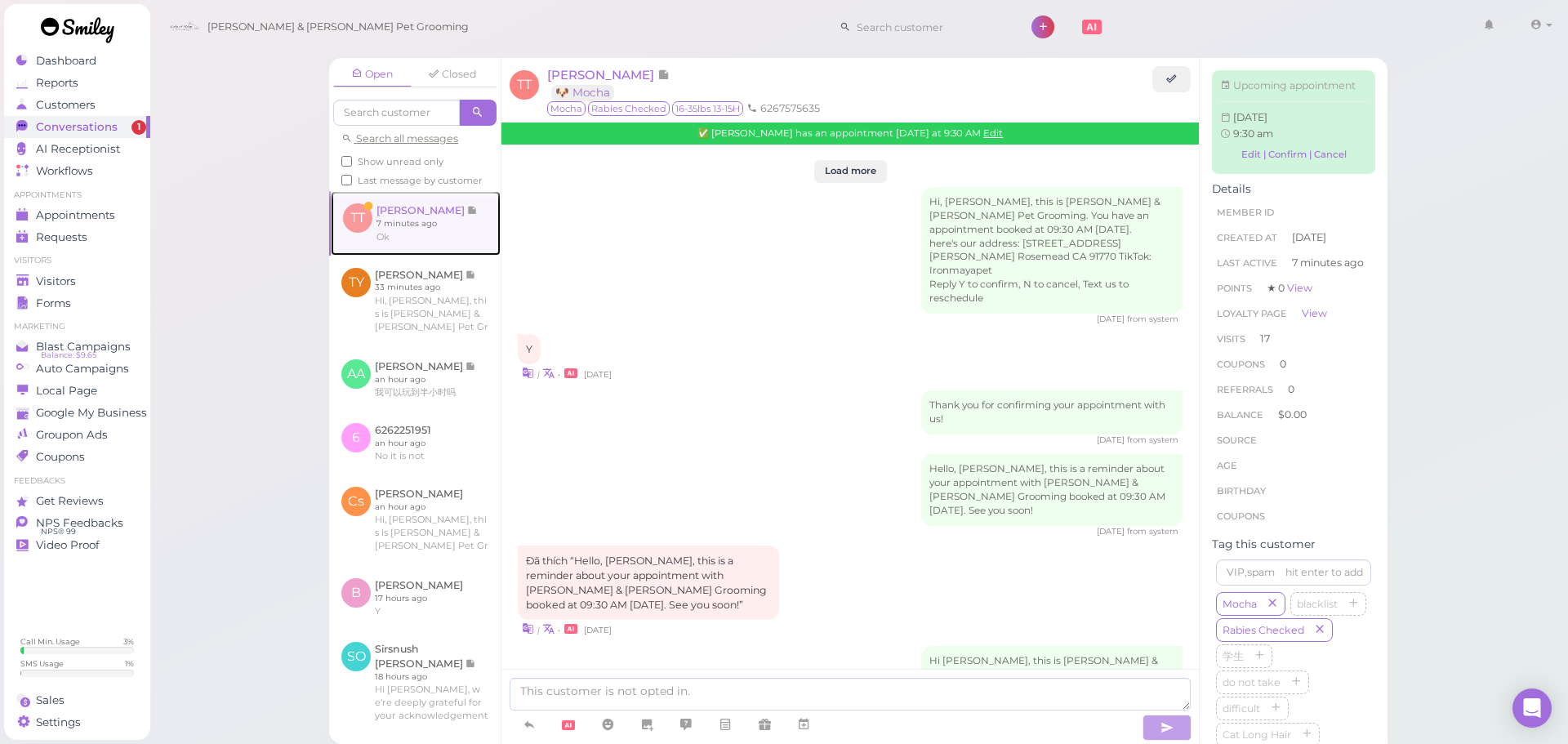
scroll to position [2364, 0]
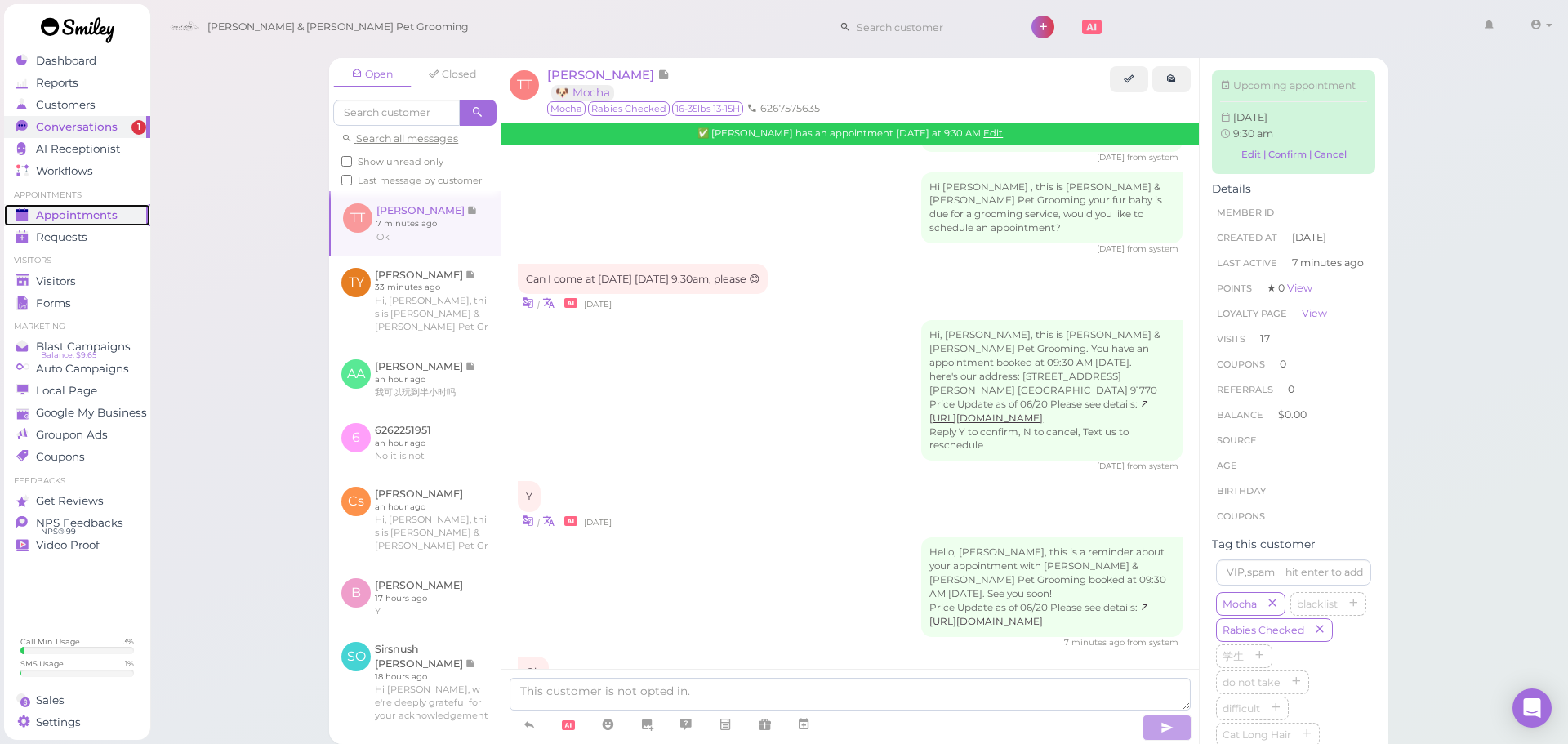
click at [79, 216] on span "Appointments" at bounding box center [76, 215] width 82 height 14
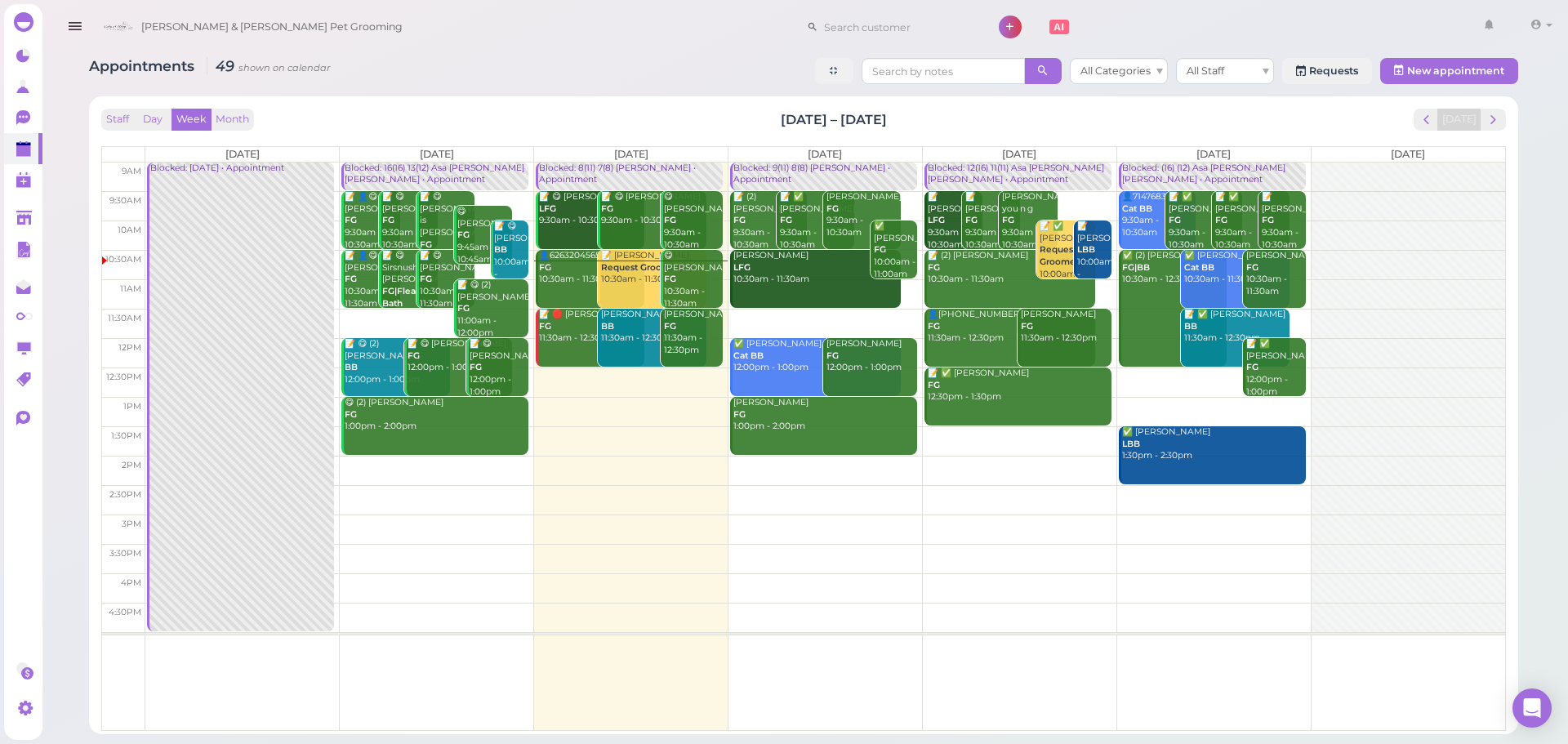
click at [560, 291] on link "👤6263204565 FG 10:30am - 11:30am" at bounding box center [590, 279] width 108 height 58
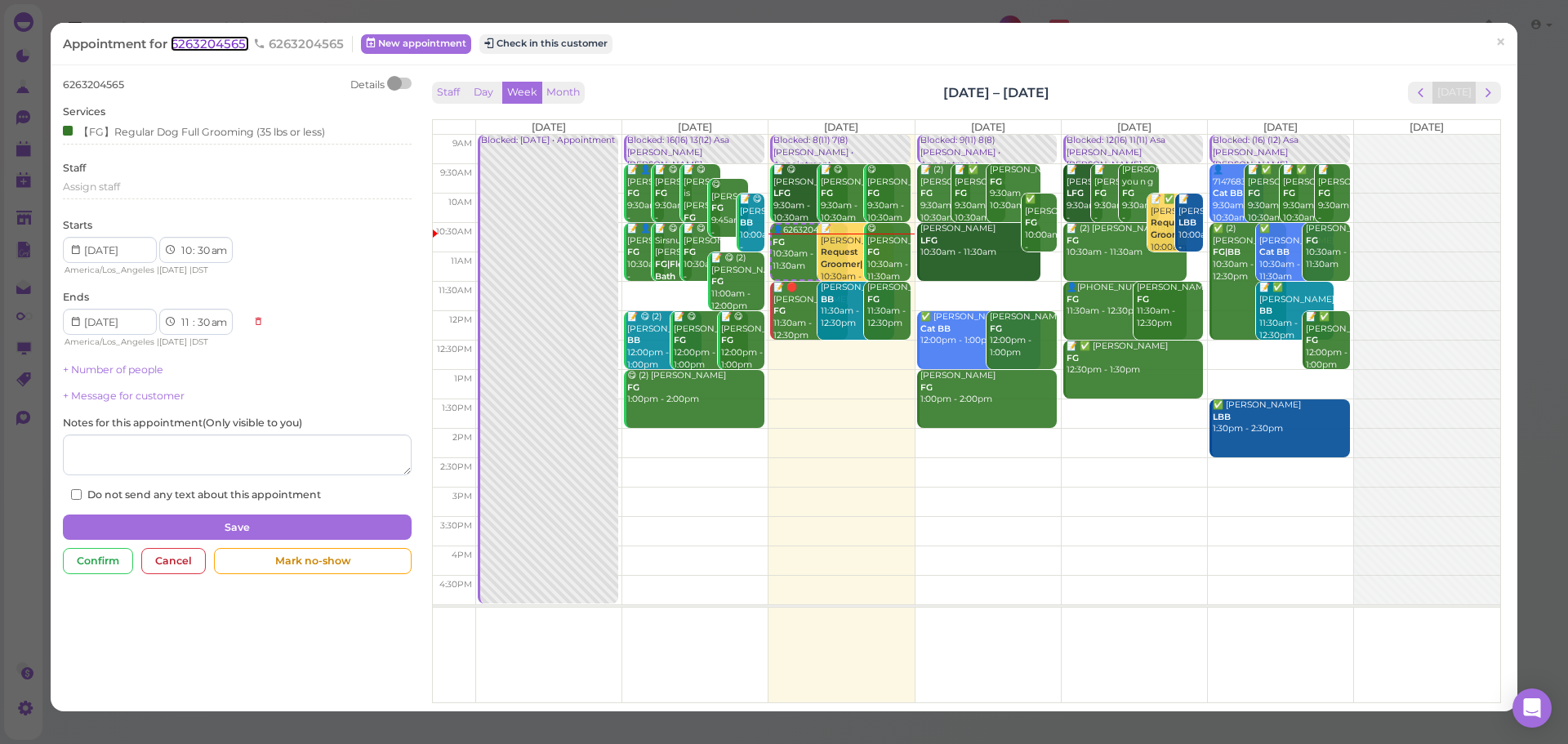
click at [225, 38] on span "6263204565" at bounding box center [210, 44] width 78 height 15
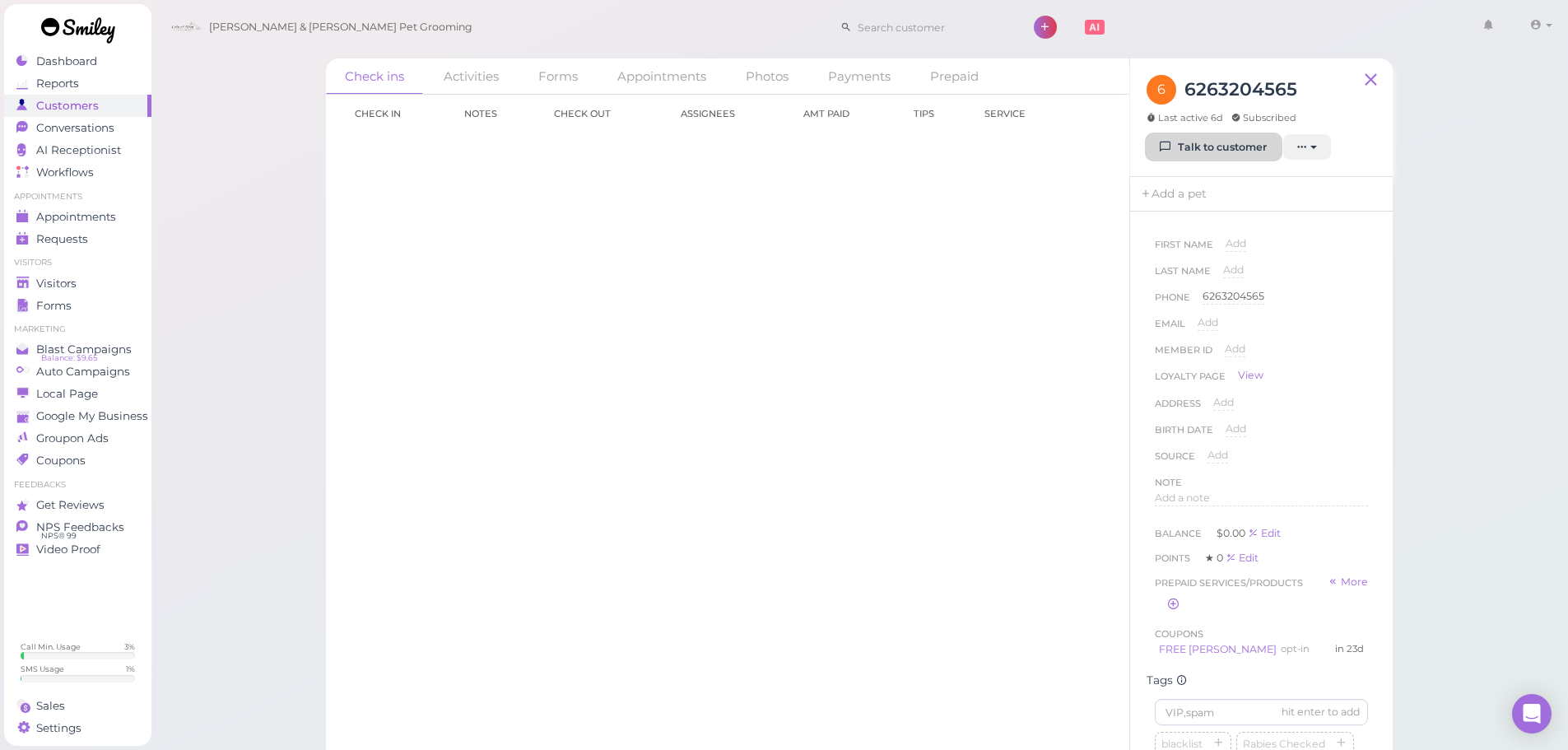
click at [1203, 145] on link "Talk to customer" at bounding box center [1213, 147] width 134 height 26
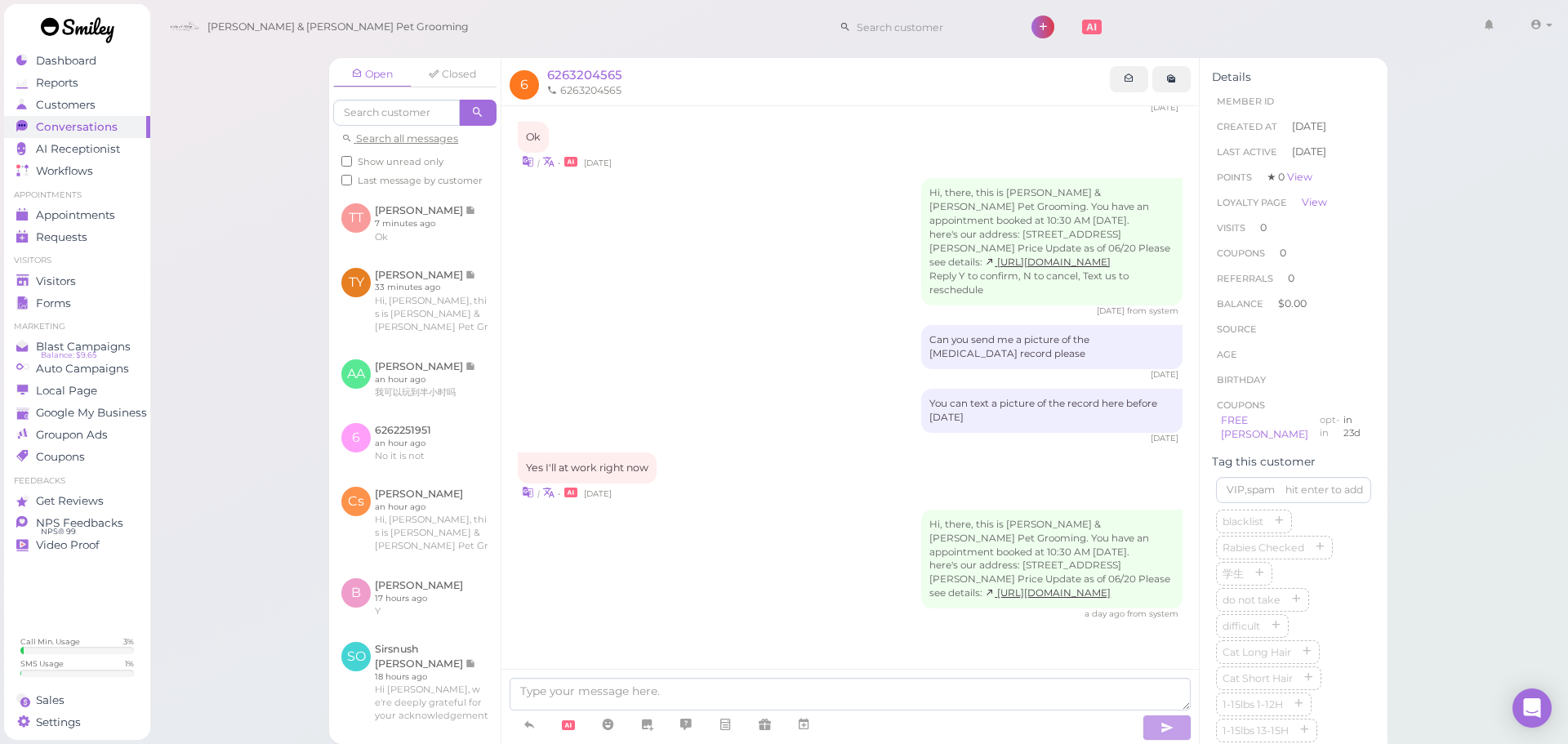
scroll to position [949, 0]
drag, startPoint x: 560, startPoint y: 88, endPoint x: 626, endPoint y: 89, distance: 66.0
click at [626, 89] on ul "6263204565" at bounding box center [826, 90] width 567 height 15
copy li "6263204565"
click at [818, 341] on div "Can you send me a picture of the rabies vaccination record please 6 days ago" at bounding box center [850, 352] width 665 height 56
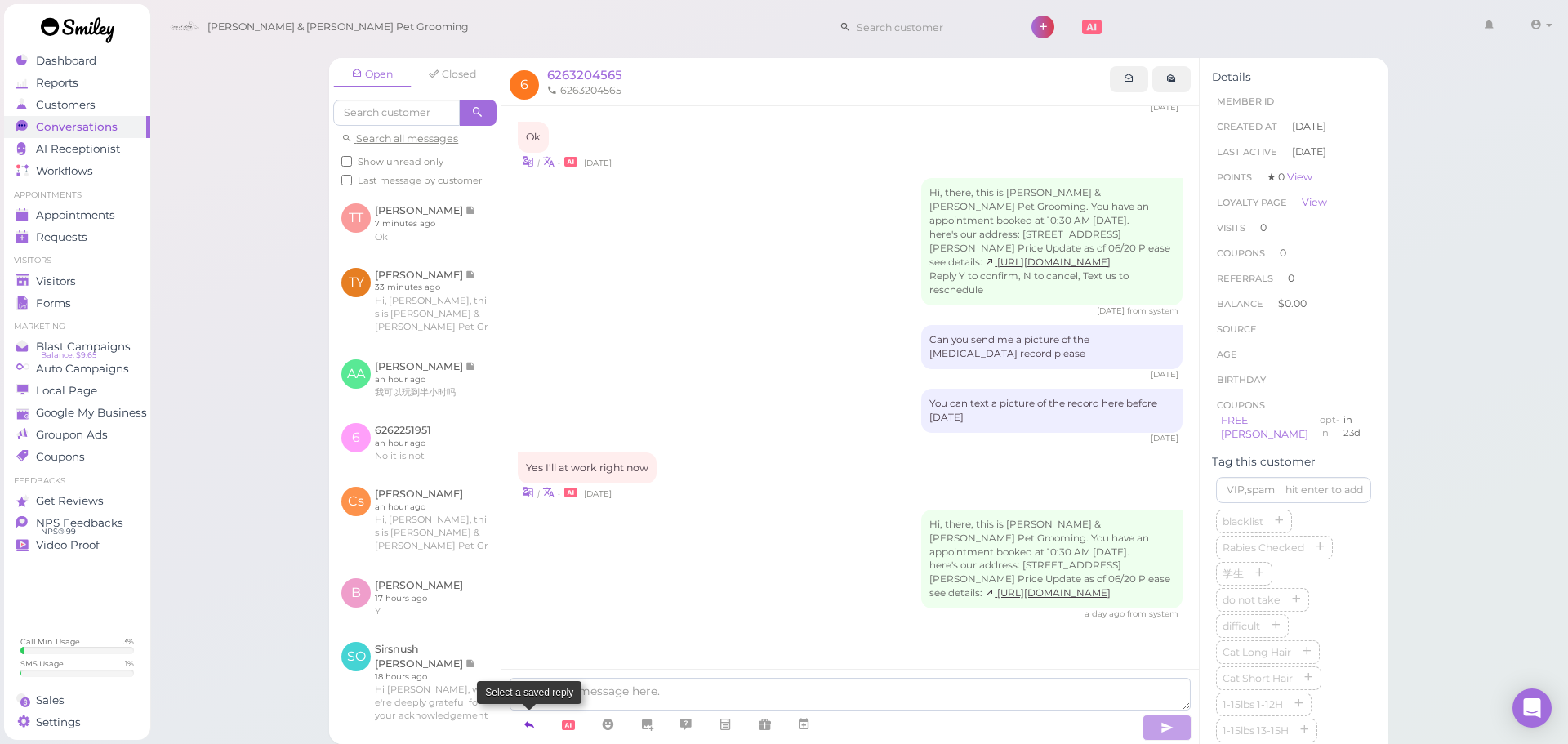
click at [532, 715] on link at bounding box center [529, 724] width 40 height 28
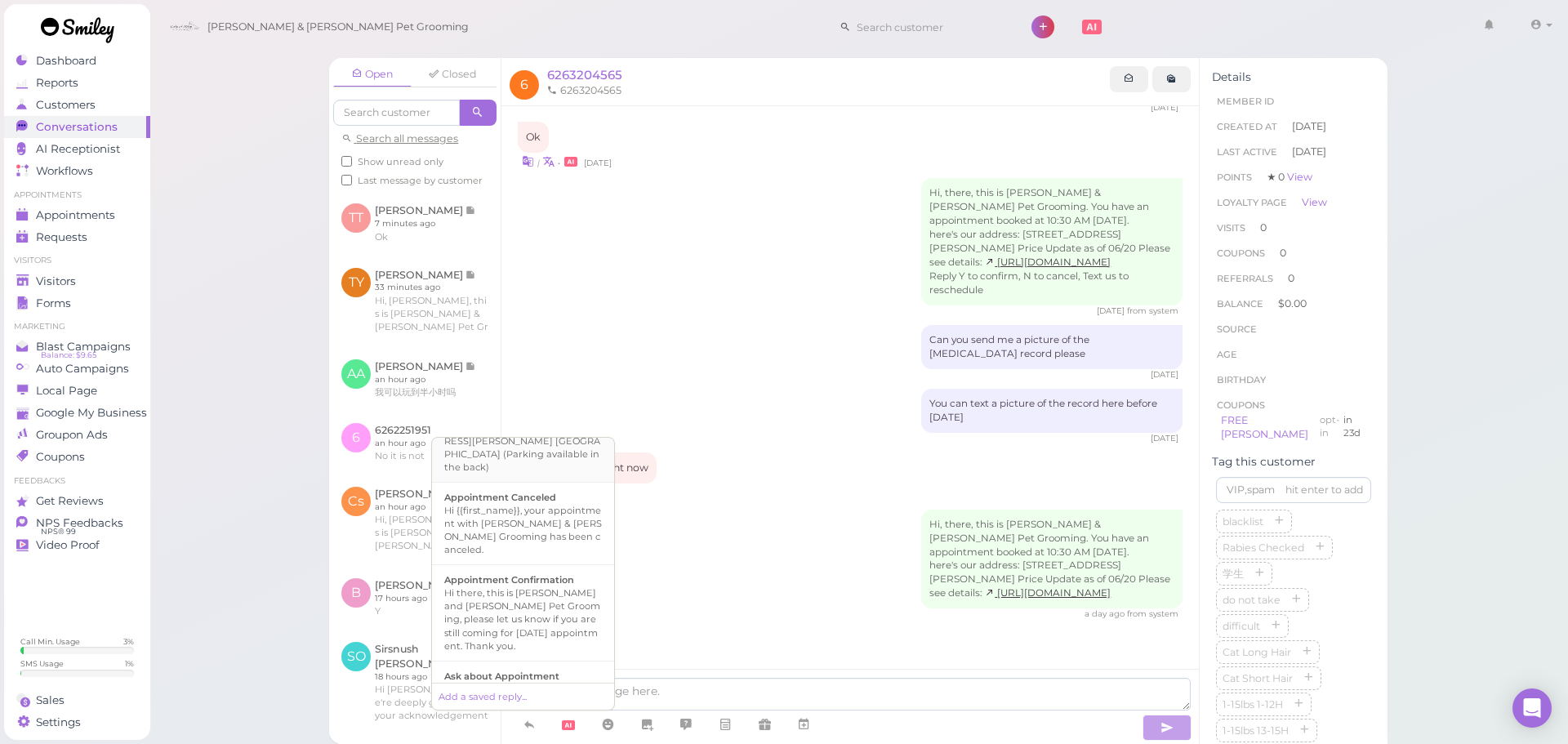
scroll to position [245, 0]
click at [568, 580] on div "Hi there, this is [PERSON_NAME] and [PERSON_NAME] Pet Grooming, please let us k…" at bounding box center [523, 590] width 158 height 65
type textarea "Hi there, this is [PERSON_NAME] and [PERSON_NAME] Pet Grooming, please let us k…"
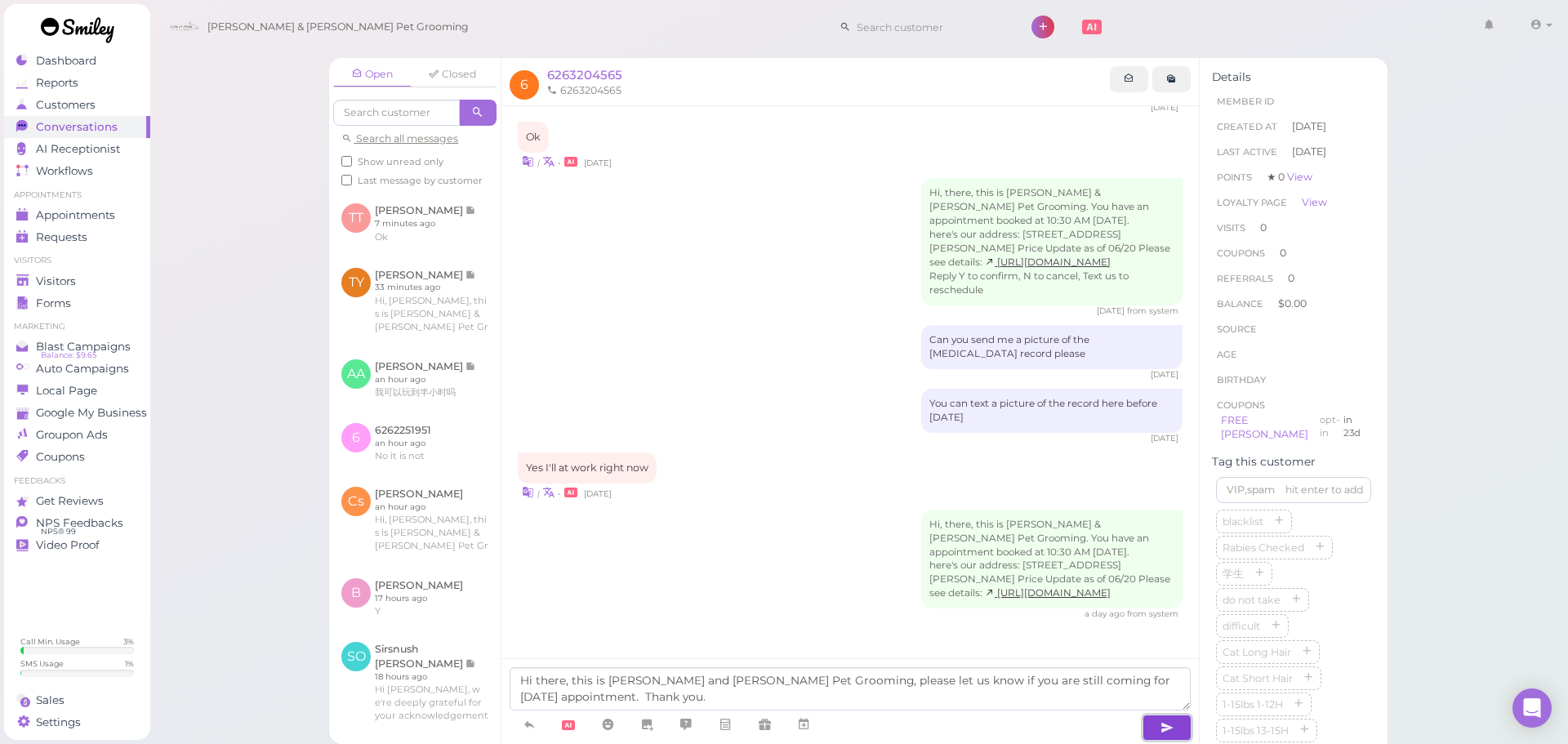
click at [1163, 721] on icon "button" at bounding box center [1166, 728] width 13 height 16
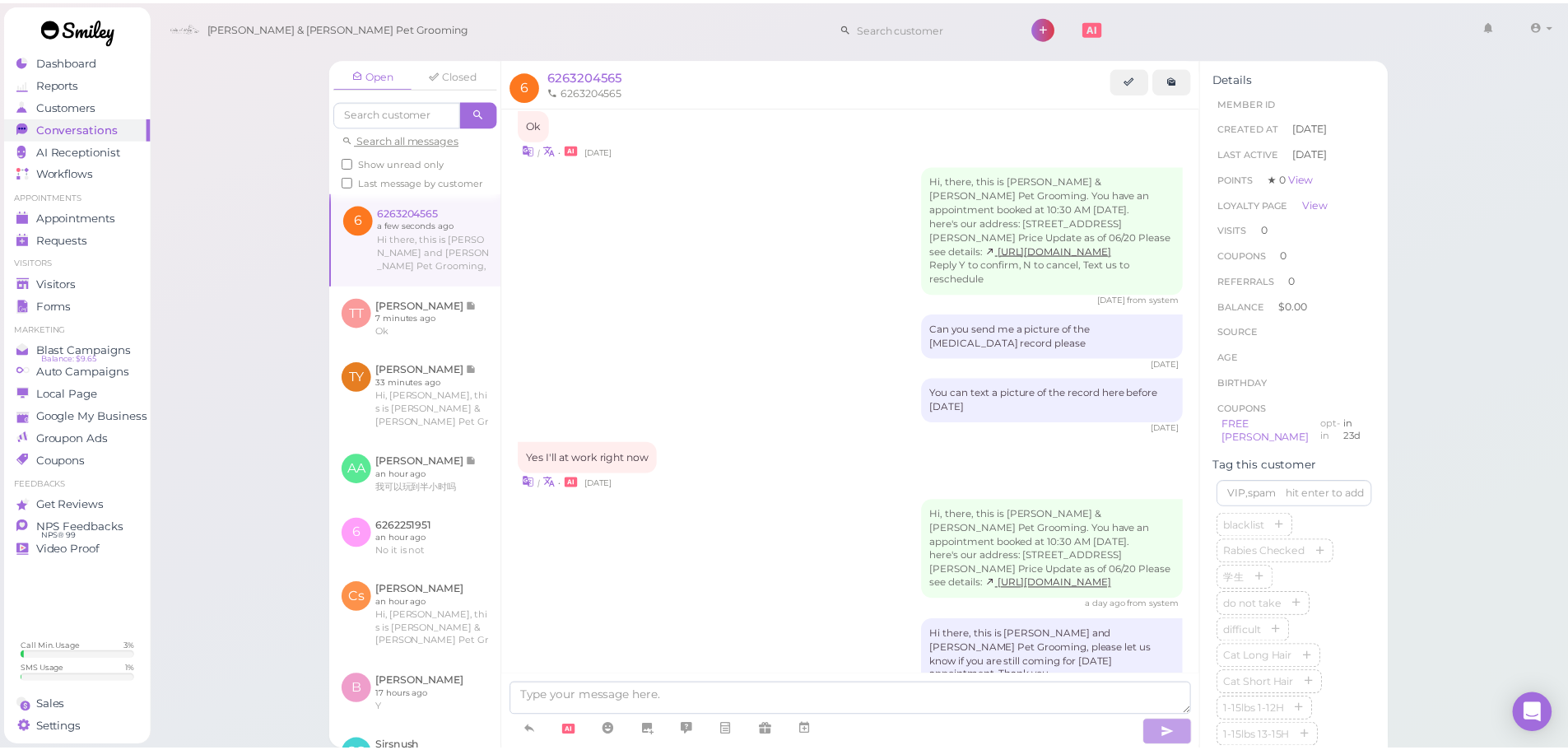
scroll to position [1024, 0]
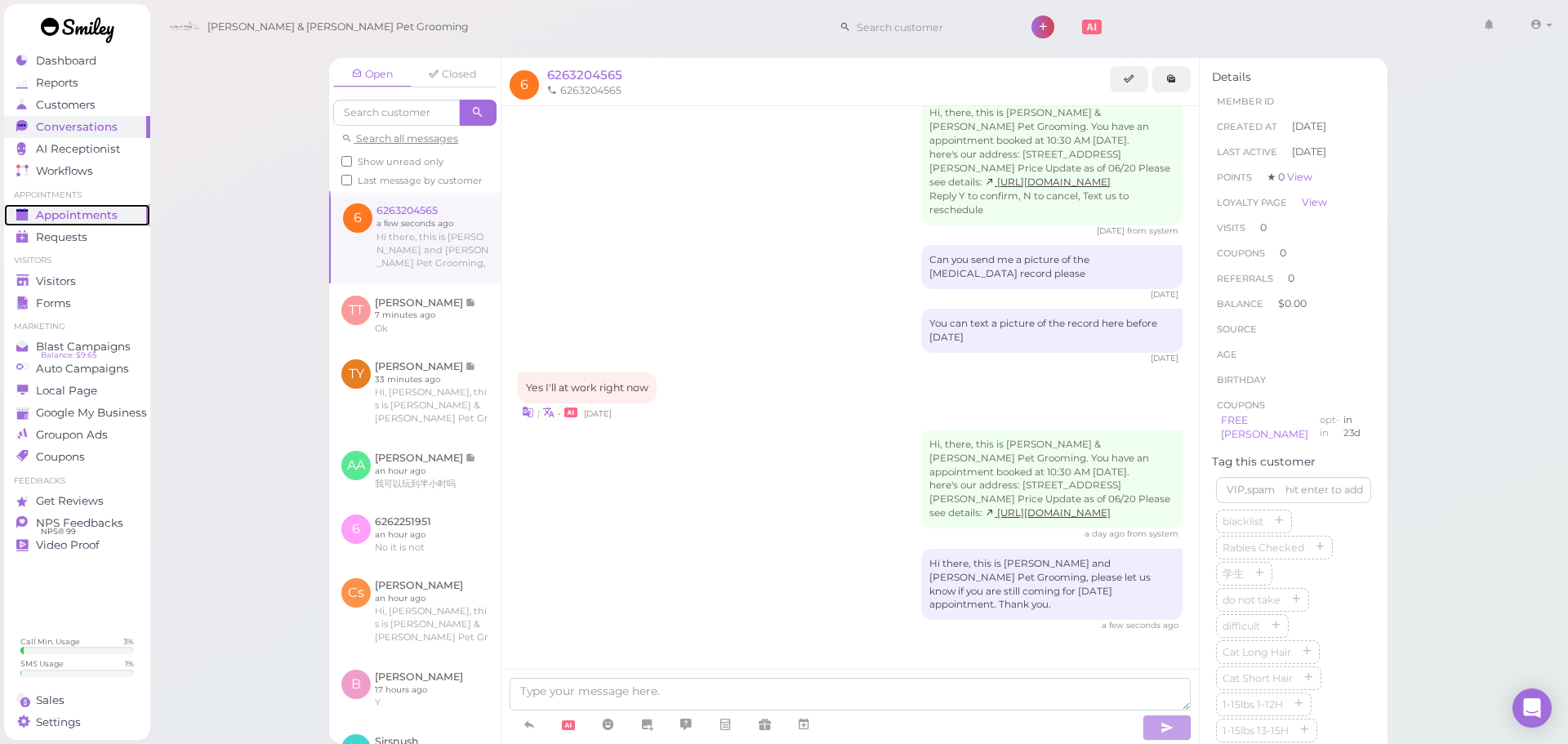
click at [58, 216] on span "Appointments" at bounding box center [76, 215] width 82 height 14
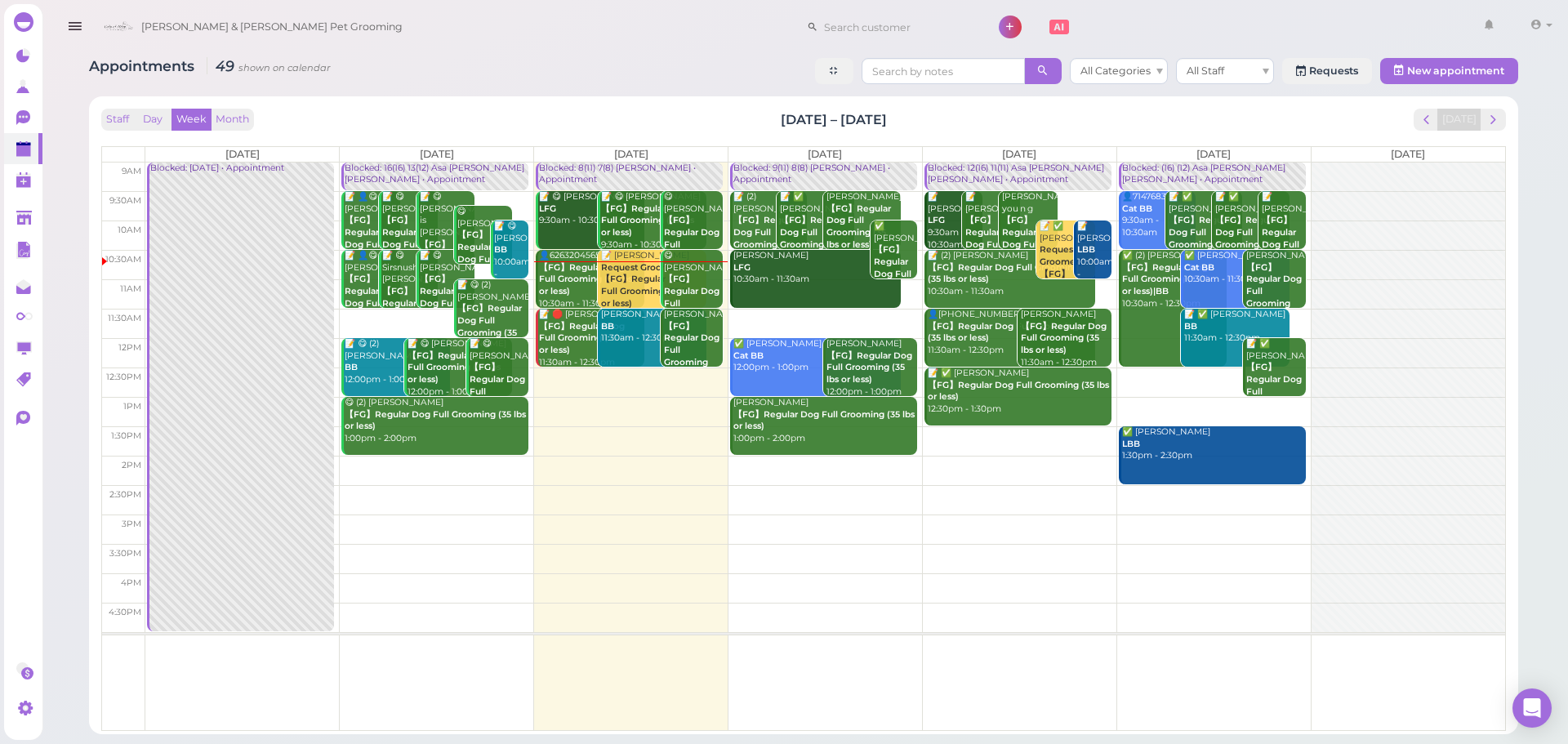
click at [569, 276] on b "【FG】Regular Dog Full Grooming (35 lbs or less)" at bounding box center [586, 279] width 93 height 34
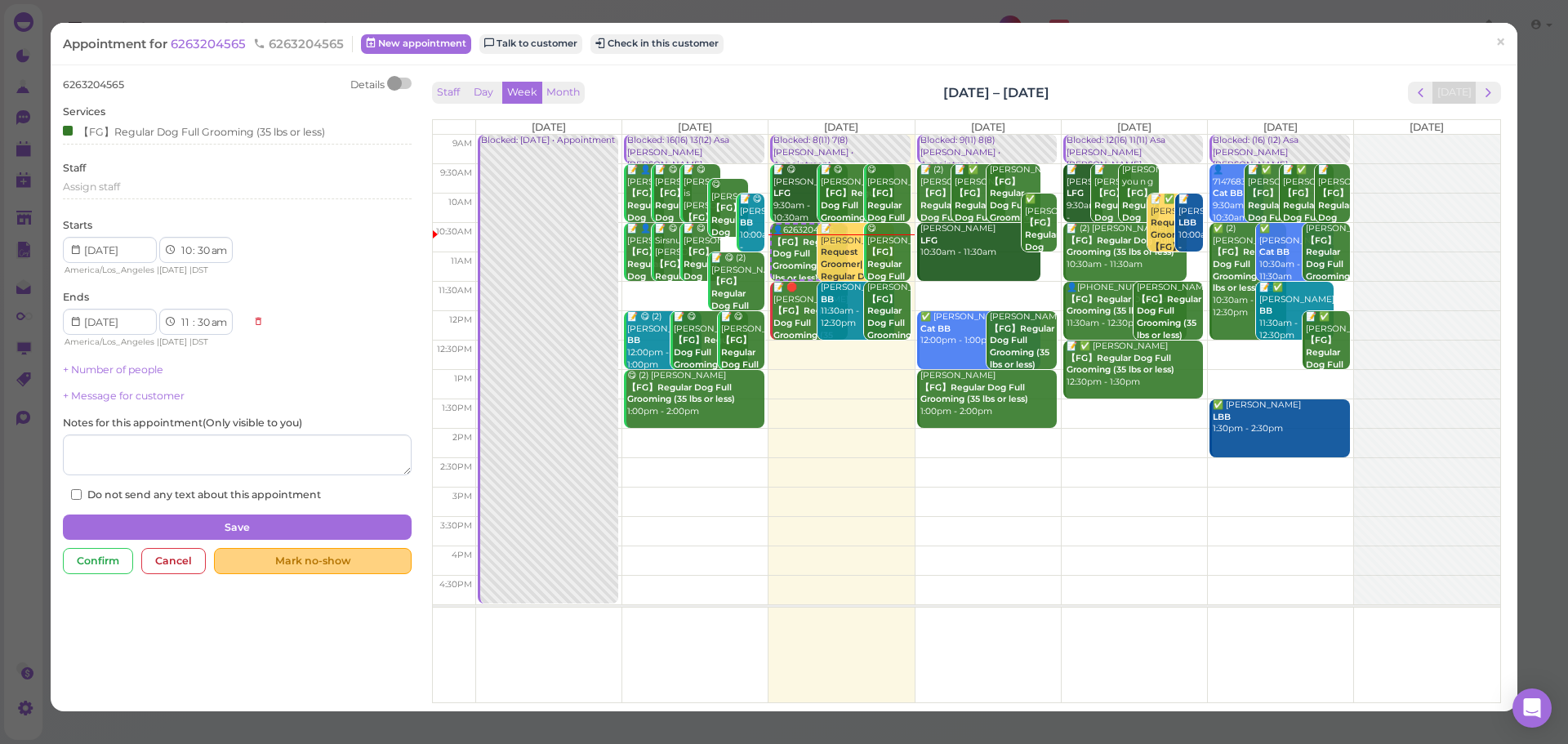
click at [306, 560] on div "Mark no-show" at bounding box center [312, 561] width 197 height 26
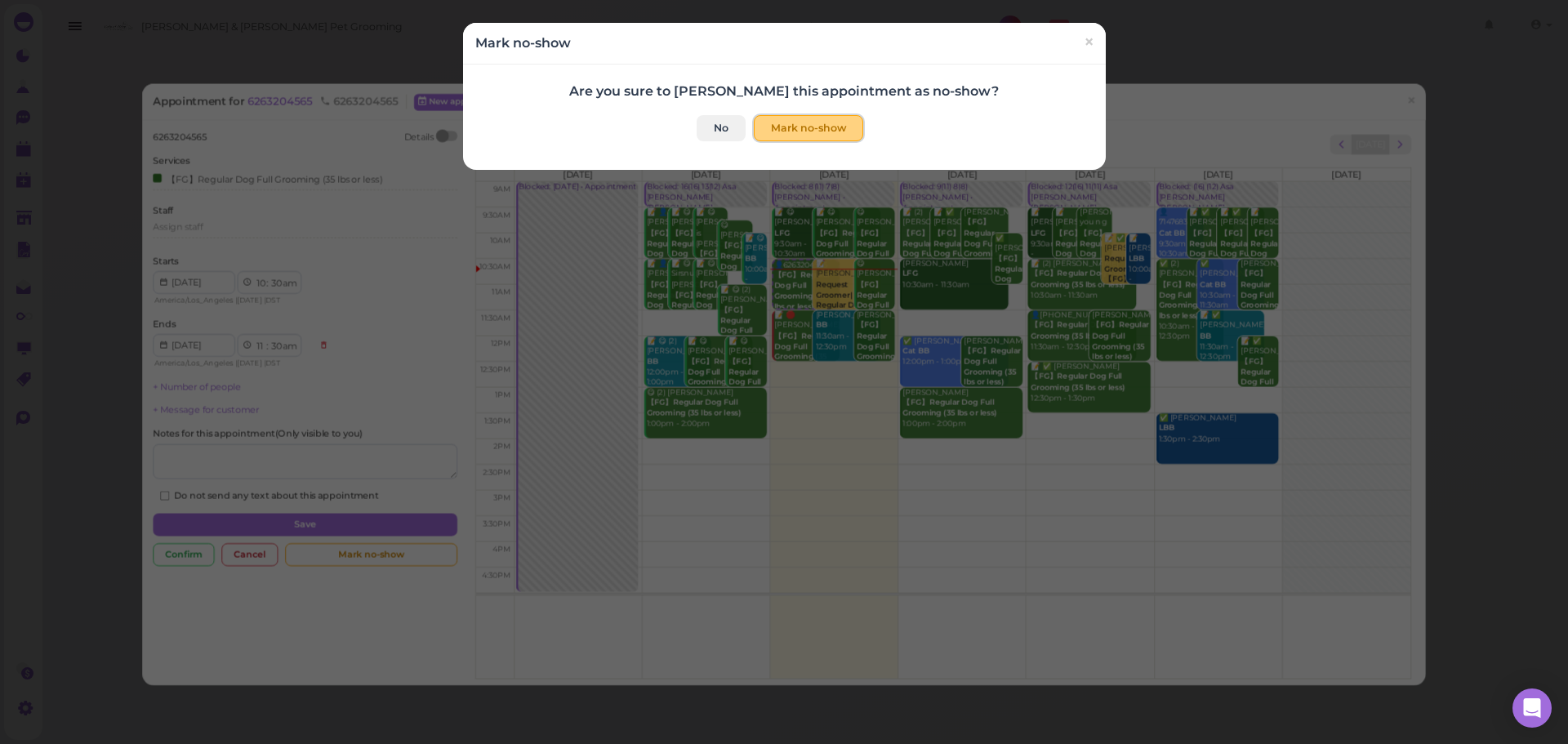
click at [793, 136] on button "Mark no-show" at bounding box center [808, 128] width 109 height 26
checkbox input "true"
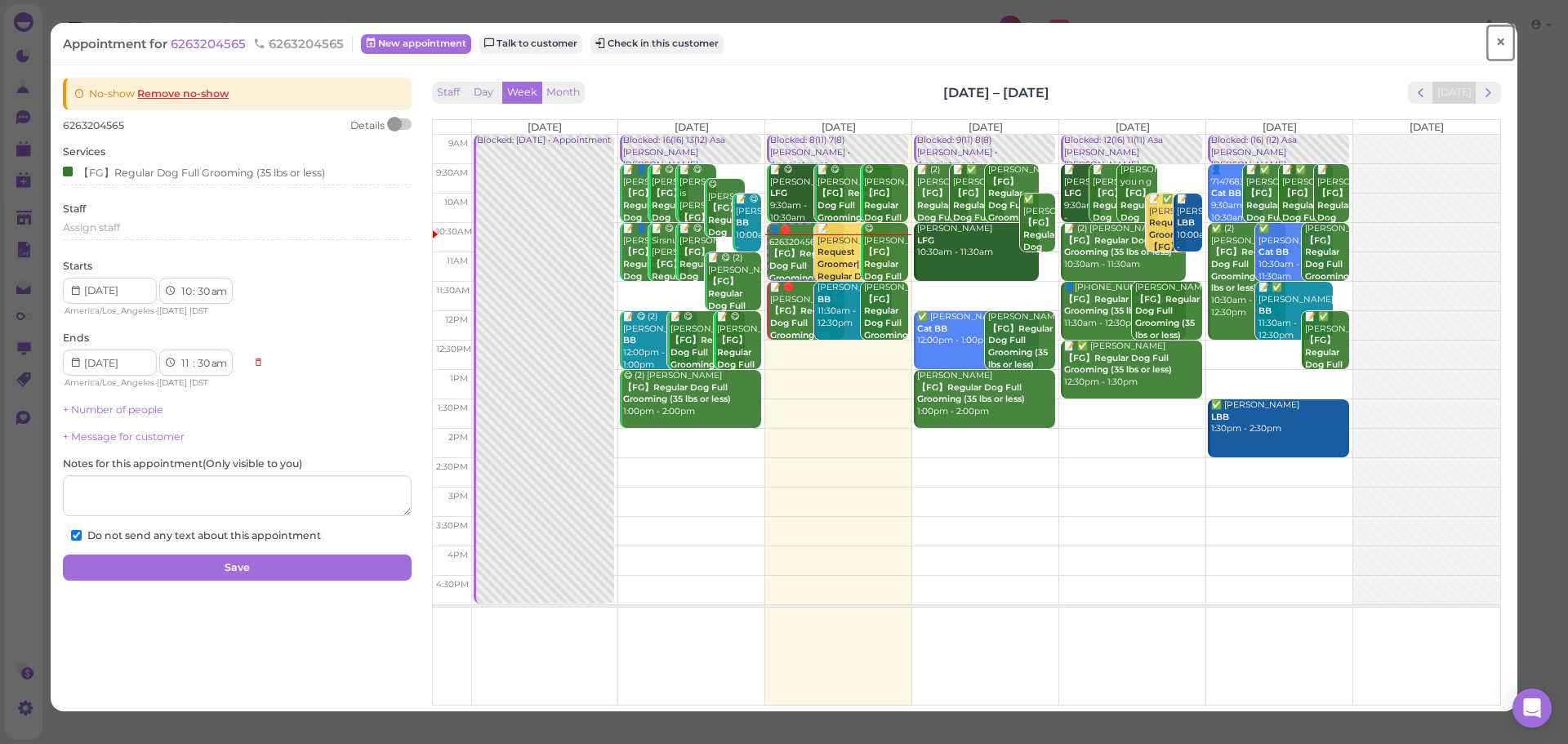
click at [1499, 31] on link "×" at bounding box center [1500, 43] width 30 height 39
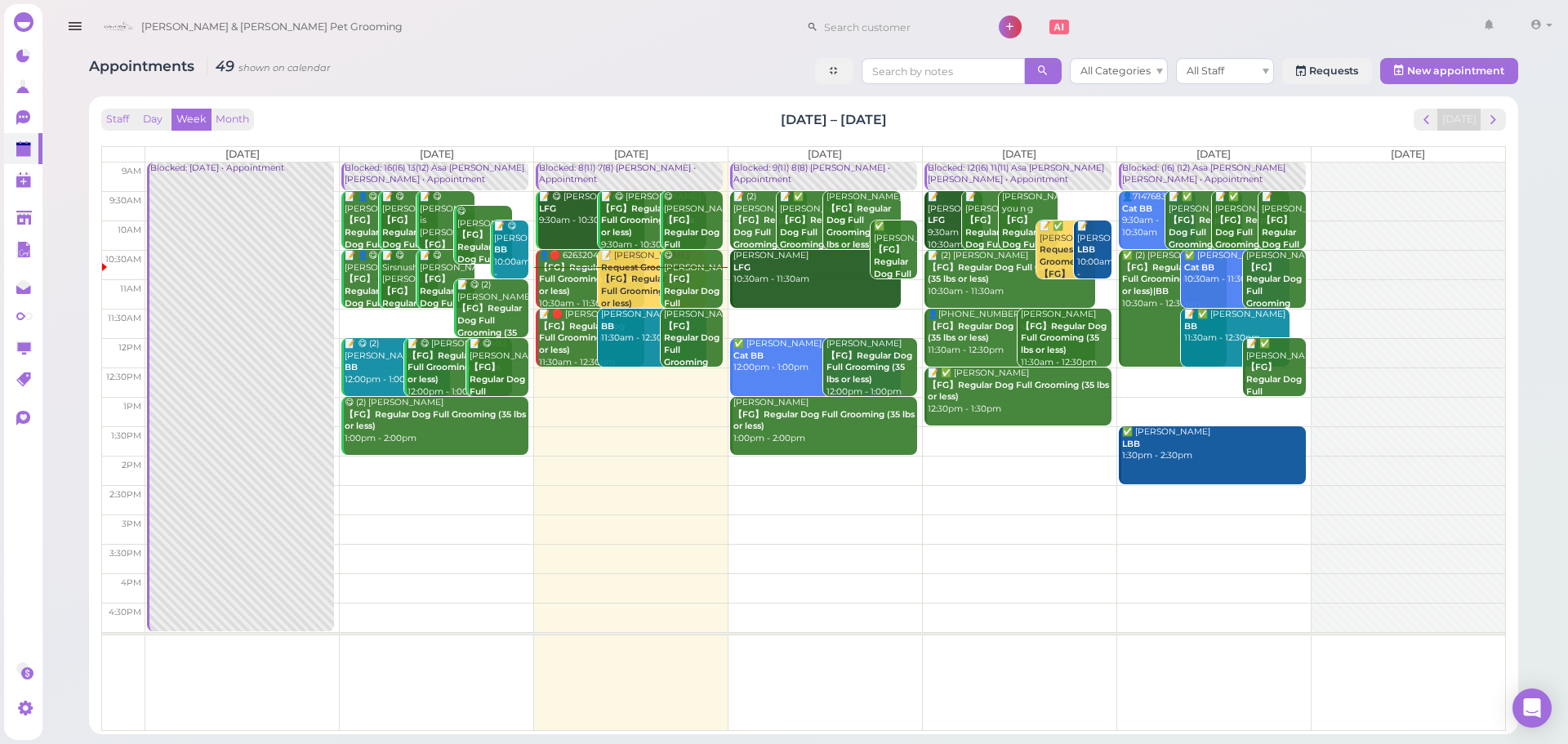
click at [682, 64] on div "Appointments 49 shown on calendar All Categories All Staff Requests New appoint…" at bounding box center [804, 73] width 1429 height 30
click at [1495, 119] on span "next" at bounding box center [1493, 119] width 15 height 15
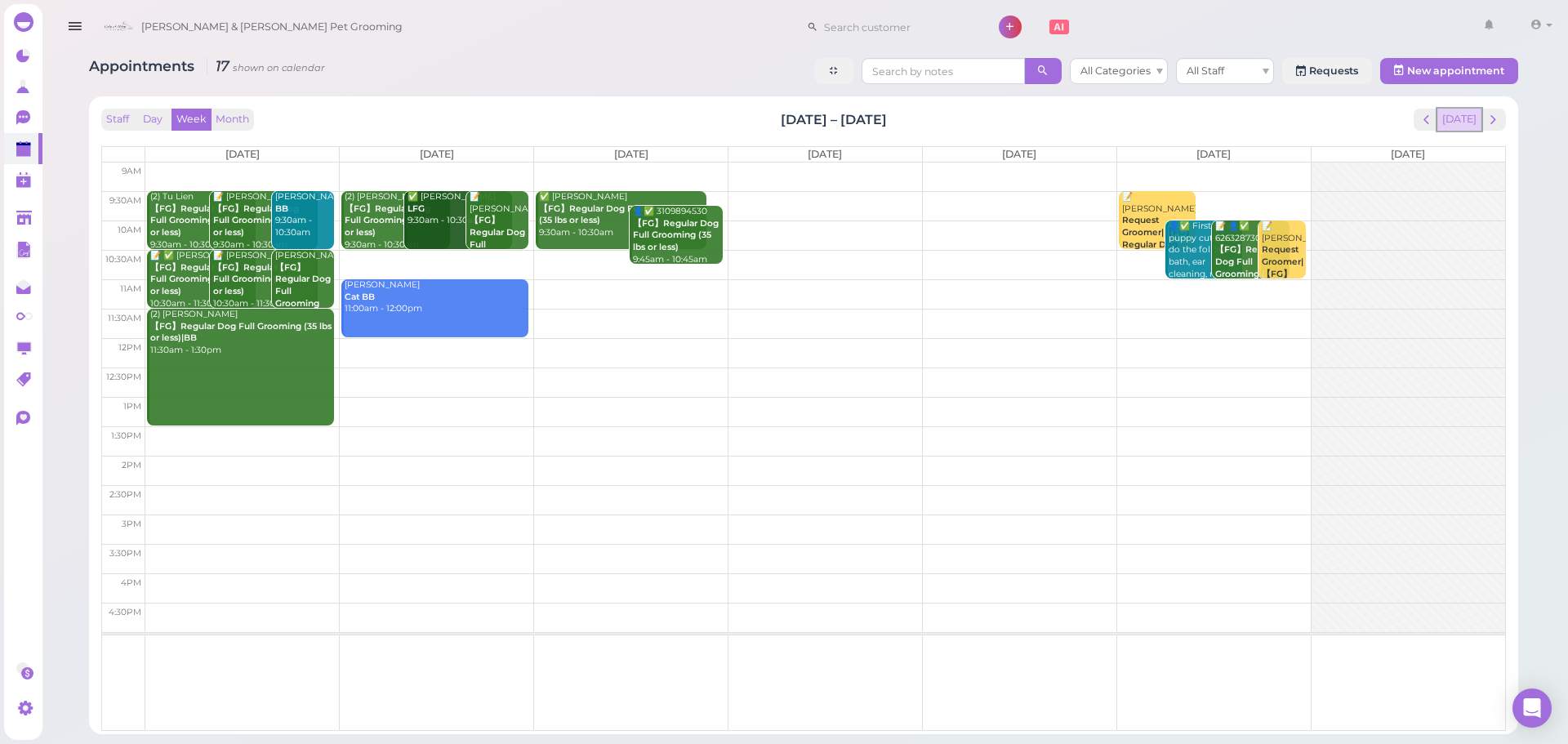
click at [1448, 126] on button "[DATE]" at bounding box center [1458, 119] width 44 height 22
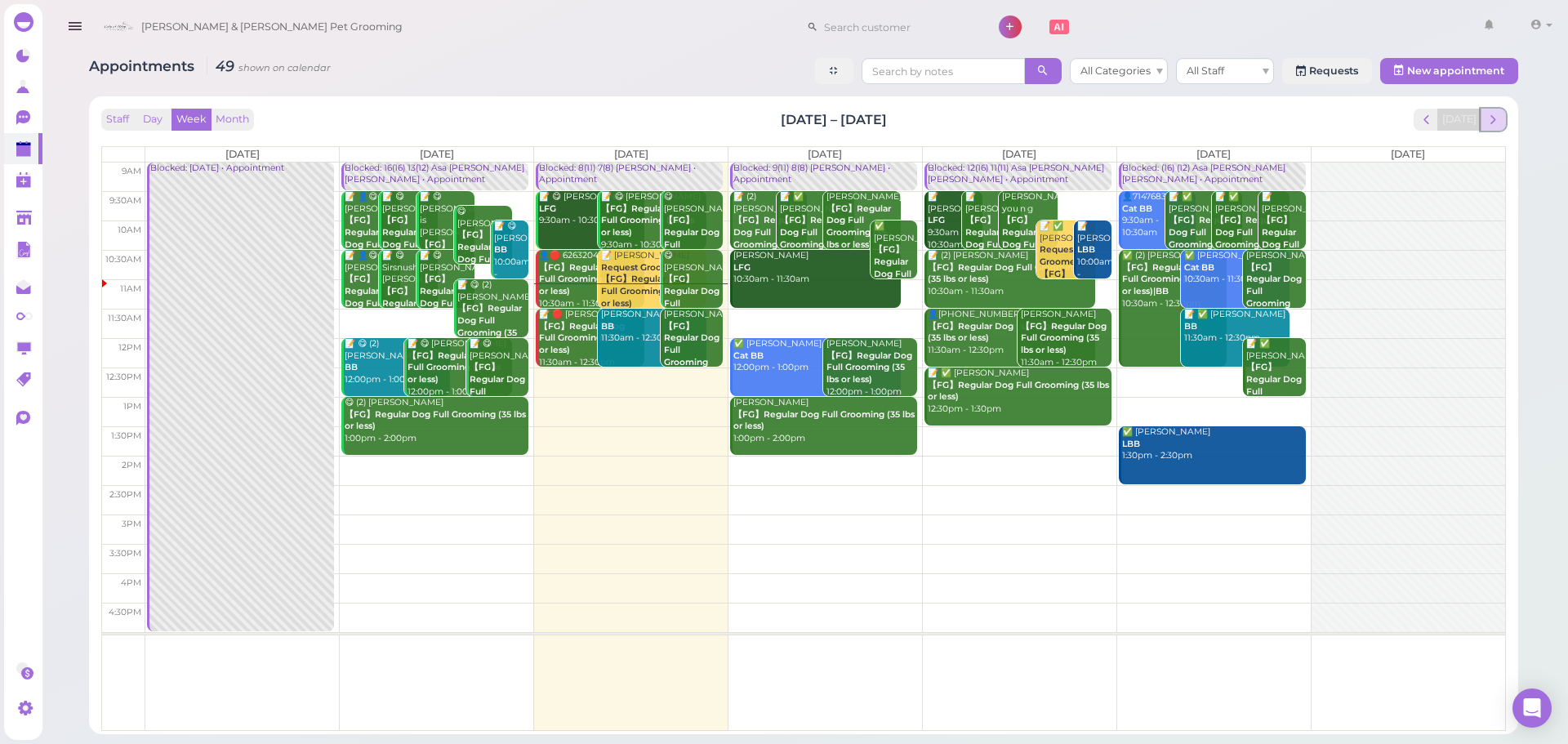
click at [1486, 122] on span "next" at bounding box center [1493, 119] width 15 height 15
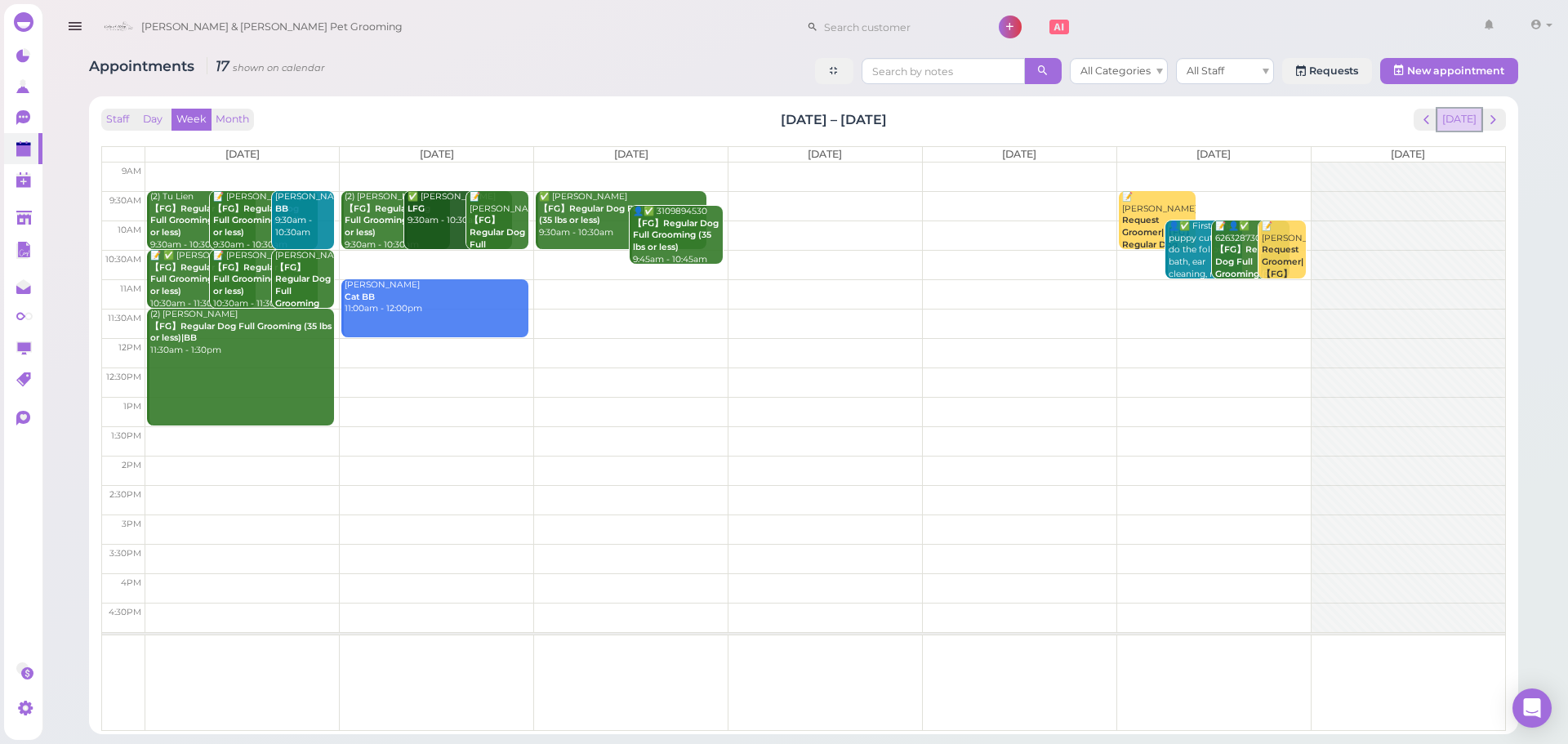
click at [1474, 125] on button "[DATE]" at bounding box center [1458, 119] width 44 height 22
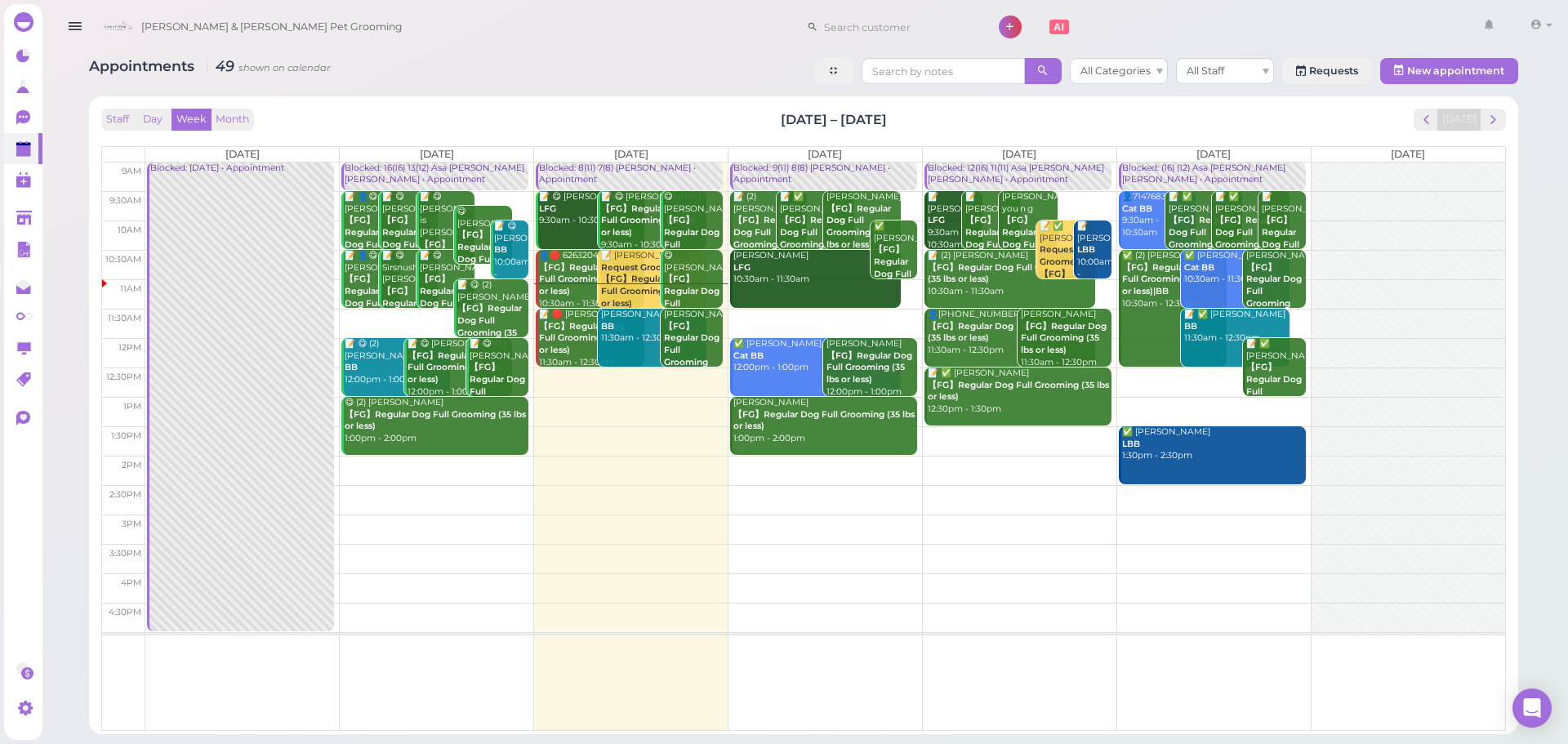
click at [638, 286] on b "Request Groomer|【FG】Regular Dog Full Grooming (35 lbs or less)" at bounding box center [647, 285] width 93 height 46
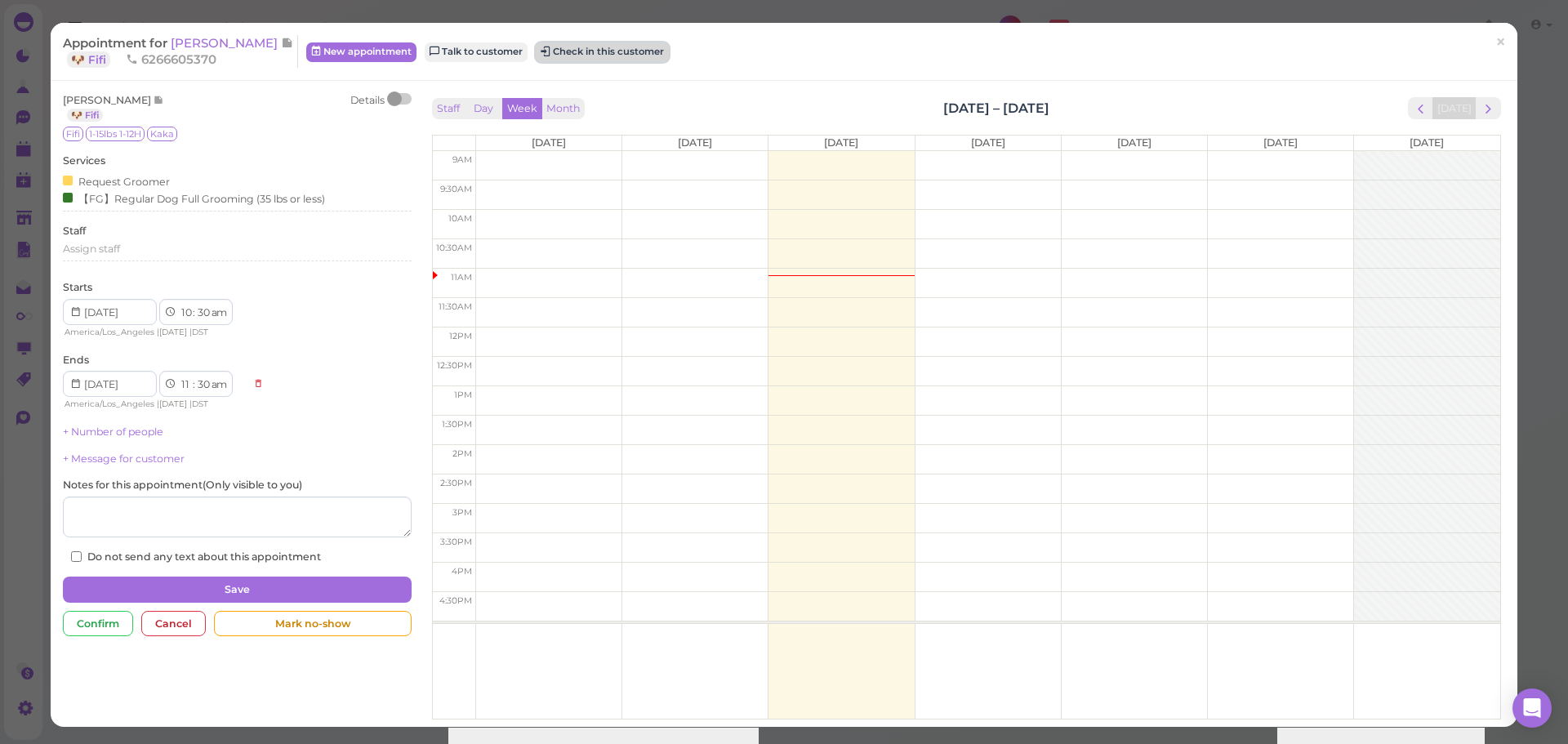
click at [565, 46] on button "Check in this customer" at bounding box center [602, 52] width 133 height 20
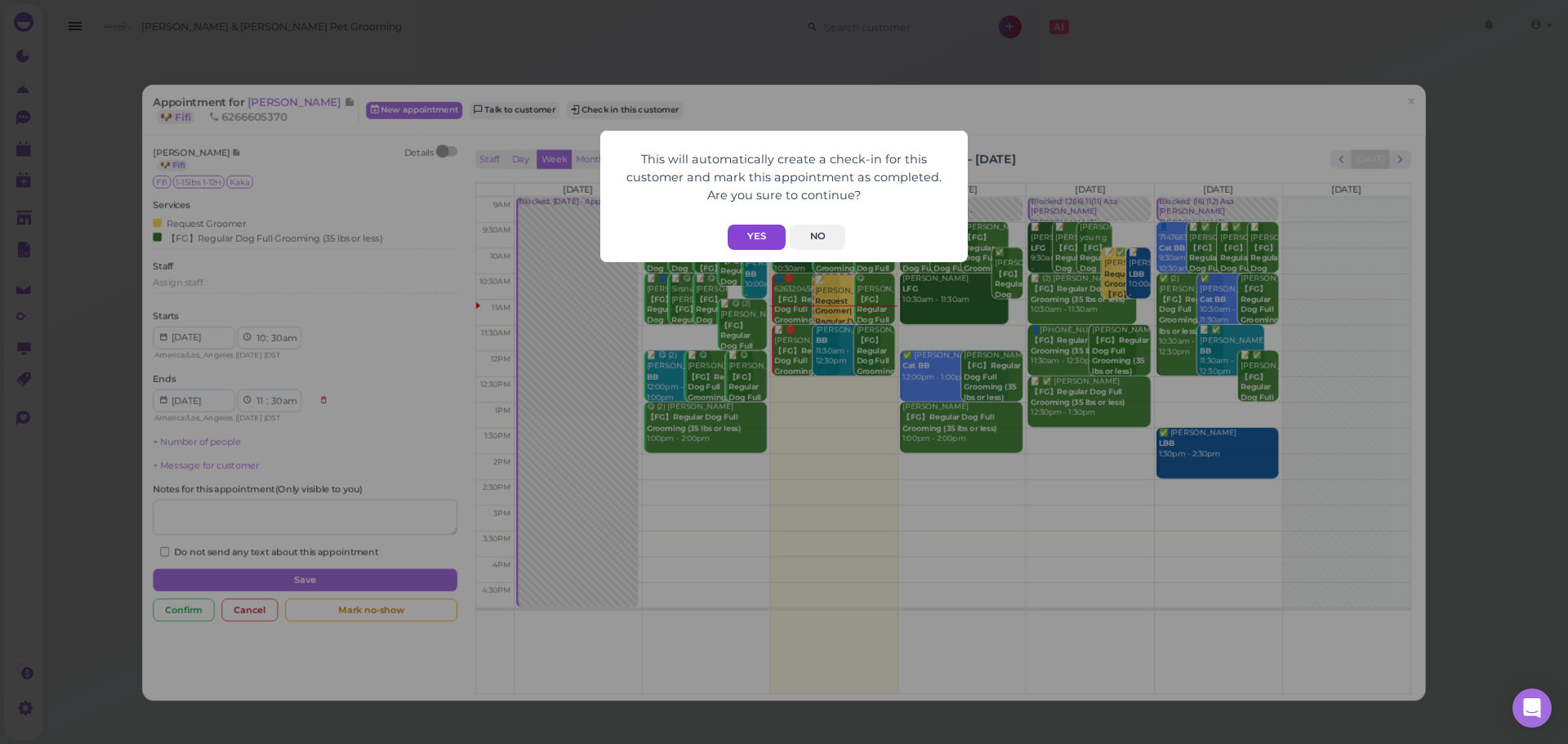
click at [752, 233] on button "Yes" at bounding box center [757, 236] width 58 height 25
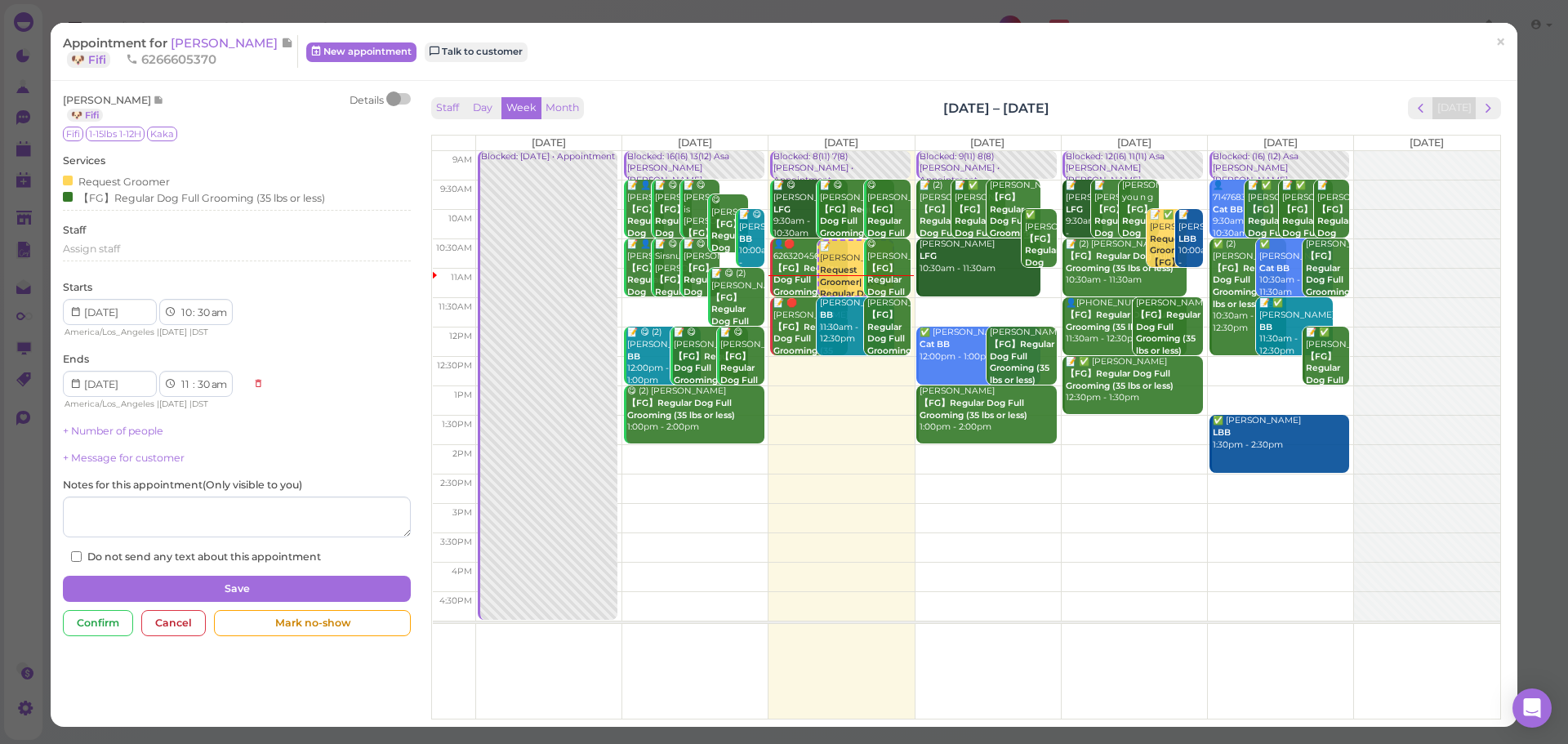
click at [1146, 76] on div "Appointment for Alice Ai 🐶 Fifi 6266605370 New appointment Talk to customer ×" at bounding box center [784, 52] width 1467 height 58
click at [903, 111] on div "Staff Day Week Month Sep 1 – 7, 2025 Today" at bounding box center [966, 108] width 1069 height 22
click at [1125, 100] on div "Staff Day Week Month Sep 1 – 7, 2025 Today" at bounding box center [966, 108] width 1069 height 22
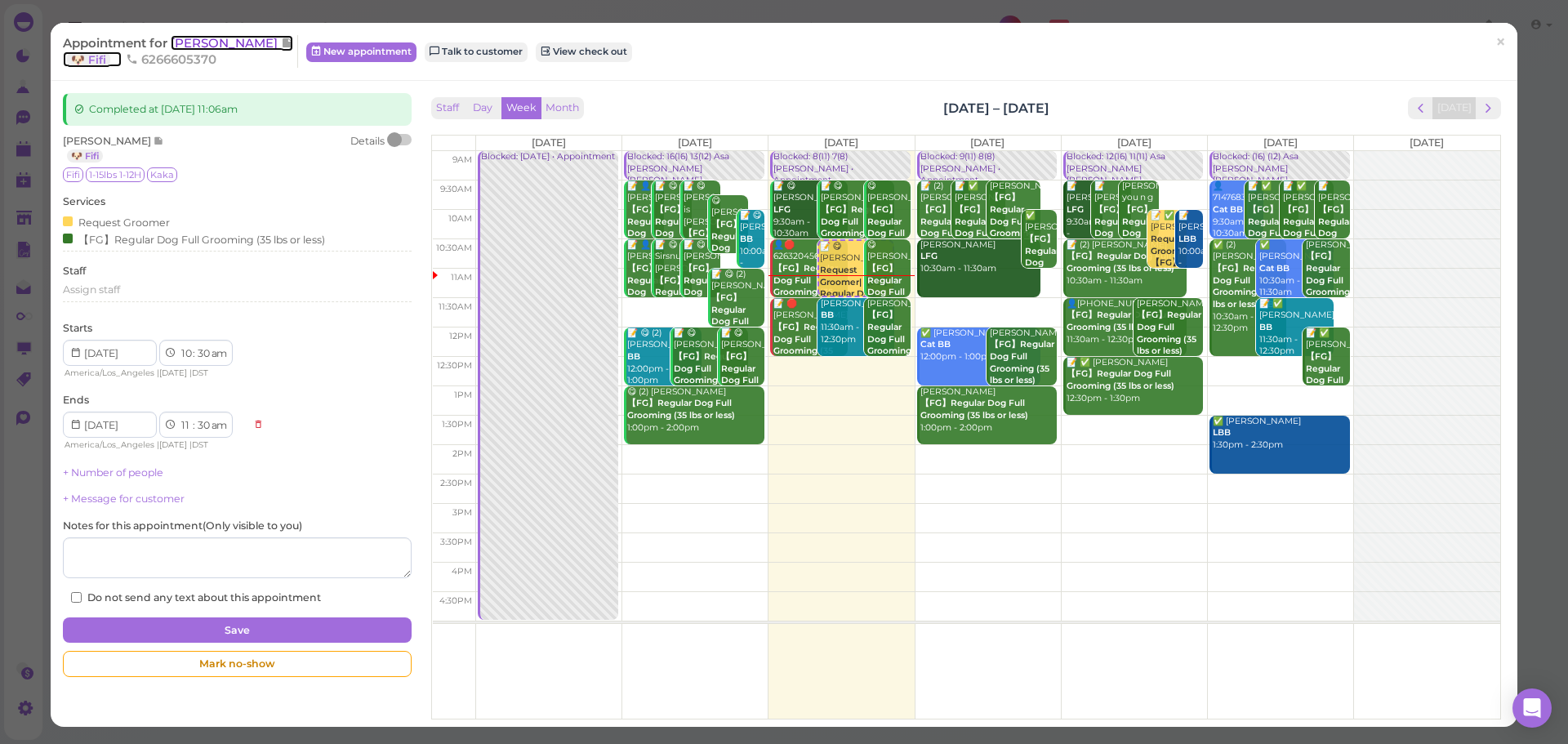
click at [204, 41] on span "[PERSON_NAME]" at bounding box center [226, 43] width 110 height 15
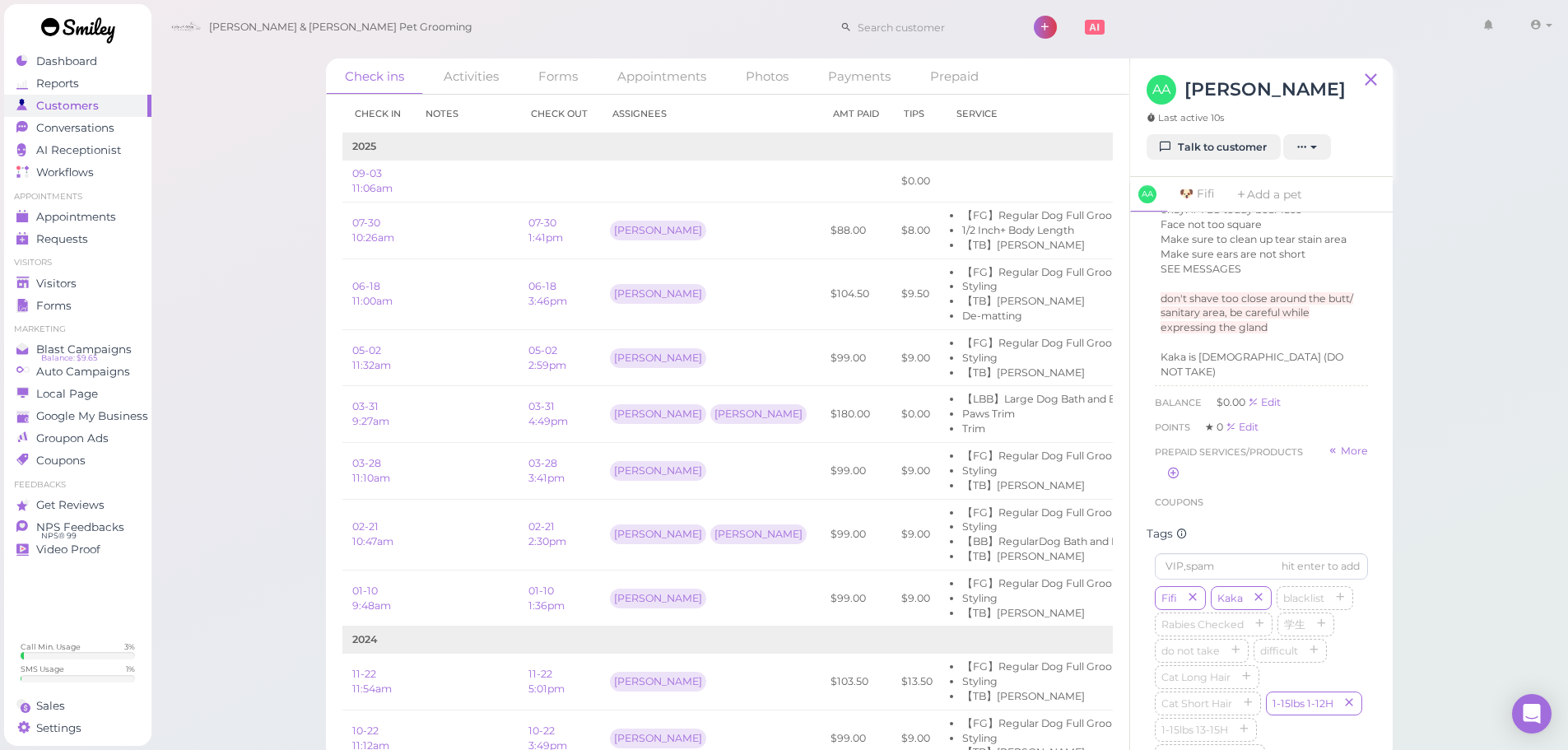
scroll to position [315, 0]
click at [1505, 460] on div "Check ins Activities Forms Appointments Photos Payments Prepaid Check in Notes …" at bounding box center [860, 380] width 1418 height 761
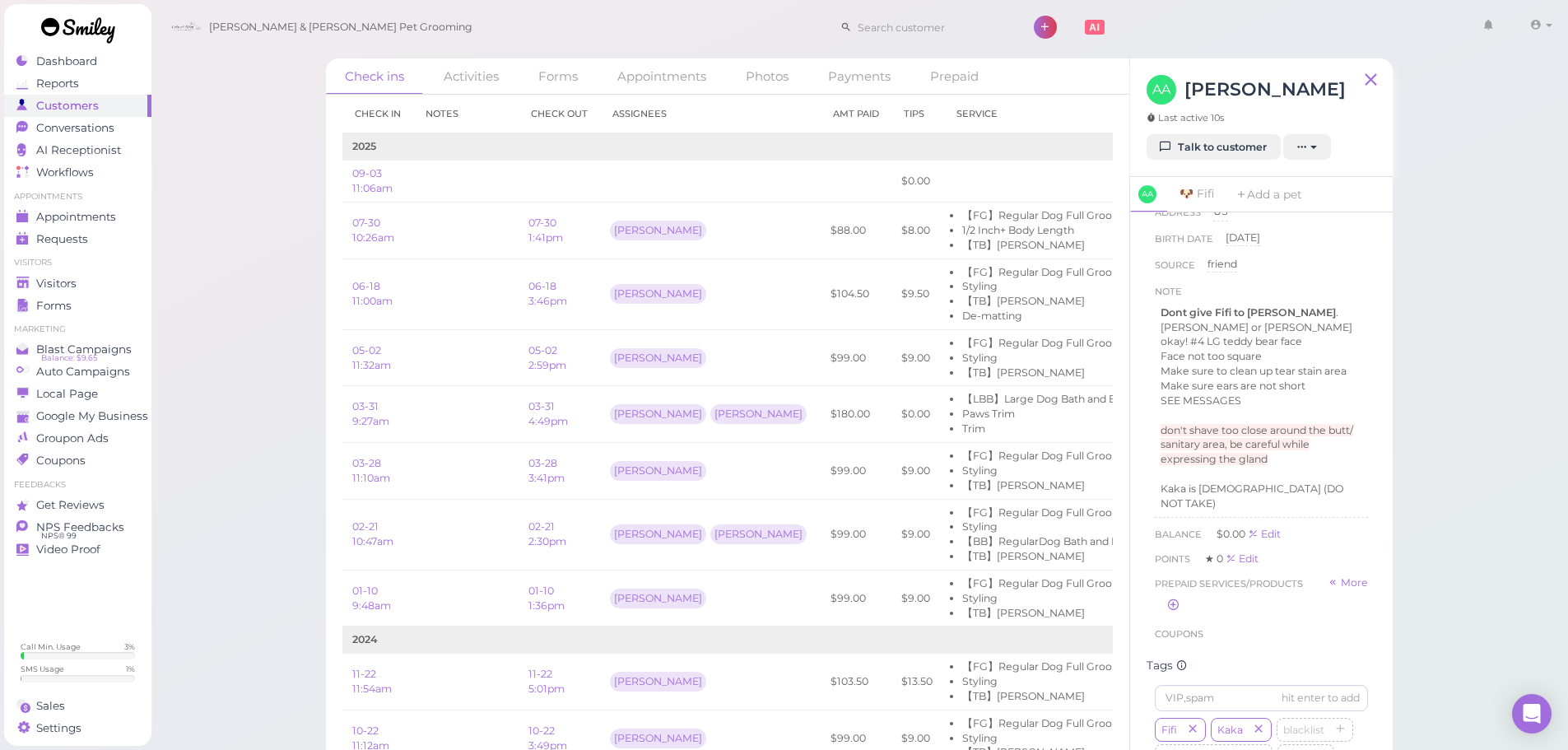
scroll to position [193, 0]
click at [1476, 436] on div "Check ins Activities Forms Appointments Photos Payments Prepaid Check in Notes …" at bounding box center [860, 380] width 1418 height 761
click at [487, 232] on td at bounding box center [466, 231] width 106 height 57
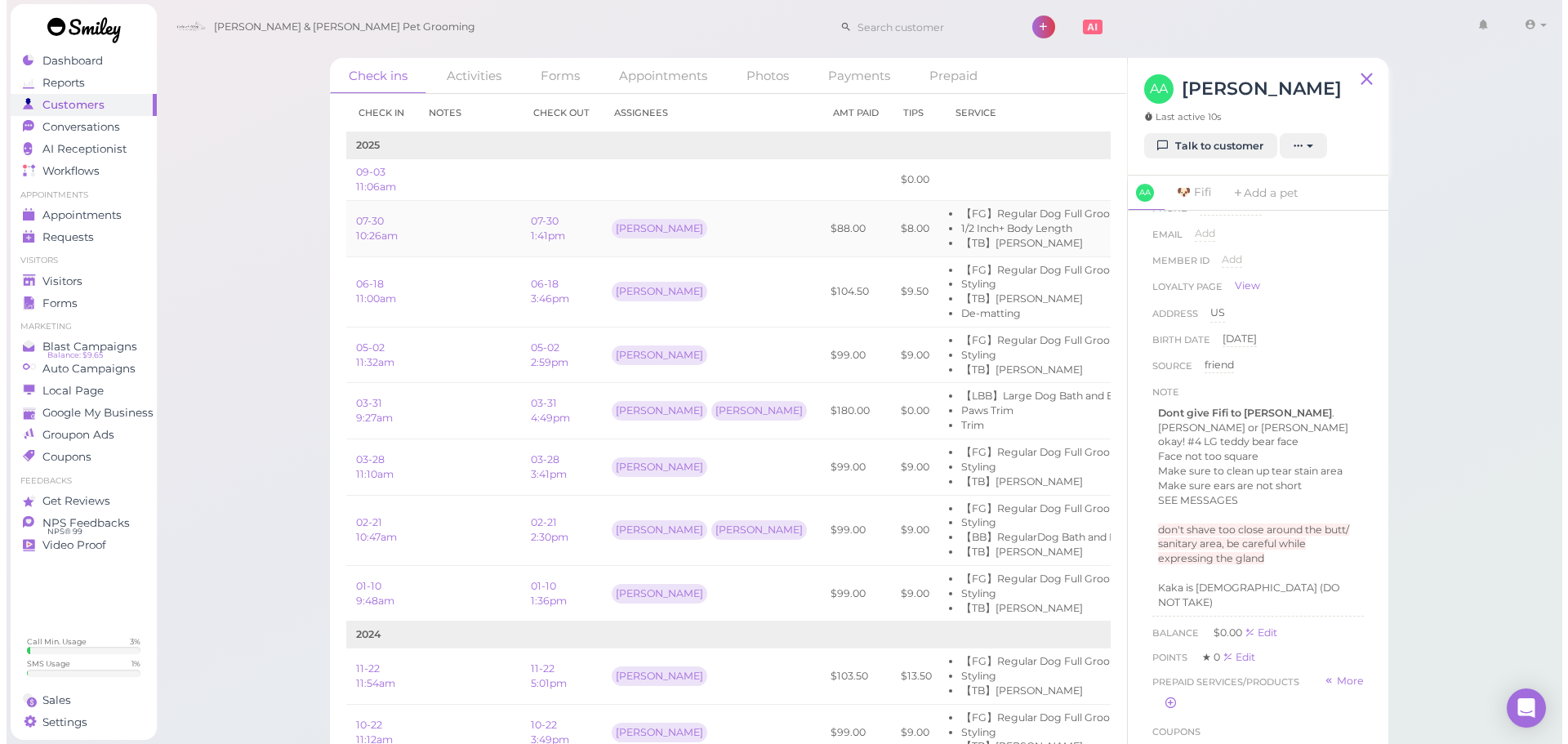
scroll to position [0, 0]
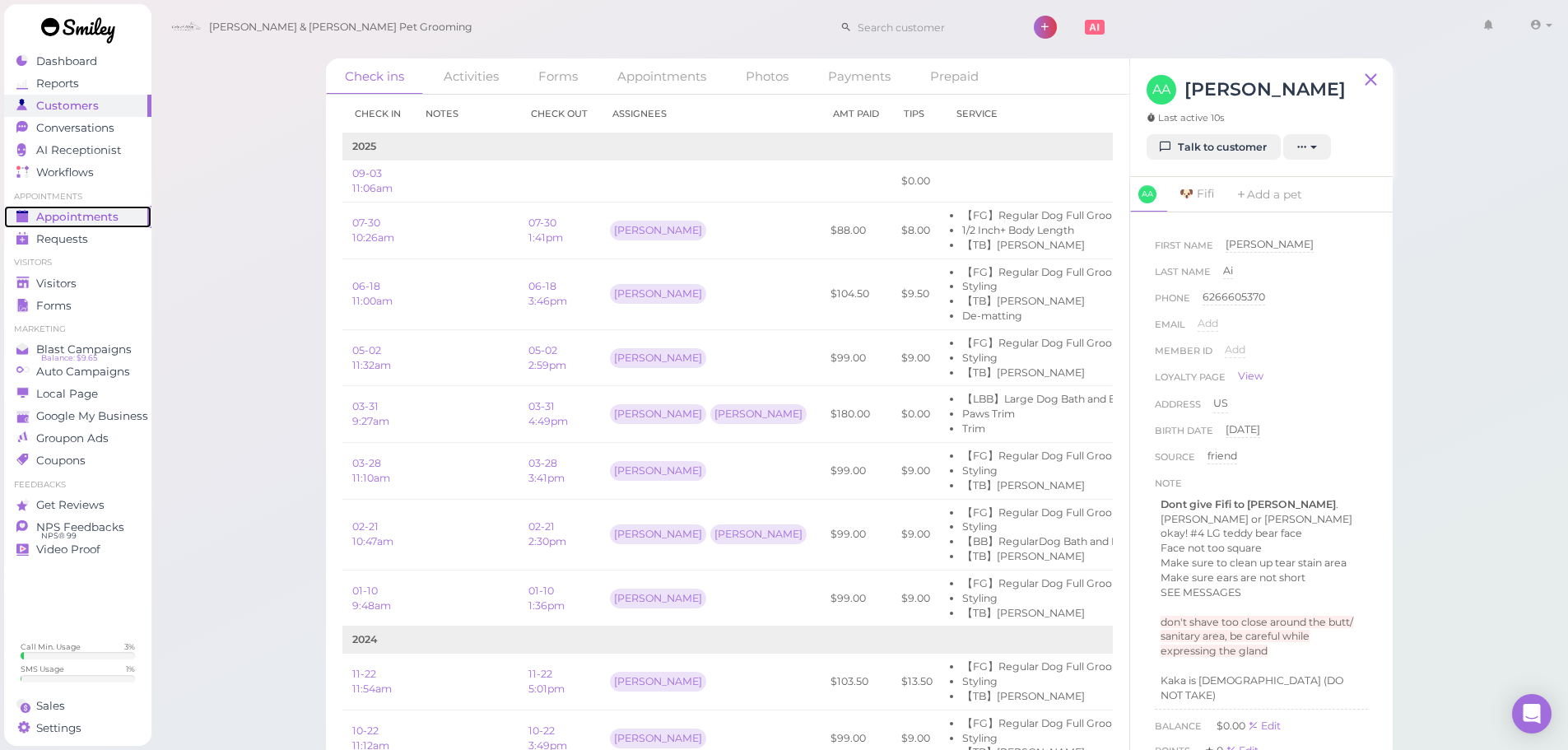
click at [59, 215] on span "Appointments" at bounding box center [77, 217] width 82 height 14
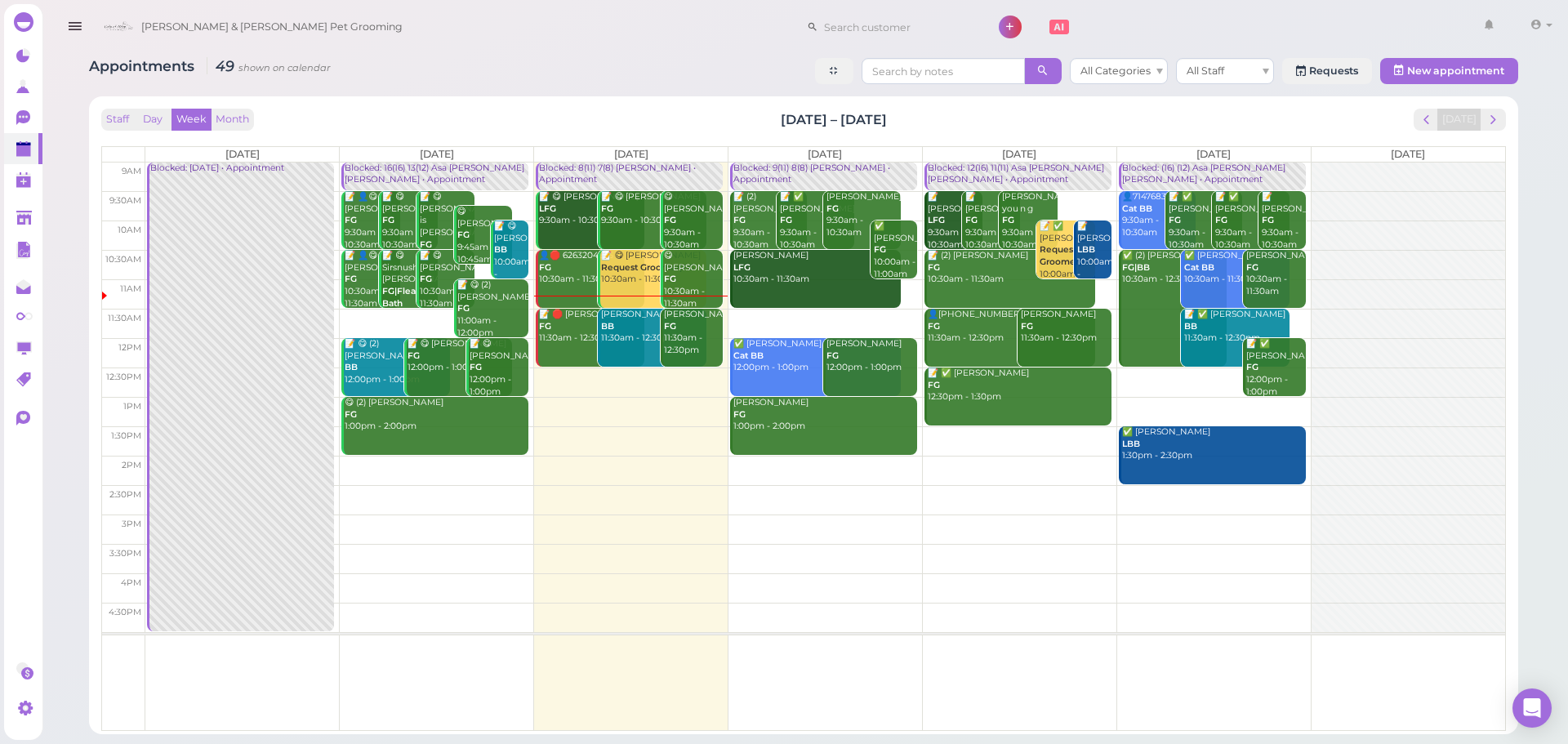
click at [653, 381] on td at bounding box center [824, 382] width 1359 height 29
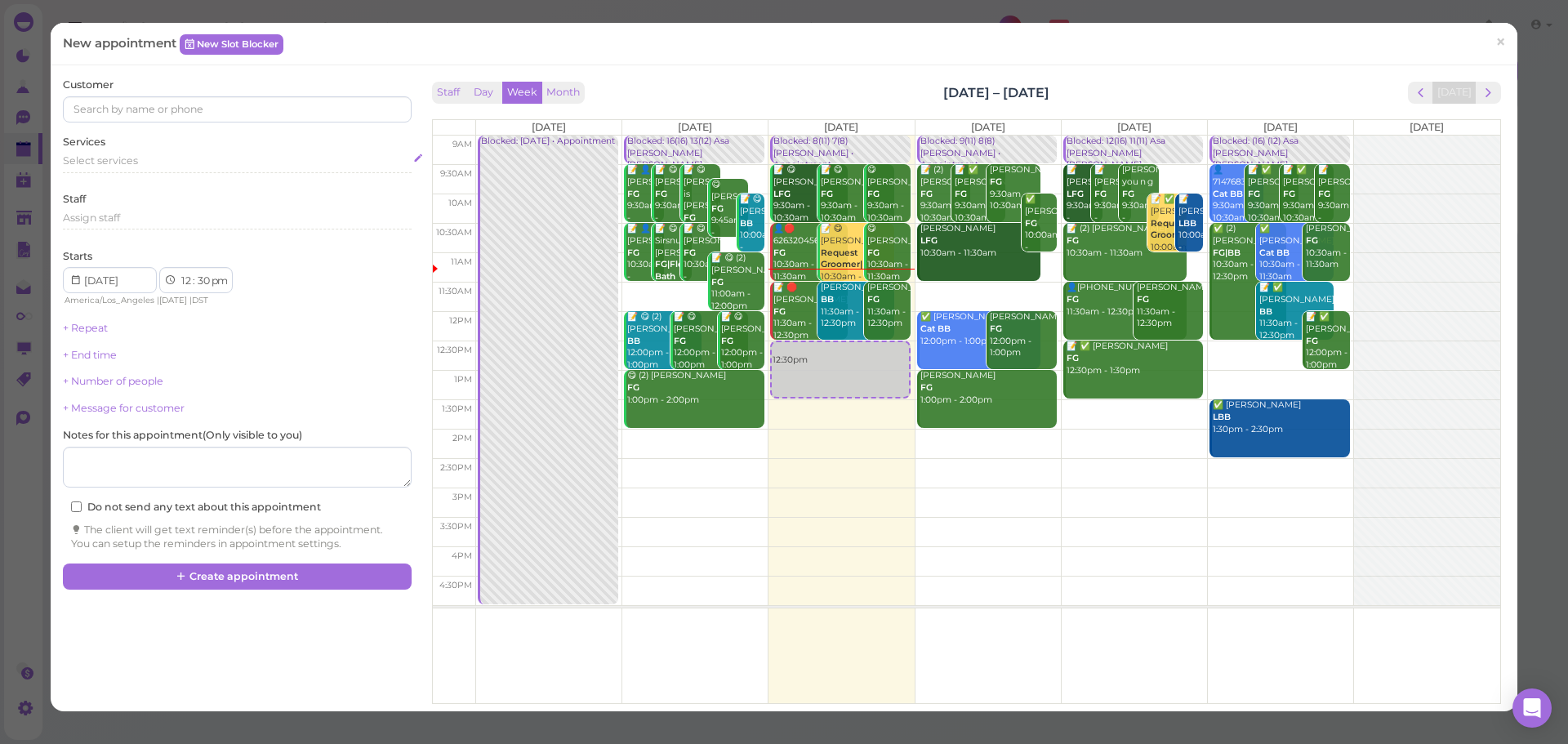
click at [140, 173] on div "Select services" at bounding box center [236, 163] width 348 height 20
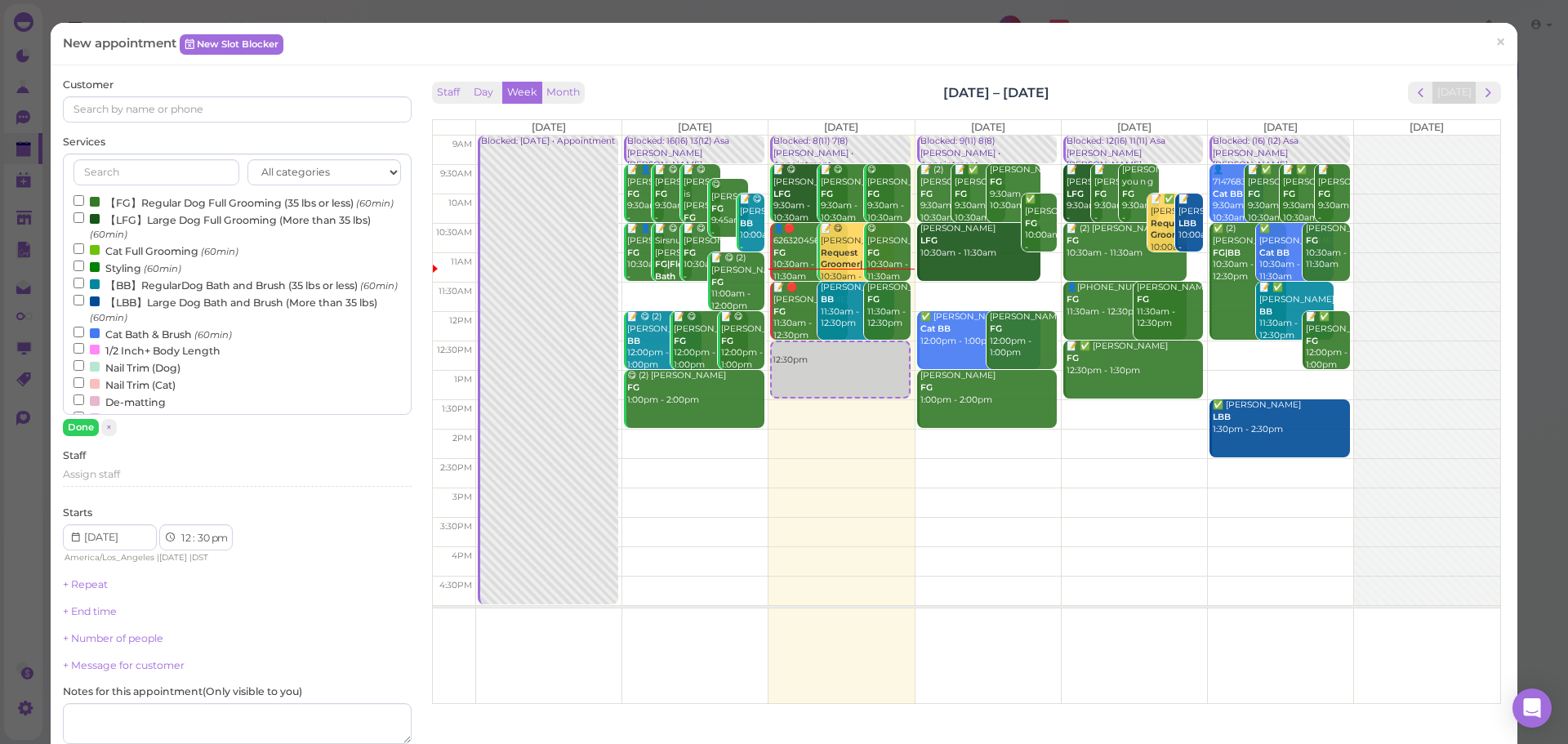
click at [128, 202] on label "【FG】Regular Dog Full Grooming (35 lbs or less) (60min)" at bounding box center [234, 202] width 320 height 17
click at [84, 202] on input "【FG】Regular Dog Full Grooming (35 lbs or less) (60min)" at bounding box center [79, 200] width 10 height 10
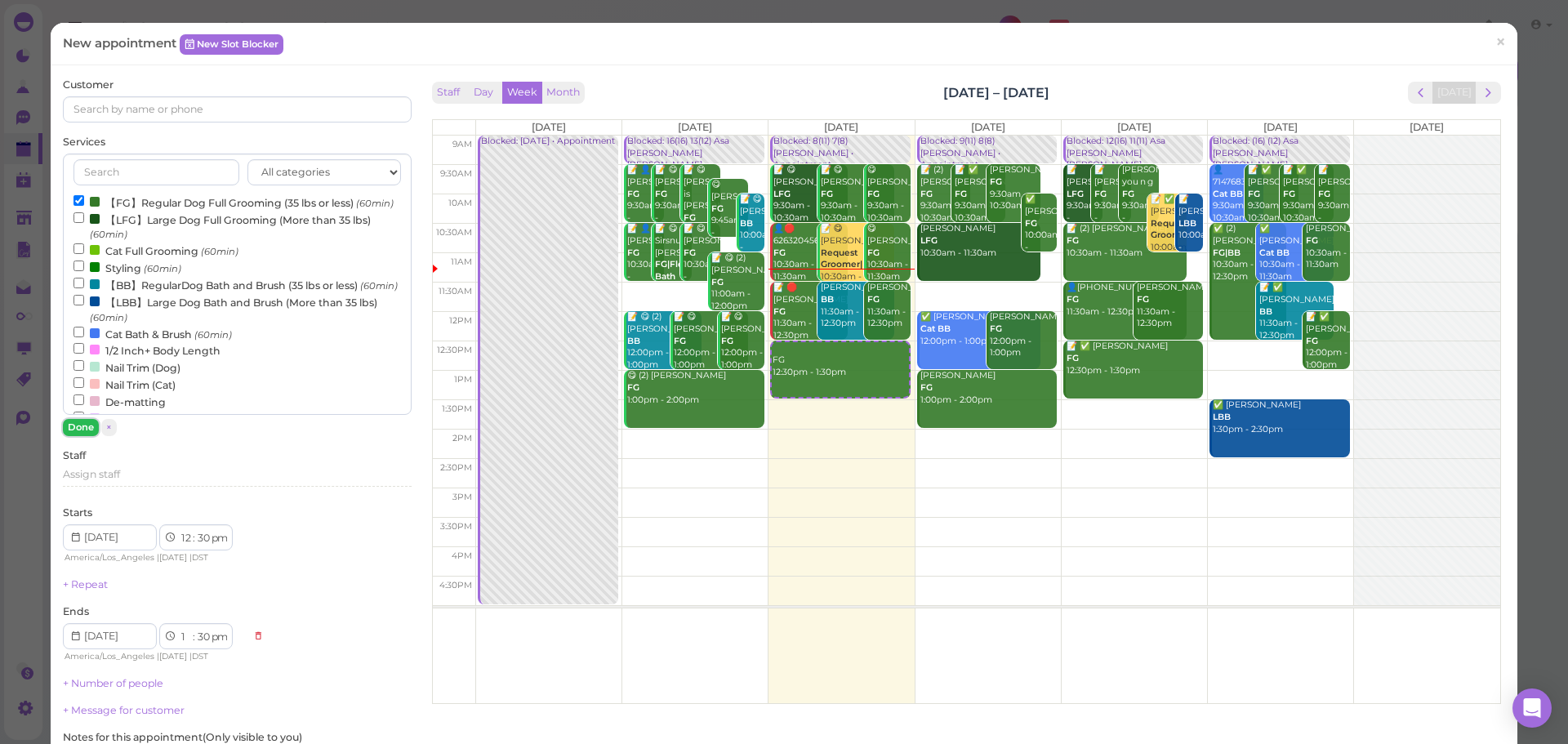
click at [90, 432] on button "Done" at bounding box center [81, 428] width 36 height 17
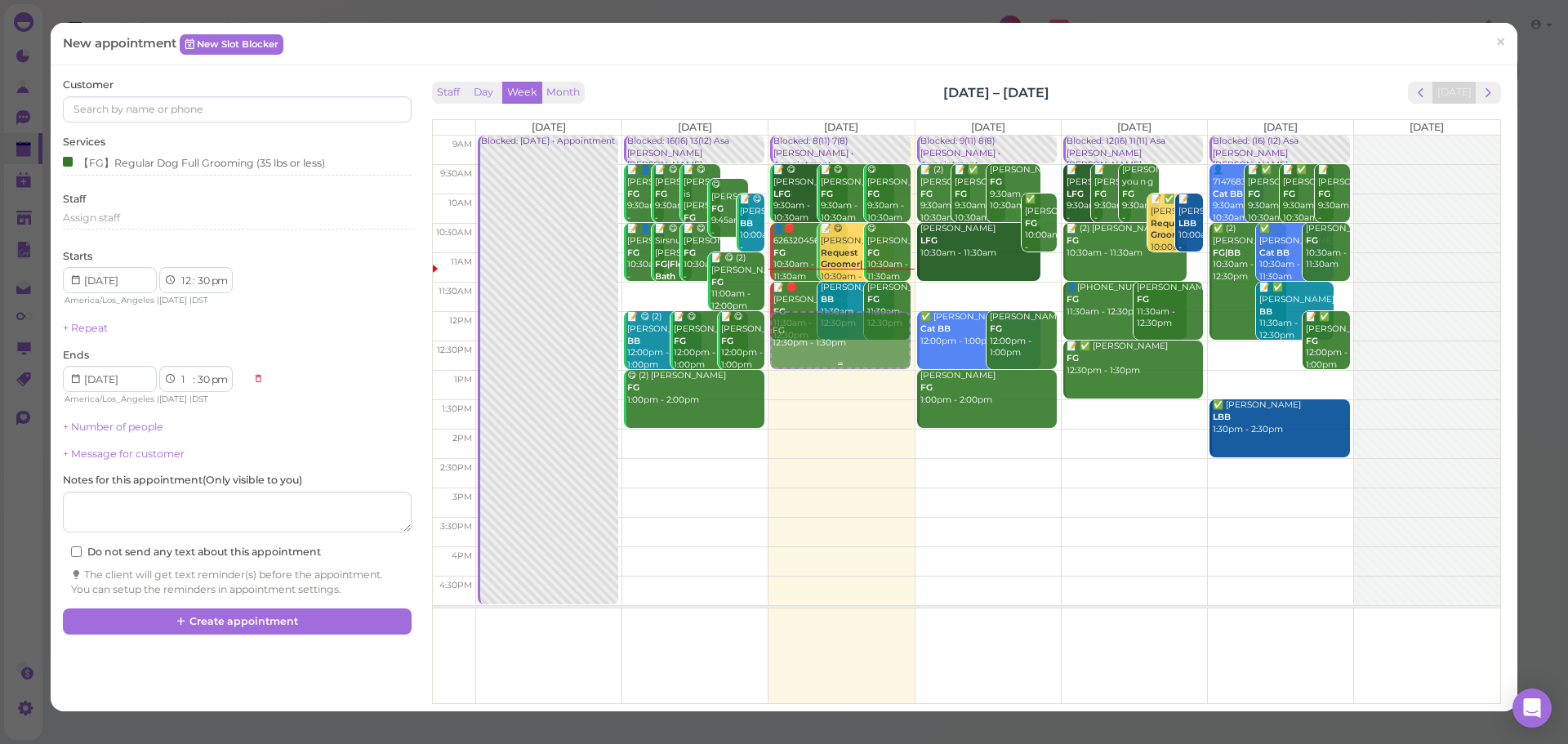
drag, startPoint x: 794, startPoint y: 374, endPoint x: 806, endPoint y: 341, distance: 35.1
click at [811, 136] on div "FG 12:30pm - 1:30pm Blocked: 8(11) 7(8) Asa Helen • Appointment 📝 😋 Bibiana Con…" at bounding box center [841, 136] width 145 height 0
select select "00"
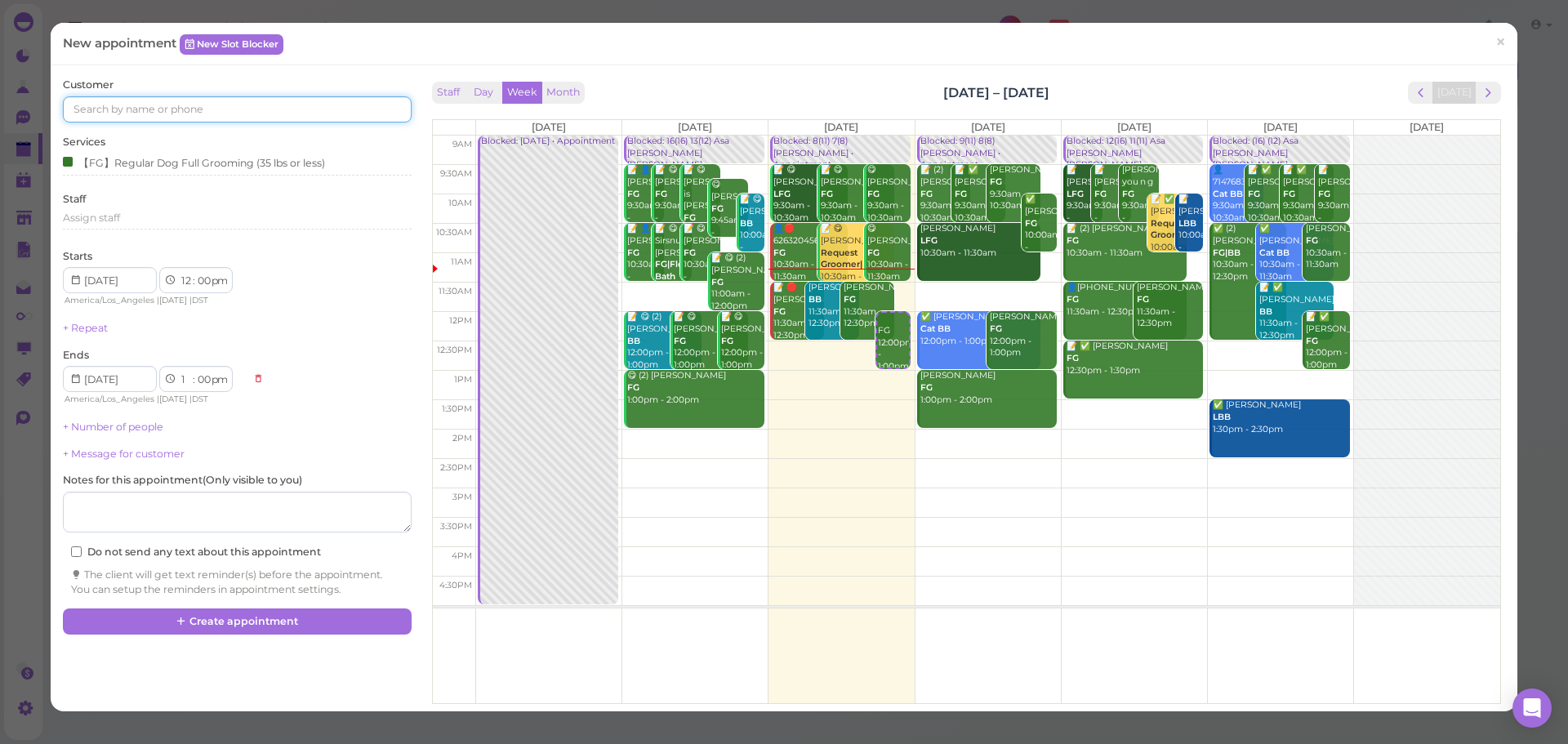
click at [308, 119] on input at bounding box center [236, 109] width 348 height 26
type input "2135675931"
click at [127, 132] on span "2135675931" at bounding box center [105, 138] width 58 height 12
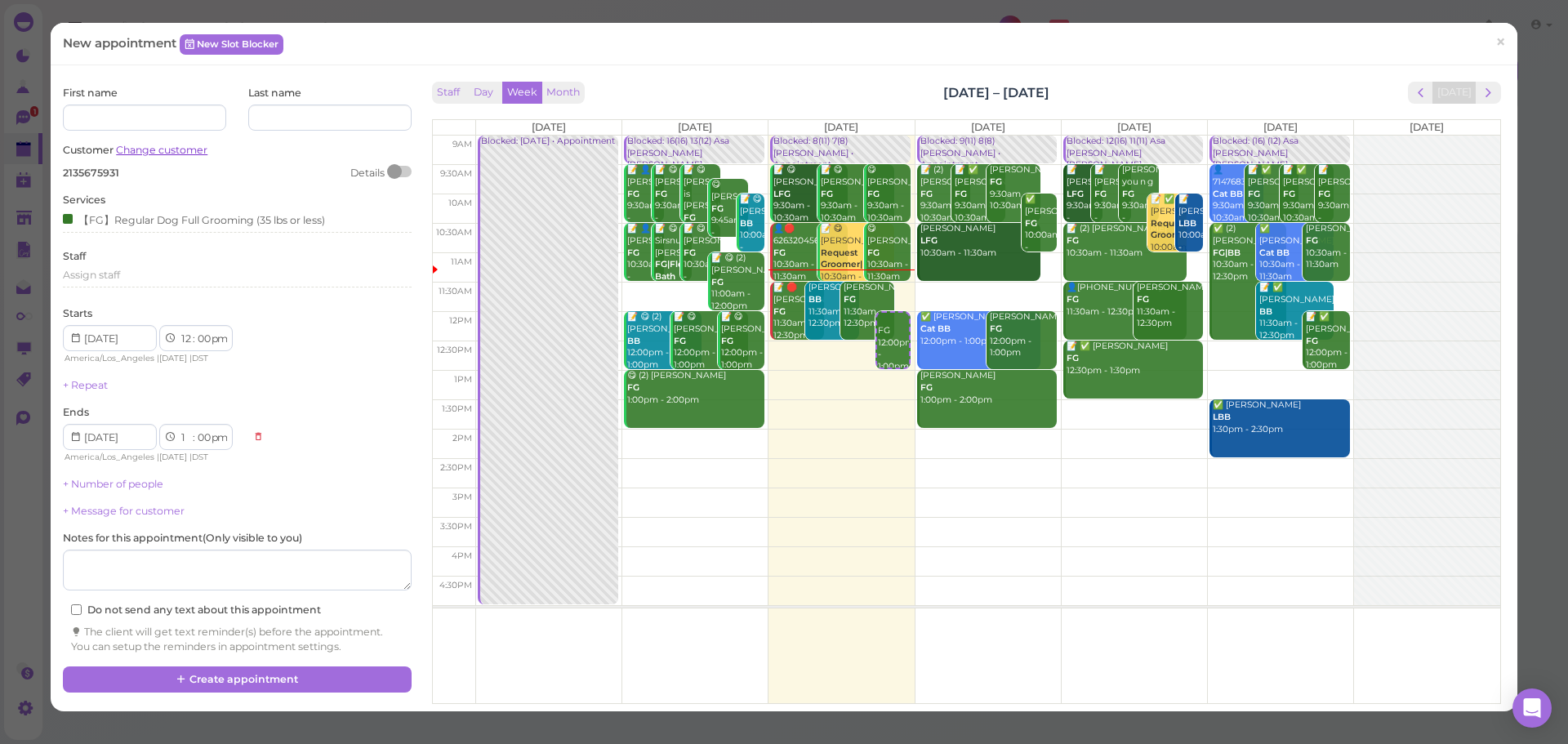
click at [145, 145] on link "Change customer" at bounding box center [161, 149] width 91 height 12
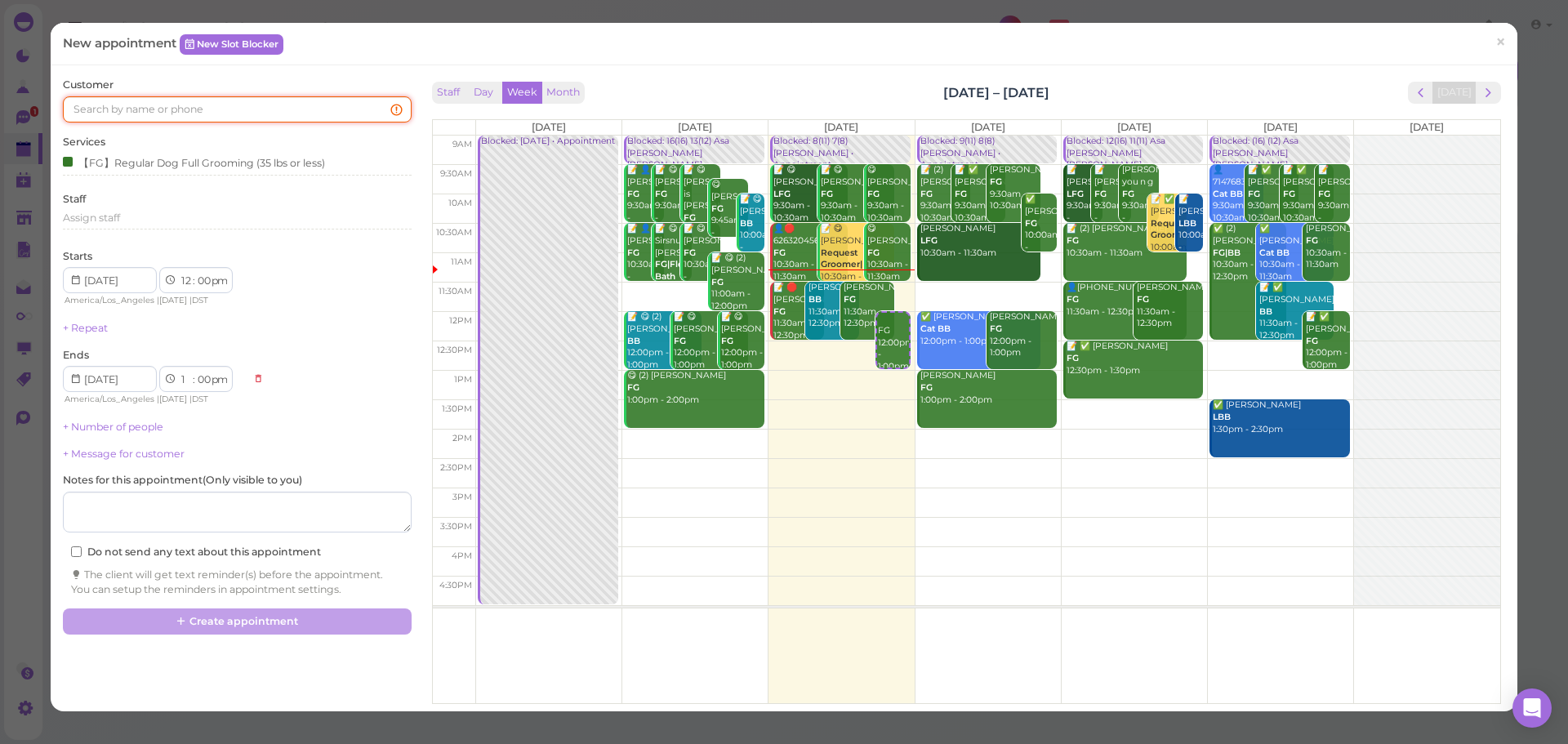
click at [163, 105] on input at bounding box center [236, 109] width 348 height 26
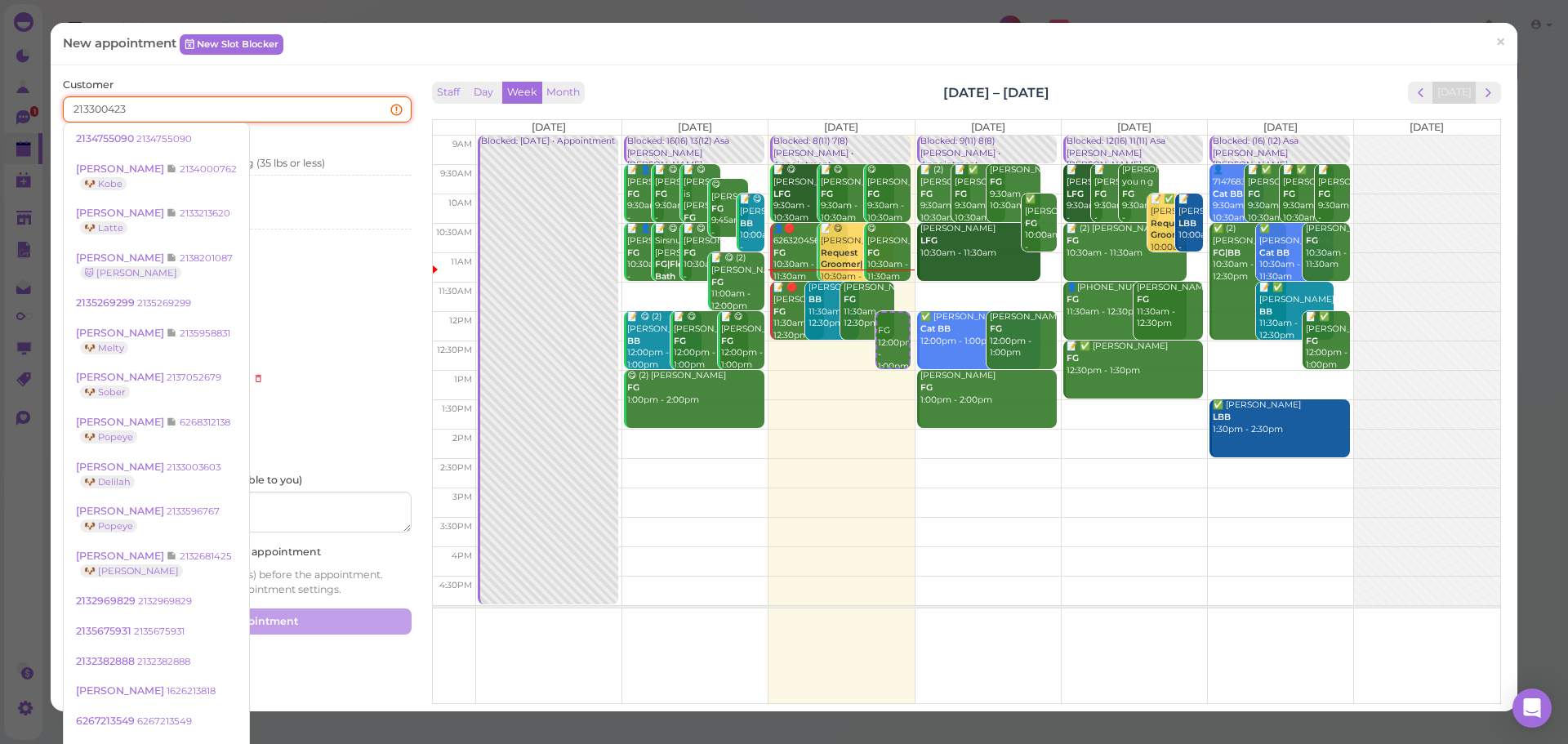
type input "2133004239"
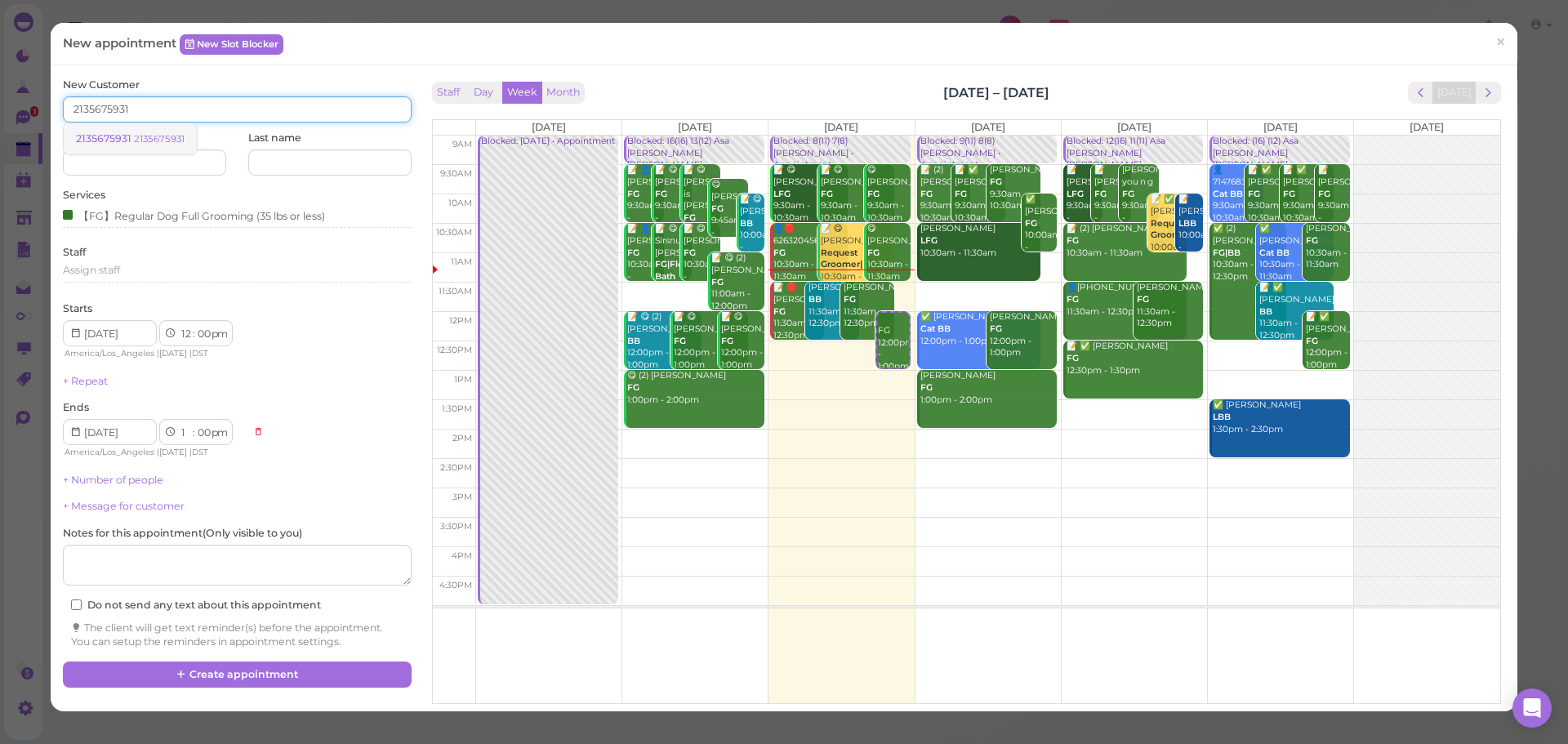
type input "2135675931"
click at [116, 143] on span "2135675931" at bounding box center [105, 138] width 58 height 12
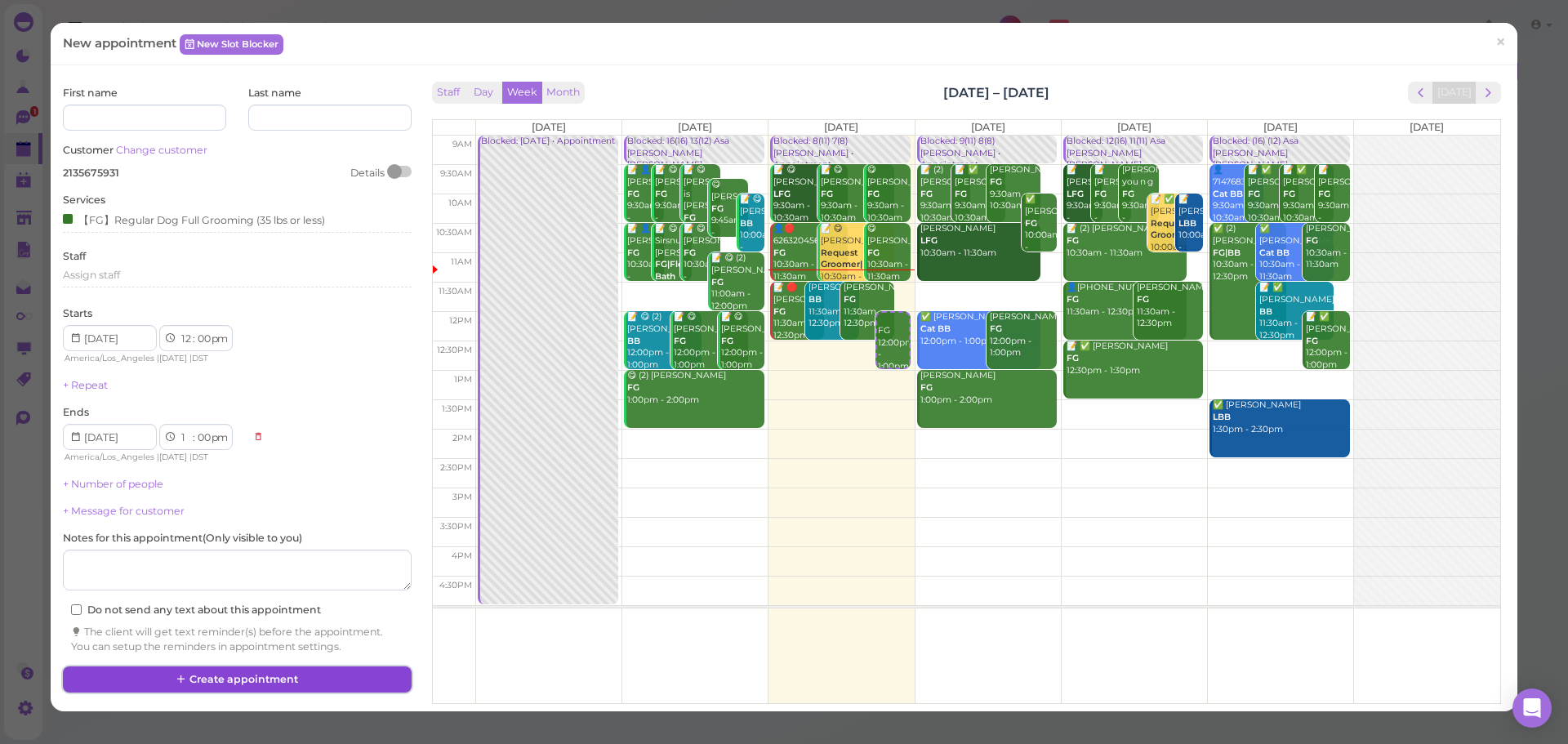
click at [244, 690] on button "Create appointment" at bounding box center [236, 680] width 348 height 26
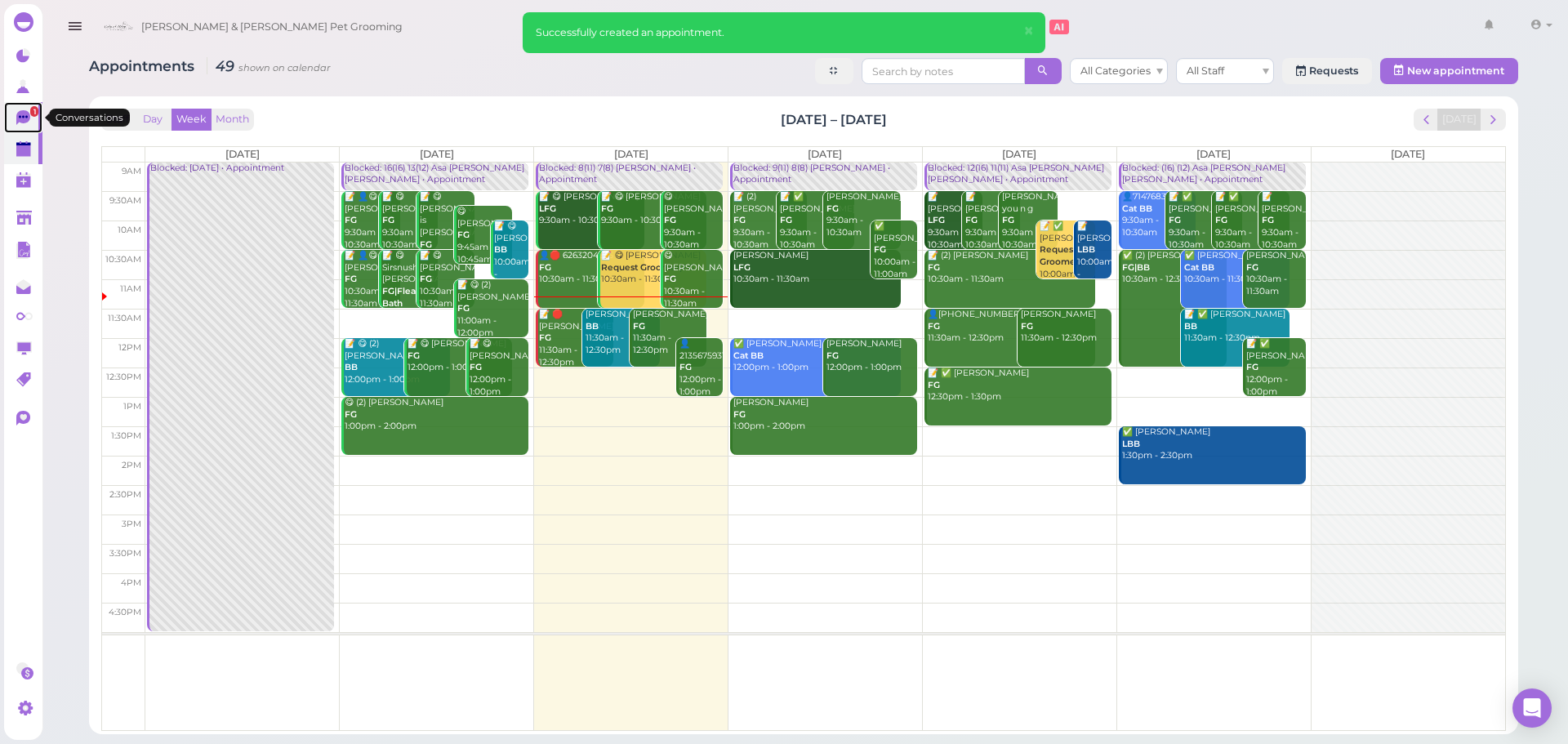
click at [25, 115] on icon at bounding box center [23, 117] width 14 height 15
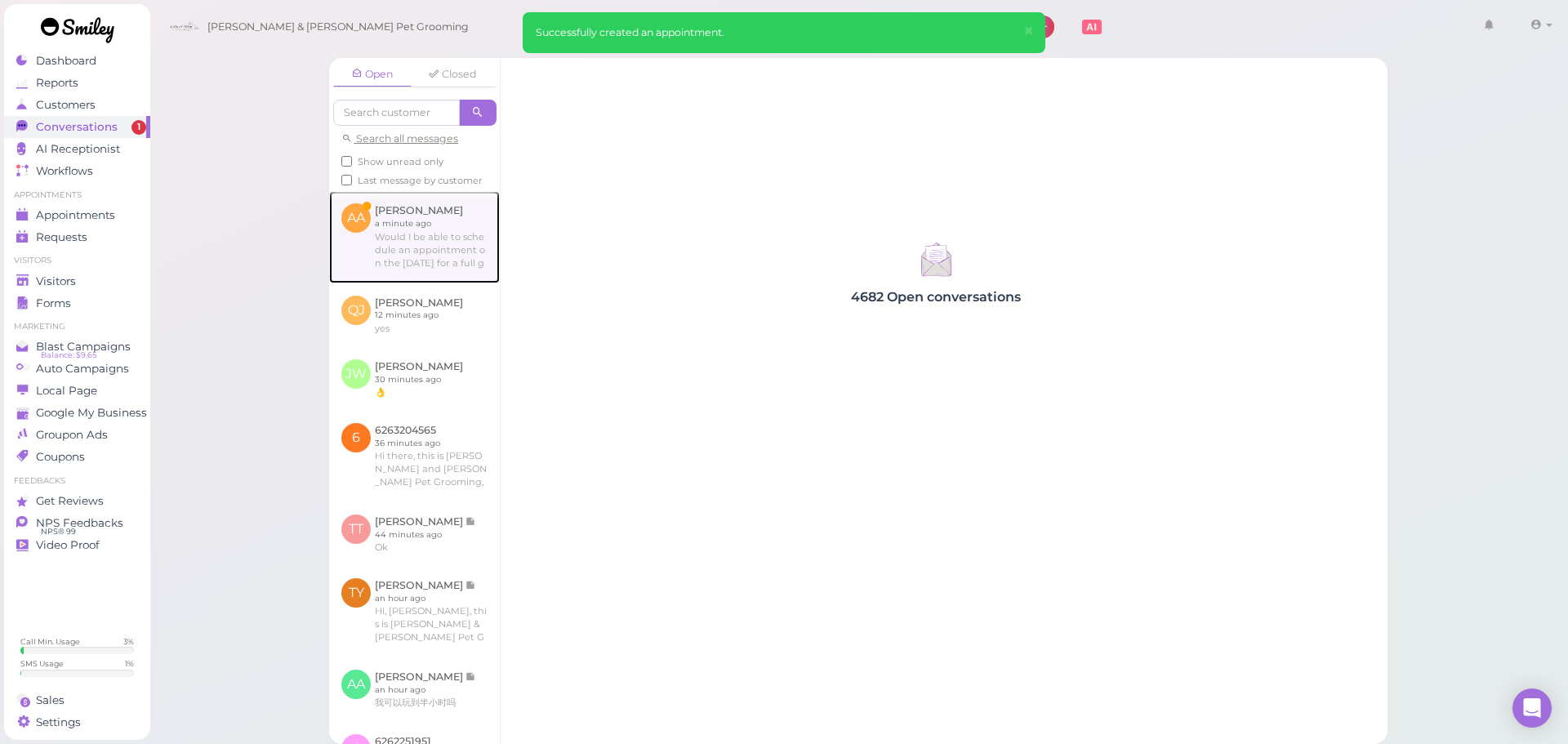
click at [339, 258] on link at bounding box center [414, 236] width 171 height 91
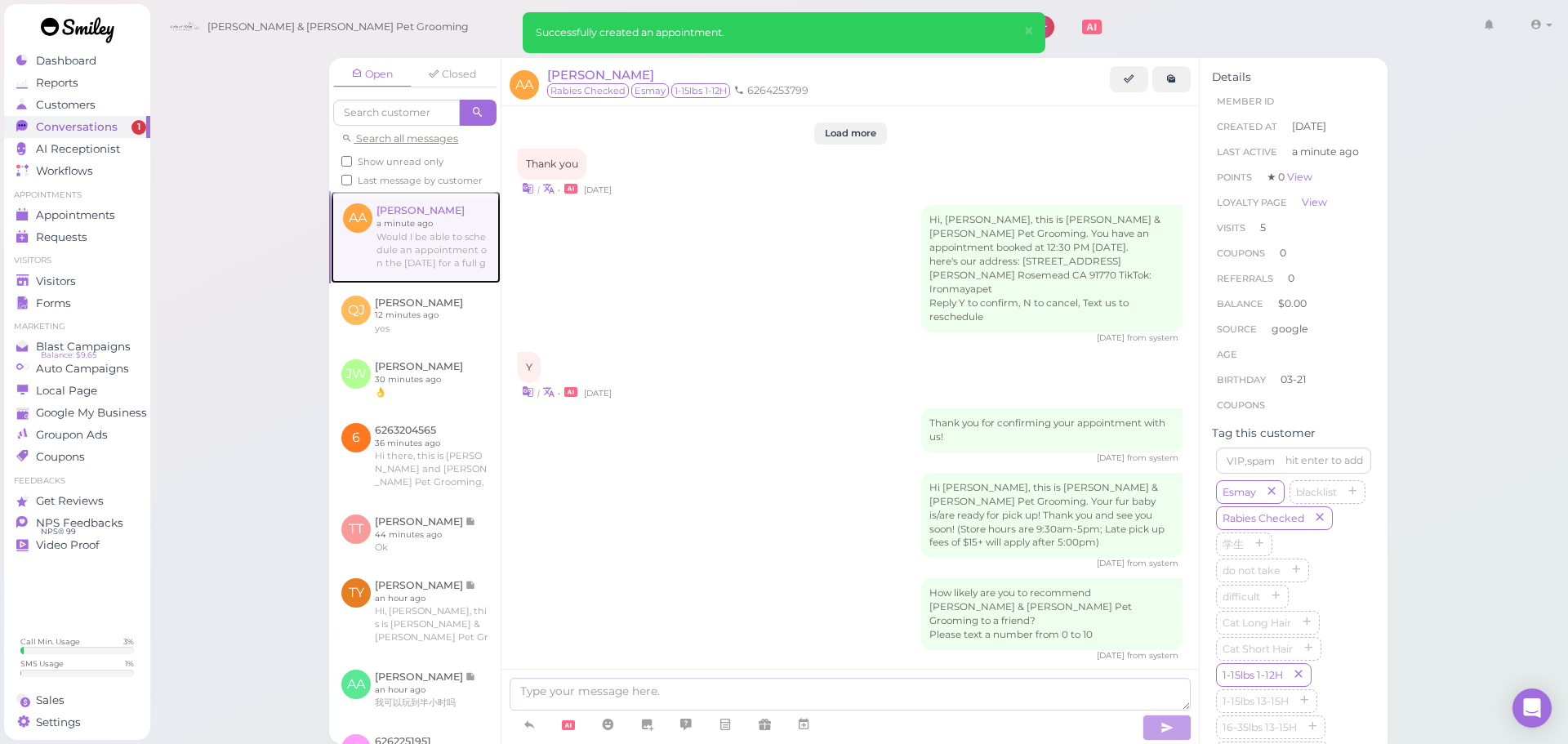
scroll to position [2122, 0]
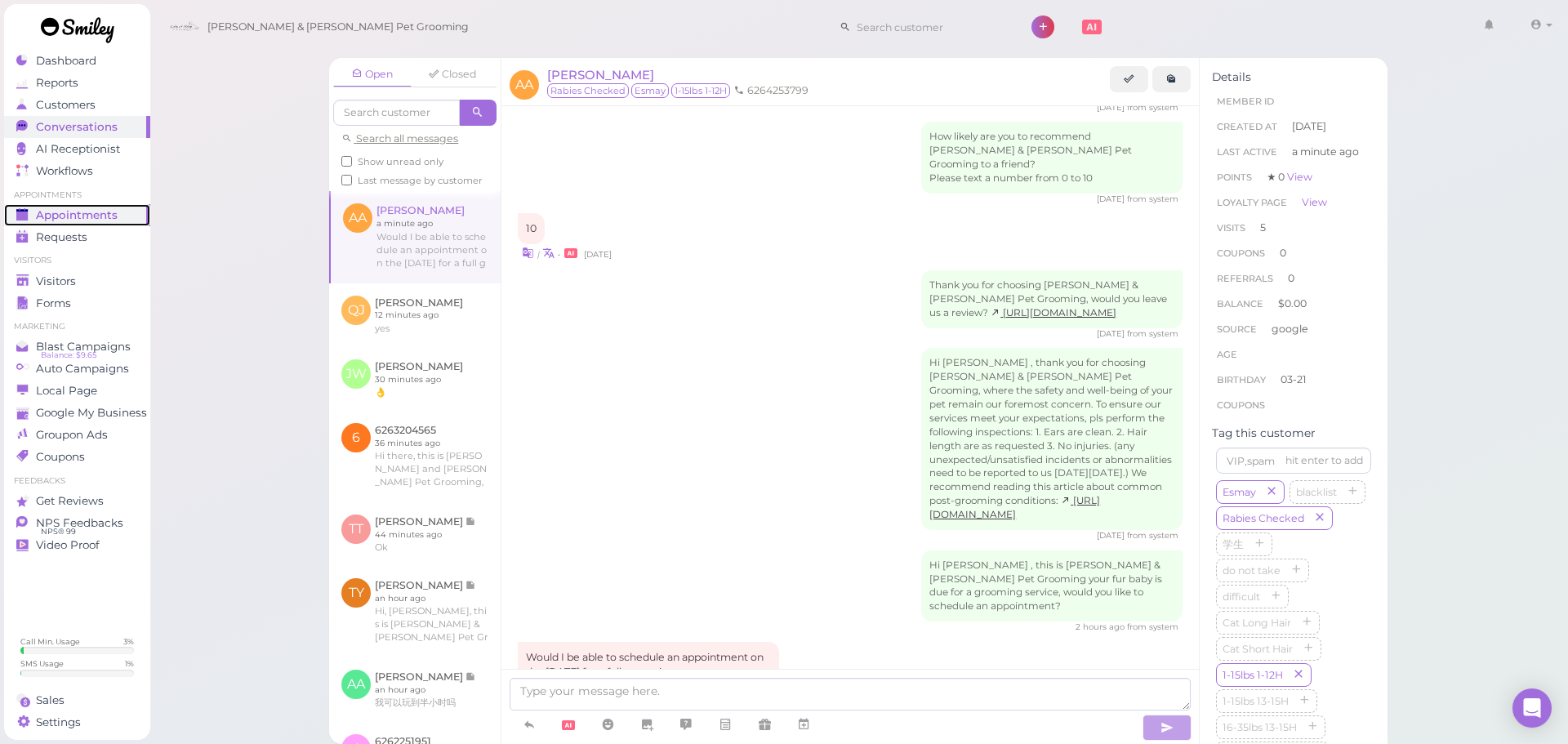
click at [88, 206] on link "Appointments" at bounding box center [77, 216] width 146 height 22
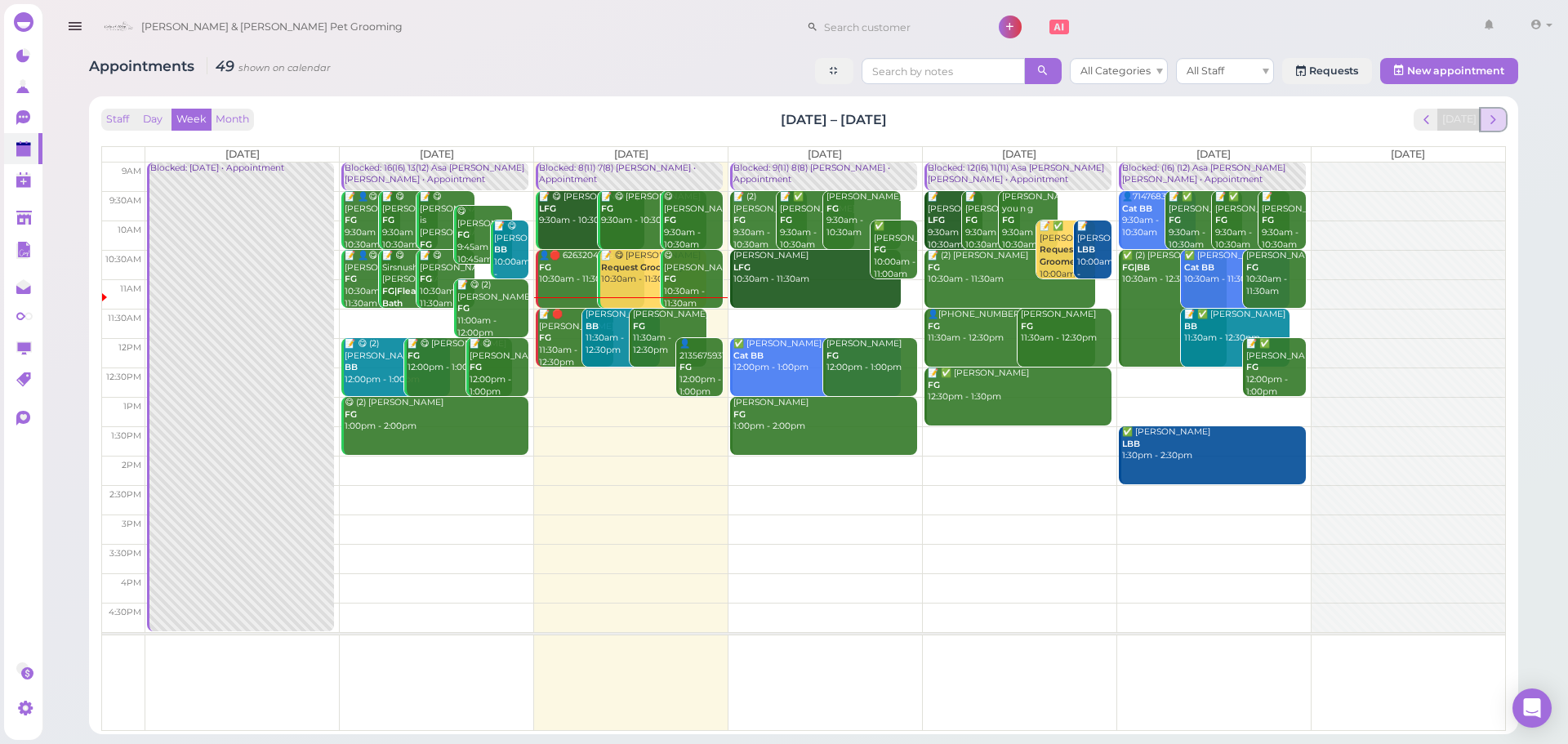
click at [1498, 128] on button "next" at bounding box center [1492, 119] width 25 height 22
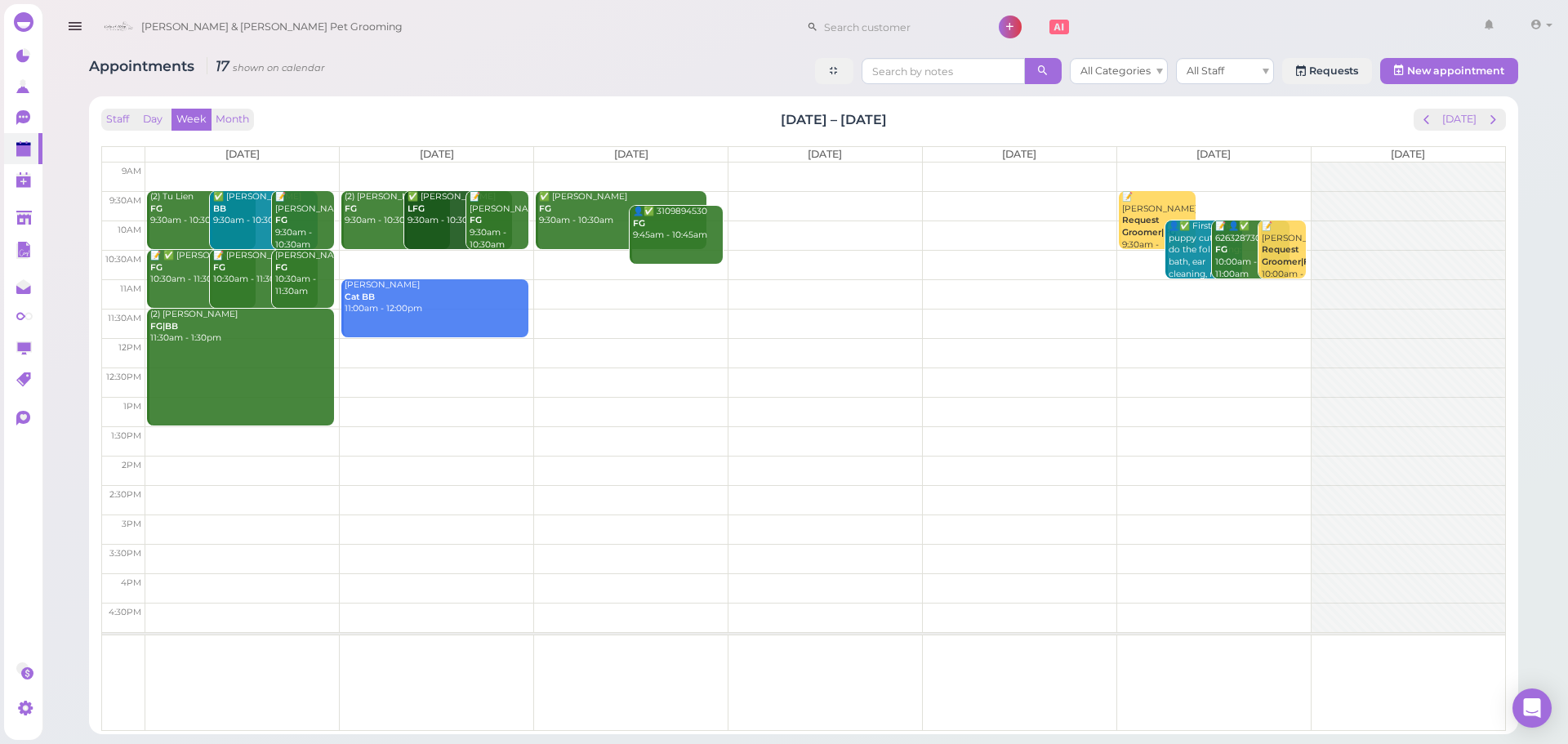
click at [1449, 106] on div "Staff Day Week Month Sep 8 – 14, 2025 Today Mon 9/8 Tue 9/9 Wed 9/10 Thu 9/11 F…" at bounding box center [803, 416] width 1413 height 622
click at [1452, 111] on button "[DATE]" at bounding box center [1458, 119] width 44 height 22
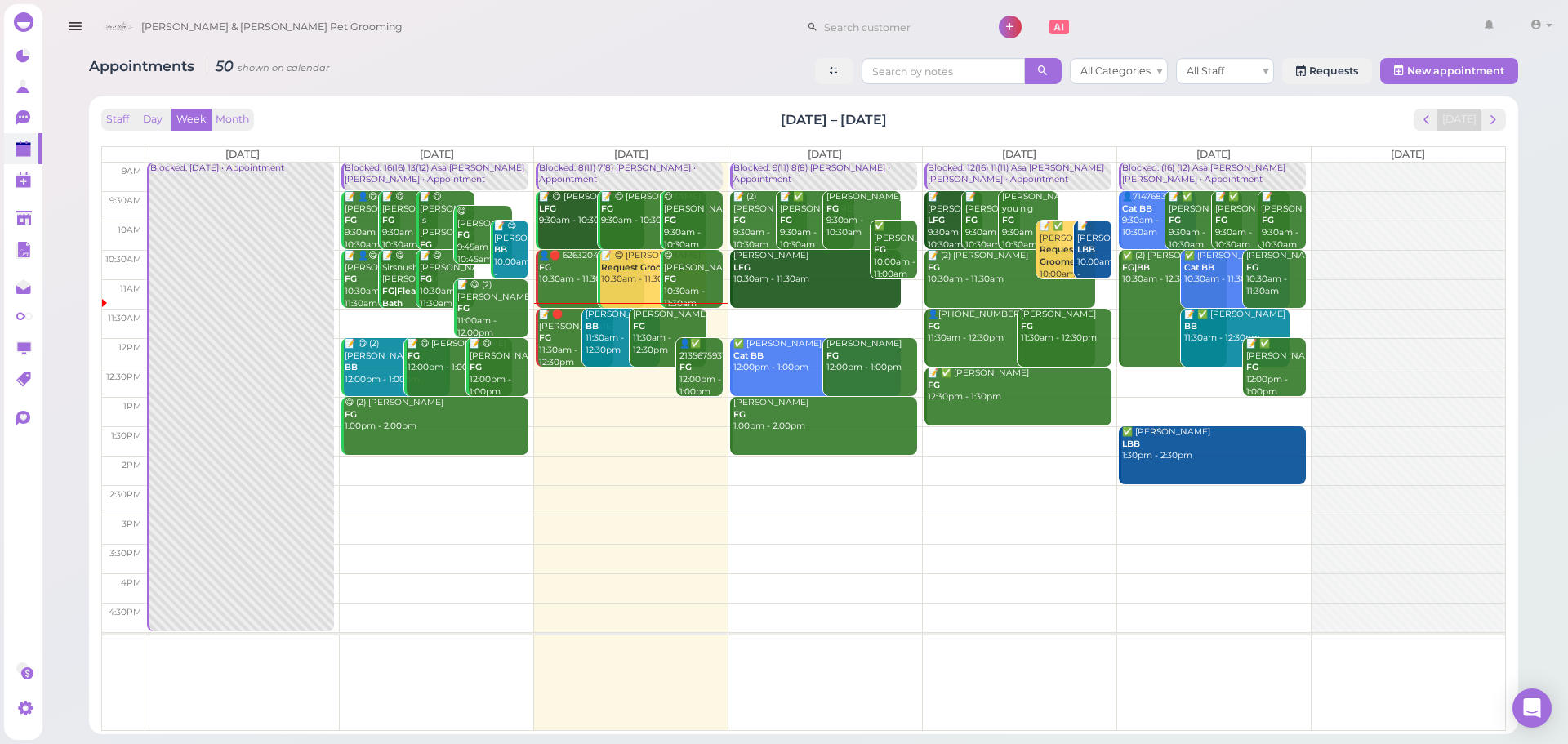
click at [1213, 376] on td at bounding box center [824, 382] width 1359 height 29
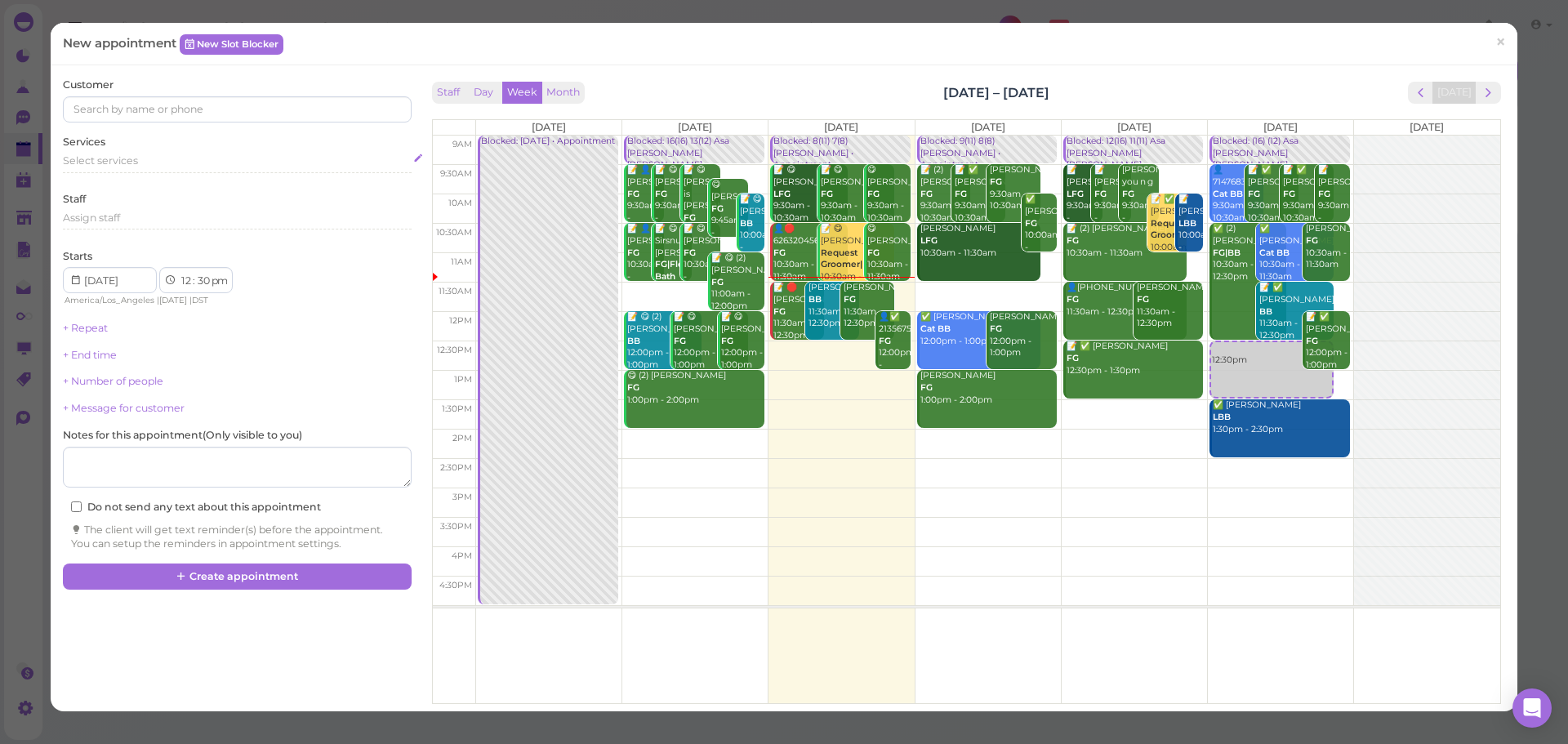
click at [131, 157] on span "Select services" at bounding box center [100, 161] width 75 height 12
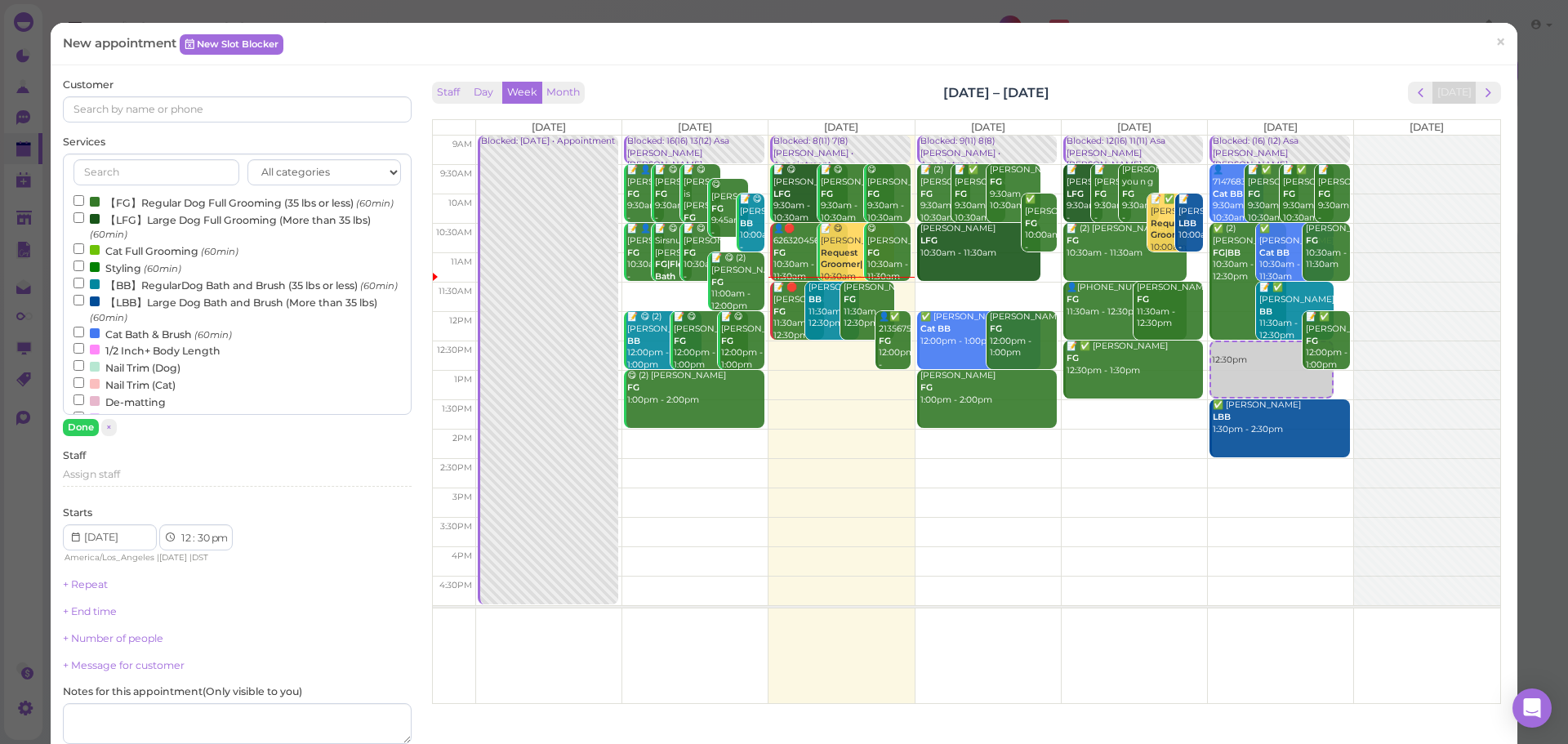
click at [356, 209] on small "(60min)" at bounding box center [375, 203] width 38 height 11
click at [84, 206] on input "【FG】Regular Dog Full Grooming (35 lbs or less) (60min)" at bounding box center [79, 200] width 10 height 10
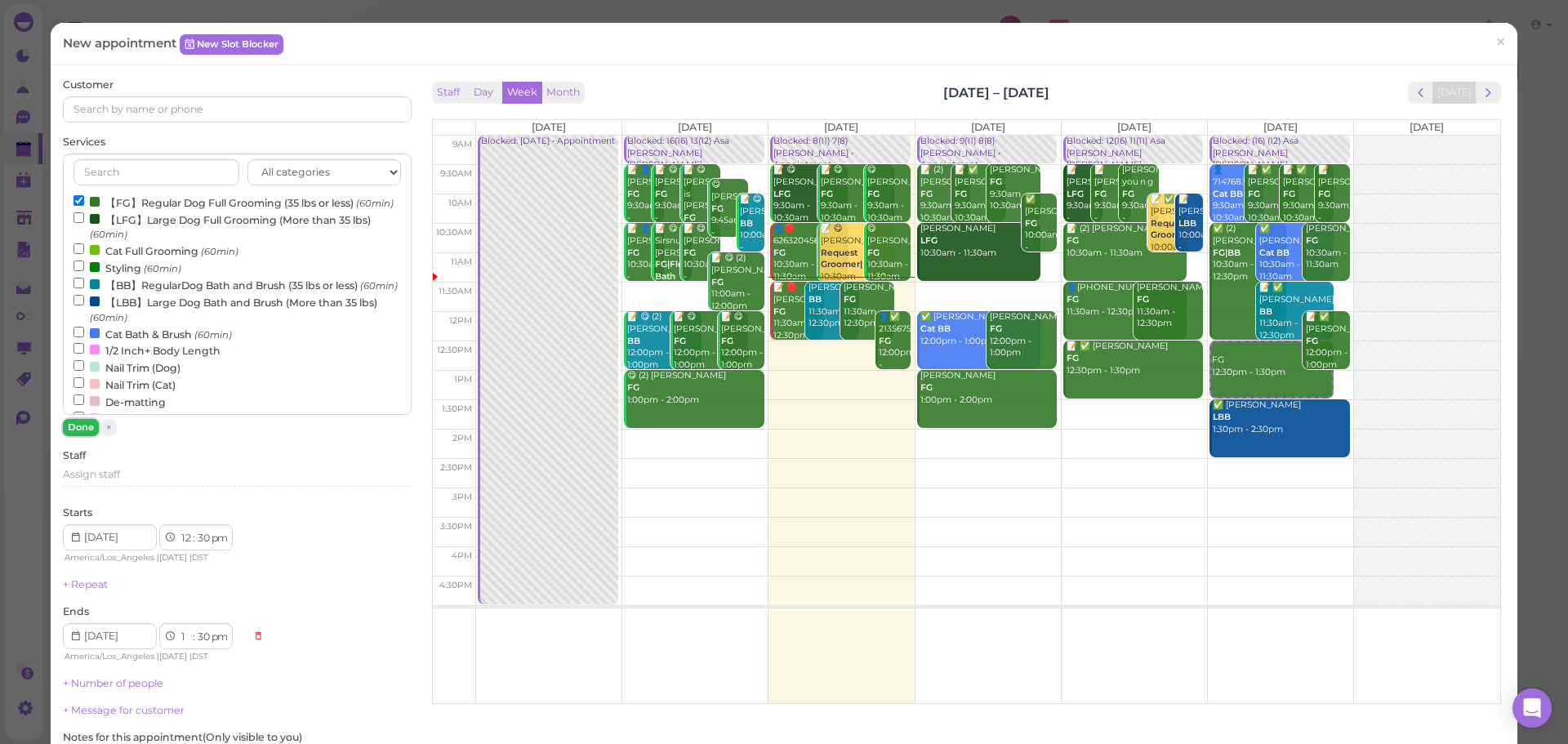
click at [86, 430] on button "Done" at bounding box center [81, 428] width 36 height 17
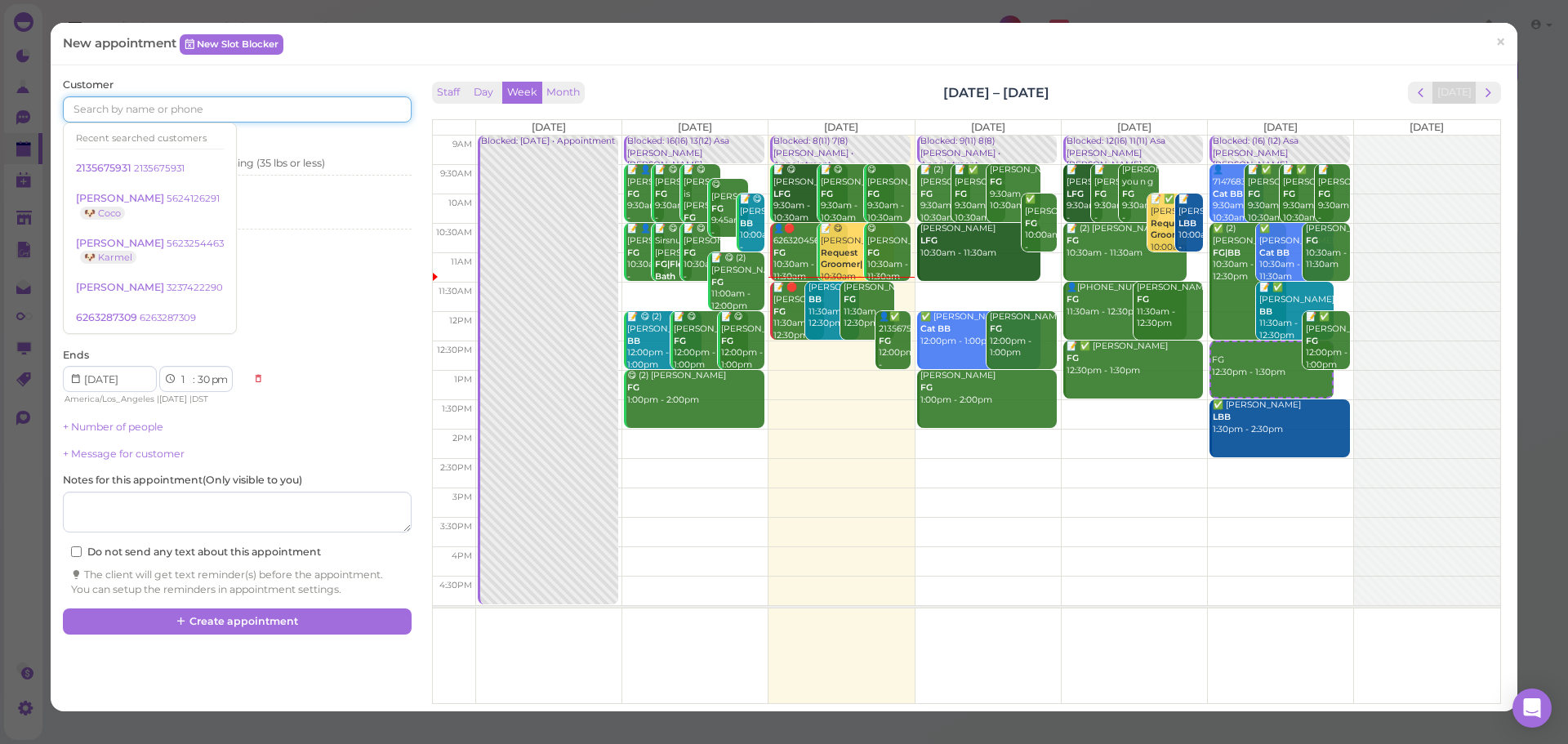
click at [211, 105] on input at bounding box center [236, 109] width 348 height 26
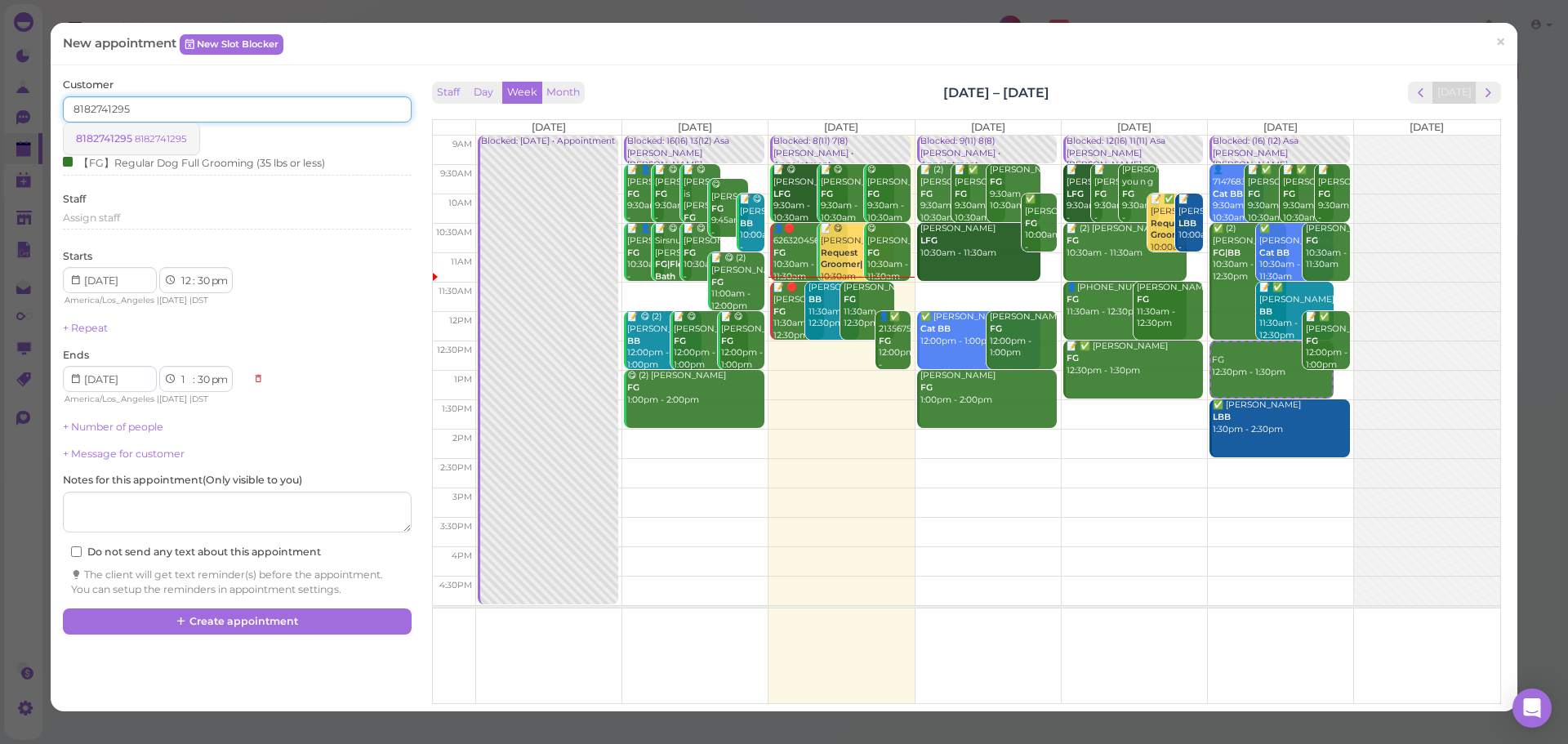
type input "8182741295"
click at [167, 131] on link "8182741295 8182741295" at bounding box center [131, 139] width 136 height 31
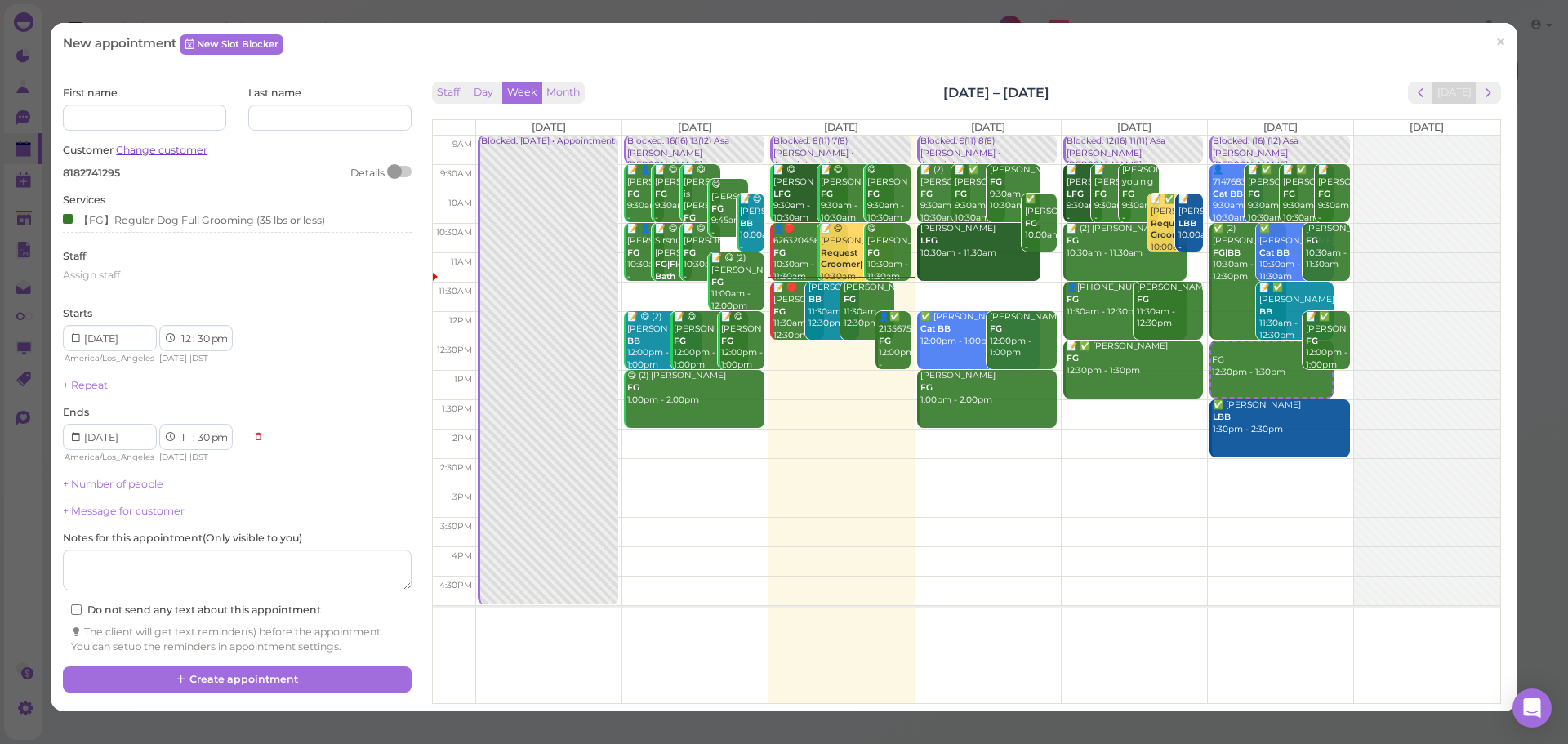
click at [147, 145] on link "Change customer" at bounding box center [161, 149] width 91 height 12
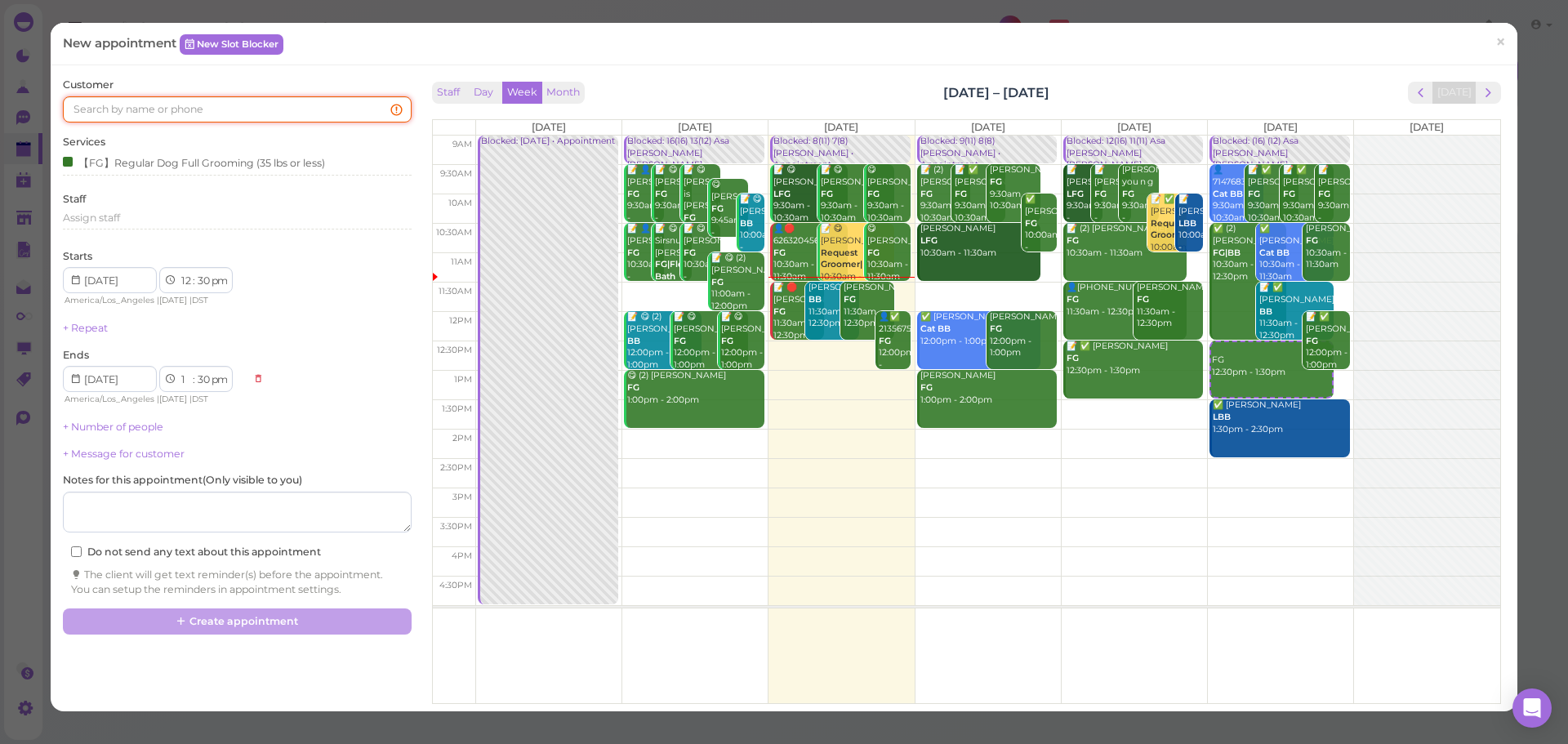
click at [152, 119] on input at bounding box center [236, 109] width 348 height 26
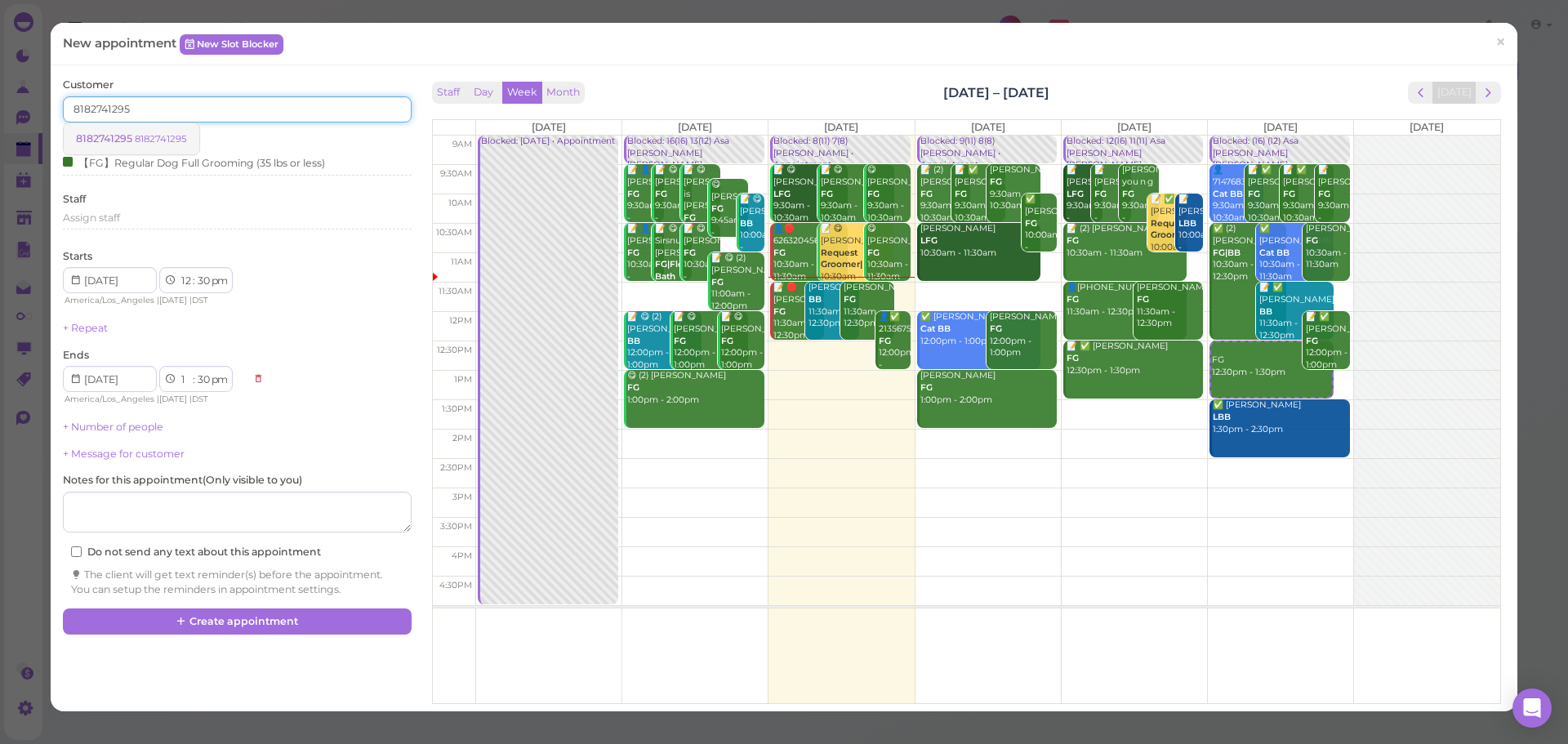
type input "8182741295"
click at [174, 133] on small "8182741295" at bounding box center [161, 138] width 52 height 11
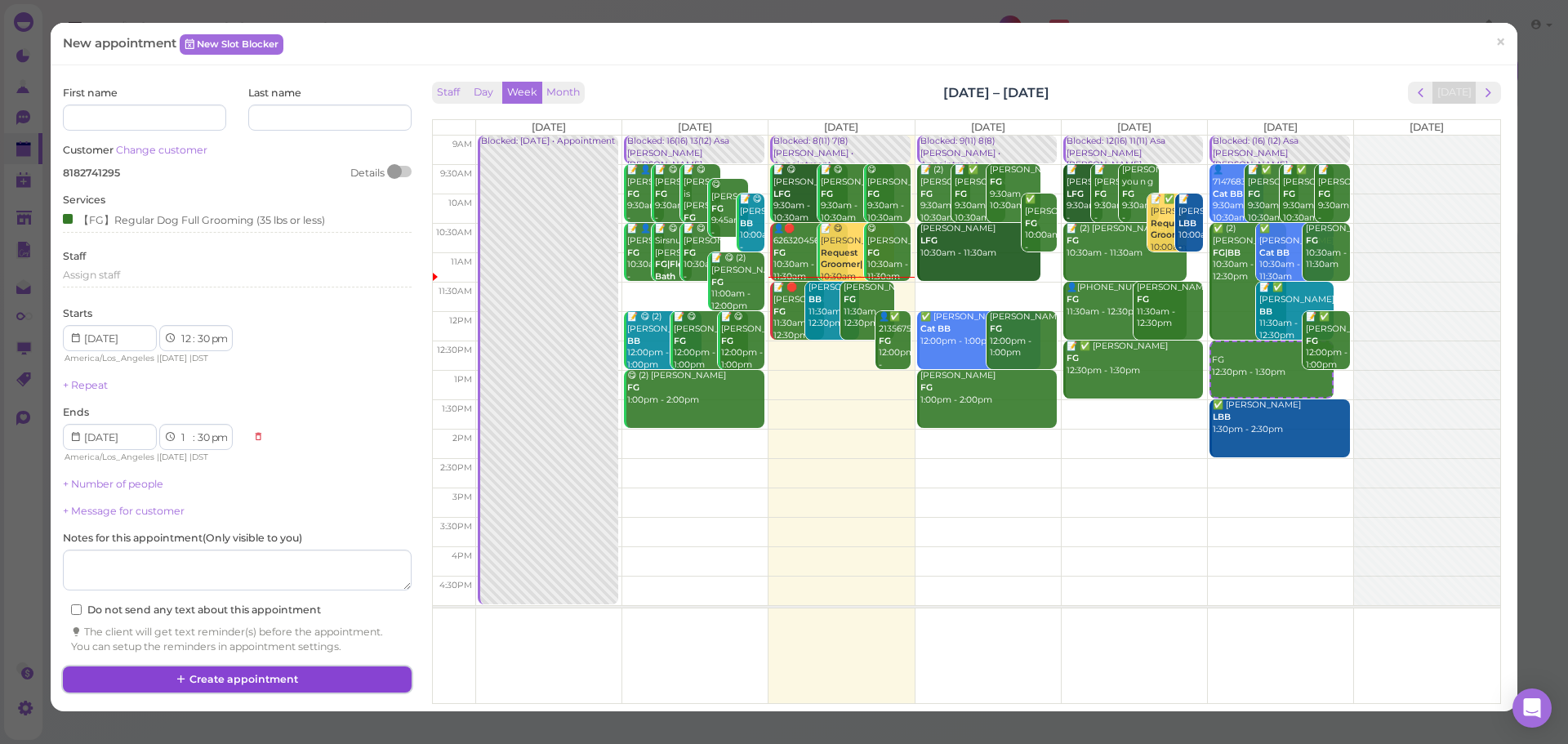
click at [265, 685] on button "Create appointment" at bounding box center [236, 680] width 348 height 26
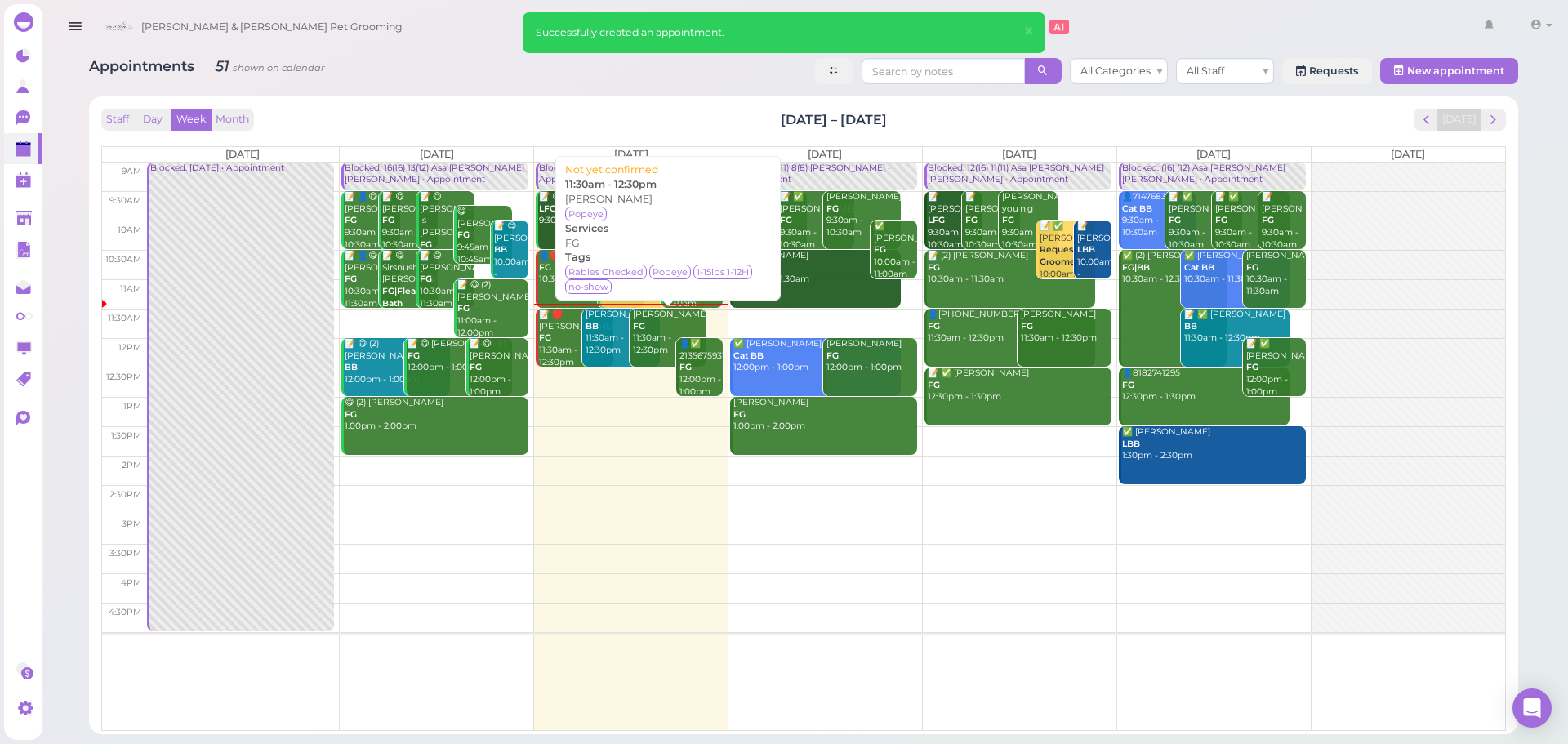
click at [653, 349] on div "Nadya Cuellar FG 11:30am - 12:30pm" at bounding box center [669, 332] width 75 height 48
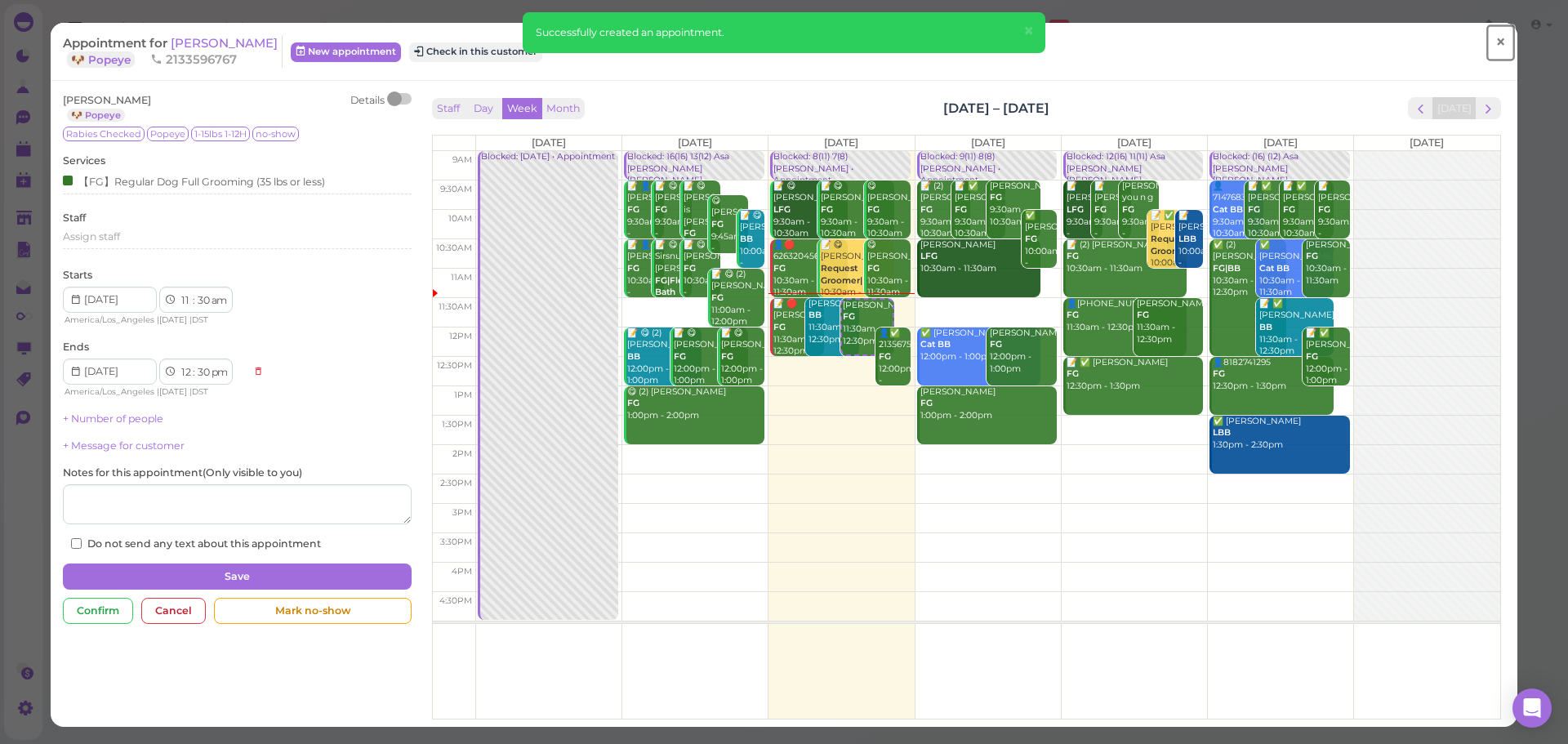
click at [1495, 41] on span "×" at bounding box center [1500, 42] width 10 height 23
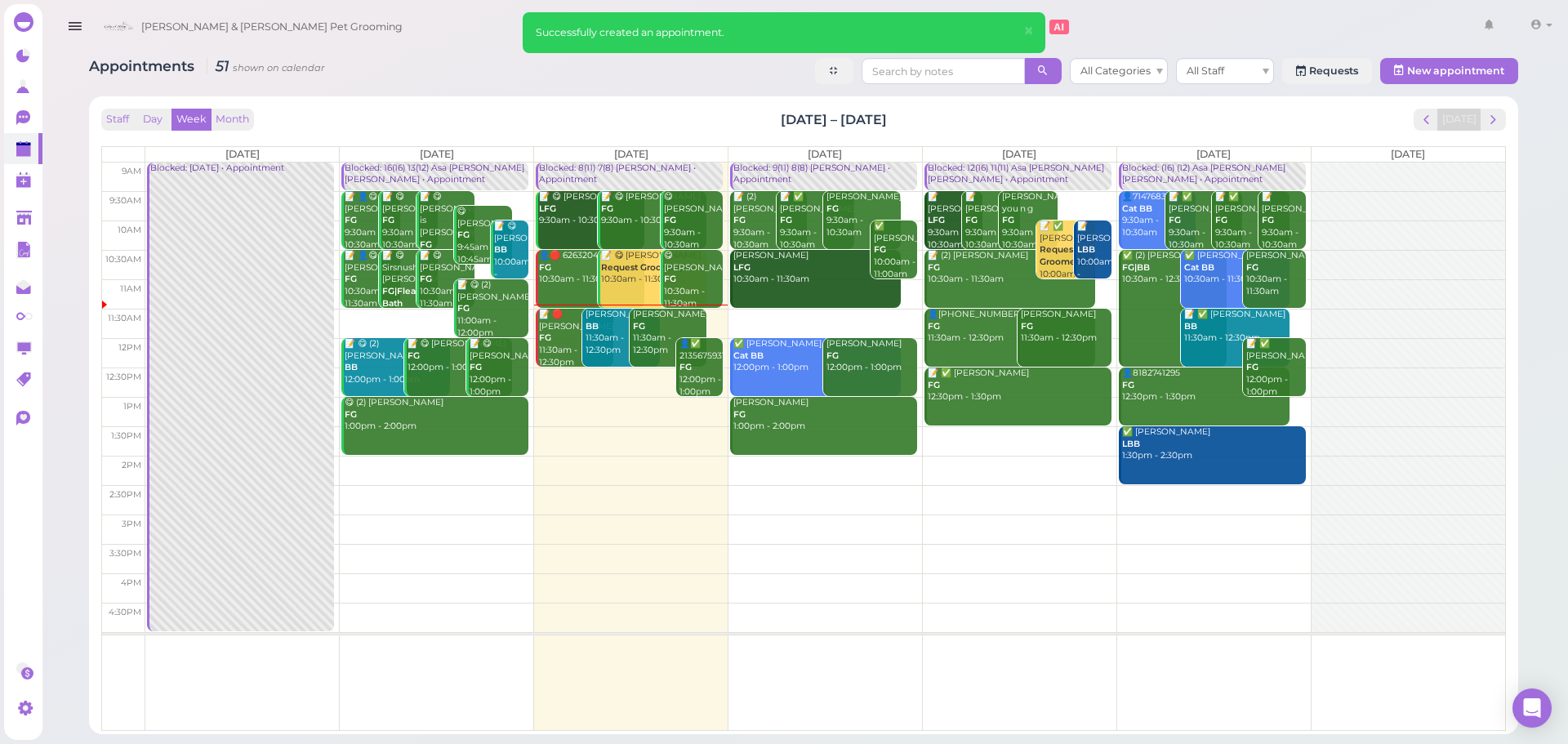
drag, startPoint x: 504, startPoint y: 109, endPoint x: 641, endPoint y: 402, distance: 323.4
click at [504, 114] on div "Staff Day Week Month Sep 1 – 7, 2025 Today" at bounding box center [803, 119] width 1404 height 22
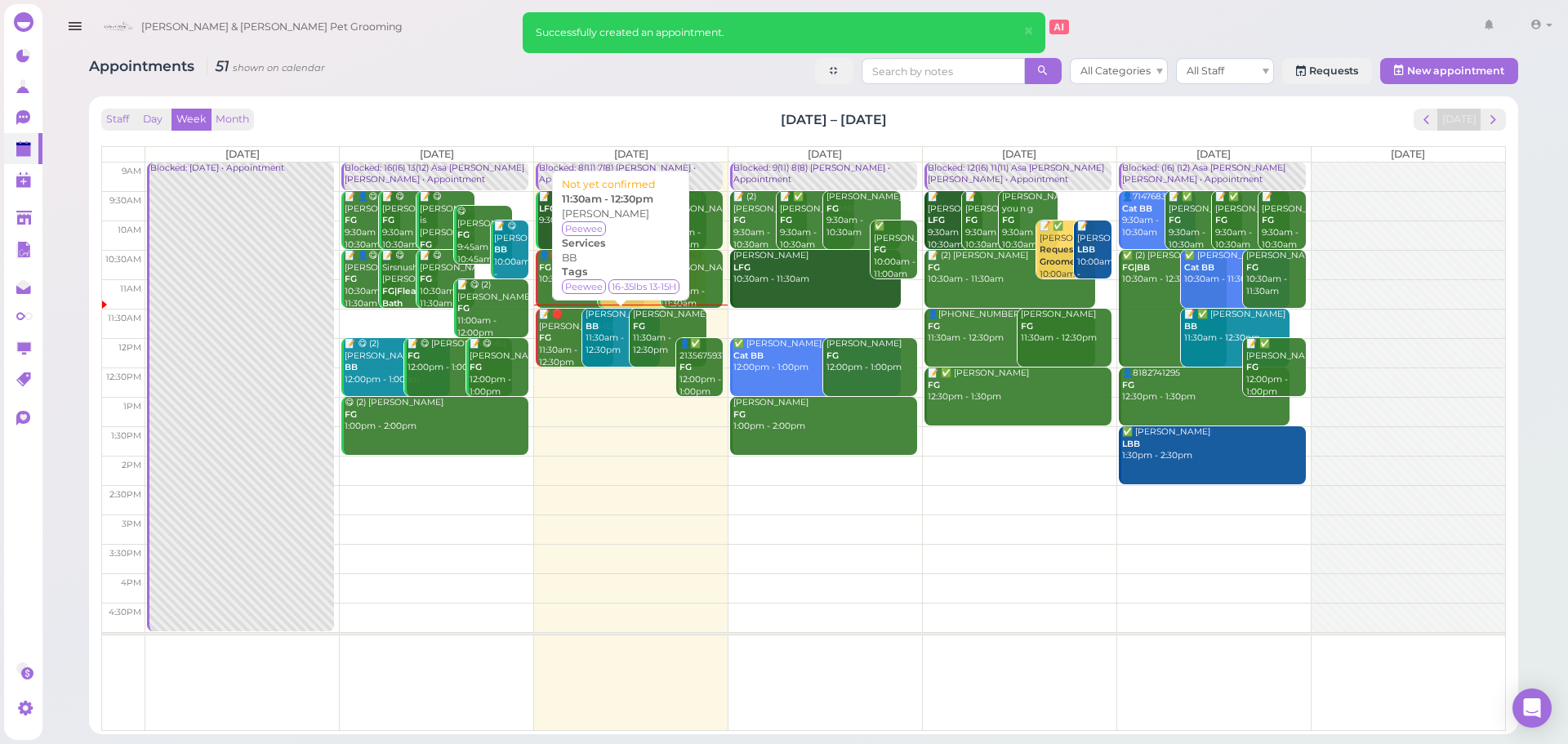
click at [596, 337] on div "Cathleen Castillo BB 11:30am - 12:30pm" at bounding box center [622, 332] width 75 height 48
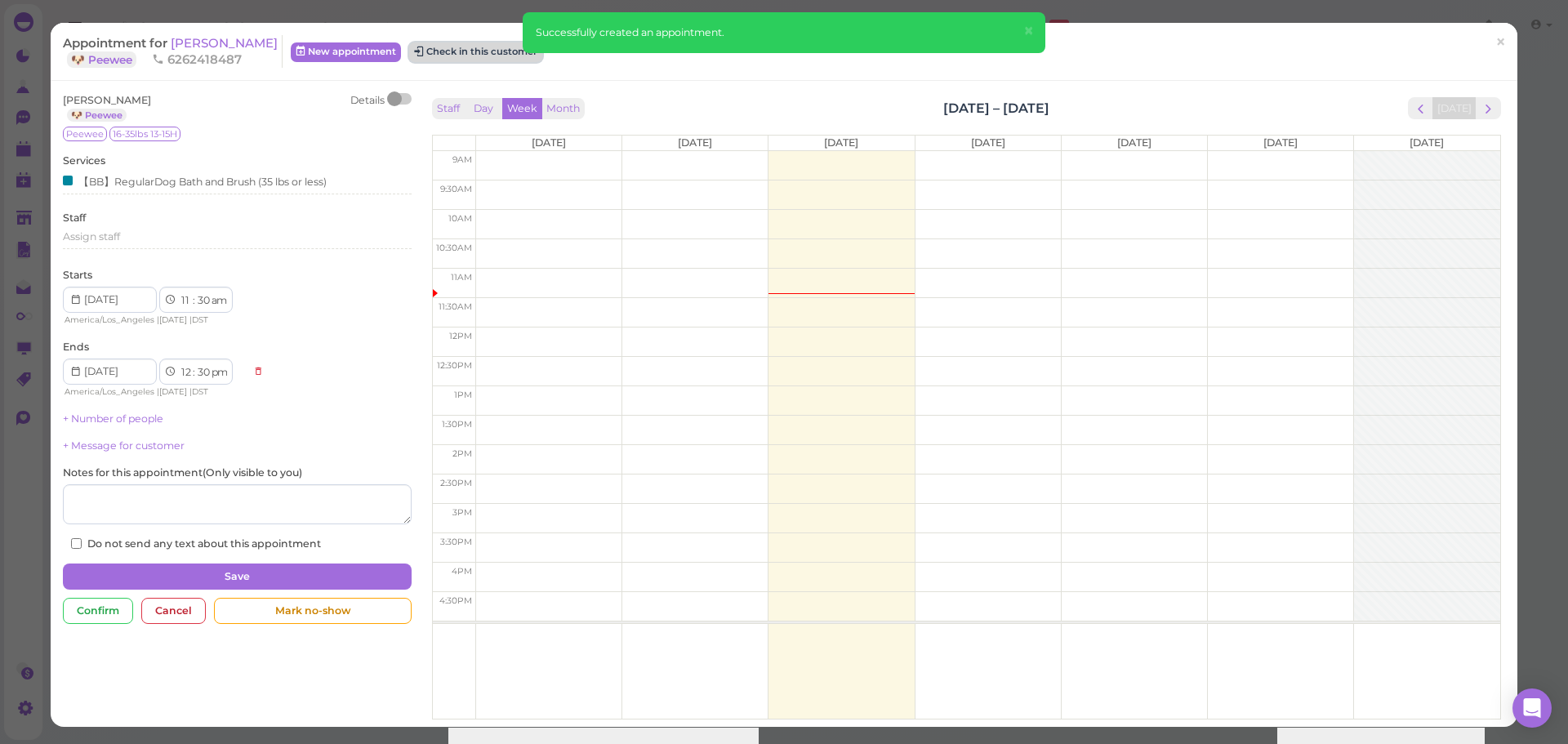
click at [530, 58] on button "Check in this customer" at bounding box center [475, 52] width 133 height 20
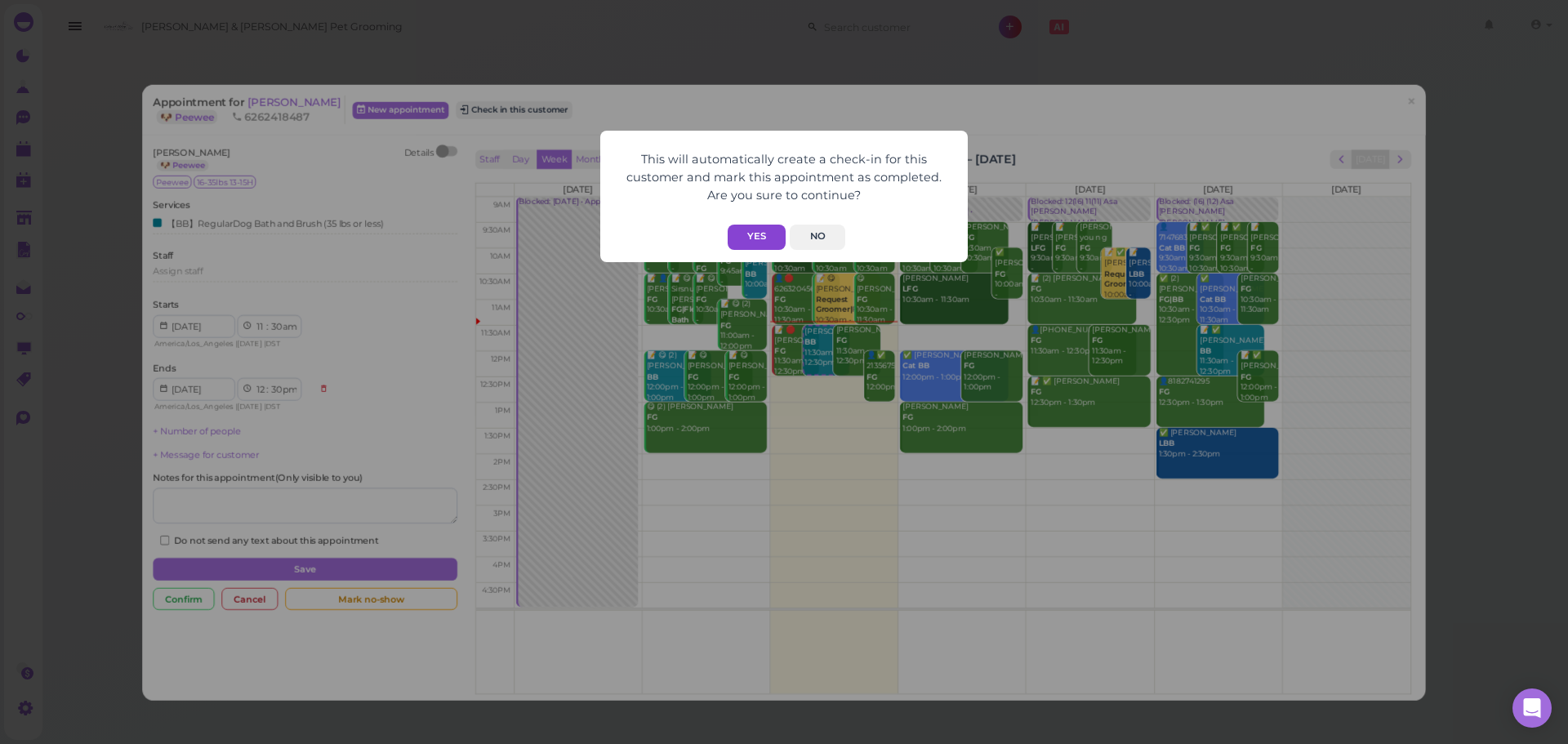
click at [771, 240] on button "Yes" at bounding box center [757, 236] width 58 height 25
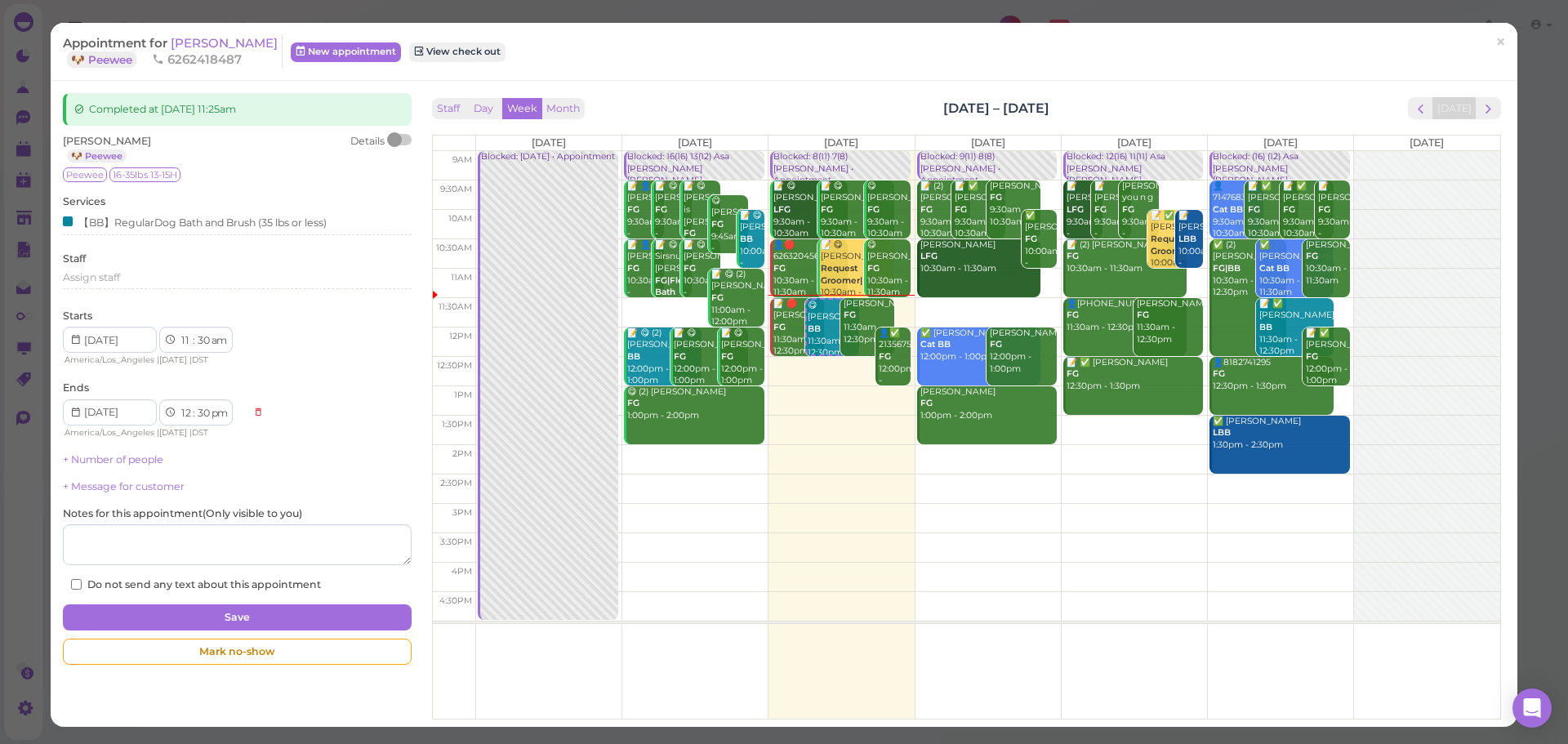
click at [842, 318] on div "Nadya Cuellar FG 11:30am - 12:30pm" at bounding box center [868, 322] width 52 height 48
click at [1495, 49] on span "×" at bounding box center [1500, 42] width 10 height 23
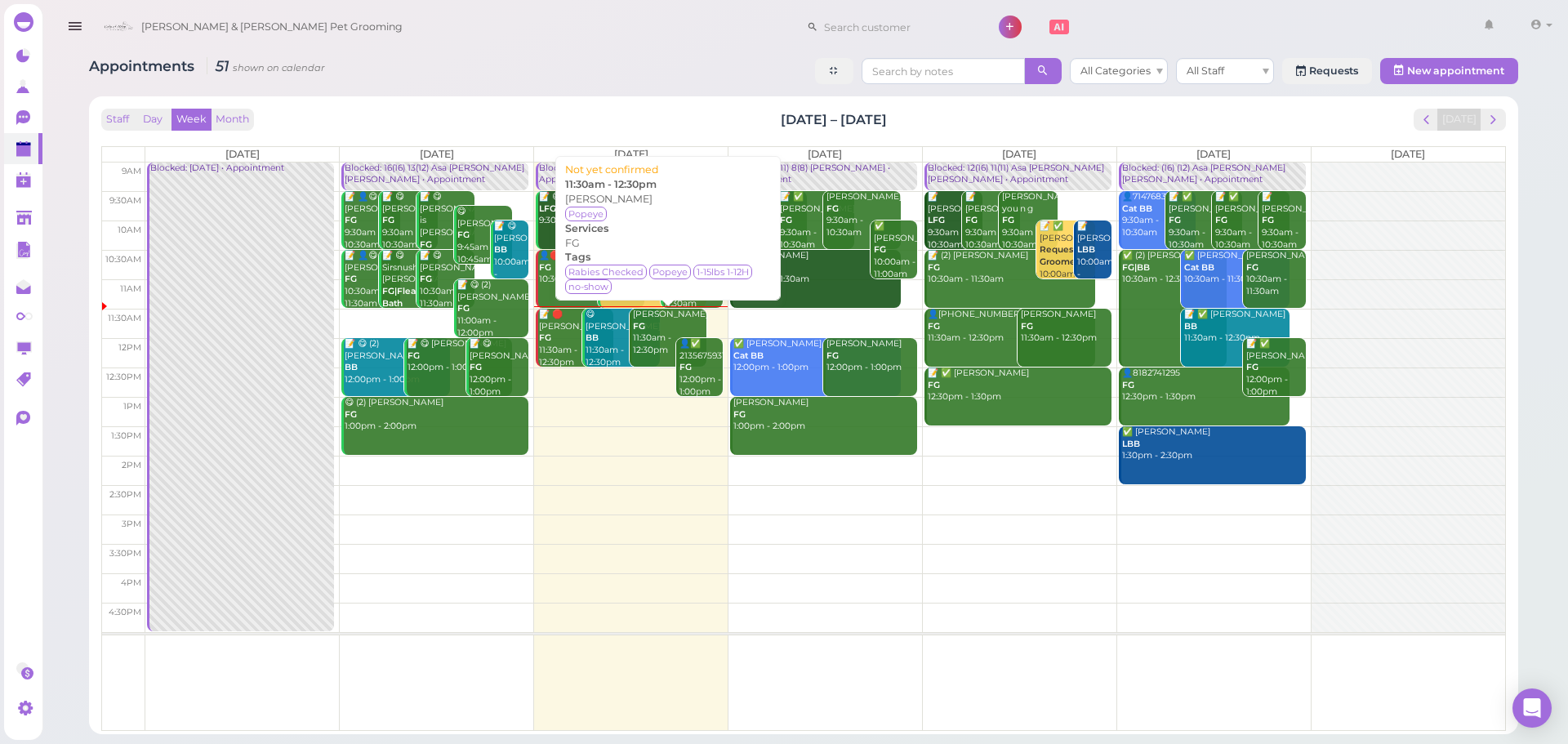
click at [653, 338] on div "Nadya Cuellar FG 11:30am - 12:30pm" at bounding box center [669, 332] width 75 height 48
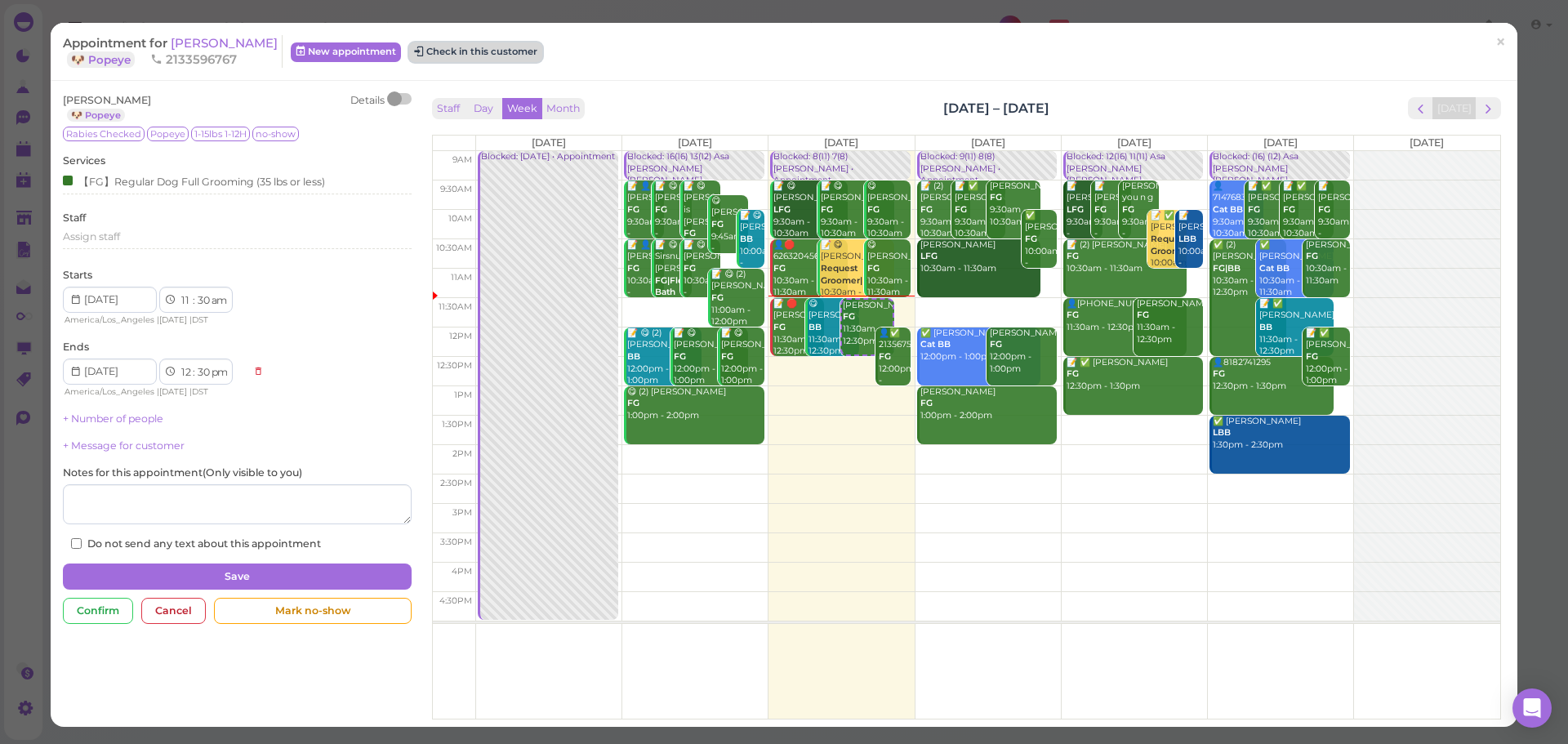
click at [455, 55] on button "Check in this customer" at bounding box center [475, 52] width 133 height 20
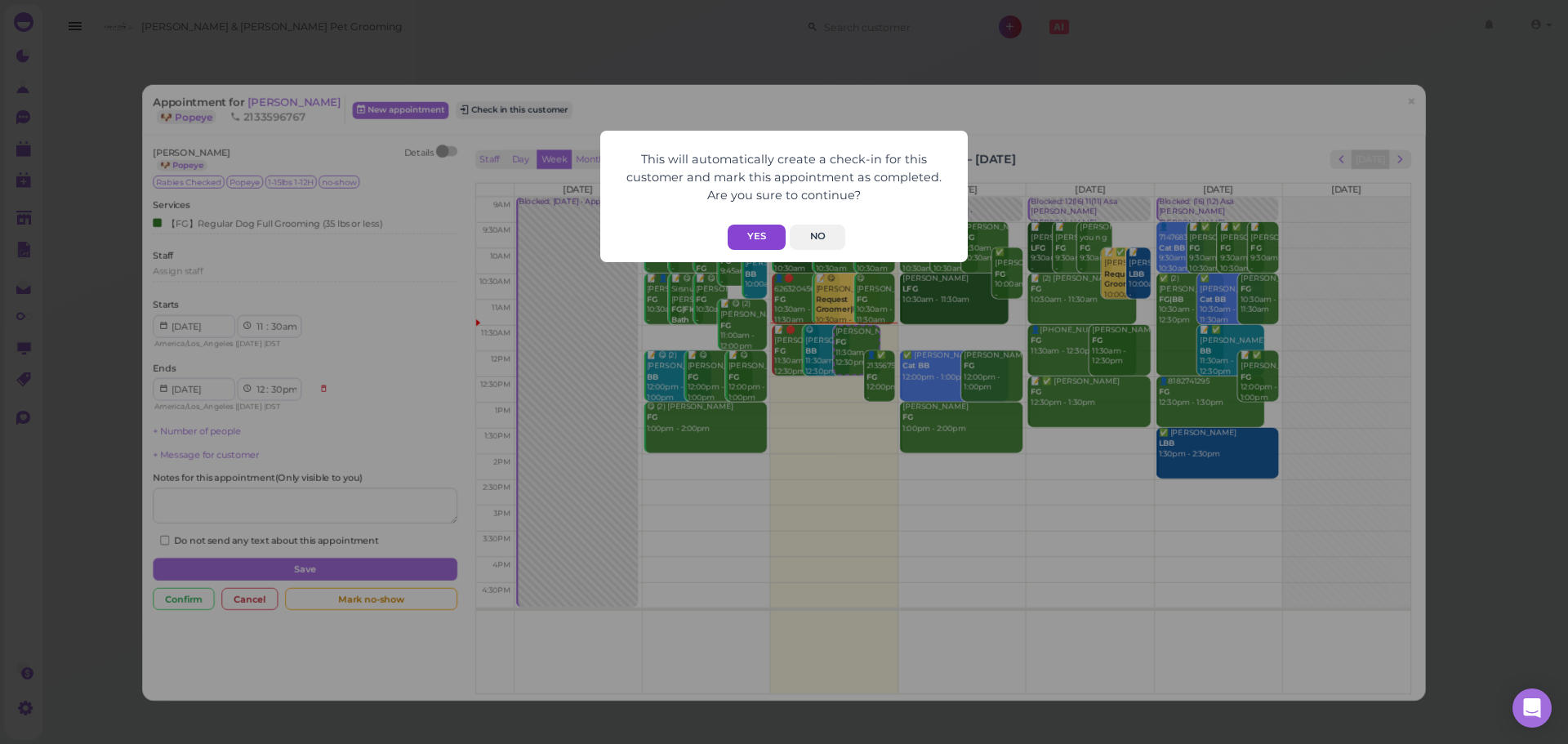
click at [741, 228] on button "Yes" at bounding box center [757, 236] width 58 height 25
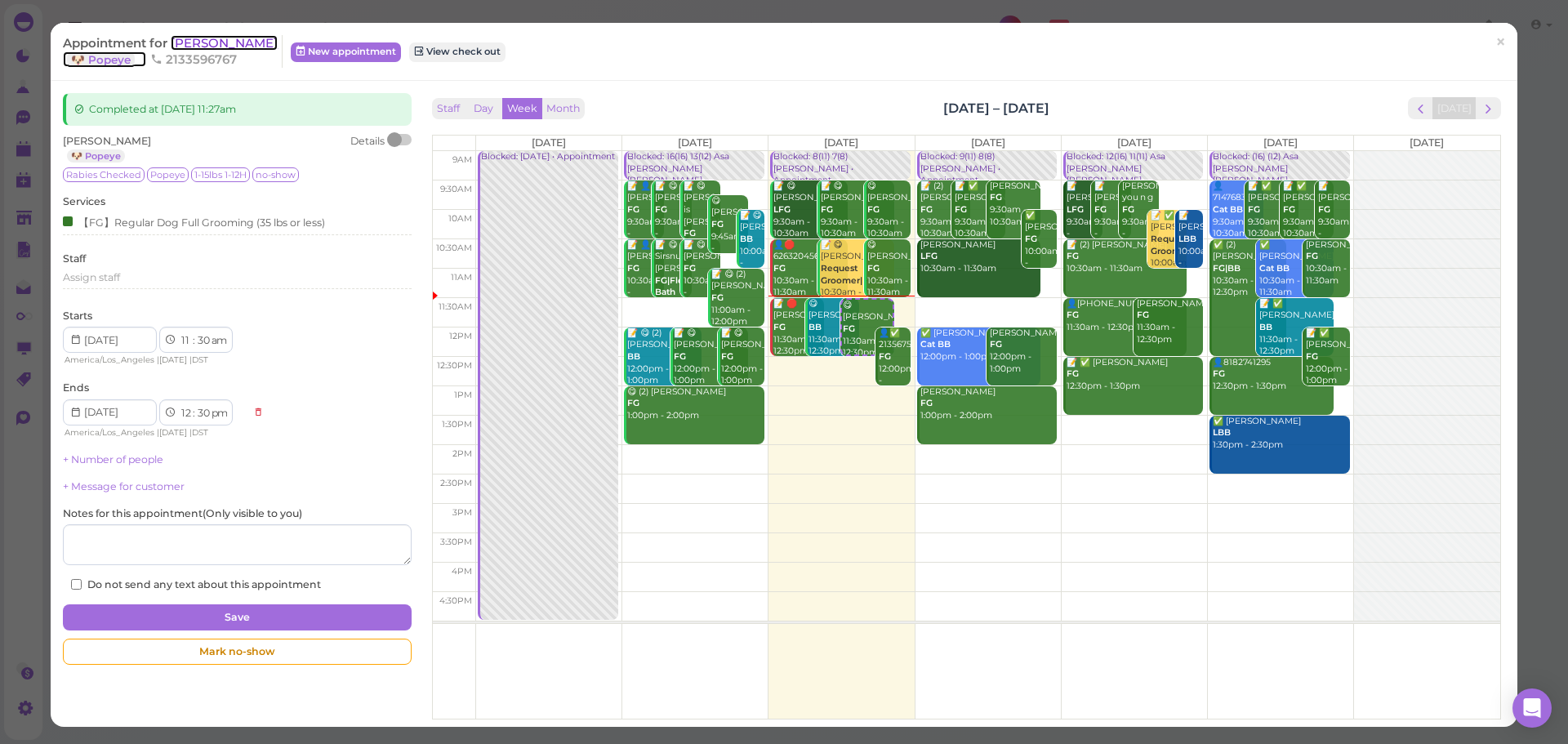
click at [224, 49] on span "[PERSON_NAME]" at bounding box center [224, 43] width 107 height 15
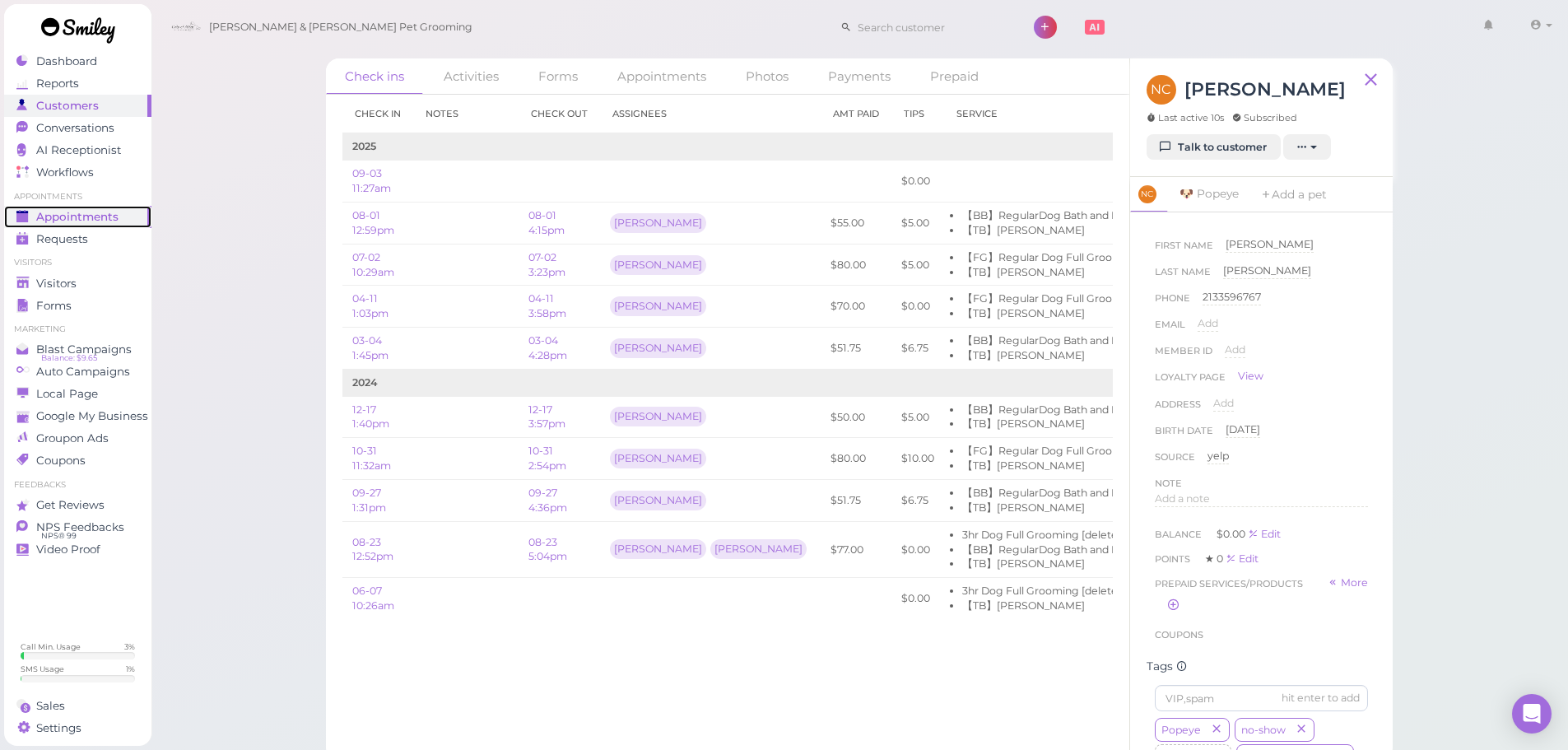
click at [106, 214] on span "Appointments" at bounding box center [77, 217] width 82 height 14
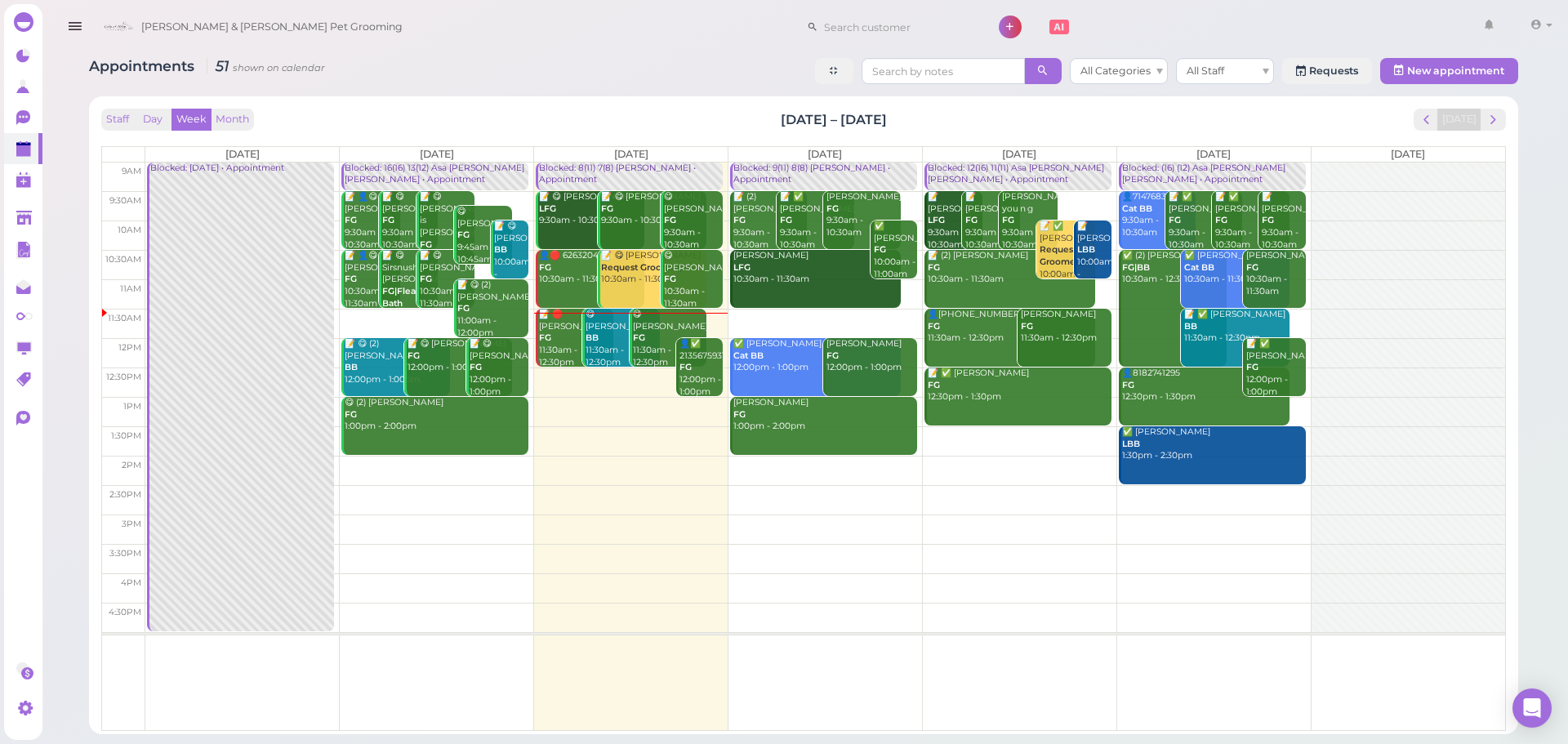
click at [606, 407] on td at bounding box center [824, 412] width 1359 height 29
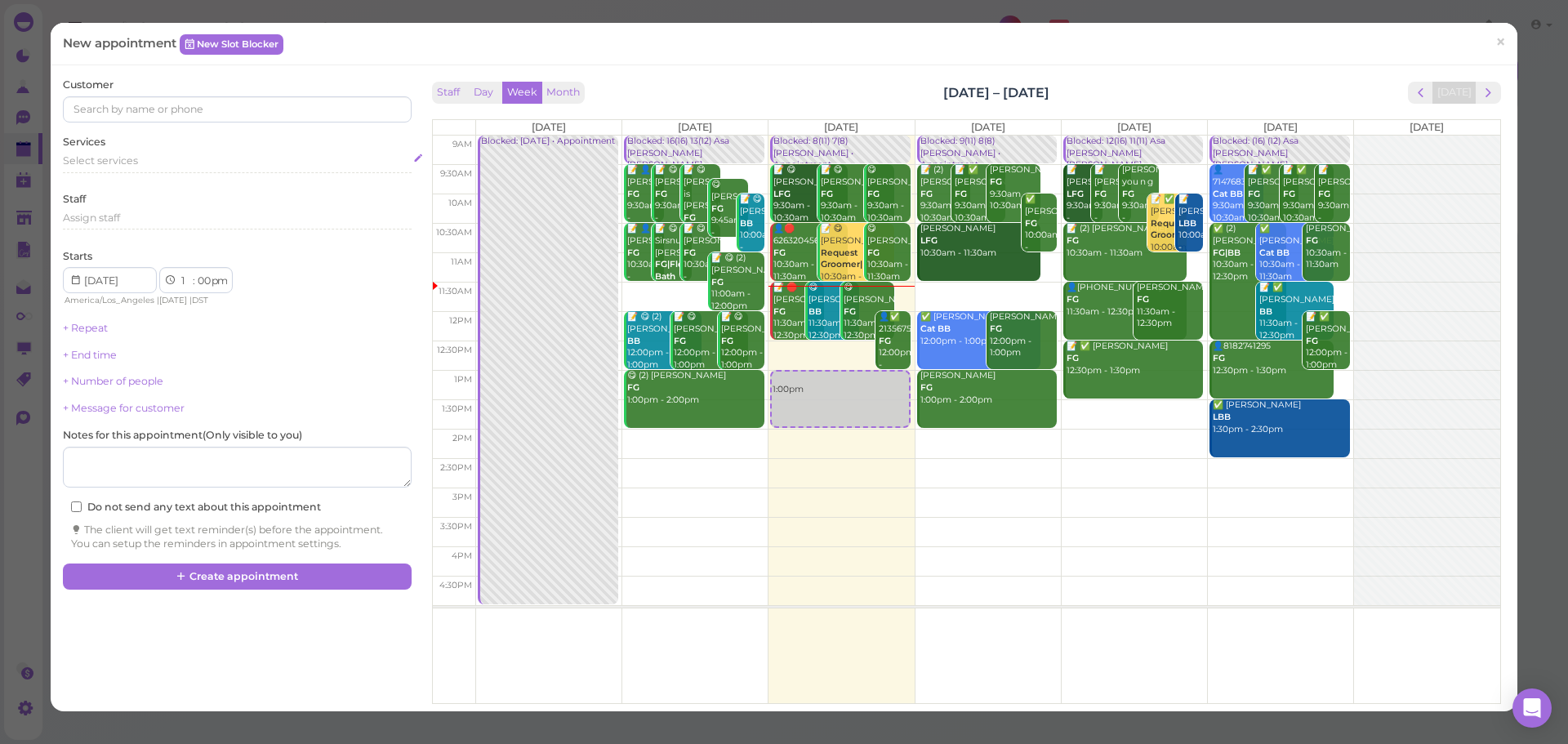
click at [207, 160] on div "Select services" at bounding box center [236, 161] width 348 height 15
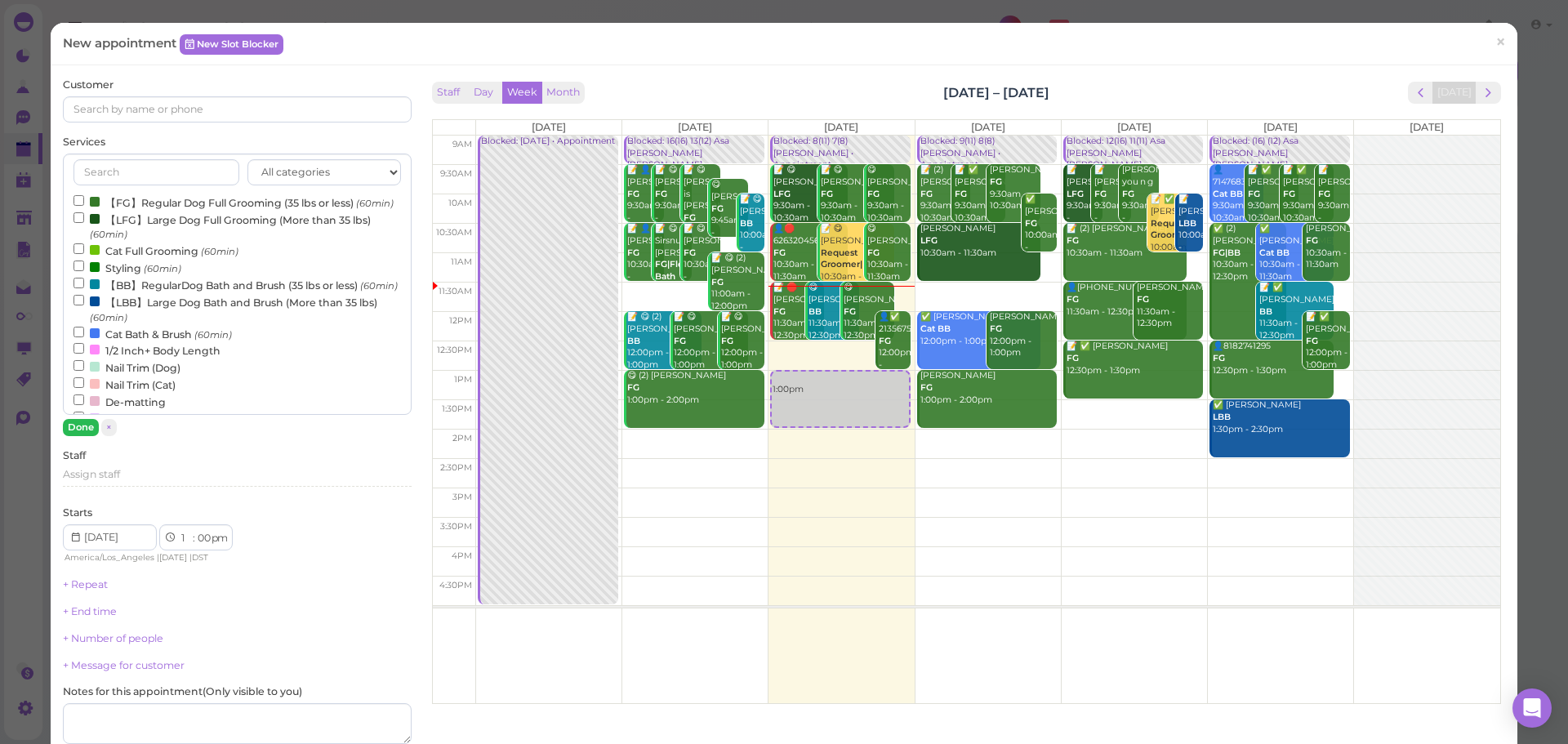
drag, startPoint x: 131, startPoint y: 337, endPoint x: 68, endPoint y: 428, distance: 110.7
click at [131, 325] on label "【LBB】Large Dog Bath and Brush (More than 35 lbs) (60min)" at bounding box center [237, 308] width 326 height 32
click at [84, 306] on input "【LBB】Large Dog Bath and Brush (More than 35 lbs) (60min)" at bounding box center [79, 300] width 10 height 10
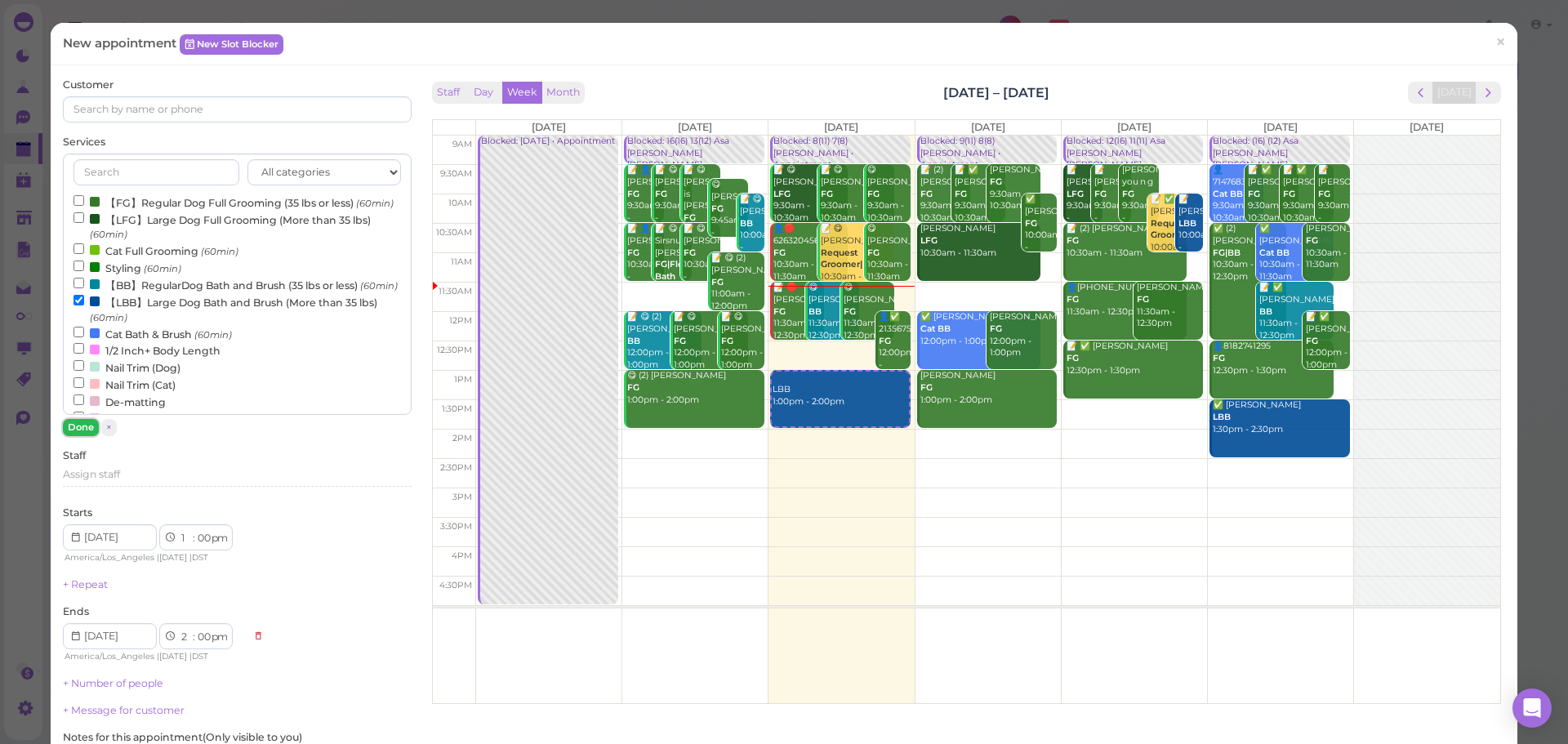
click at [70, 436] on button "Done" at bounding box center [81, 428] width 36 height 17
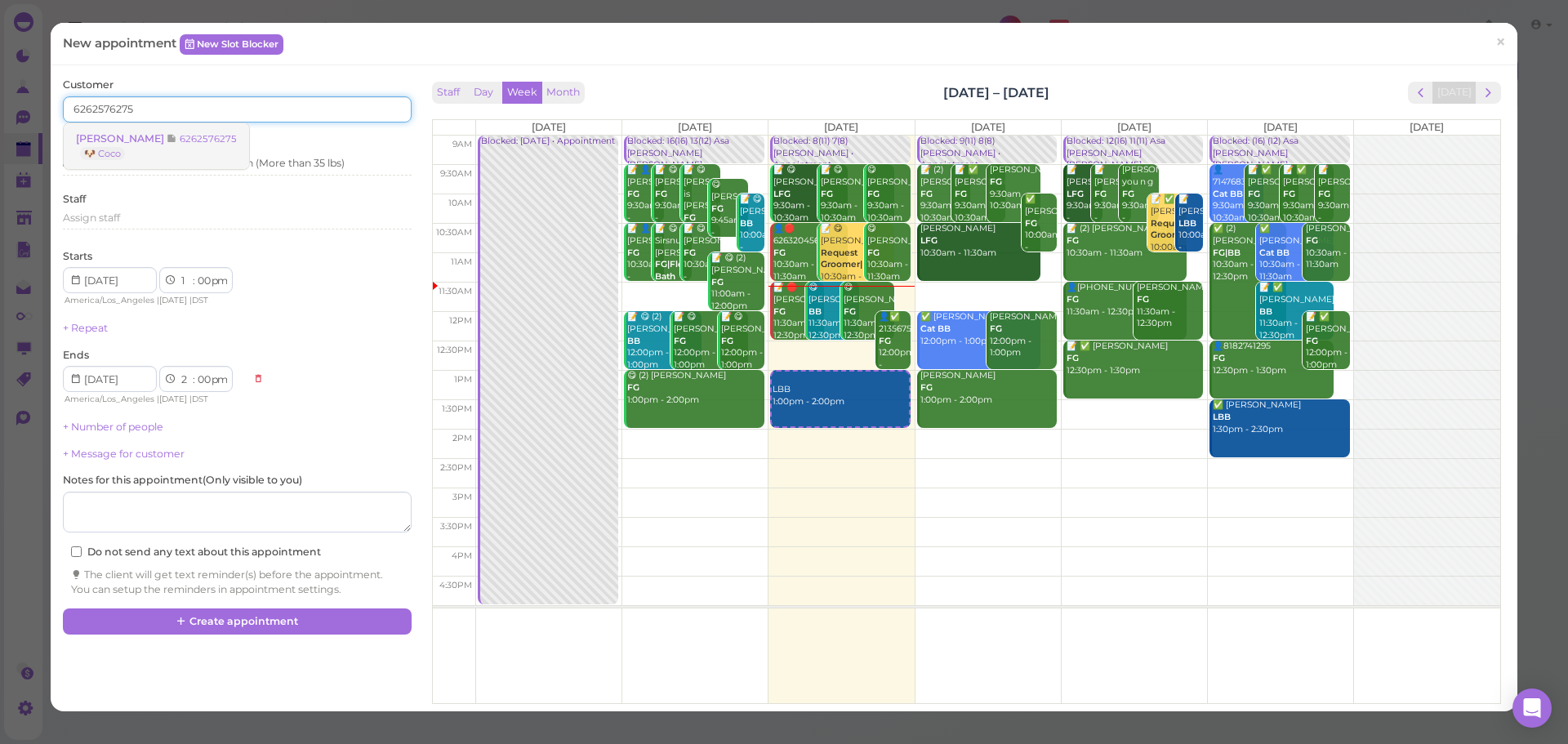
type input "6262576275"
click at [184, 149] on link "Katrina Wang 6262576275 🐶 Coco" at bounding box center [156, 146] width 185 height 46
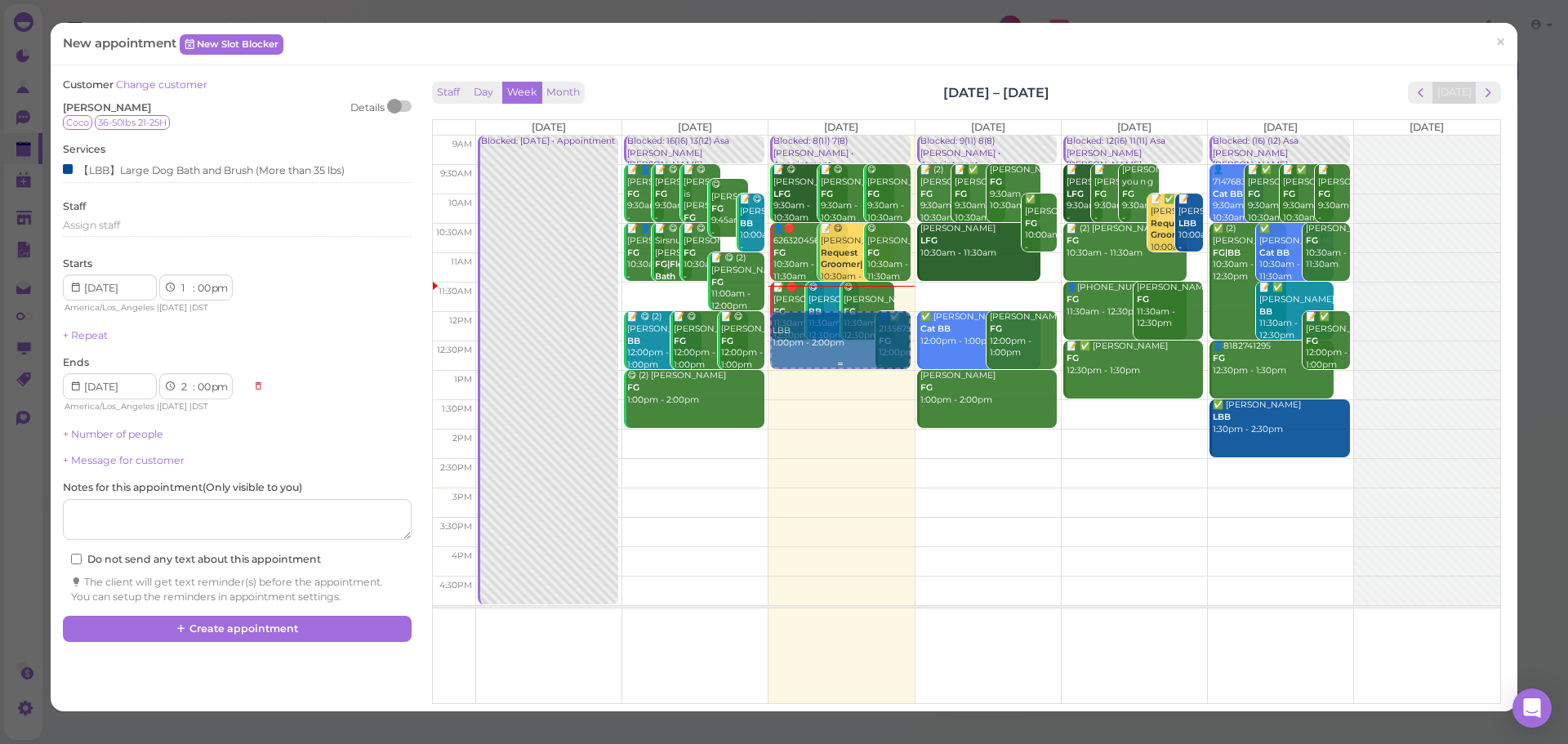
click at [822, 136] on div "LBB 1:00pm - 2:00pm Blocked: 8(11) 7(8) Asa Helen • Appointment 📝 😋 Bibiana Con…" at bounding box center [841, 136] width 145 height 0
select select "12"
select select "1"
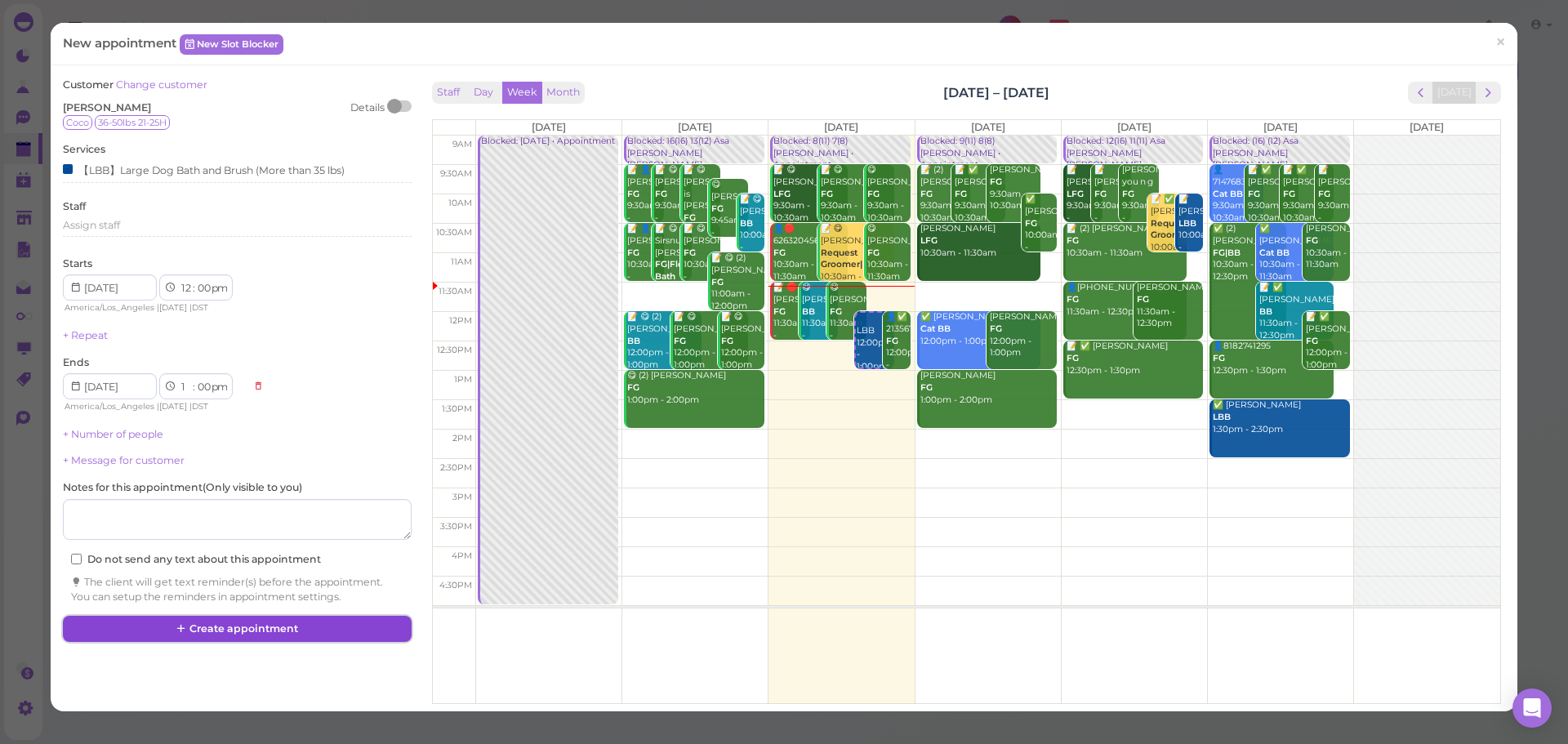
click at [239, 623] on button "Create appointment" at bounding box center [236, 629] width 348 height 26
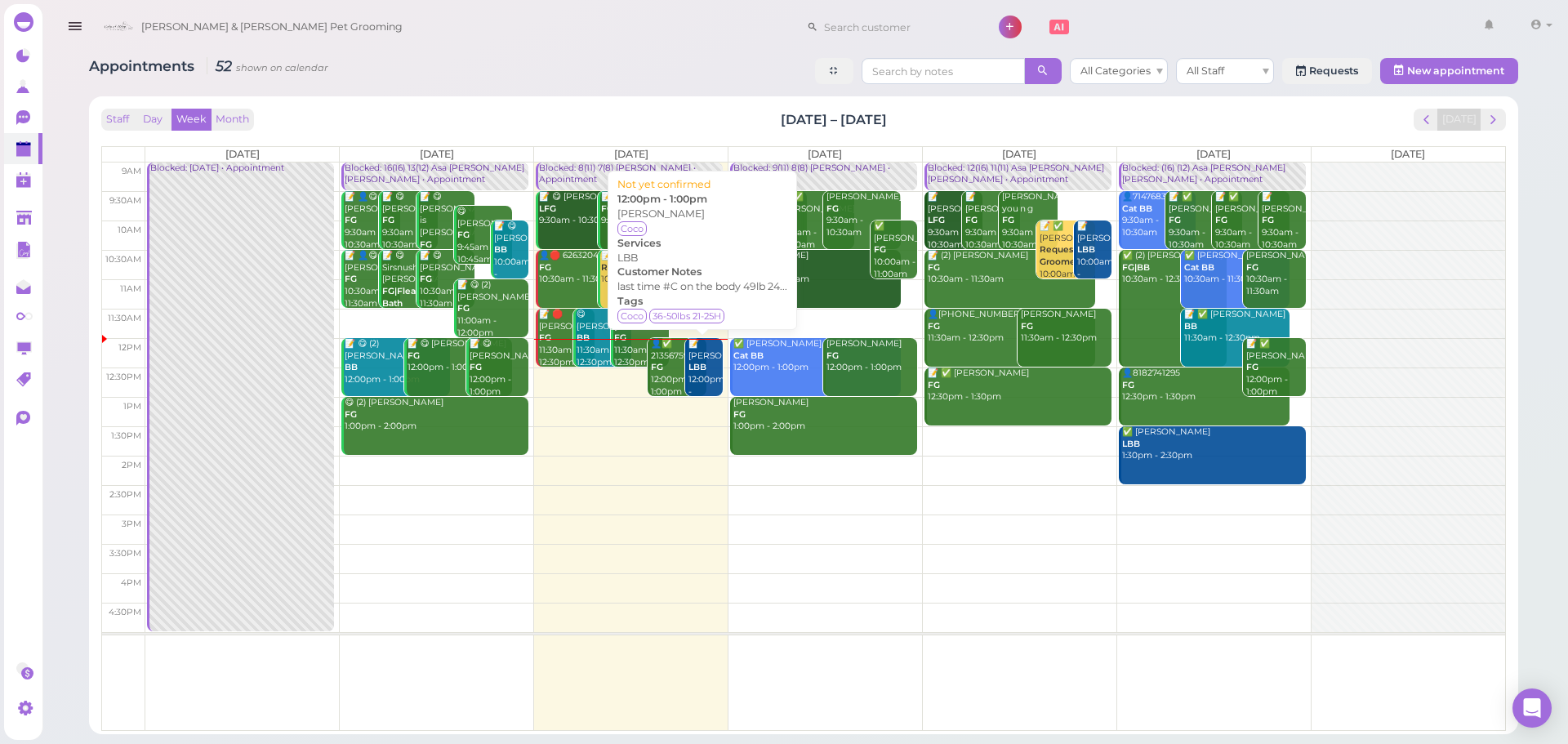
click at [699, 363] on div "📝 Katrina Wang LBB 12:00pm - 1:00pm" at bounding box center [705, 375] width 35 height 72
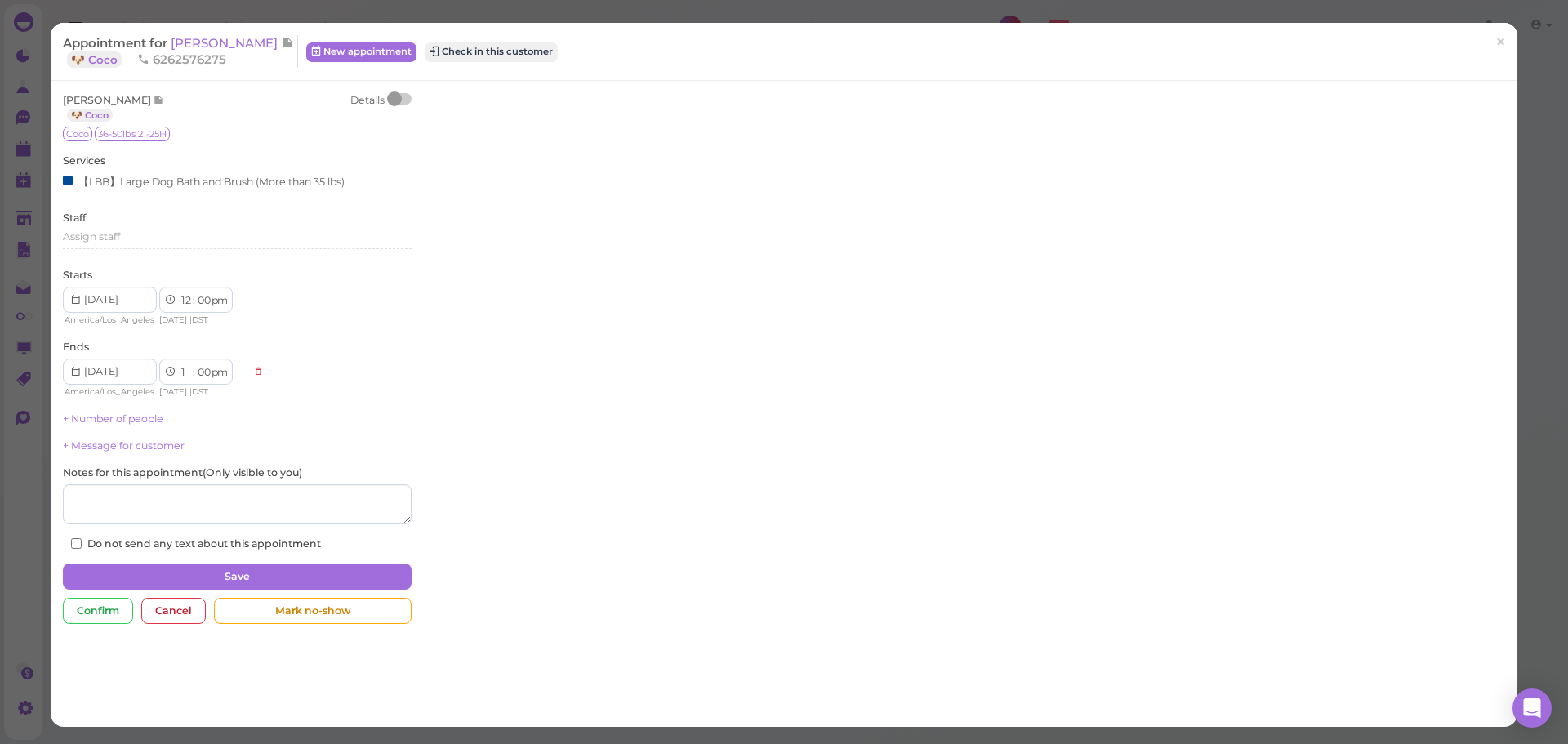
click at [459, 38] on div "Appointment for Katrina Wang 🐶 Coco 6262576275 New appointment Check in this cu…" at bounding box center [775, 52] width 1425 height 33
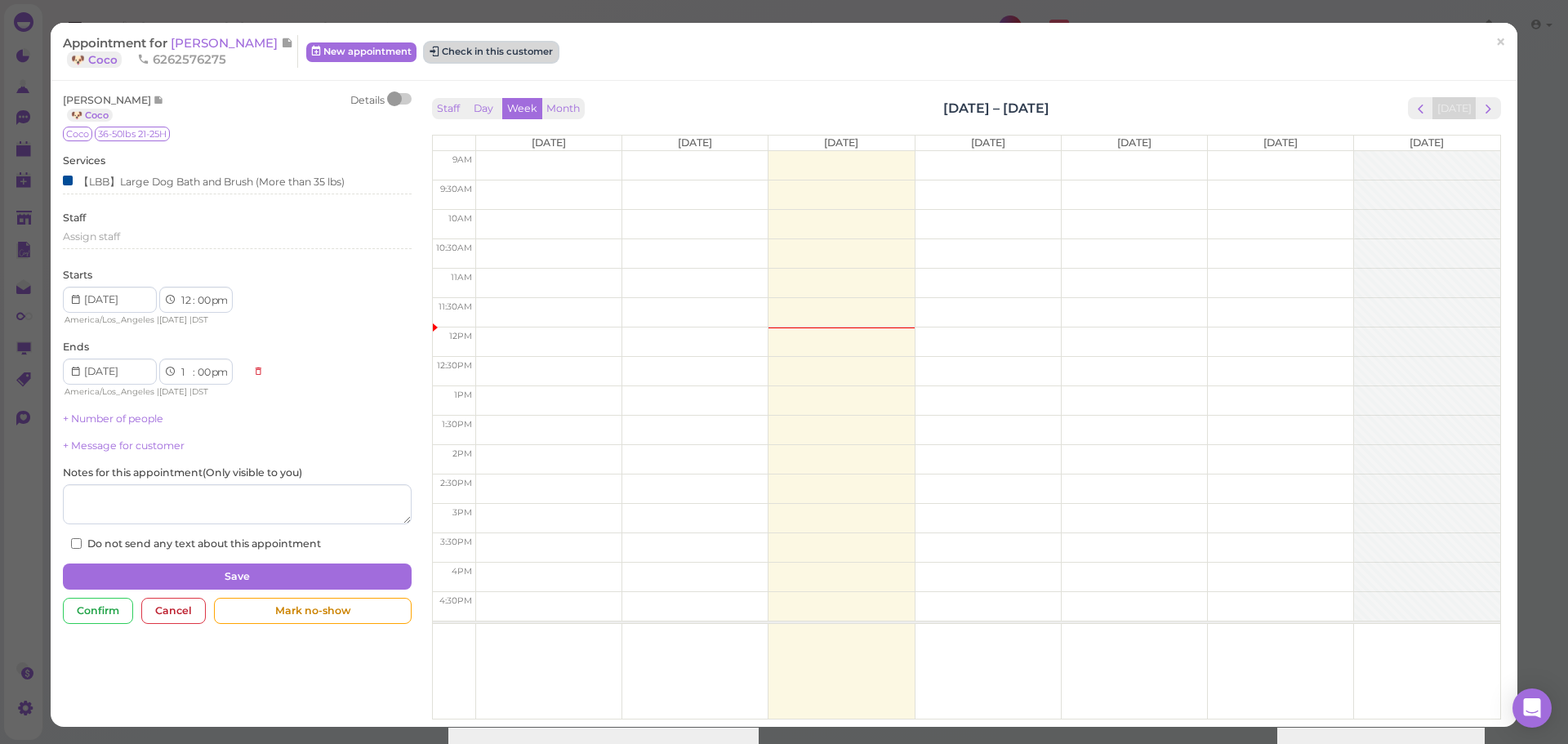
click at [458, 50] on button "Check in this customer" at bounding box center [490, 52] width 133 height 20
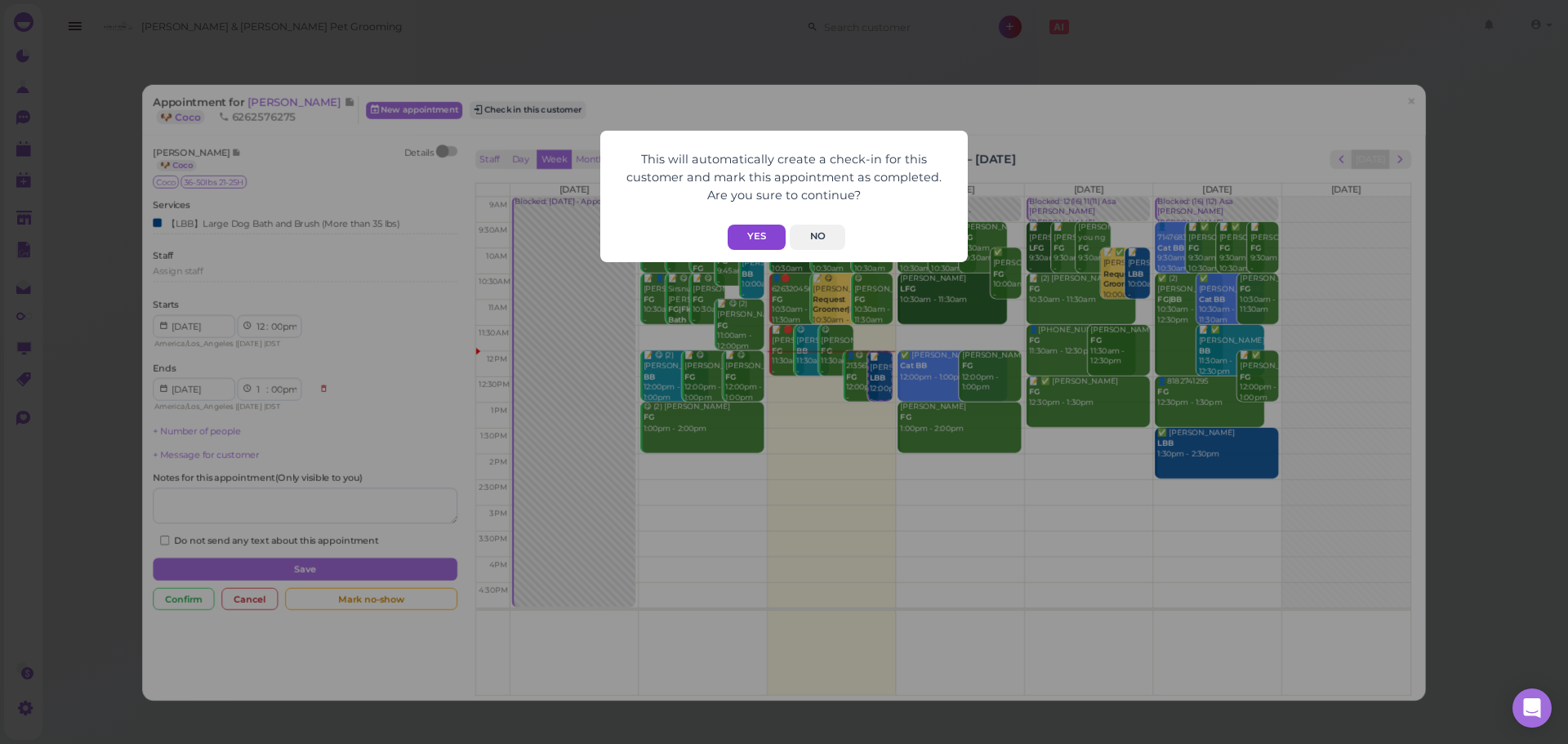
click at [755, 234] on button "Yes" at bounding box center [757, 236] width 58 height 25
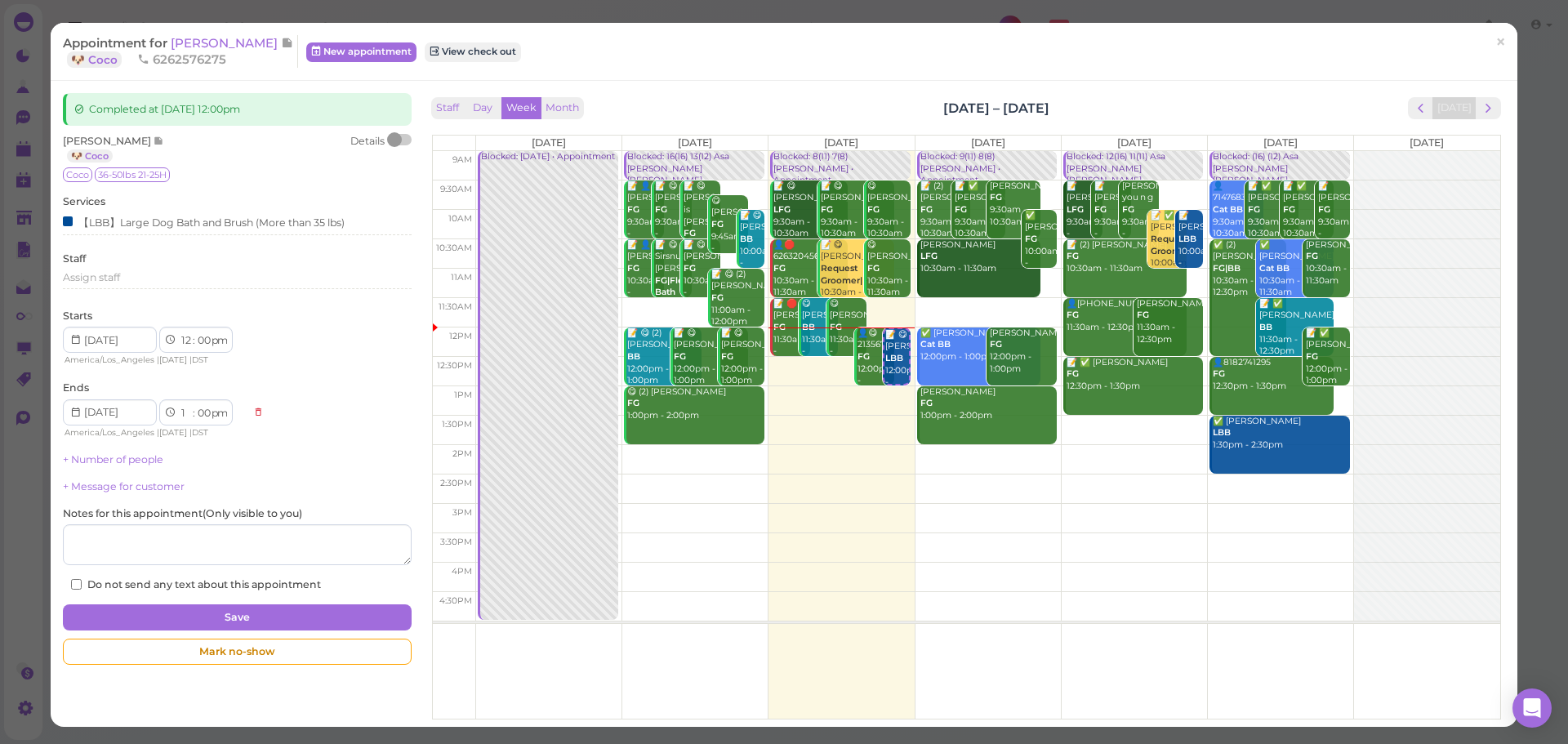
click at [1463, 39] on div "Appointment for Katrina Wang 🐶 Coco 6262576275 New appointment View check out" at bounding box center [775, 52] width 1425 height 33
drag, startPoint x: 1477, startPoint y: 40, endPoint x: 1237, endPoint y: 3, distance: 242.8
click at [1486, 40] on link "×" at bounding box center [1500, 43] width 30 height 39
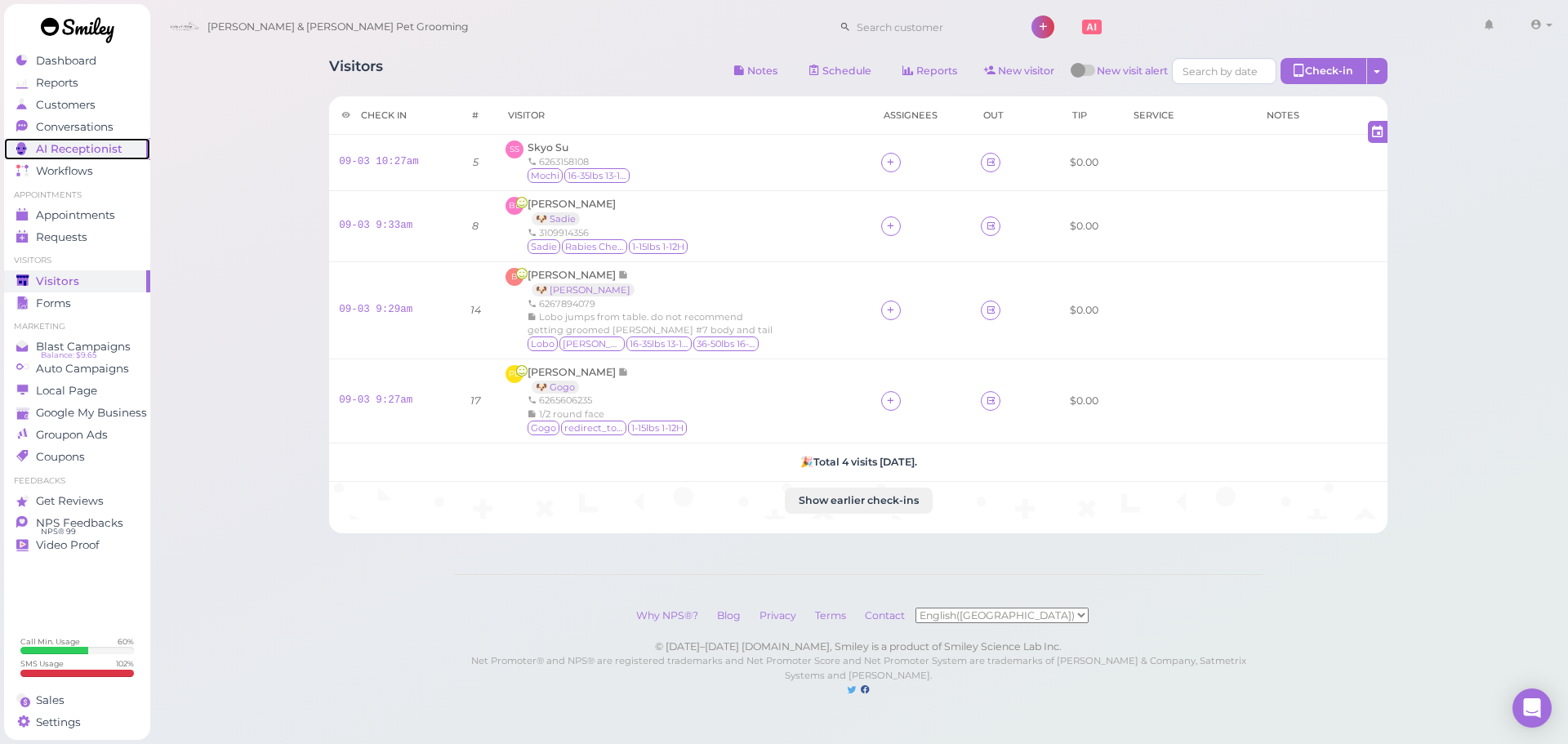
click at [75, 138] on link "AI Receptionist" at bounding box center [77, 149] width 146 height 22
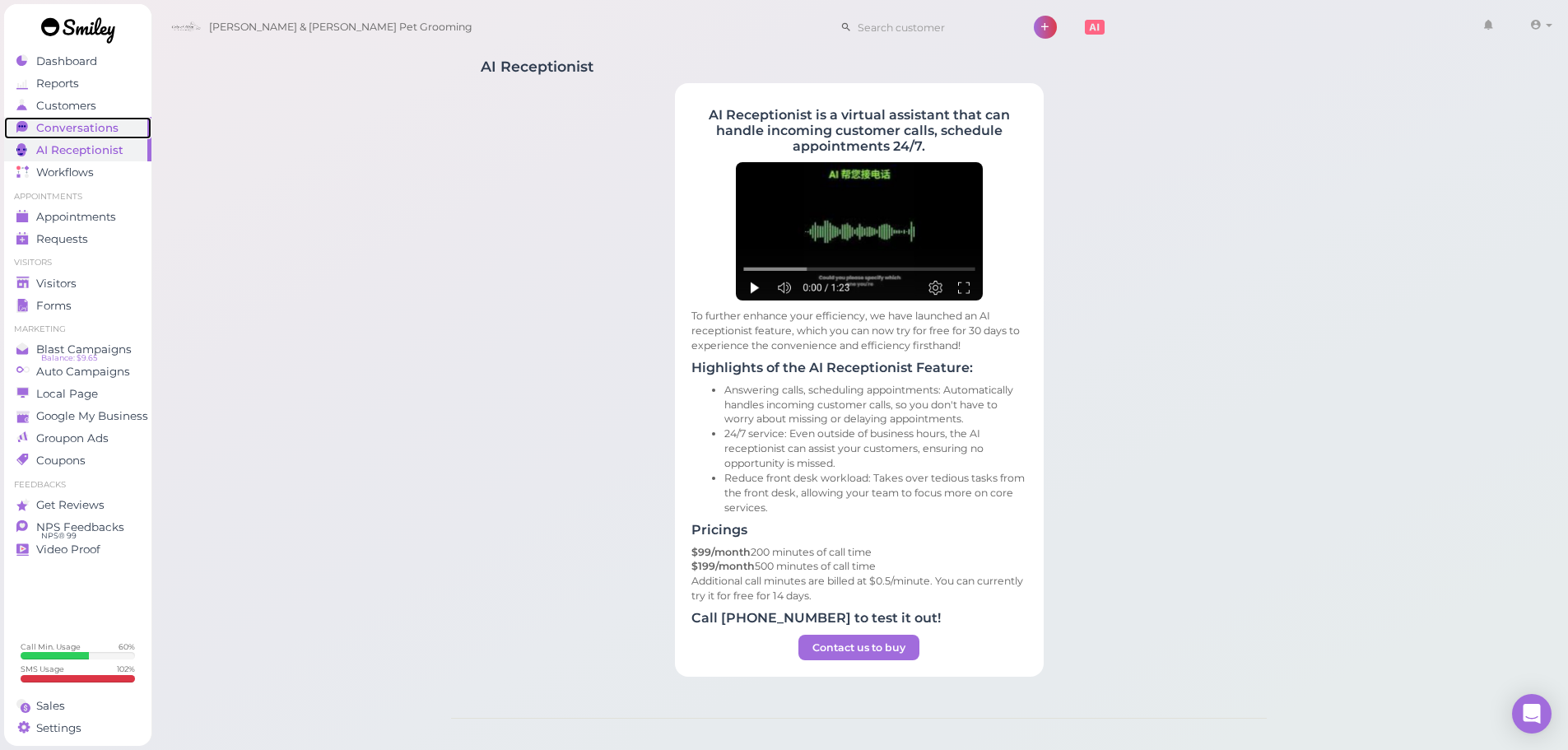
click at [94, 127] on span "Conversations" at bounding box center [77, 128] width 82 height 14
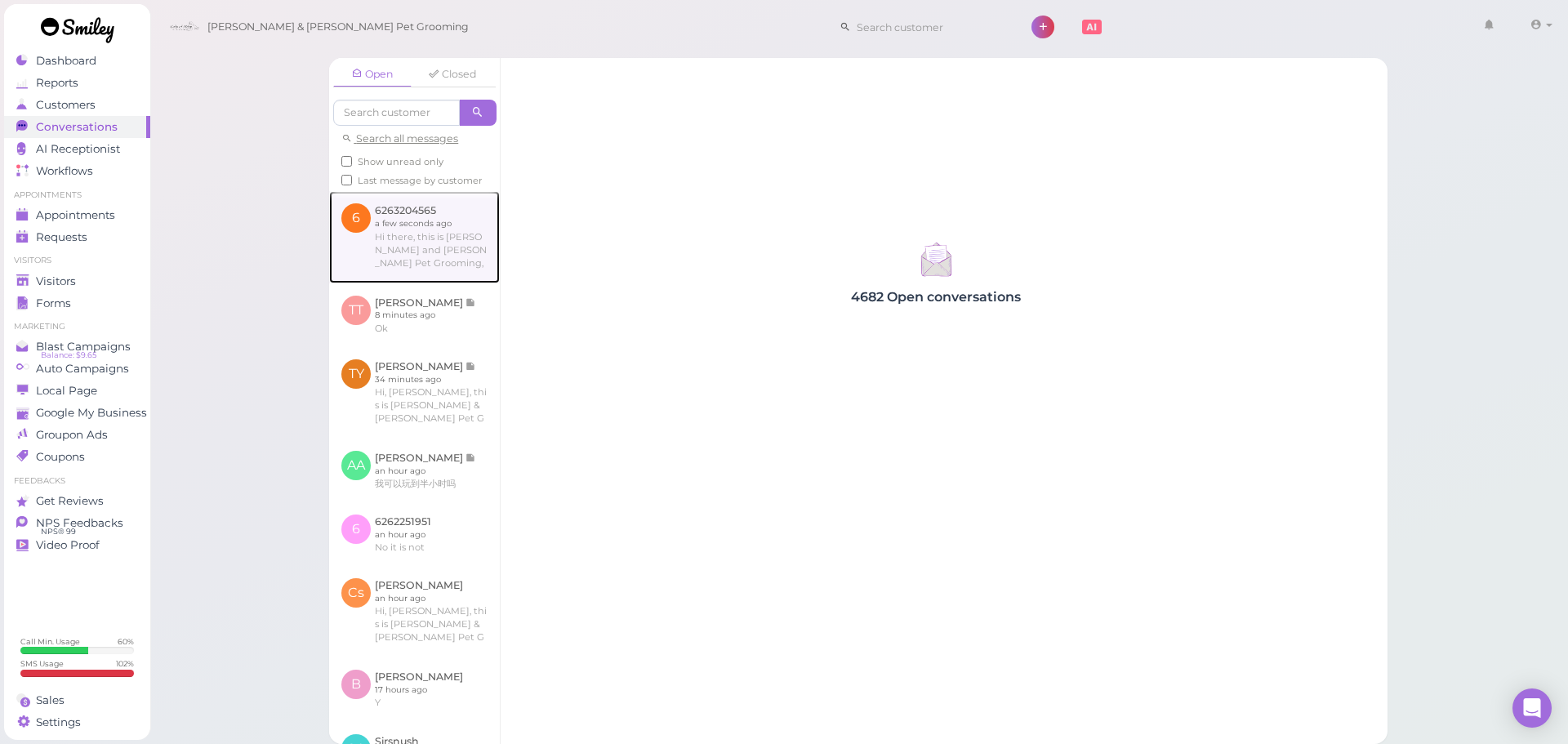
click at [483, 265] on link at bounding box center [414, 236] width 171 height 91
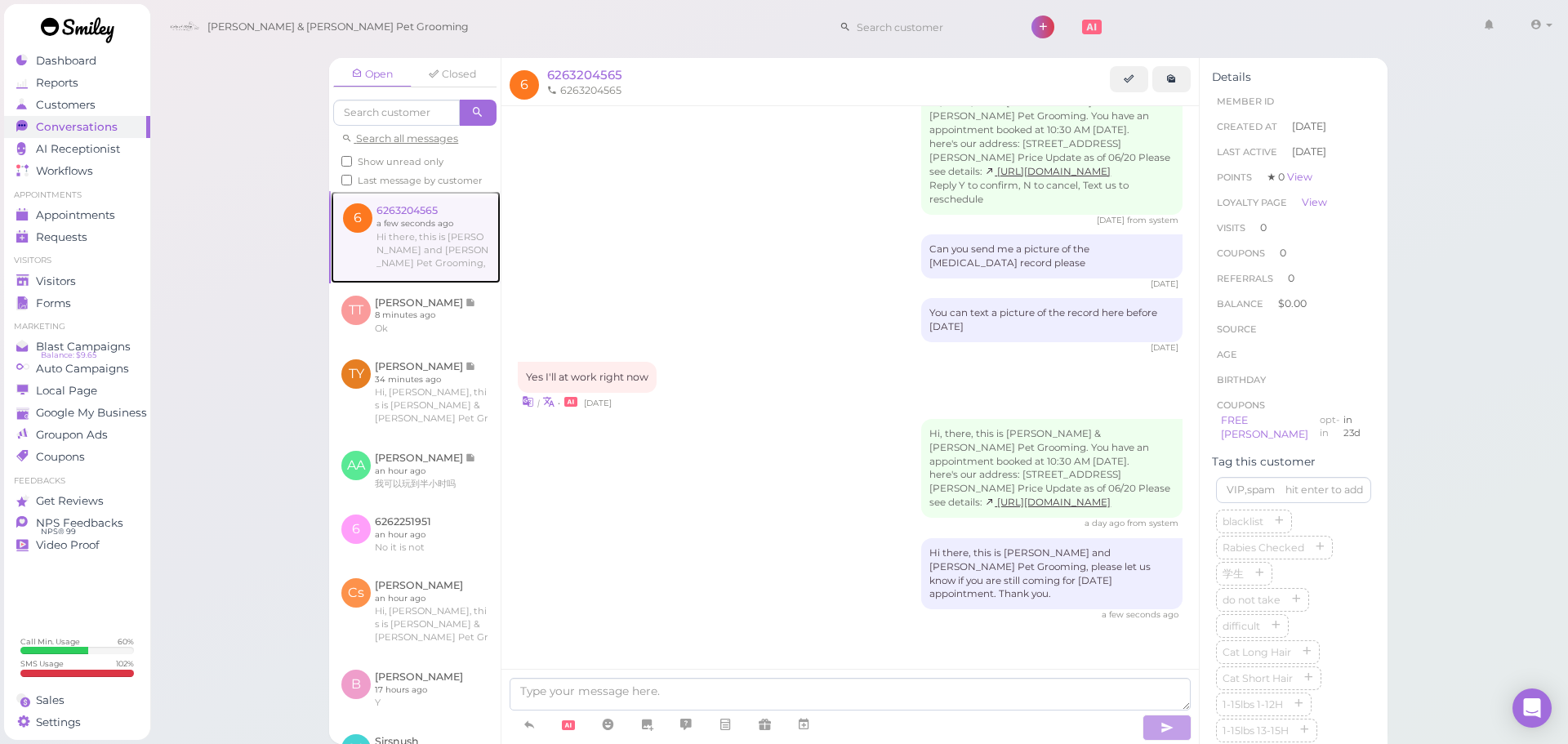
scroll to position [1027, 0]
click at [77, 275] on div "Visitors" at bounding box center [75, 281] width 118 height 14
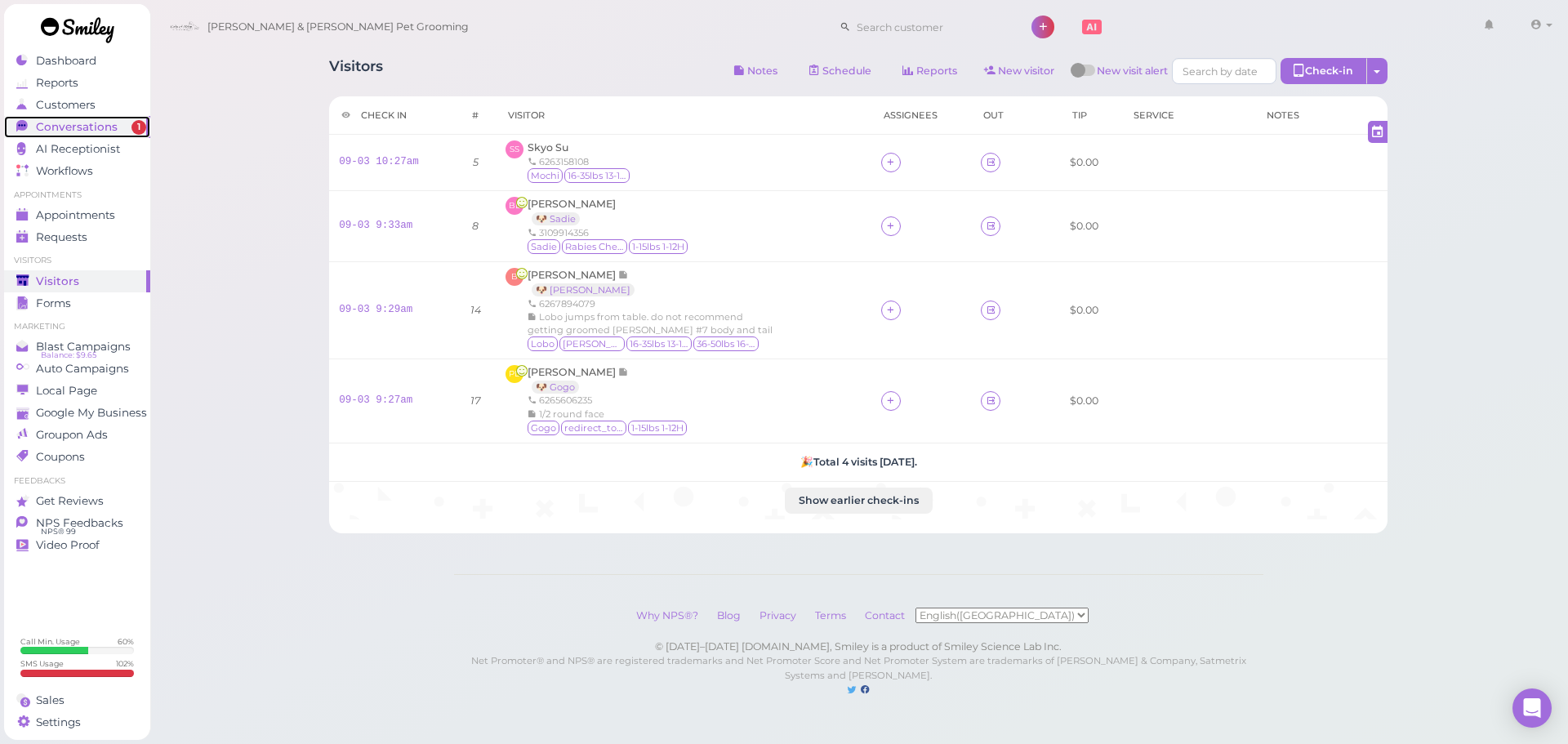
click at [134, 127] on span "1" at bounding box center [138, 127] width 15 height 15
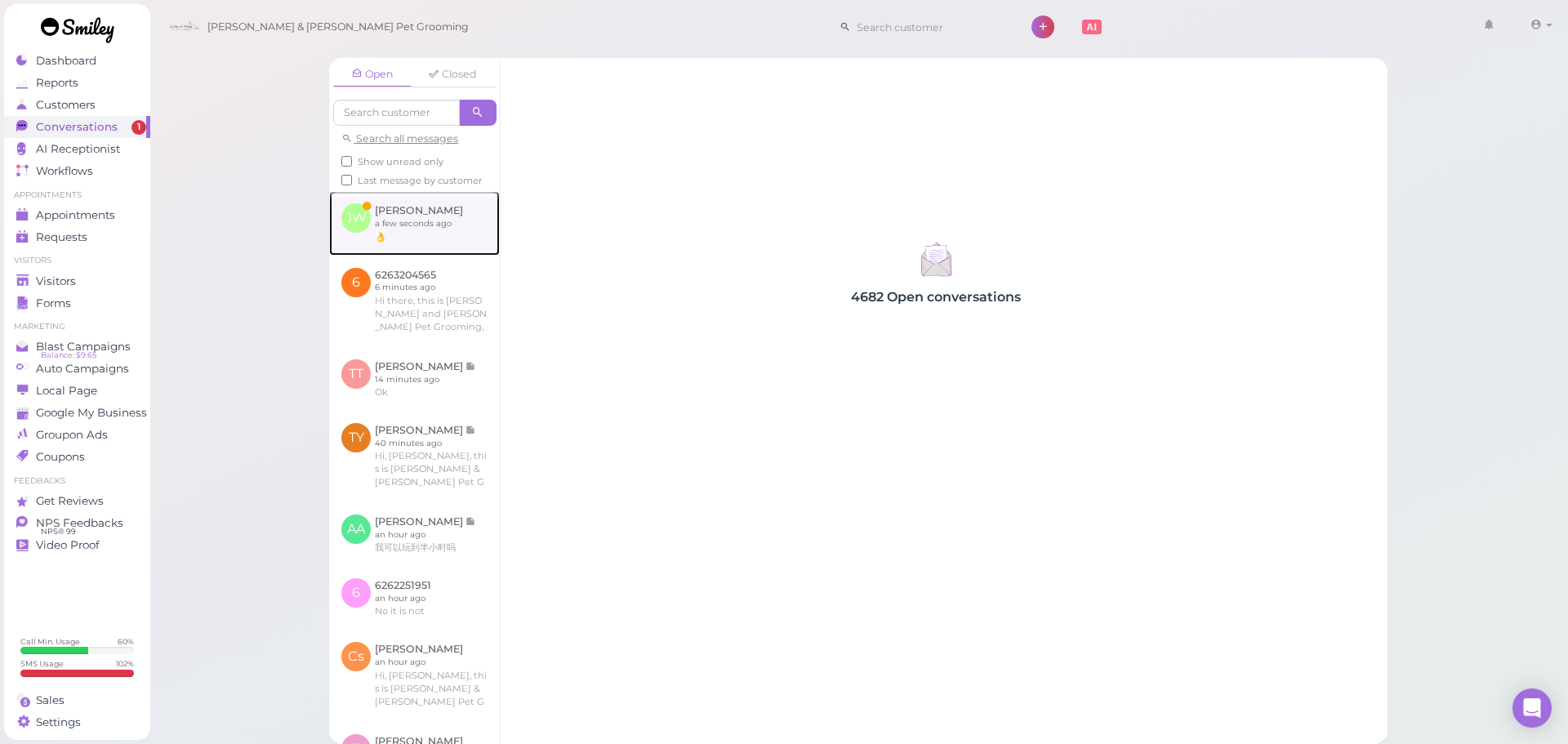
click at [441, 248] on link at bounding box center [414, 223] width 171 height 64
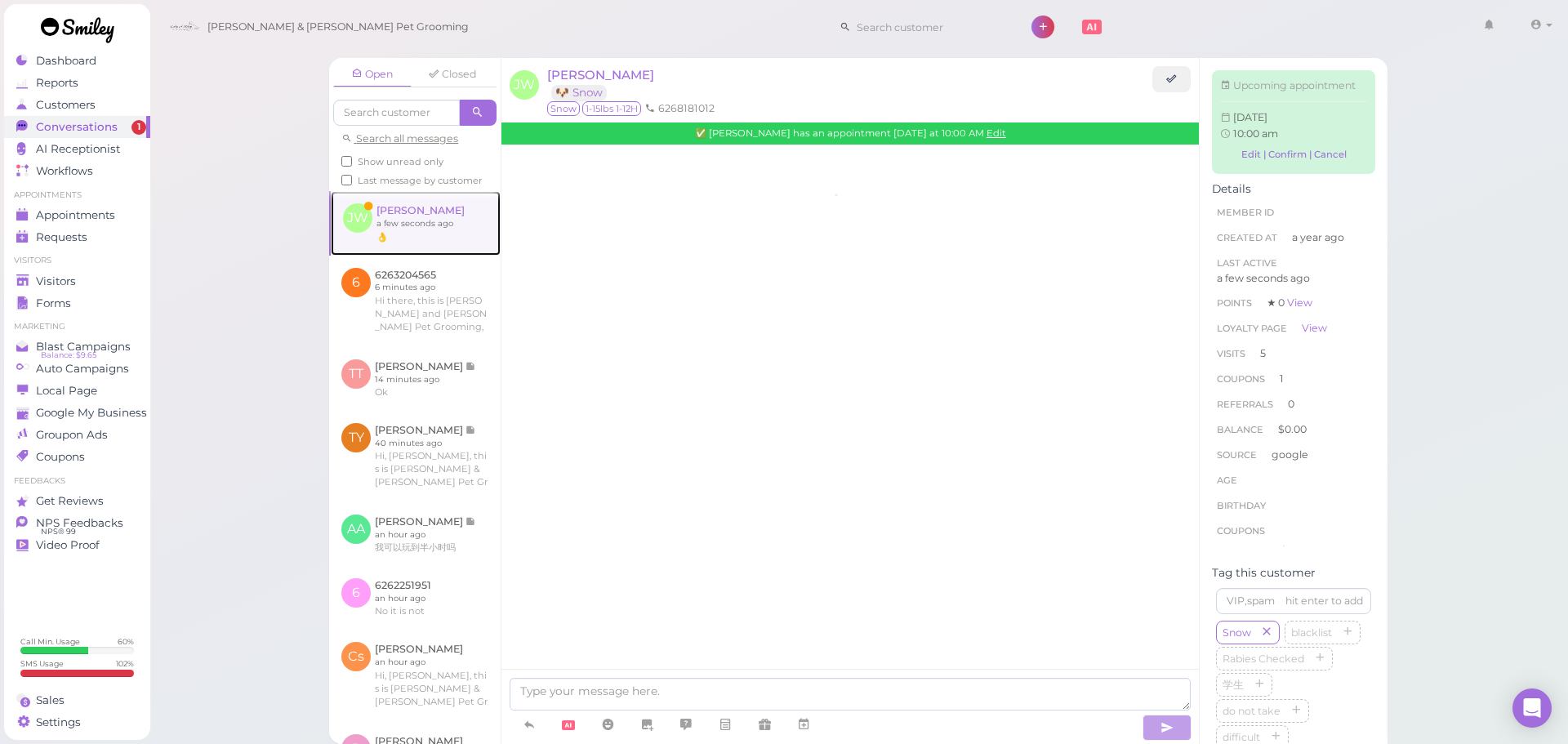
scroll to position [1967, 0]
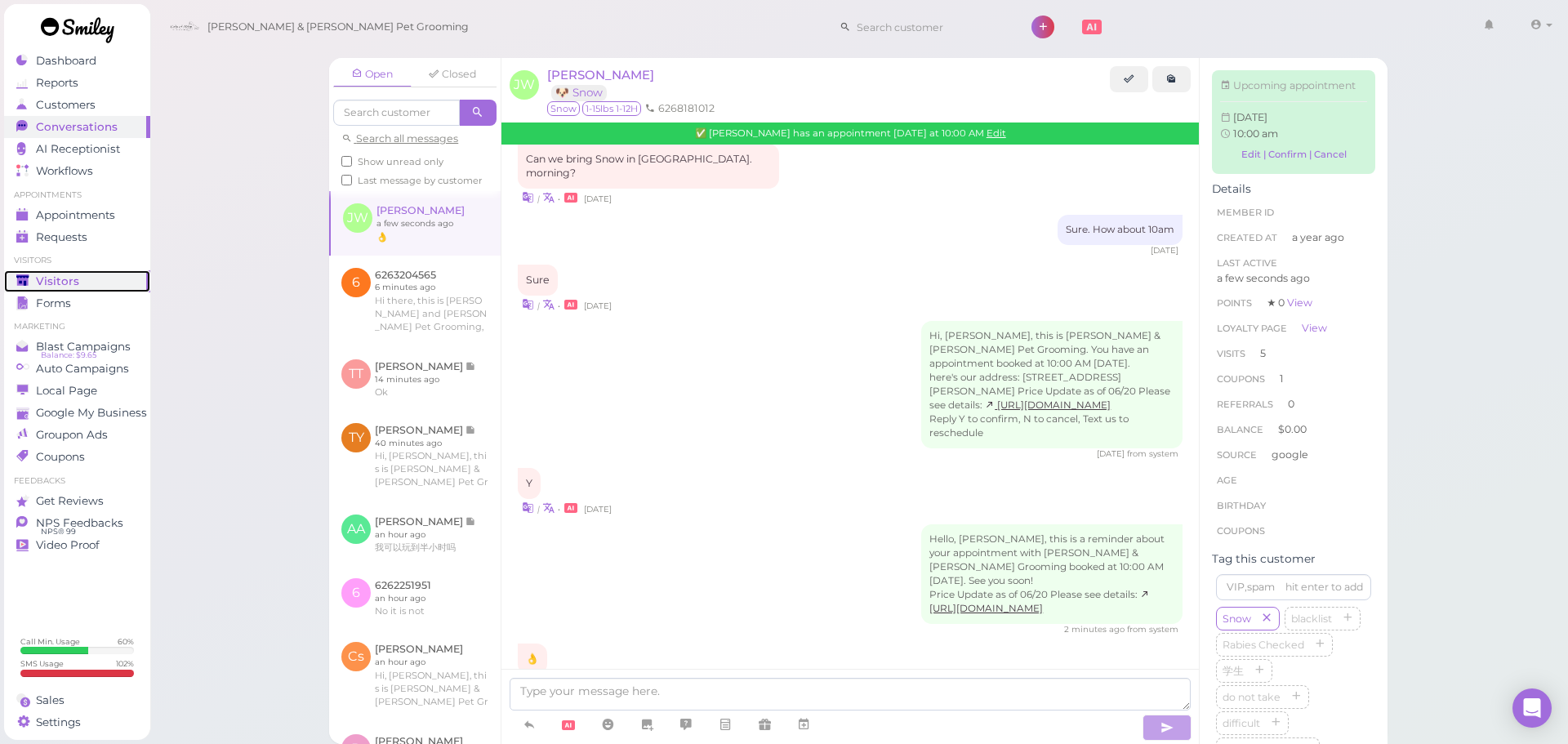
click at [80, 271] on link "Visitors" at bounding box center [77, 282] width 146 height 22
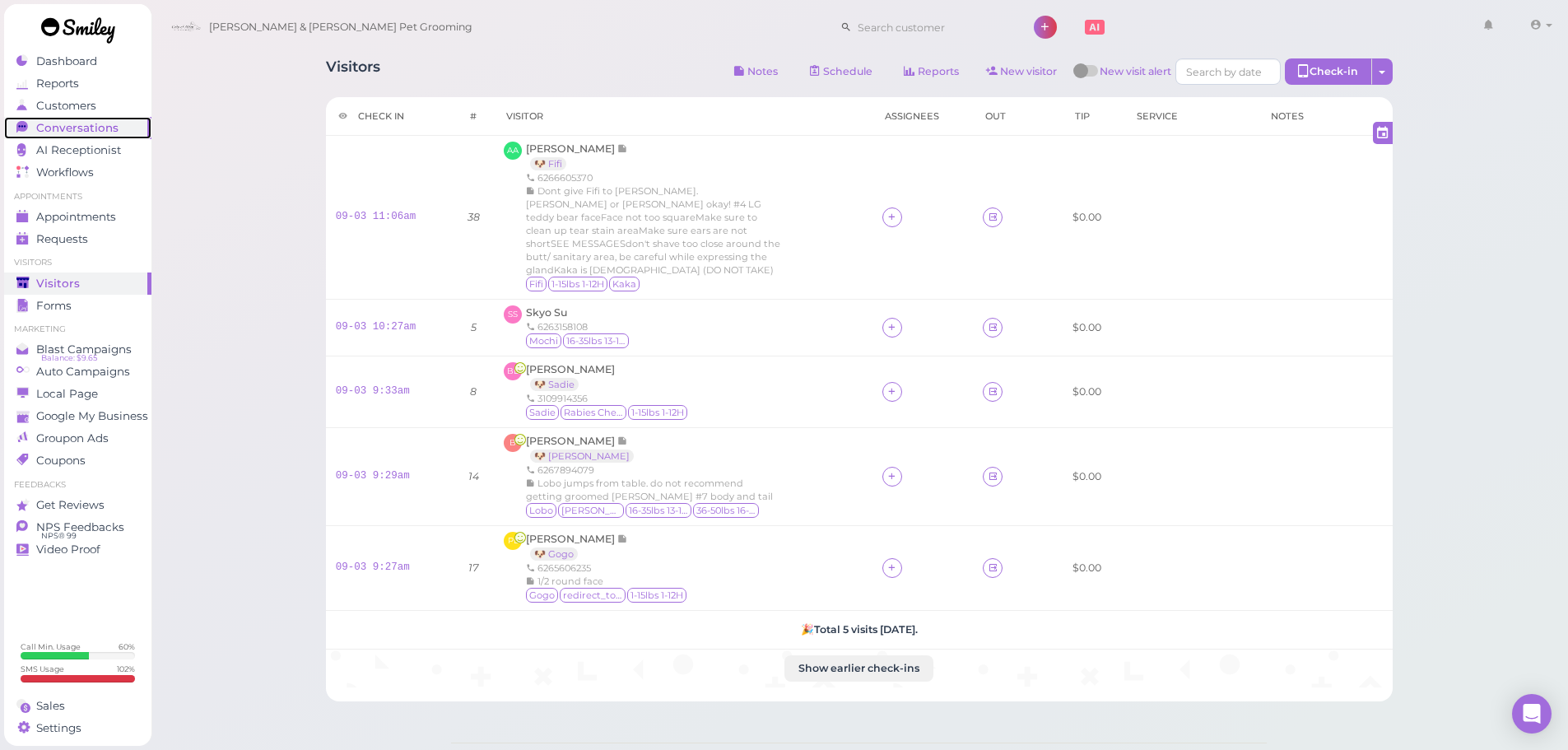
click at [104, 131] on span "Conversations" at bounding box center [77, 128] width 82 height 14
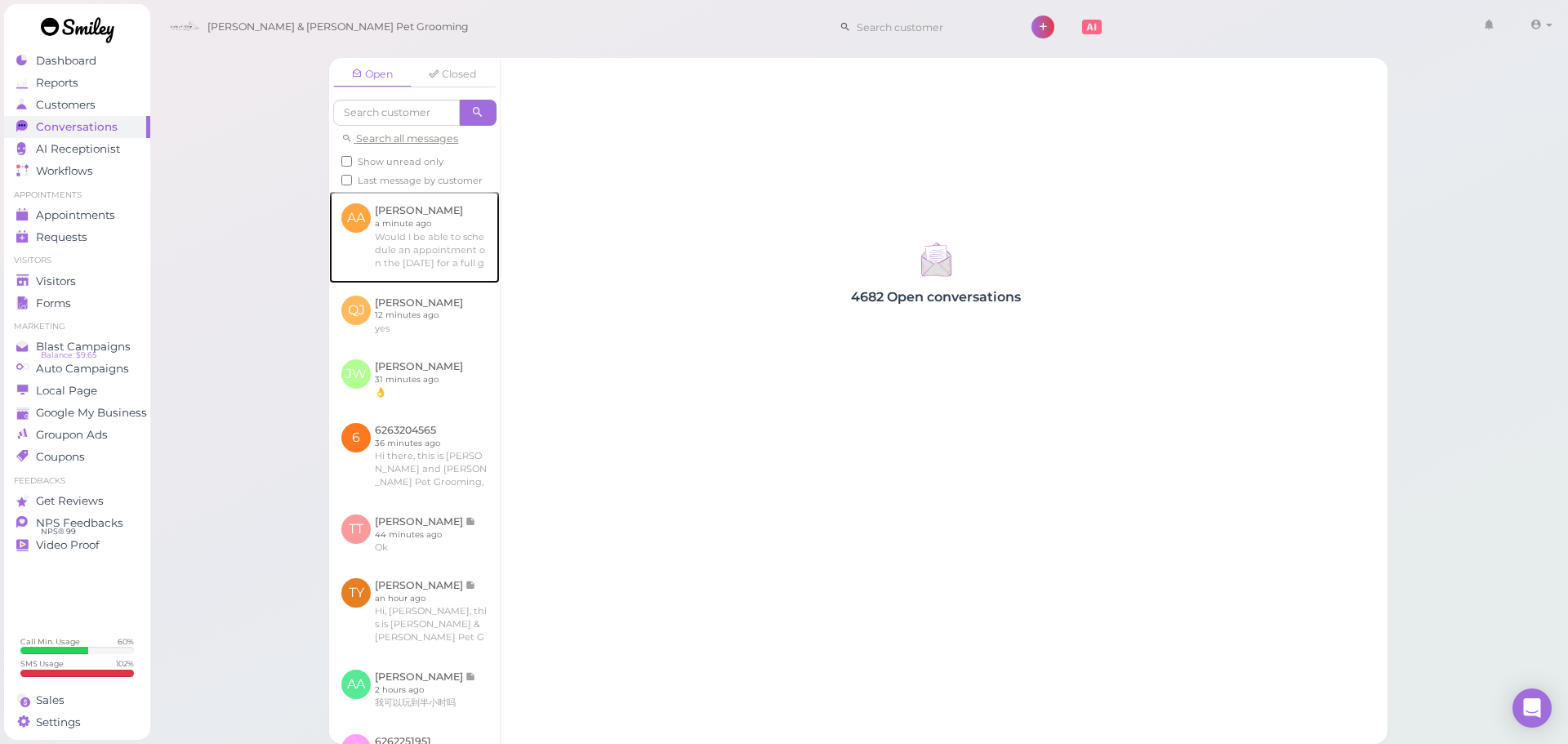
click at [487, 234] on link at bounding box center [414, 236] width 171 height 91
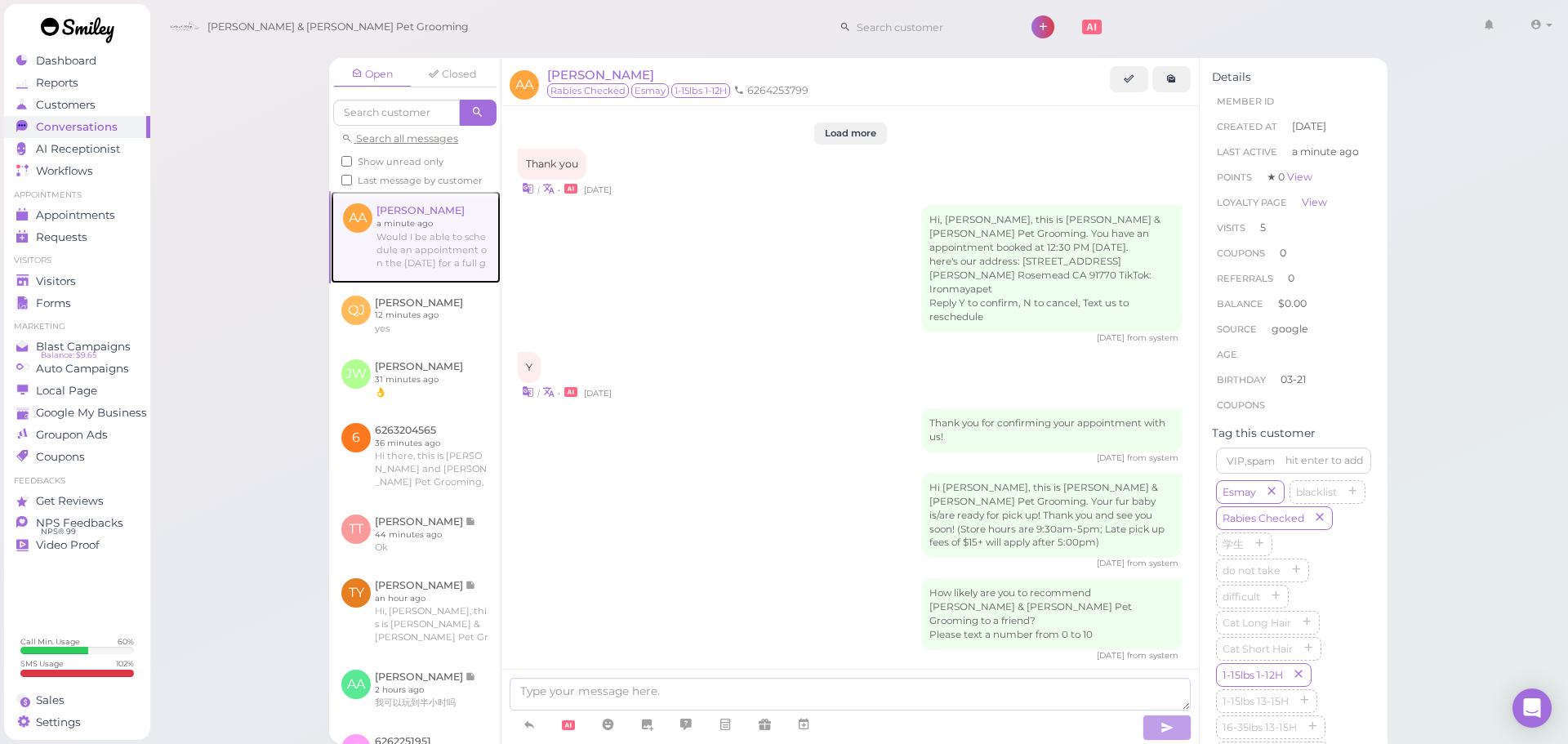
scroll to position [2122, 0]
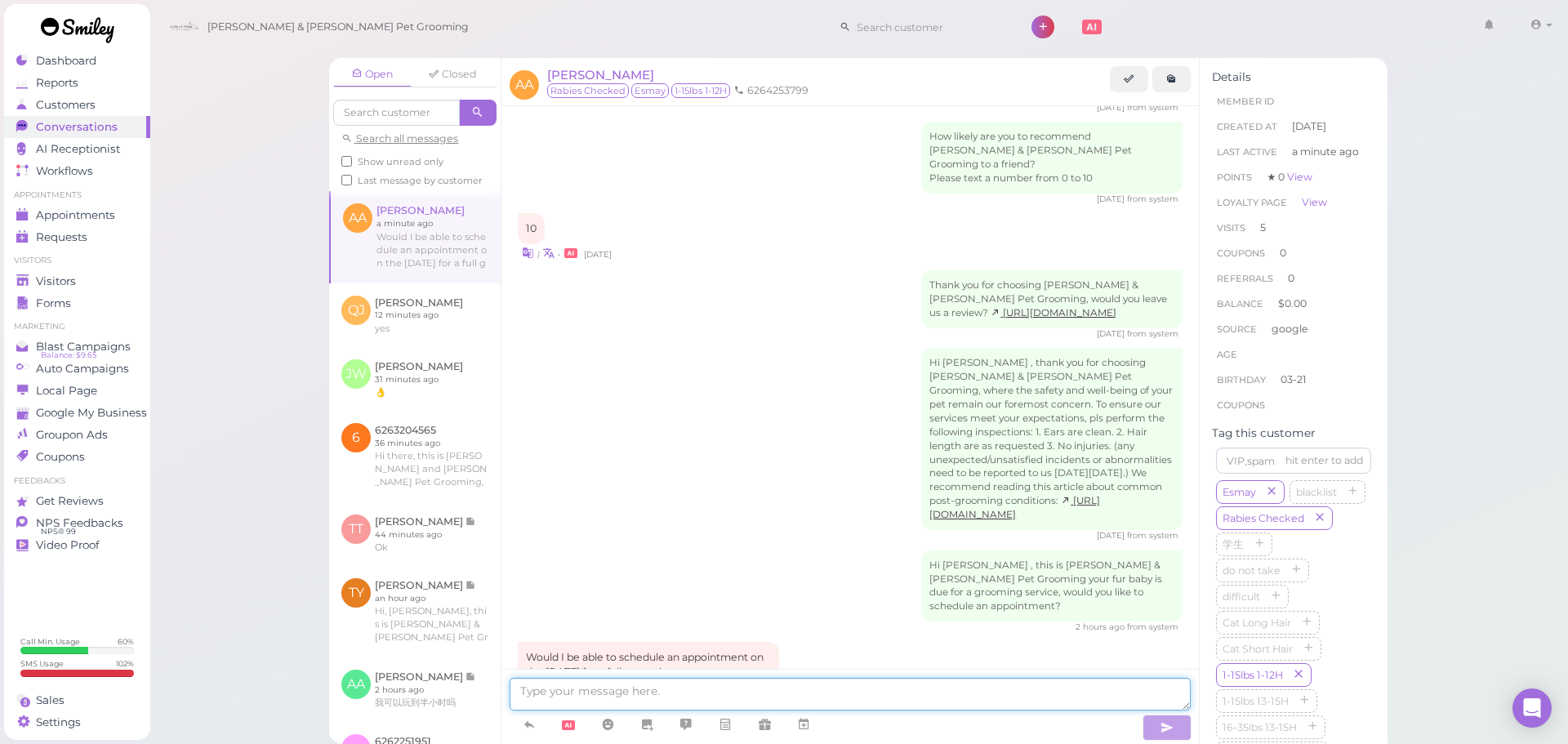
click at [587, 698] on textarea at bounding box center [849, 694] width 681 height 33
type textarea "Yes, we can do any time from 9:30-1. What time would you like ?"
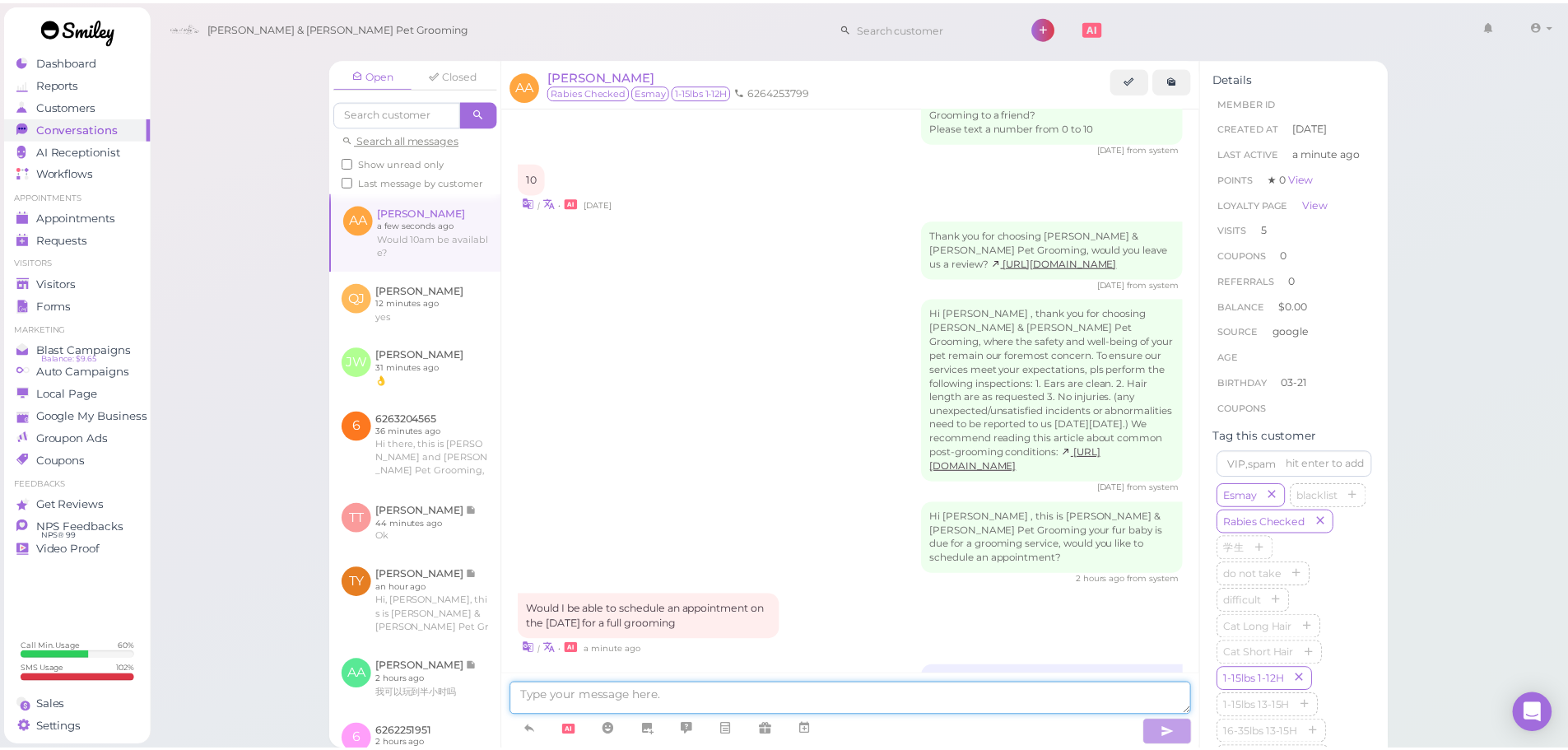
scroll to position [2250, 0]
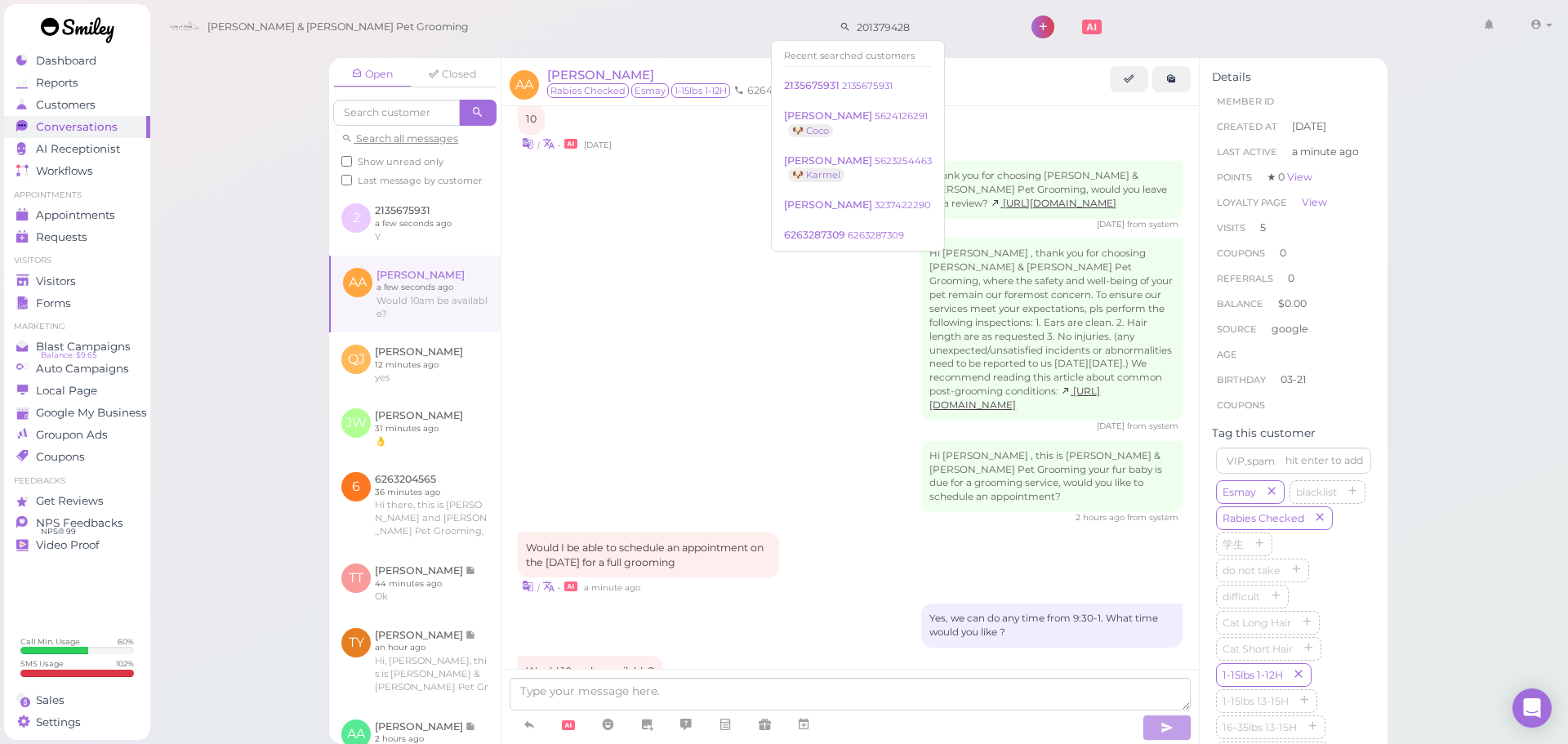
type input "2013794280"
click at [100, 277] on div "Visitors" at bounding box center [75, 281] width 118 height 14
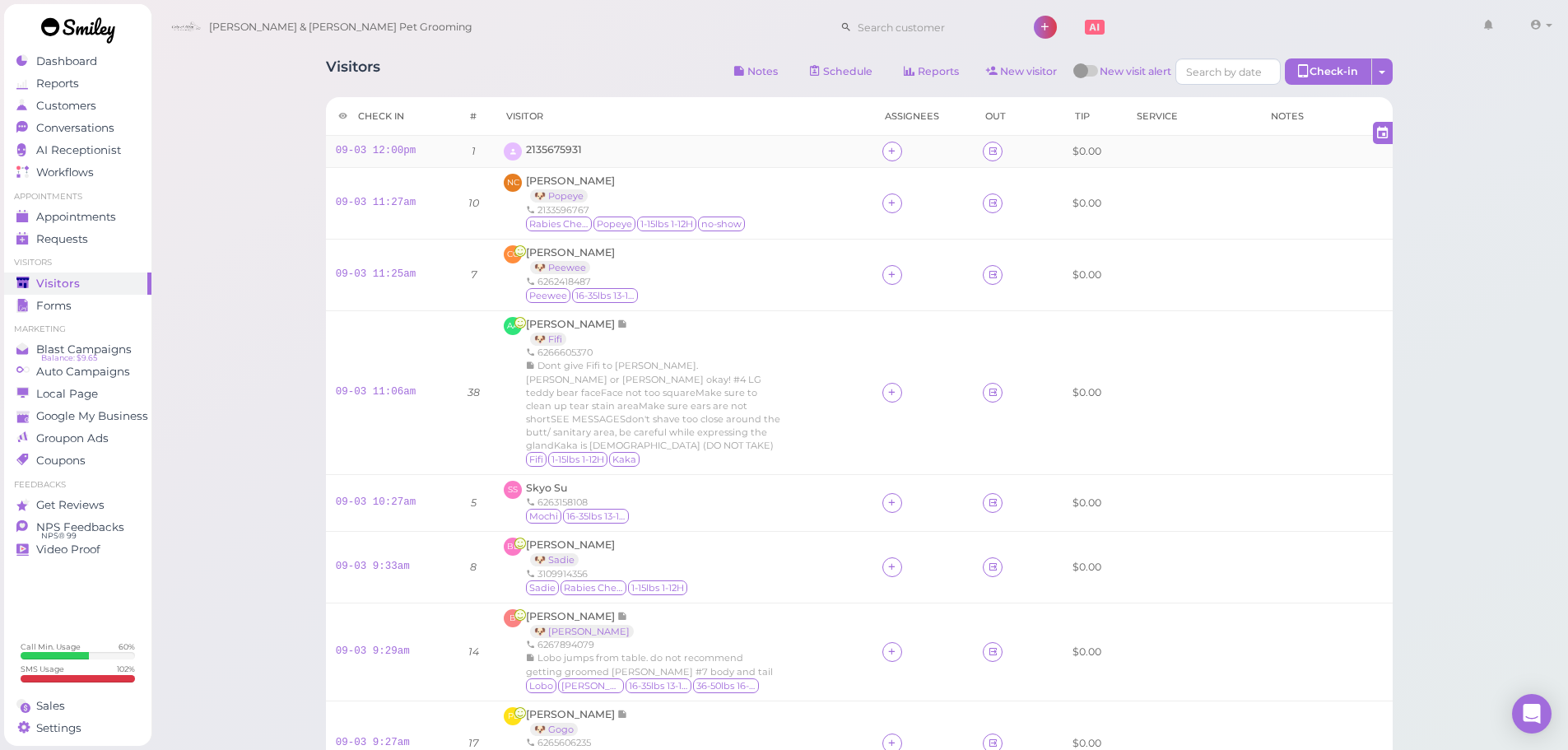
click at [525, 161] on td "2135675931" at bounding box center [682, 152] width 378 height 32
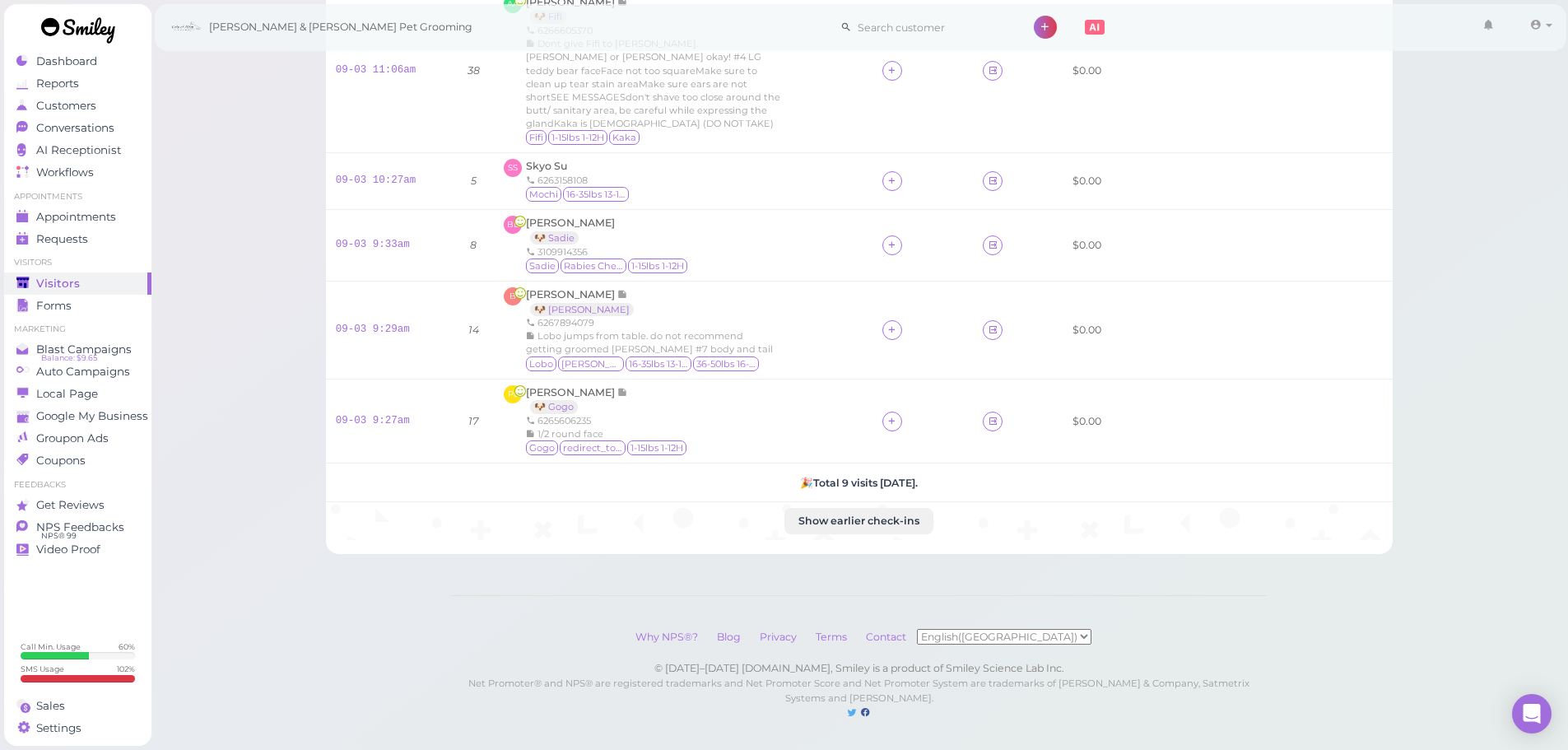
scroll to position [423, 0]
click at [806, 383] on div "PL Patty Li 🐶 Gogo 6265606235 1/2 round face Gogo redirect_to_google 1-15lbs 1-…" at bounding box center [683, 419] width 359 height 73
click at [797, 345] on div "B Bibiana Contreras 🐶 Emilia 6267894079 Lobo jumps from table. do not recommend…" at bounding box center [683, 327] width 359 height 86
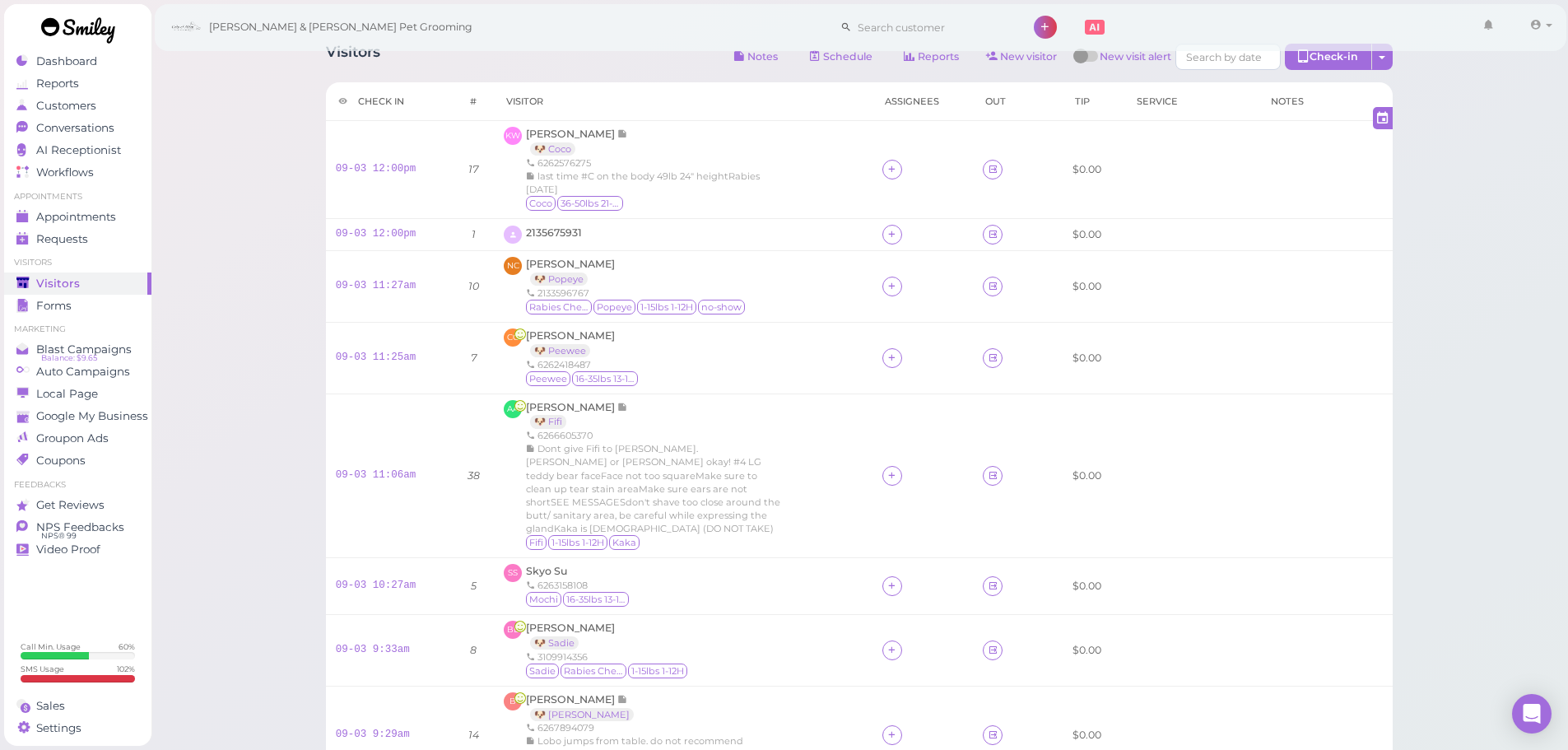
scroll to position [0, 0]
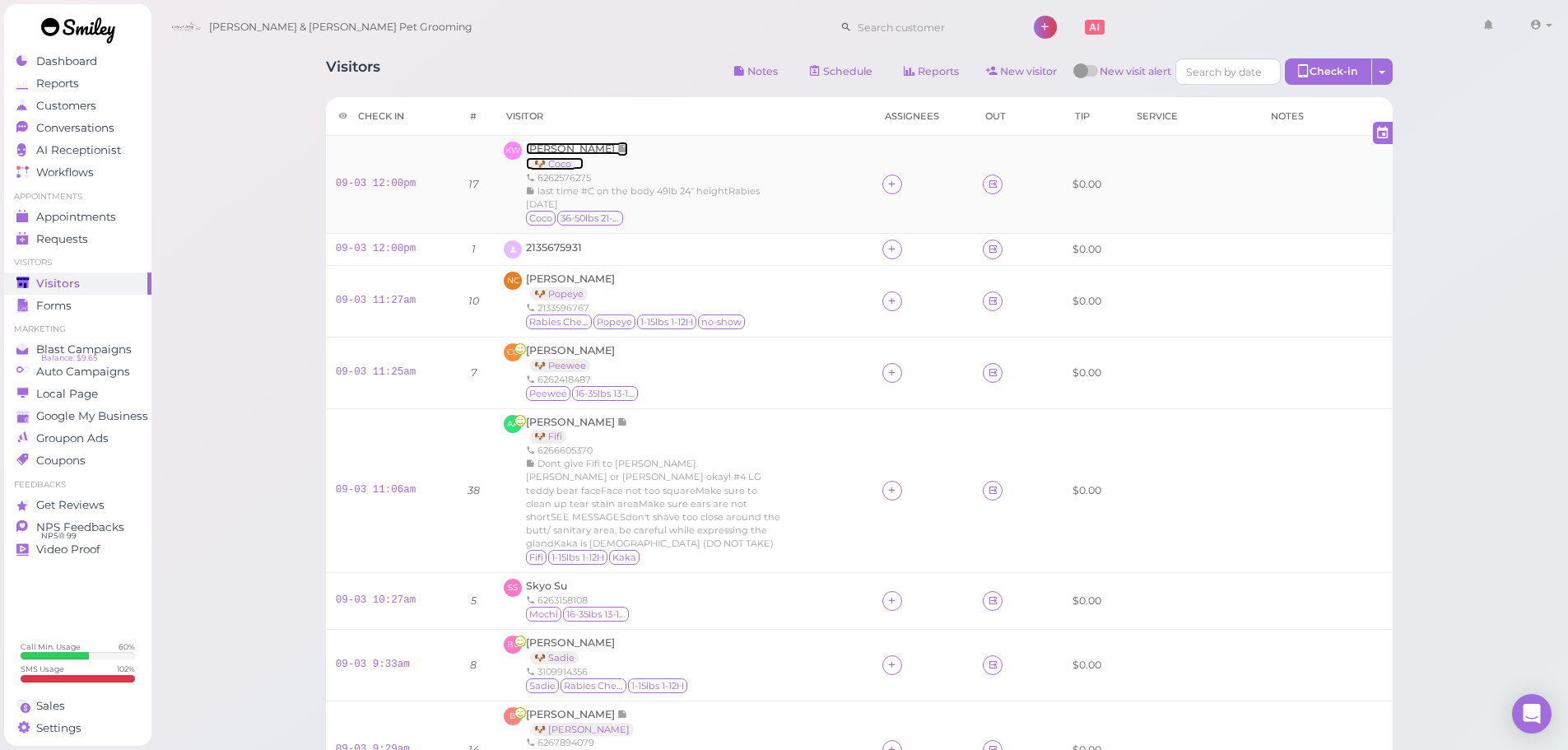
click at [561, 145] on span "Katrina Wang" at bounding box center [572, 148] width 92 height 12
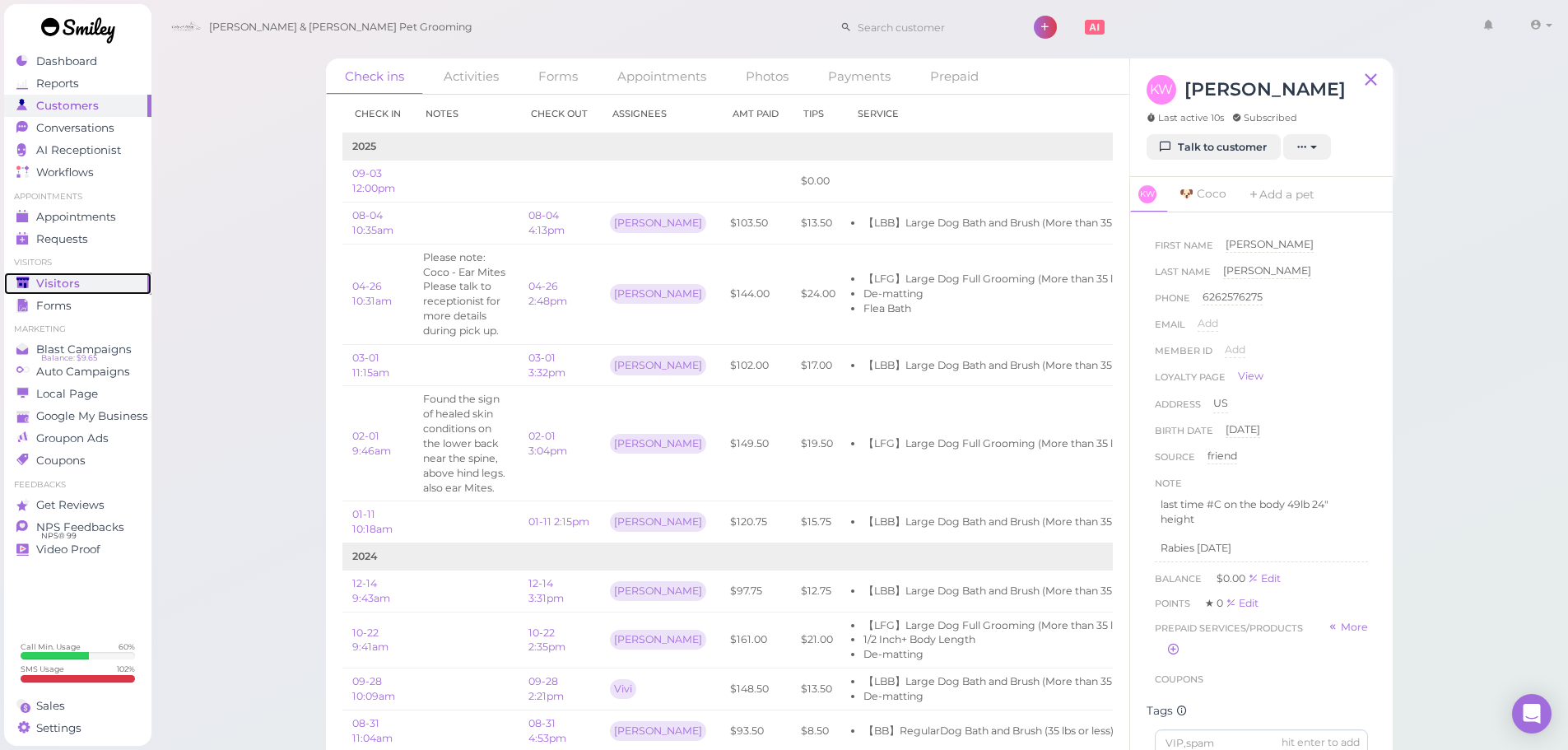
click at [54, 279] on span "Visitors" at bounding box center [58, 283] width 43 height 14
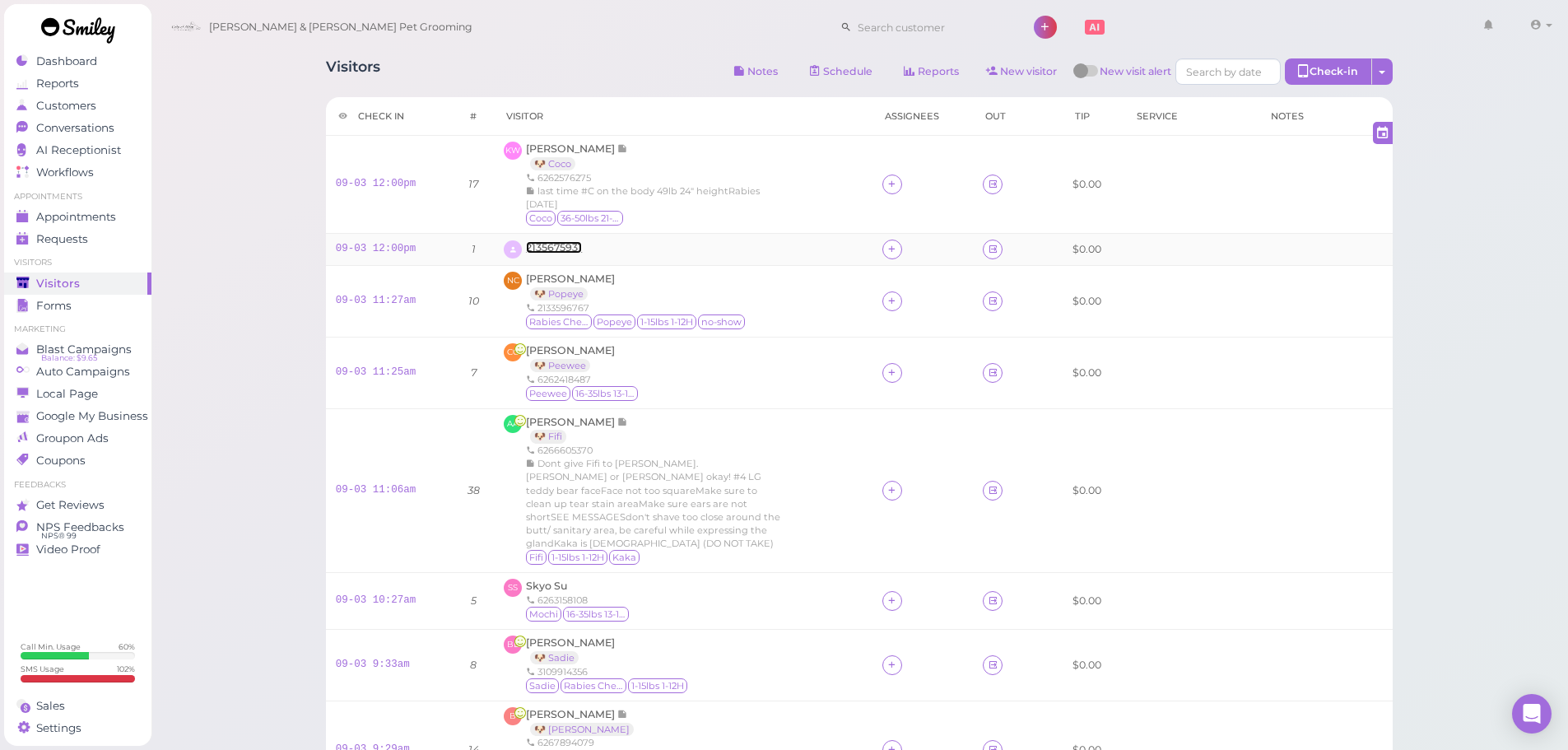
click at [551, 250] on span "2135675931" at bounding box center [554, 248] width 56 height 12
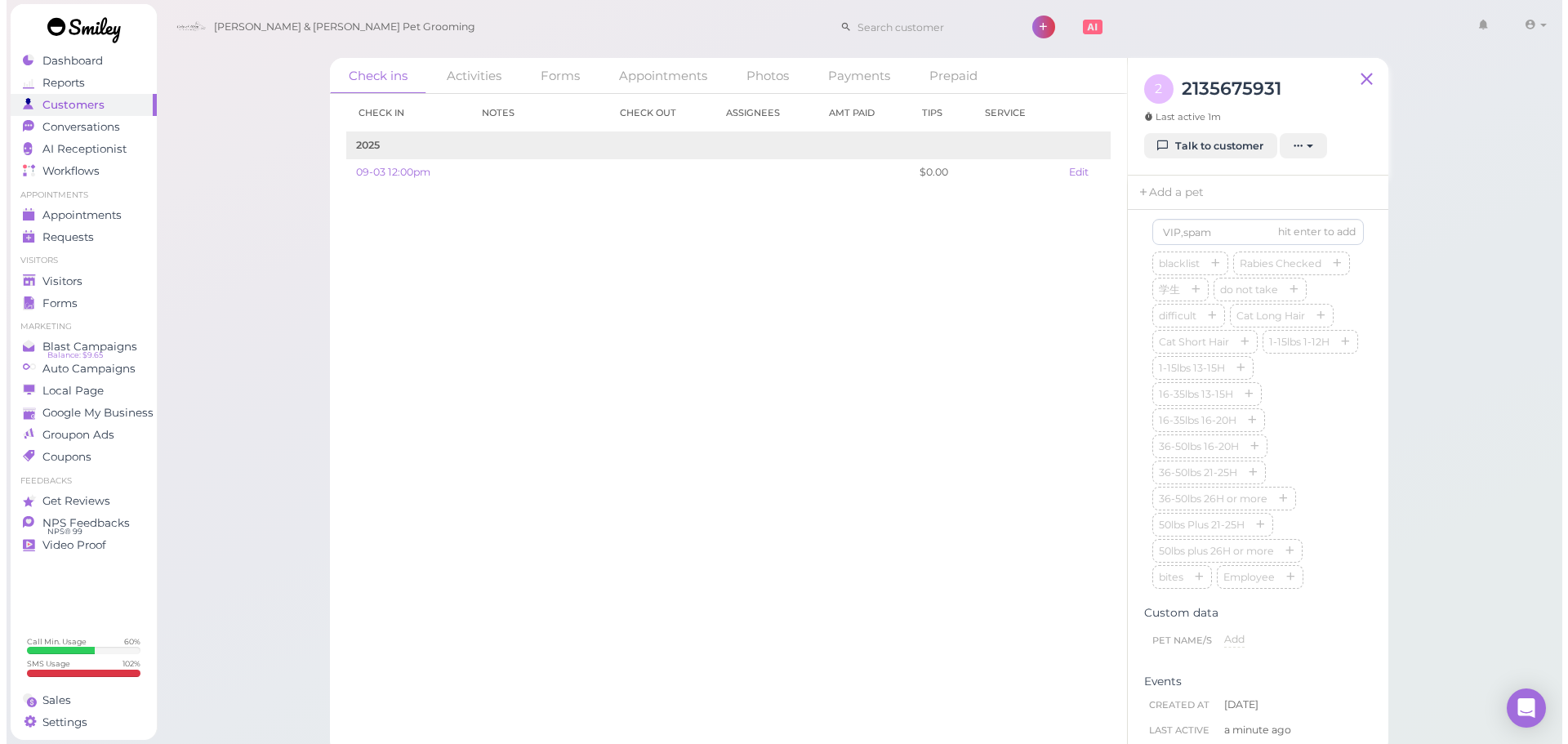
scroll to position [490, 0]
click at [1334, 465] on div "blacklist Rabies Checked 学生 do not take difficult Cat Long Hair Cat Short Hair …" at bounding box center [1251, 392] width 211 height 340
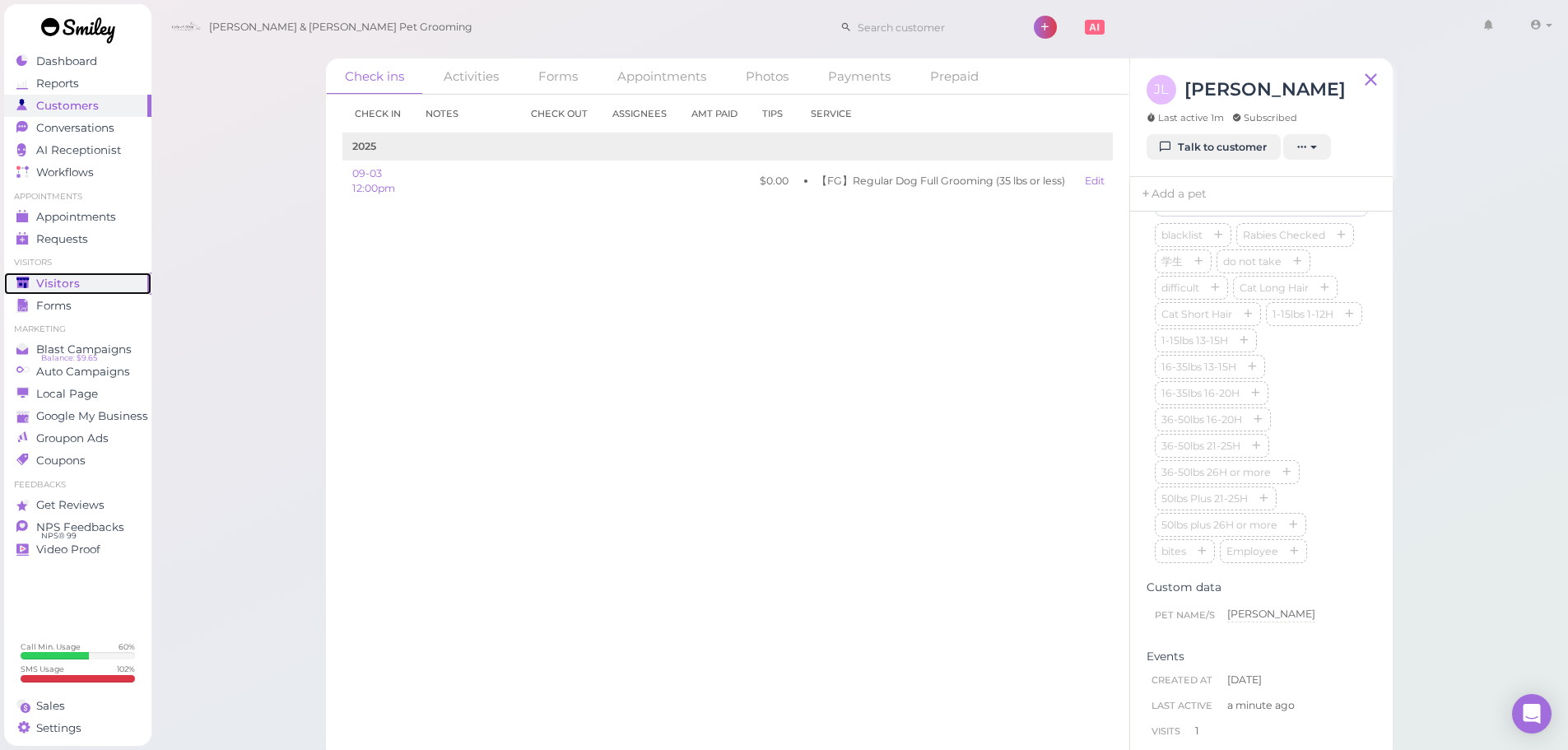
click at [58, 283] on span "Visitors" at bounding box center [58, 283] width 43 height 14
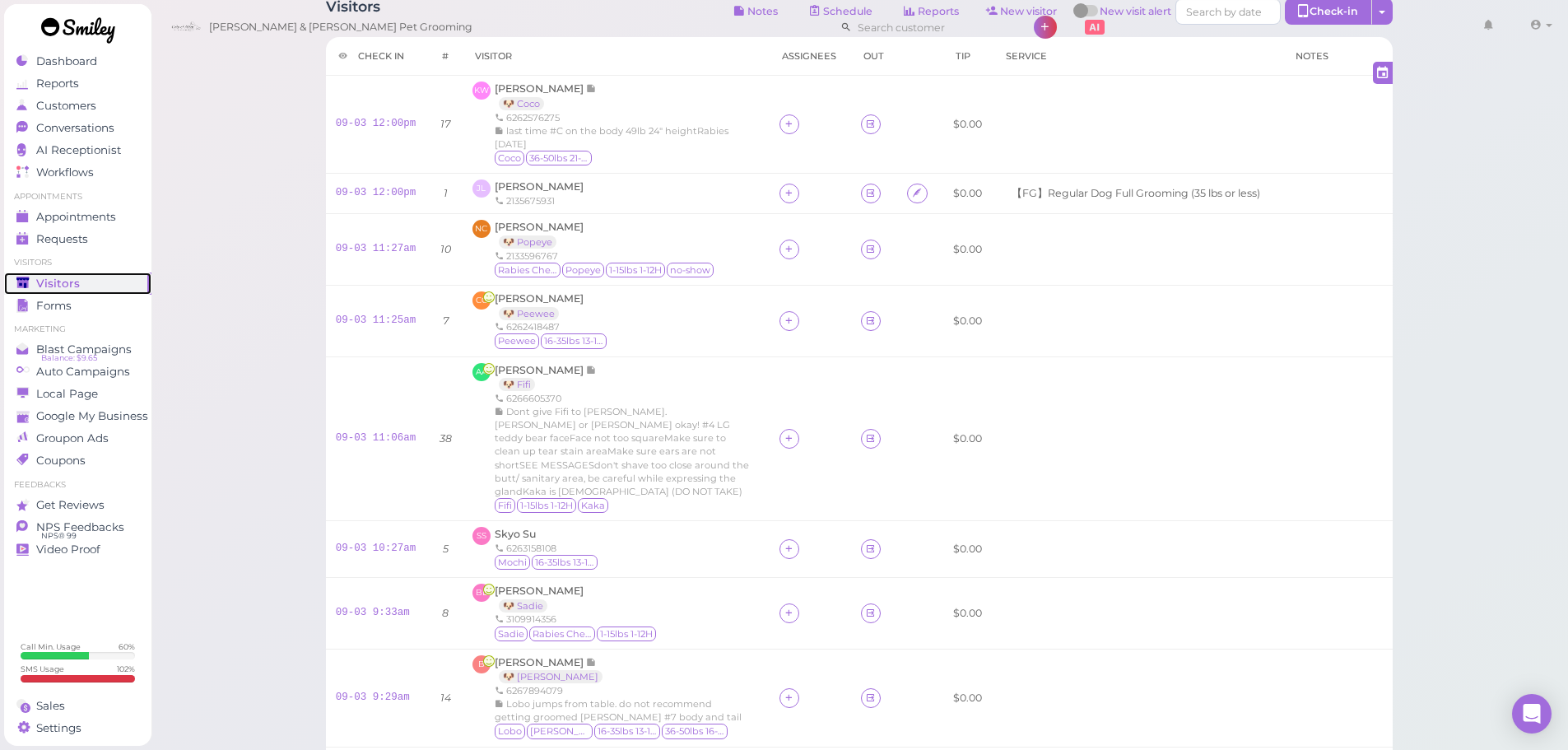
scroll to position [430, 0]
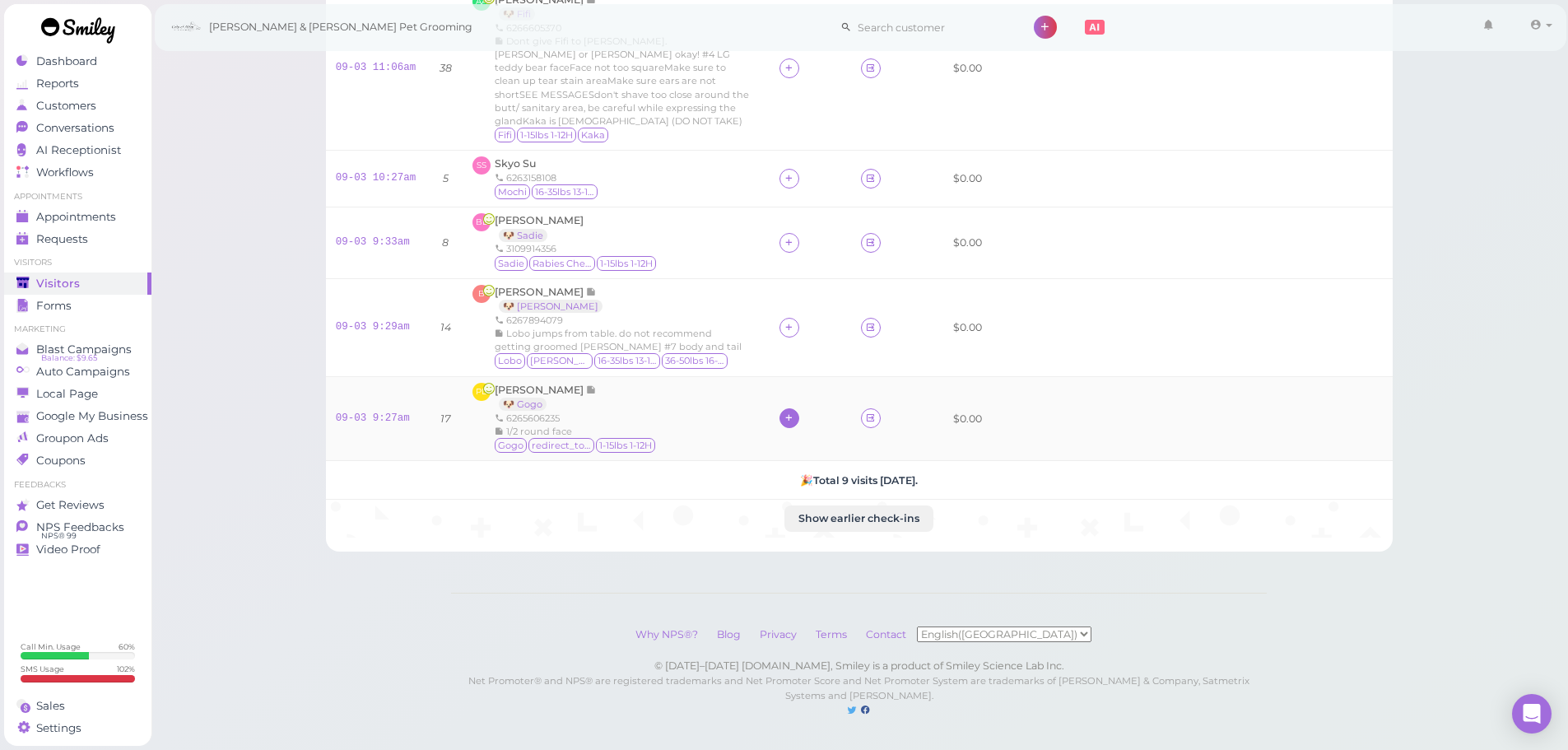
click at [787, 411] on icon at bounding box center [789, 417] width 10 height 12
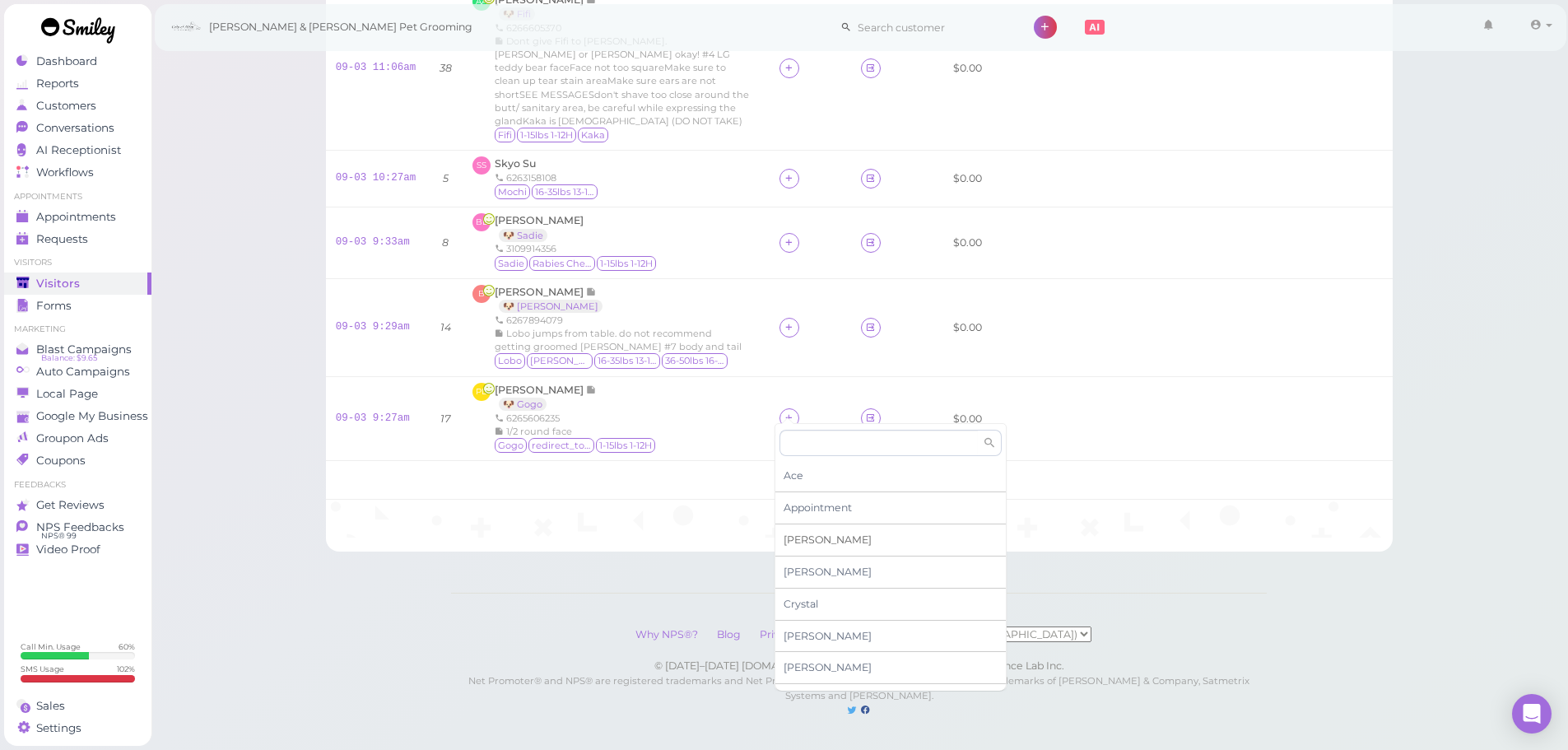
click at [798, 542] on span "[PERSON_NAME]" at bounding box center [828, 540] width 88 height 12
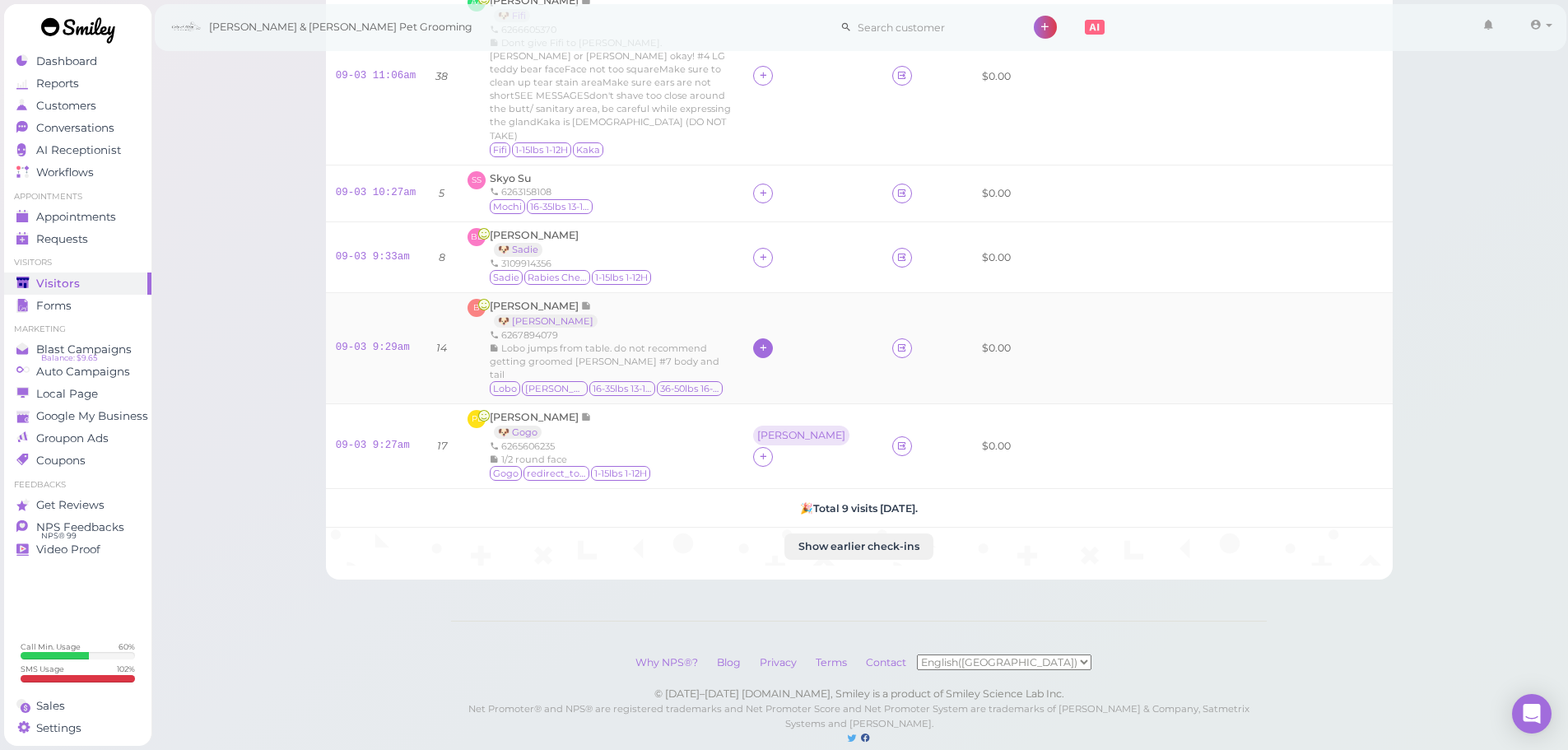
click at [769, 342] on icon at bounding box center [764, 348] width 10 height 12
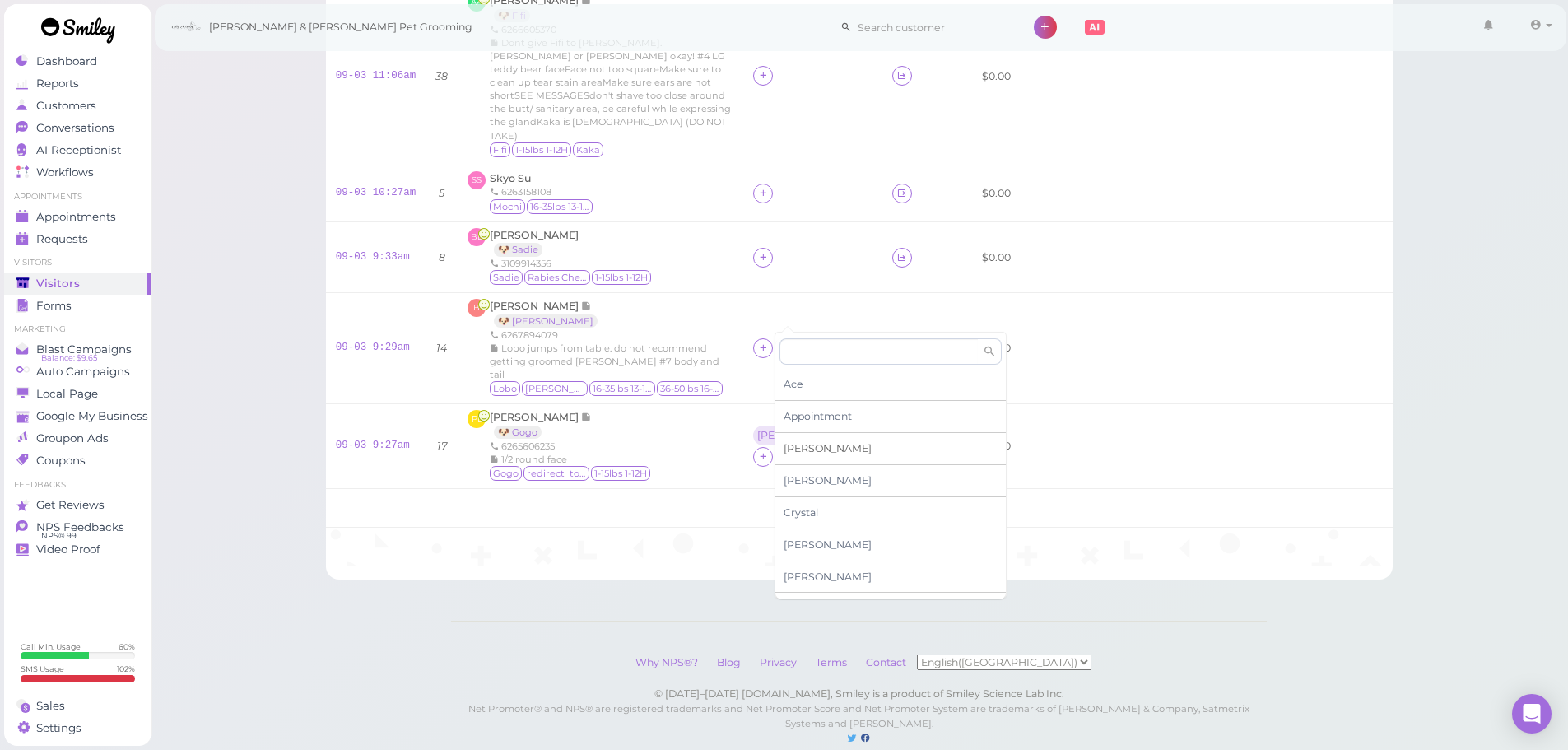
click at [820, 454] on div "[PERSON_NAME]" at bounding box center [891, 449] width 230 height 32
click at [773, 248] on div at bounding box center [763, 257] width 20 height 20
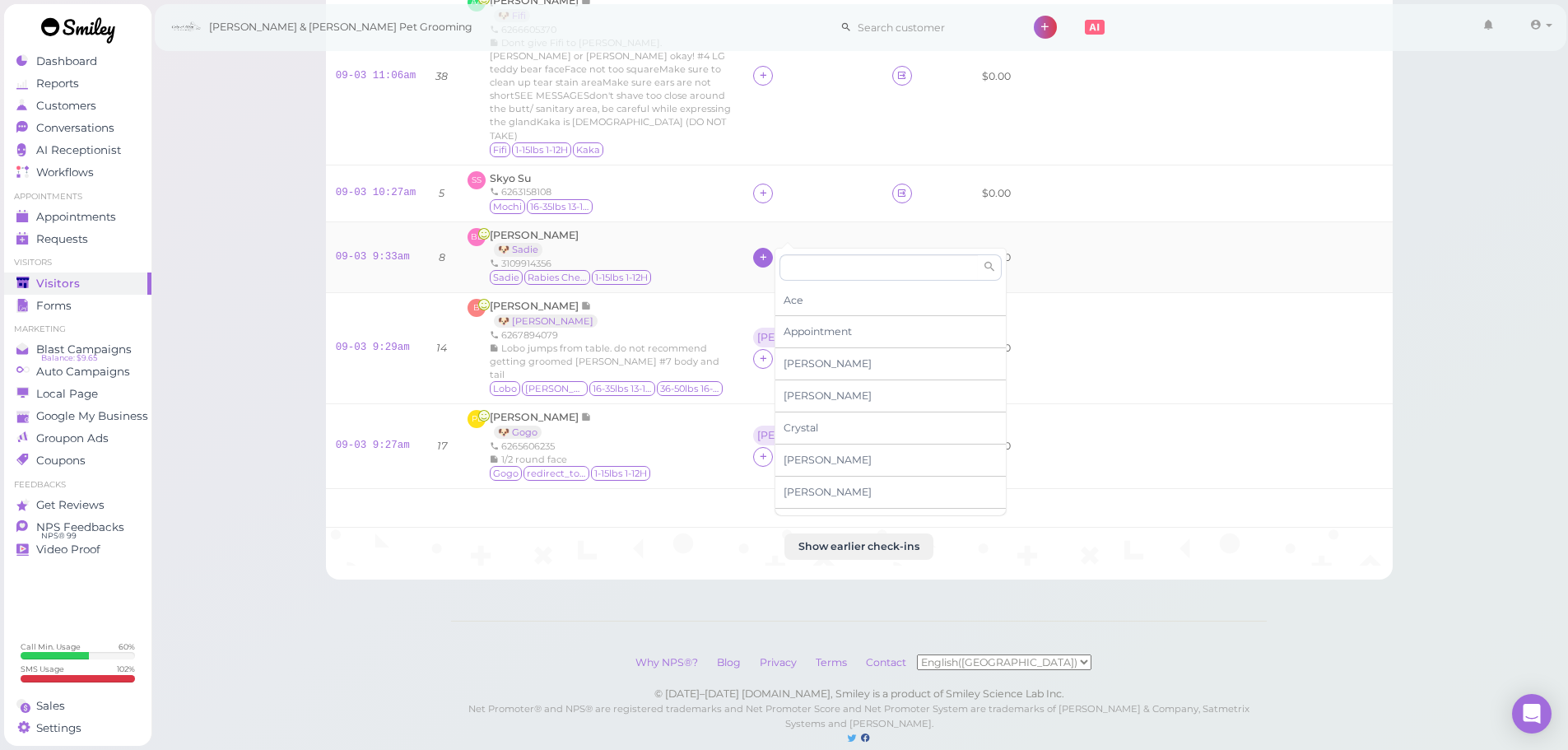
click at [769, 251] on icon at bounding box center [764, 257] width 10 height 12
click at [790, 261] on input at bounding box center [878, 268] width 198 height 26
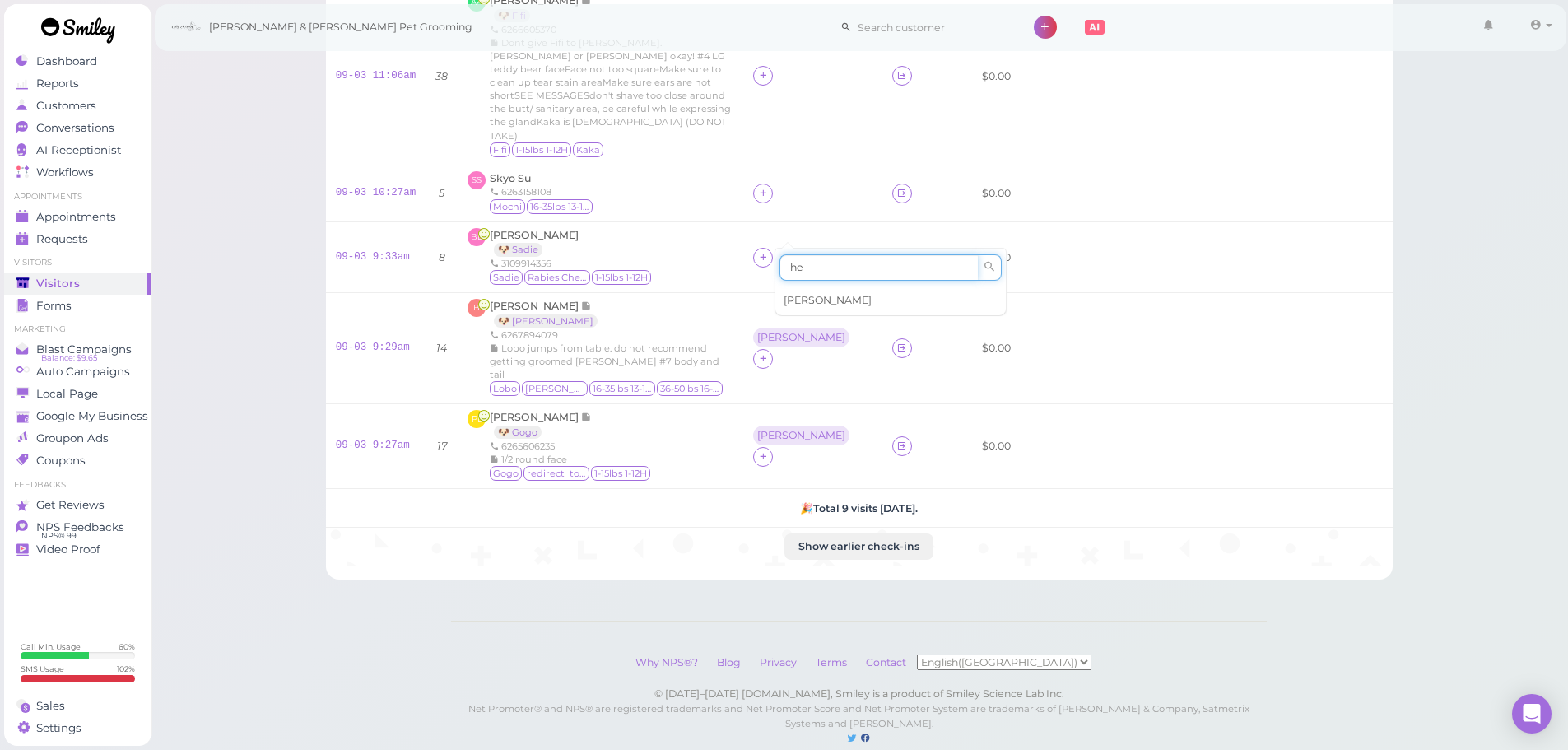
type input "he"
click at [791, 295] on span "[PERSON_NAME]" at bounding box center [828, 300] width 88 height 12
click at [773, 184] on div at bounding box center [763, 193] width 20 height 20
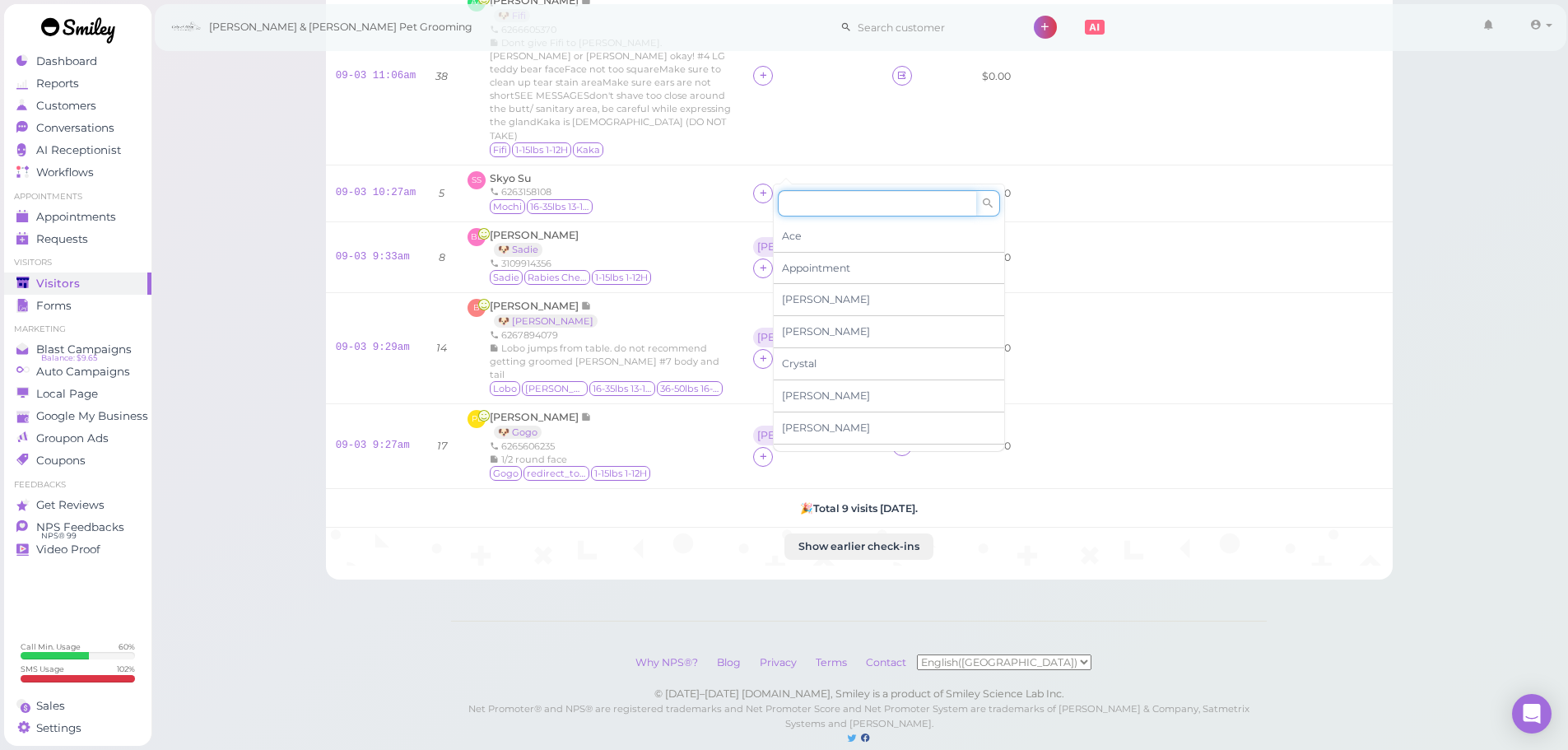
click at [791, 206] on input at bounding box center [877, 204] width 198 height 26
type input "he"
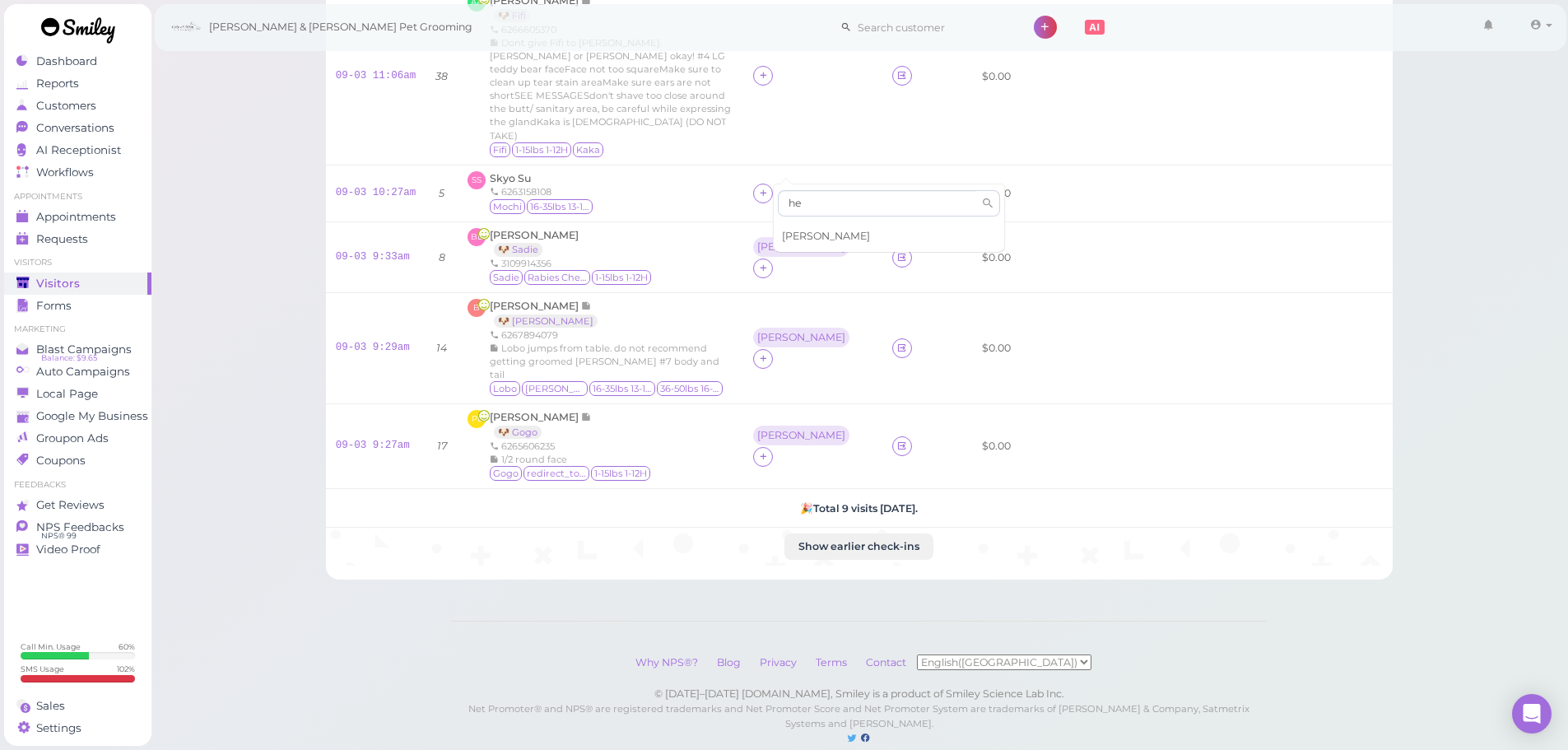
click at [803, 238] on span "[PERSON_NAME]" at bounding box center [826, 236] width 88 height 12
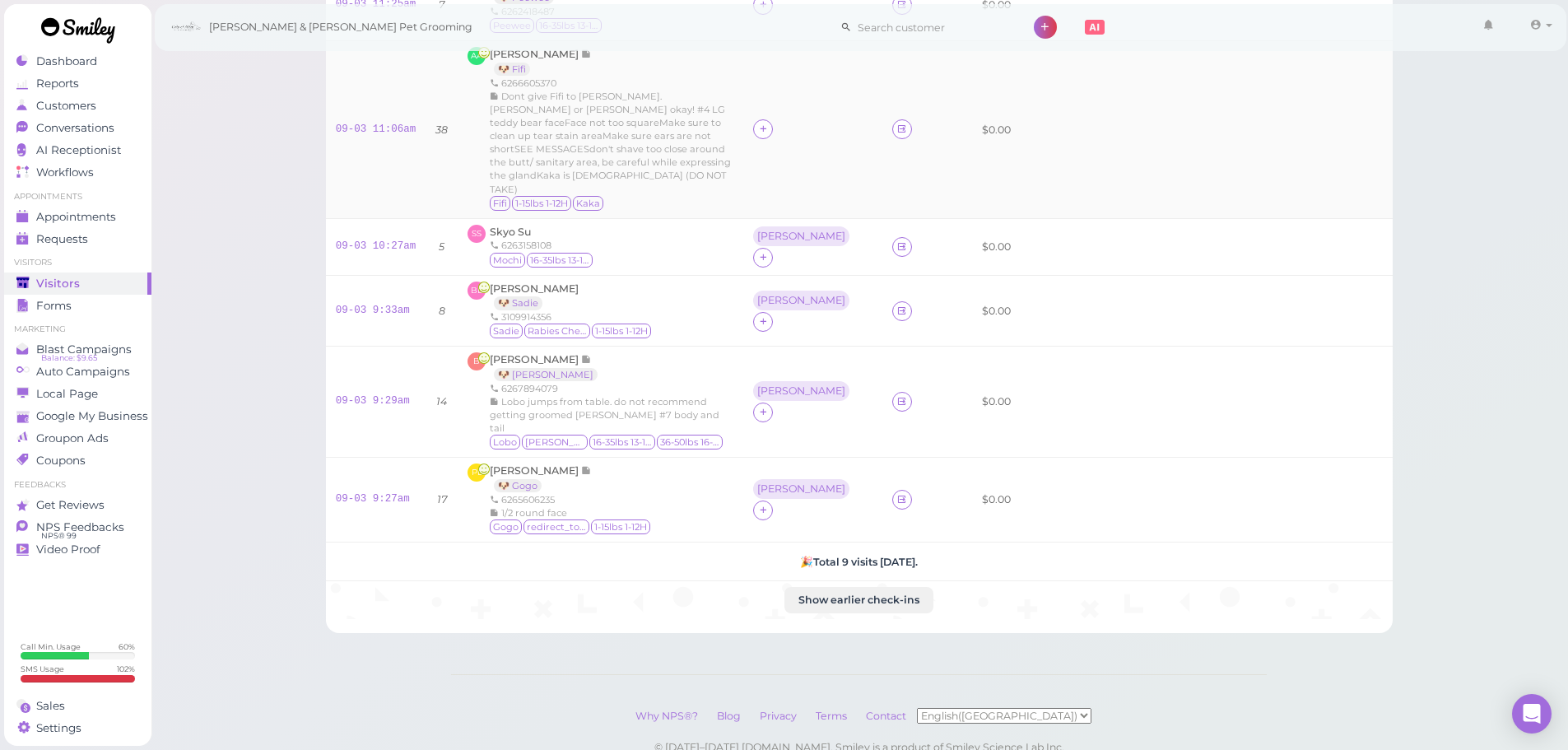
scroll to position [348, 0]
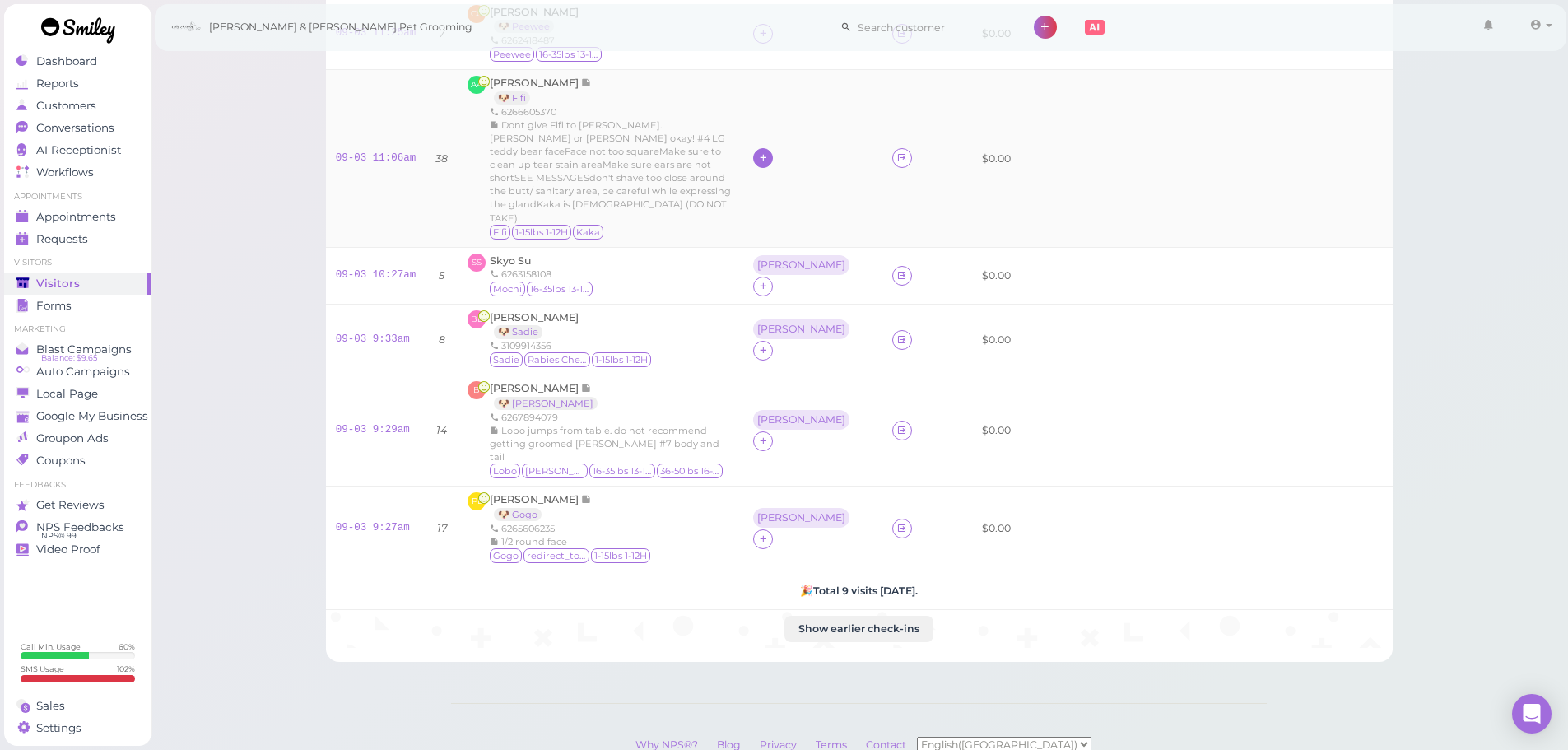
click at [769, 152] on icon at bounding box center [764, 158] width 10 height 12
click at [799, 281] on span "[PERSON_NAME]" at bounding box center [826, 278] width 88 height 12
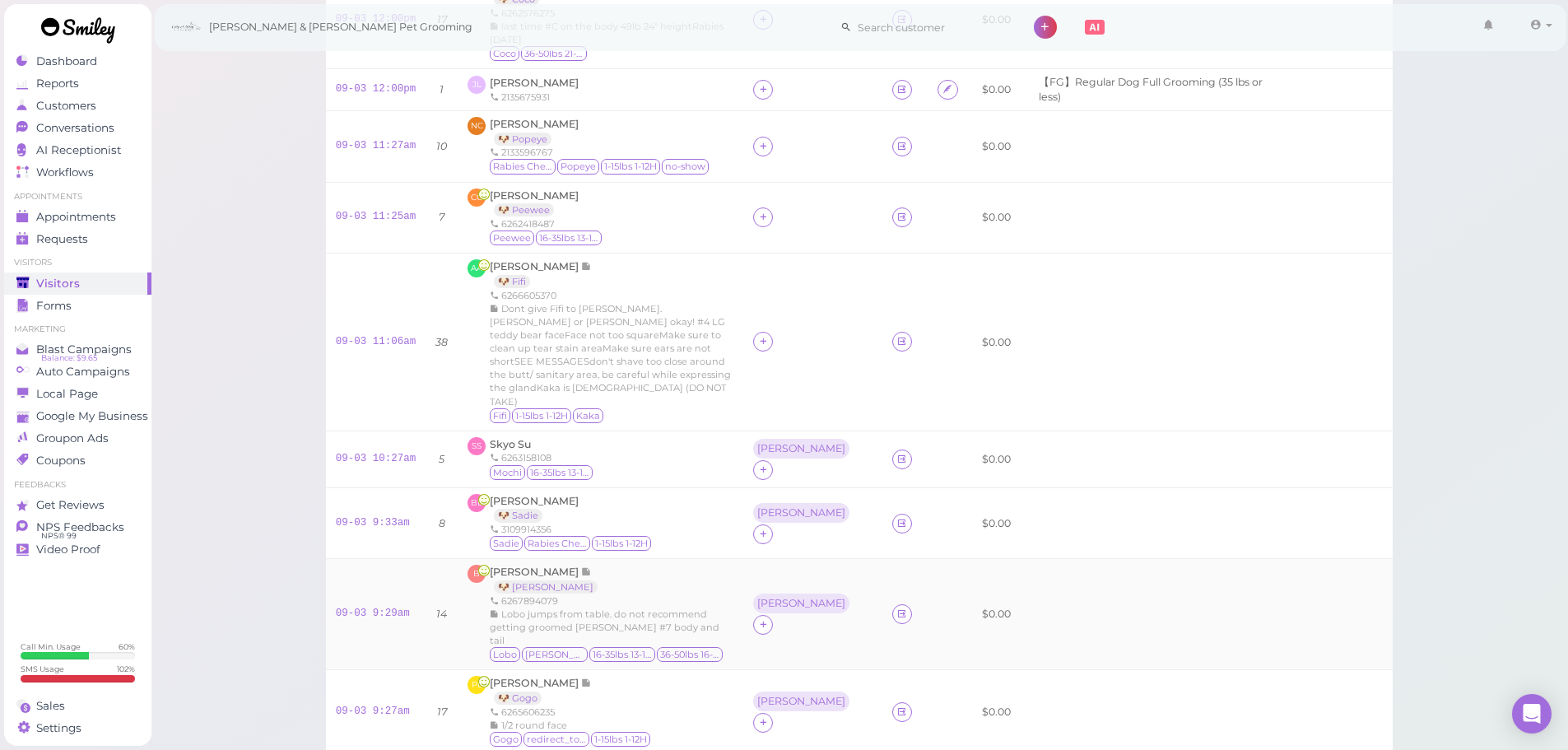
scroll to position [101, 0]
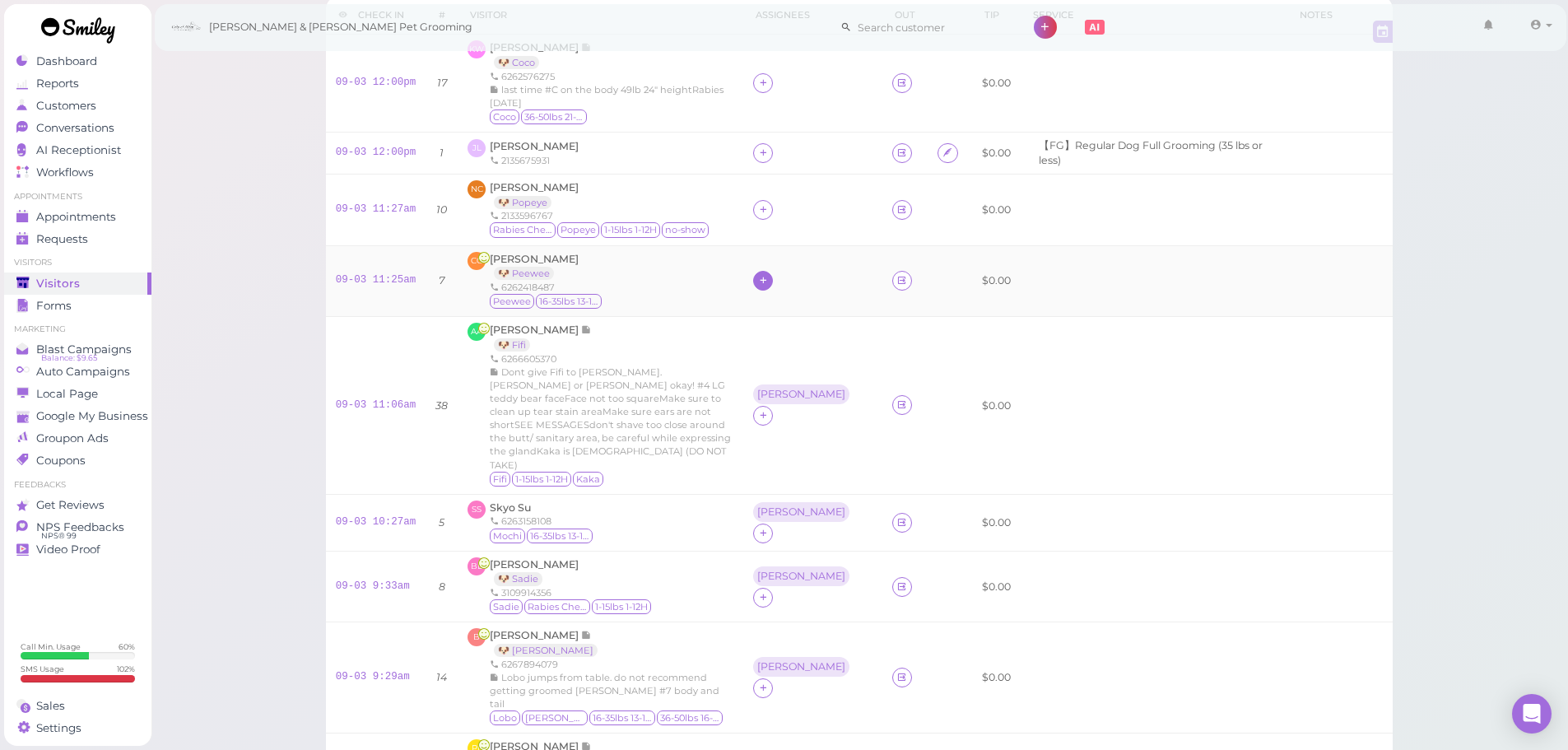
click at [769, 275] on icon at bounding box center [764, 281] width 10 height 12
click at [800, 420] on span "[PERSON_NAME]" at bounding box center [826, 414] width 88 height 12
click at [769, 212] on icon at bounding box center [764, 210] width 10 height 12
click at [811, 242] on input at bounding box center [877, 246] width 198 height 26
type input "he"
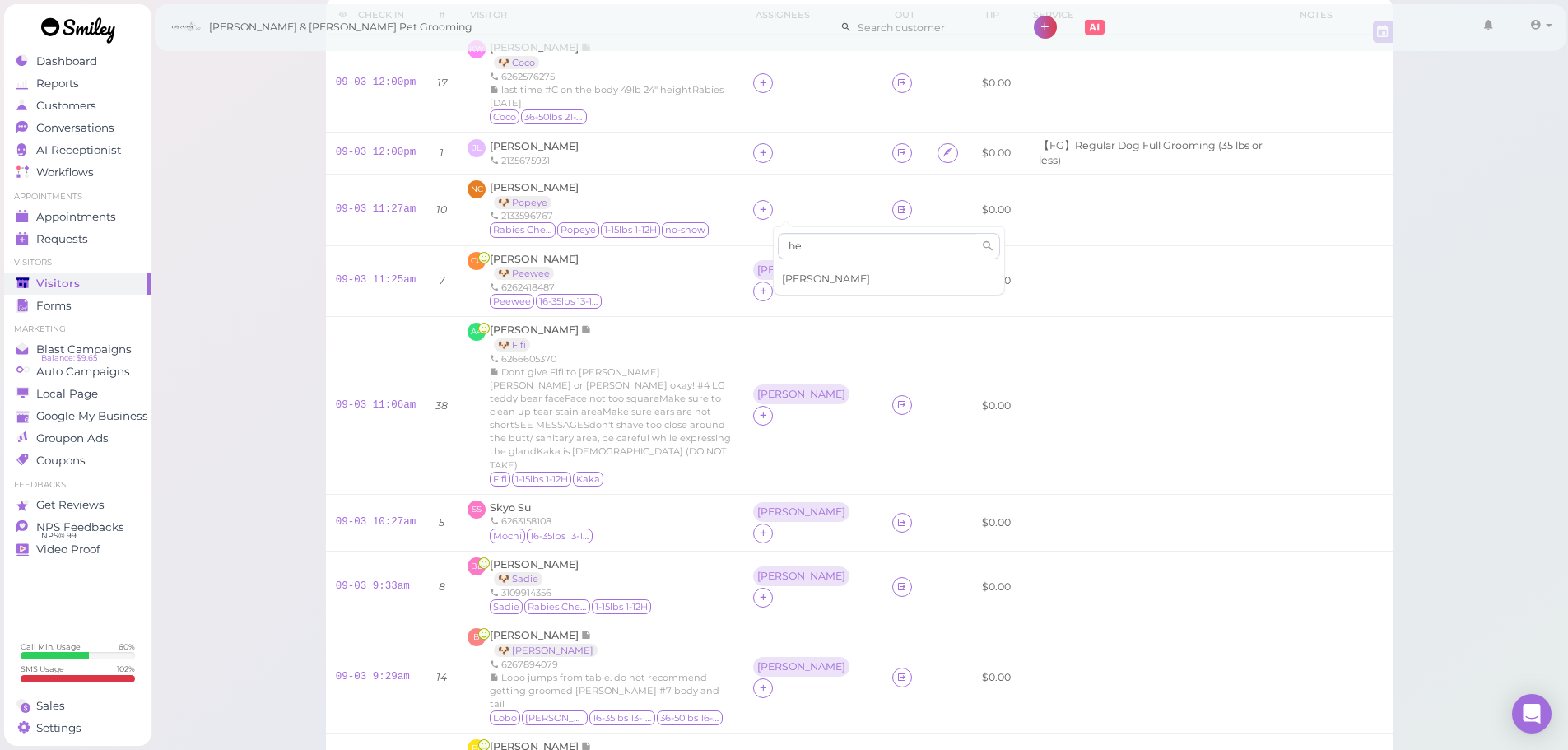
click at [798, 276] on span "[PERSON_NAME]" at bounding box center [826, 279] width 88 height 12
click at [507, 142] on span "Julia Le" at bounding box center [534, 146] width 89 height 12
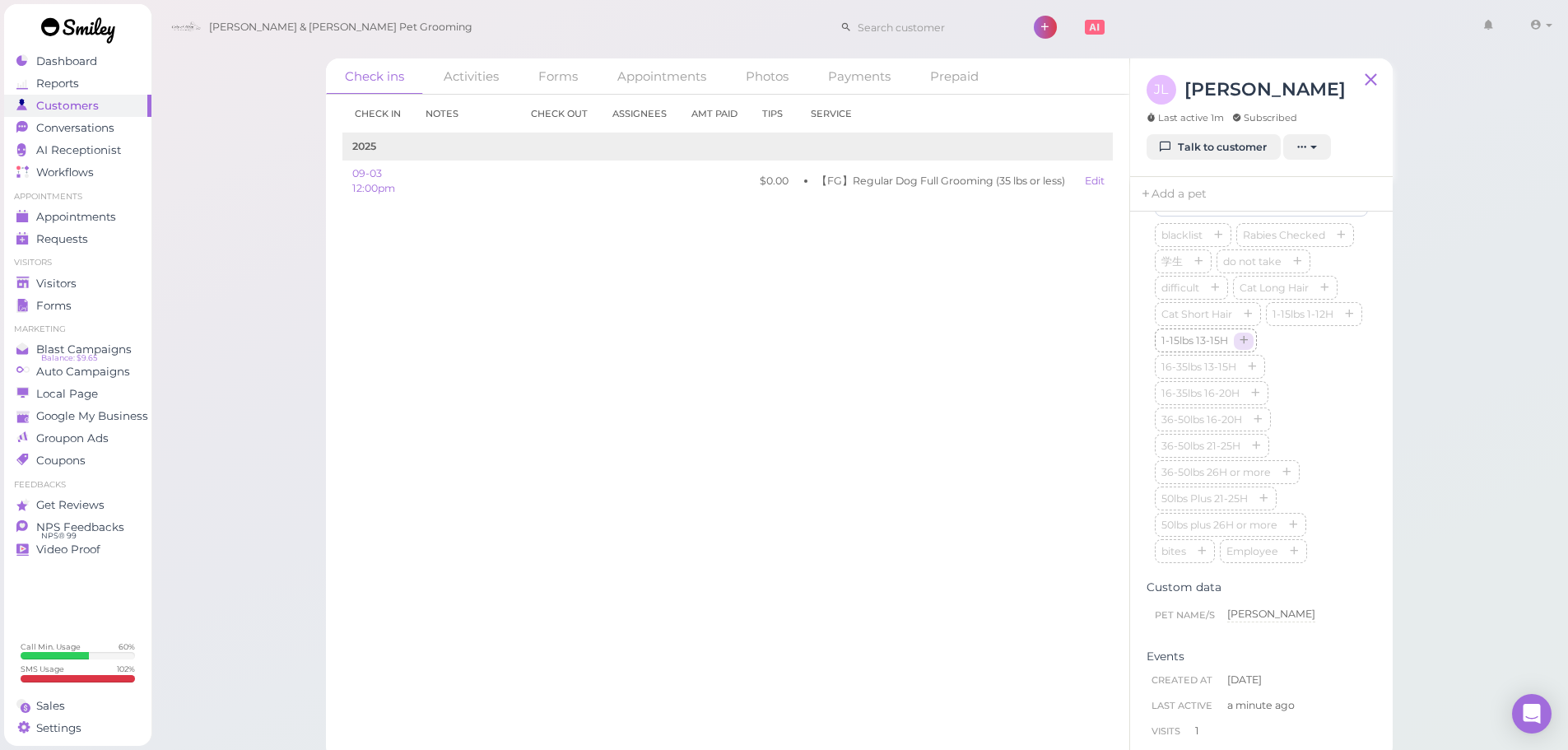
scroll to position [411, 0]
click at [1201, 287] on input at bounding box center [1261, 286] width 213 height 26
type input "Marley"
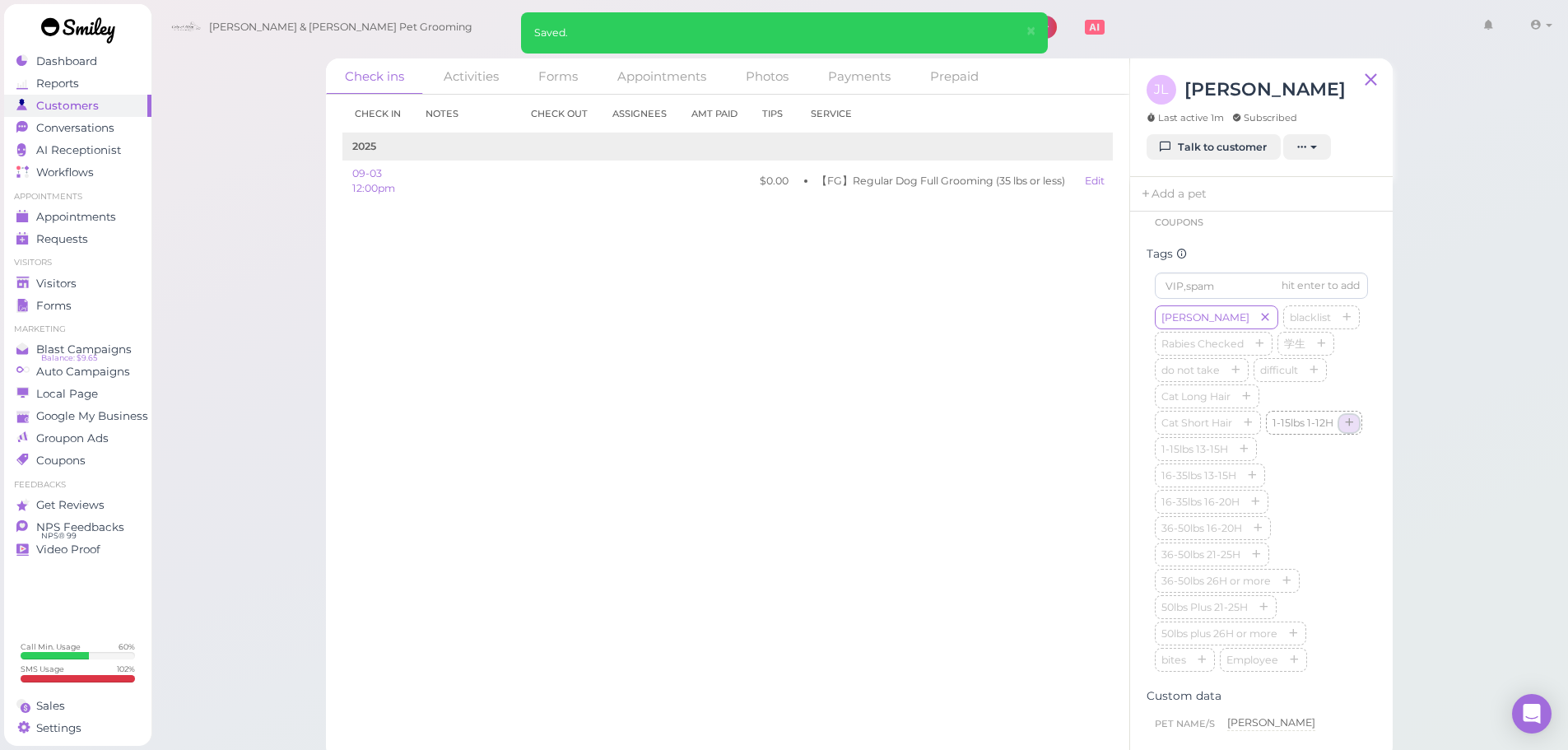
click at [1339, 432] on button "button" at bounding box center [1349, 423] width 20 height 17
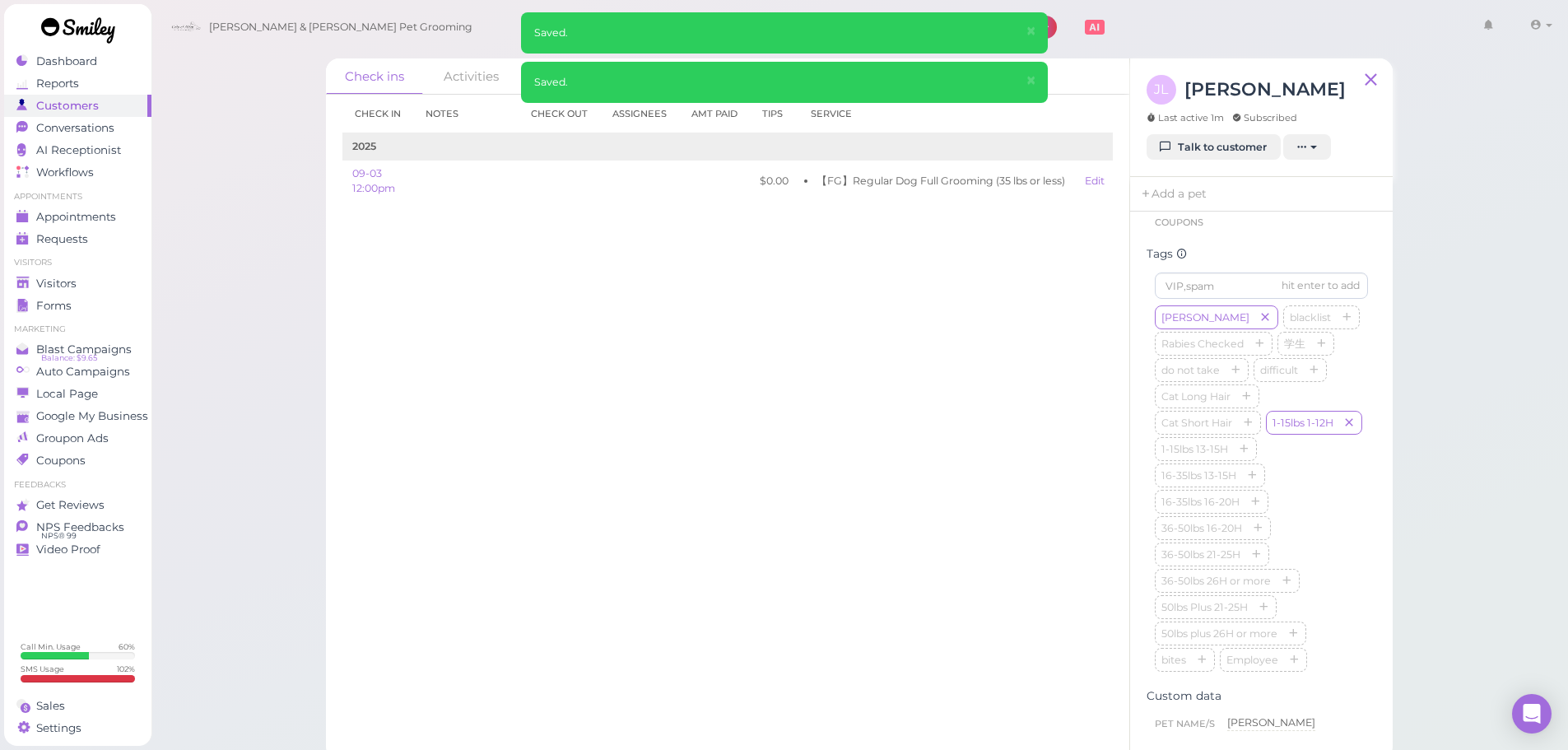
click at [850, 471] on div "Check in Notes Check out Assignees Amt Paid Tips Service 2025 09-03 12:00pm $0.…" at bounding box center [728, 422] width 803 height 656
click at [81, 279] on div "Visitors" at bounding box center [75, 283] width 119 height 14
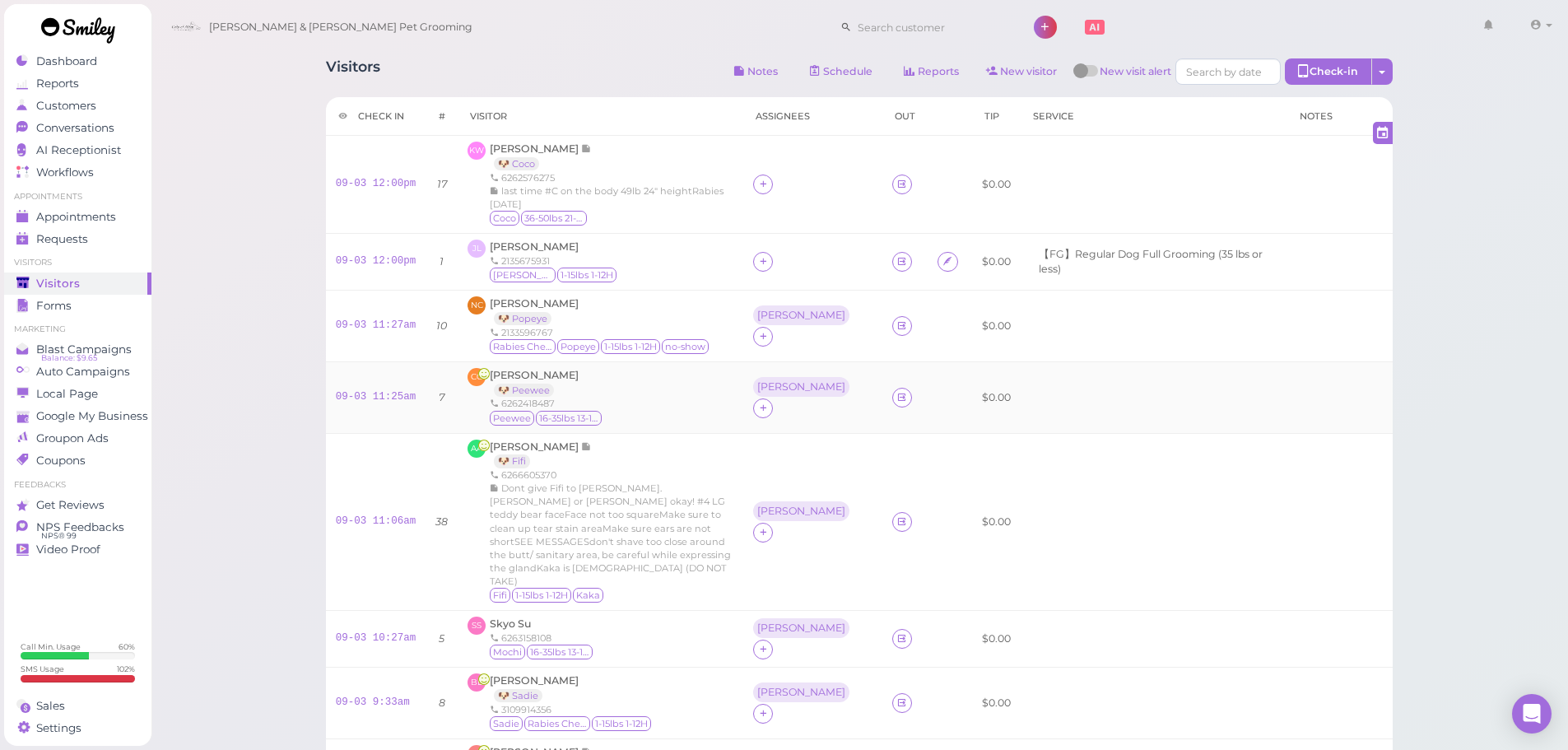
click at [639, 402] on div "CC Cathleen Castillo 🐶 Peewee 6262418487 Peewee 16-35lbs 13-15H" at bounding box center [600, 398] width 266 height 59
